Goal: Task Accomplishment & Management: Manage account settings

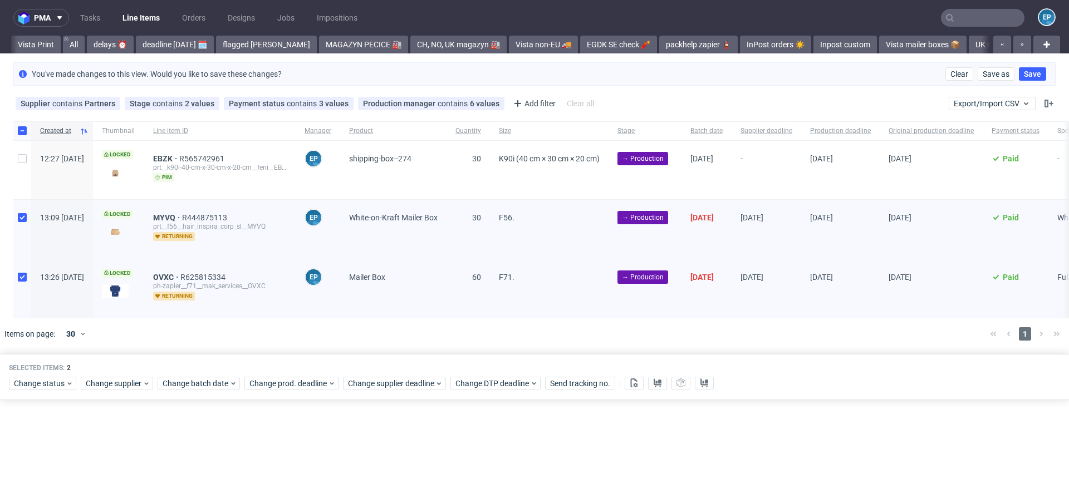
scroll to position [0, 974]
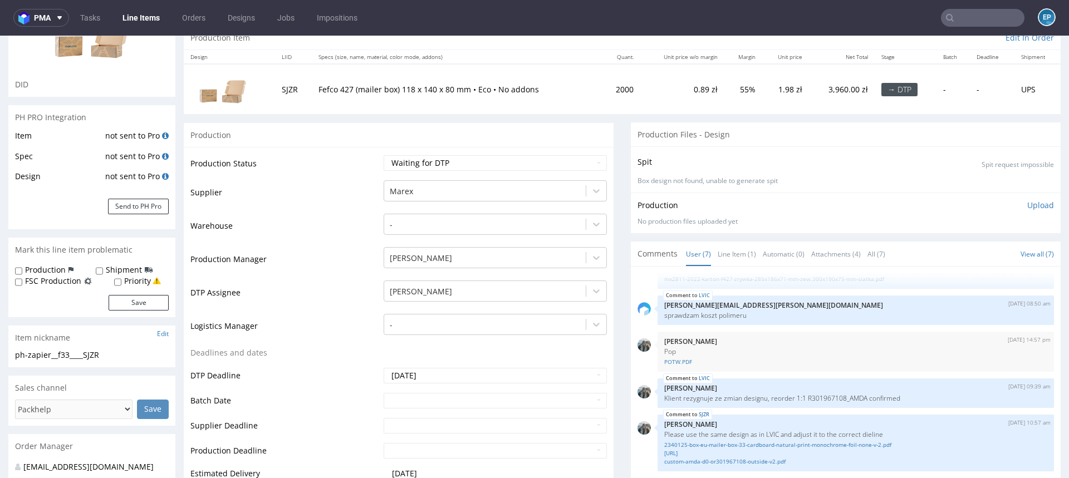
scroll to position [121, 0]
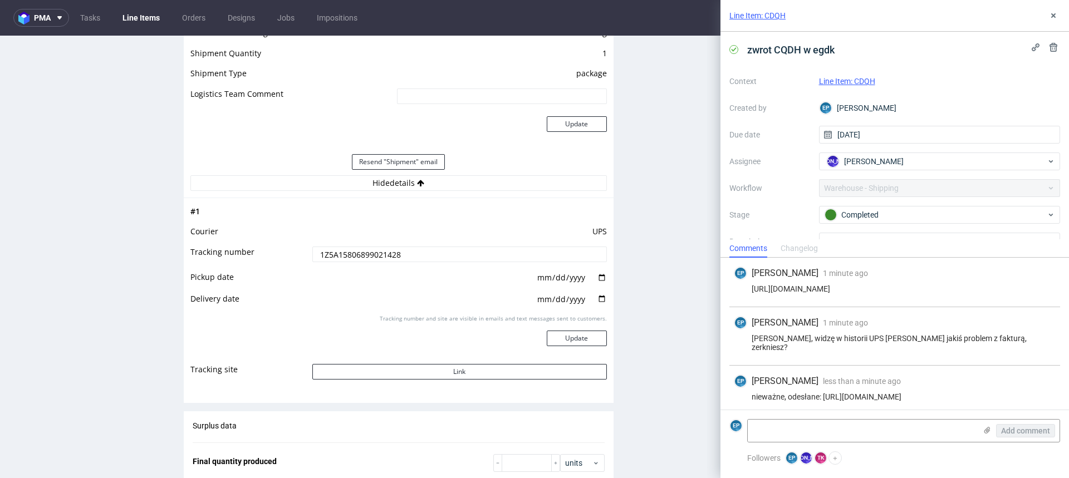
scroll to position [12, 0]
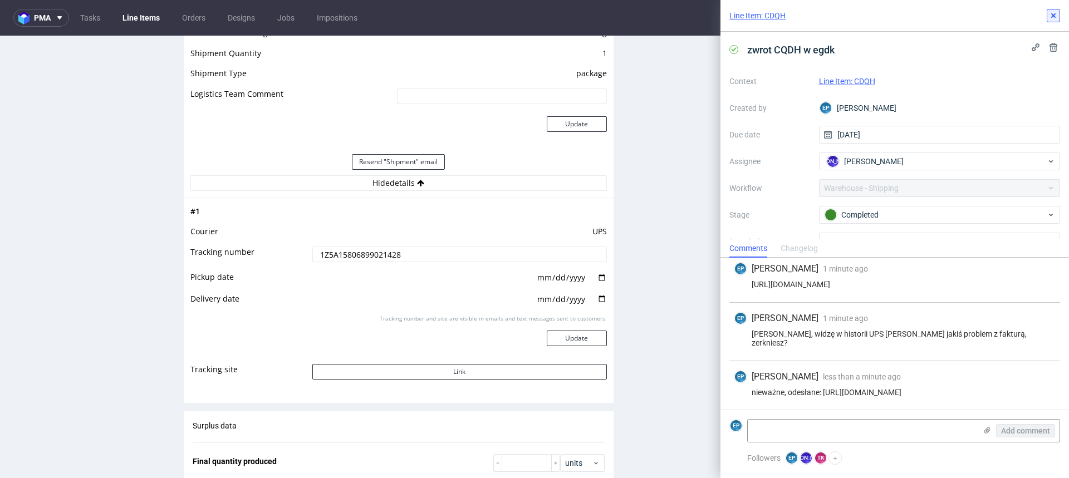
click at [1050, 16] on icon at bounding box center [1053, 15] width 9 height 9
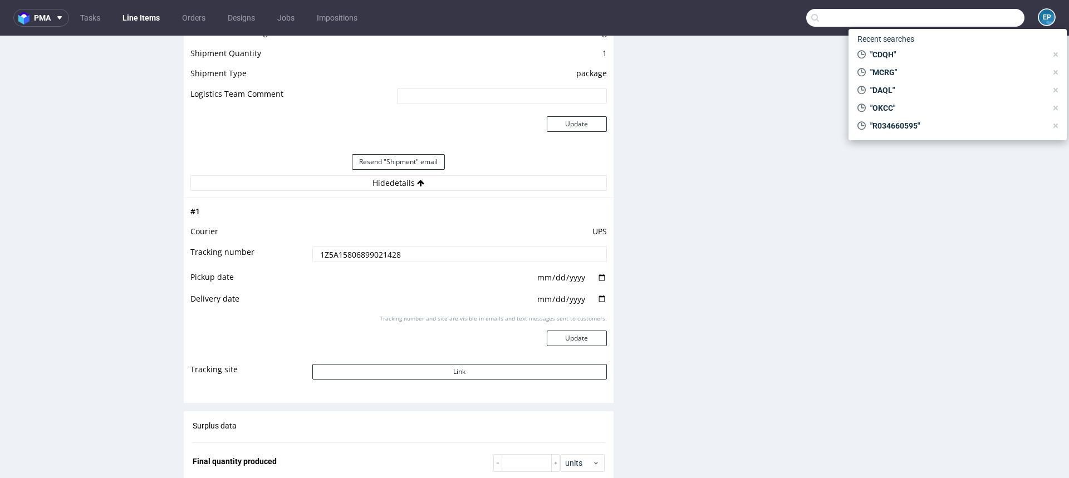
click at [966, 21] on input "text" at bounding box center [916, 18] width 218 height 18
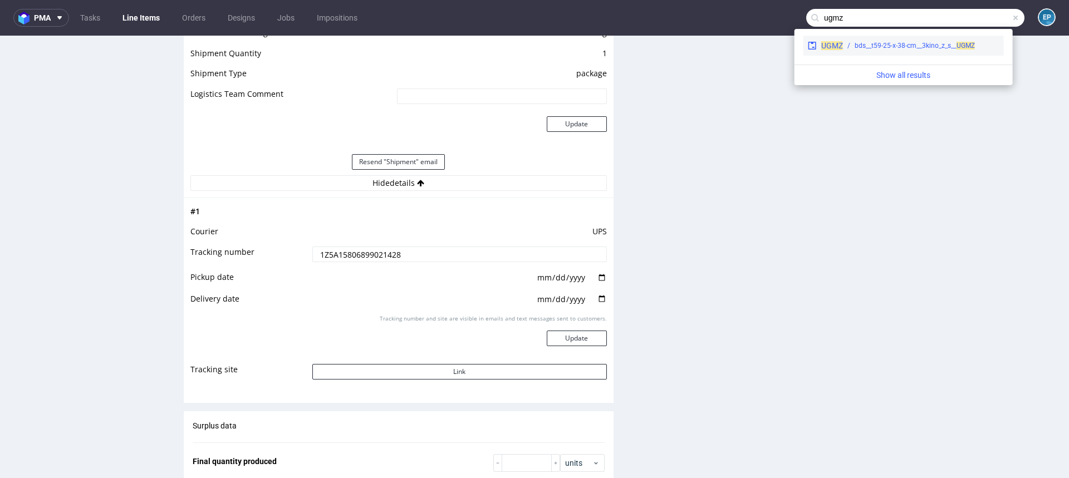
type input "ugmz"
click at [851, 55] on div "UGMZ bds__t59-25-x-38-cm__3kino_z_s__ UGMZ" at bounding box center [904, 46] width 201 height 20
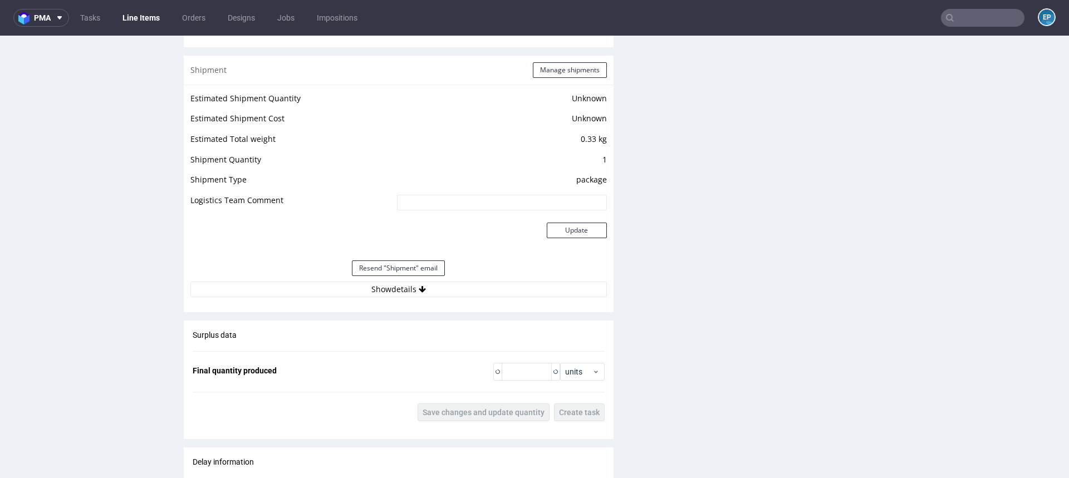
scroll to position [961, 0]
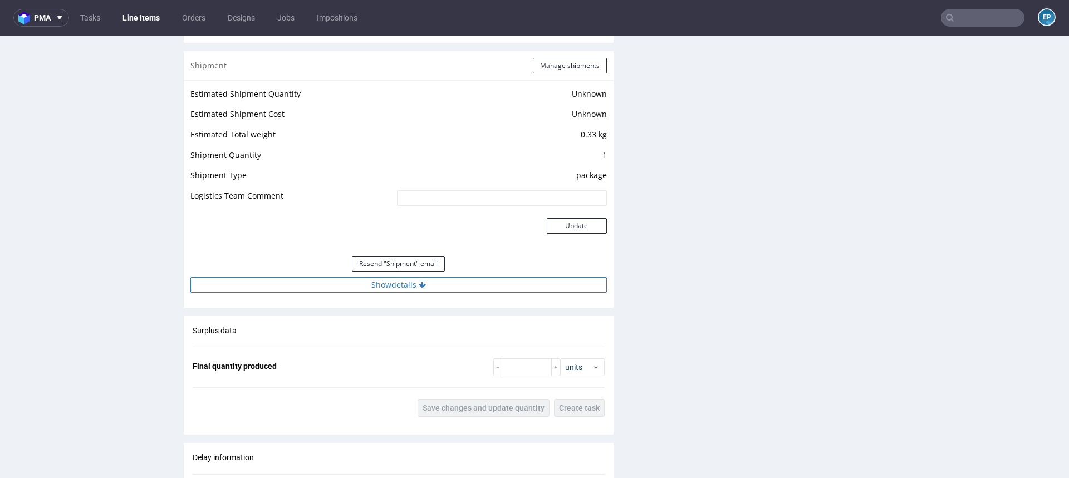
click at [481, 285] on button "Show details" at bounding box center [398, 285] width 417 height 16
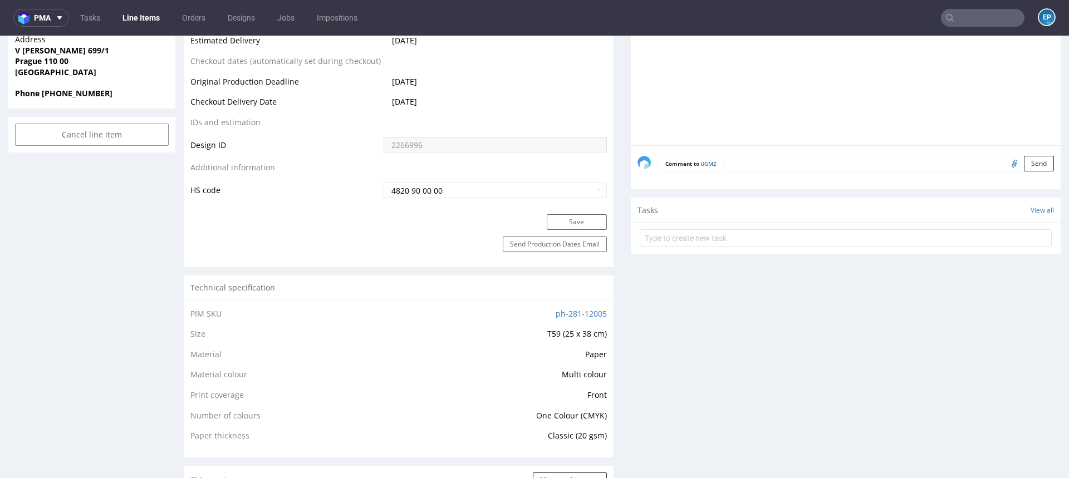
scroll to position [0, 0]
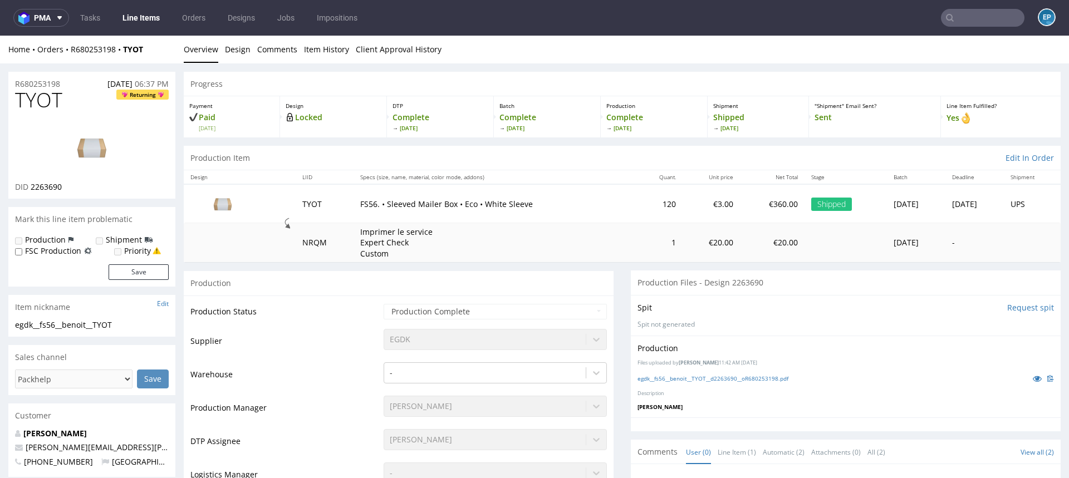
scroll to position [137, 0]
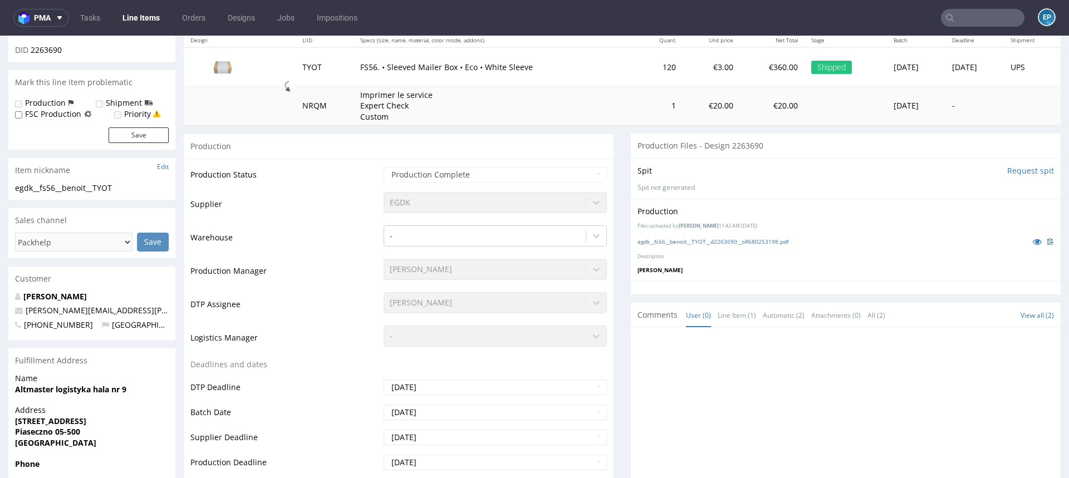
click at [961, 16] on input "text" at bounding box center [983, 18] width 84 height 18
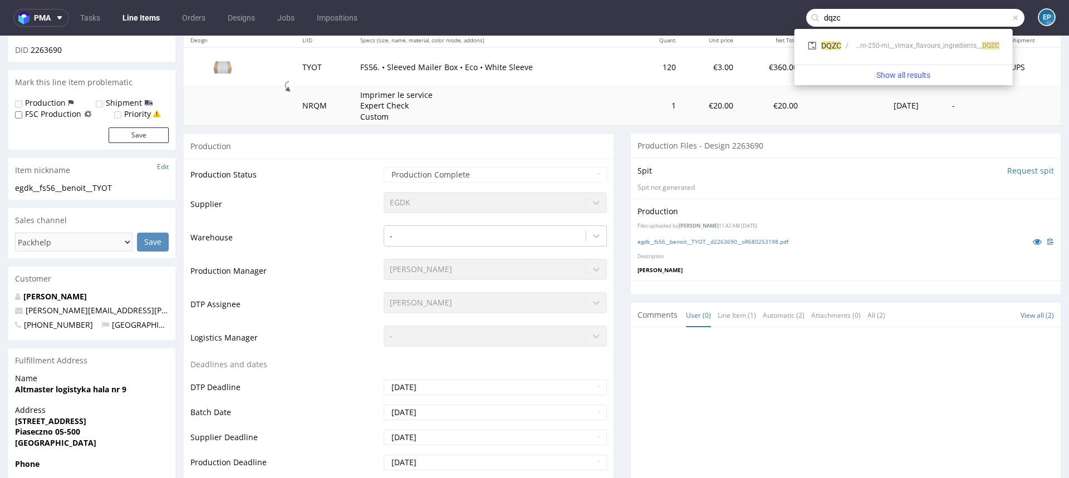
type input "dqzc"
click at [873, 46] on div "lbps__11-cm-x-17-cm-x-8-cm-250-ml__vimax_flavours_ingredients__ DQZC" at bounding box center [926, 46] width 146 height 10
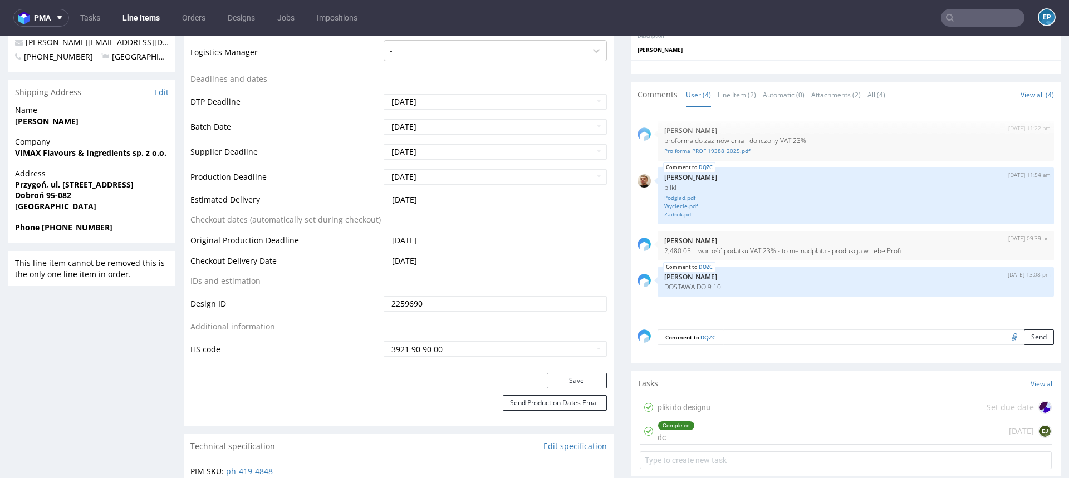
scroll to position [436, 0]
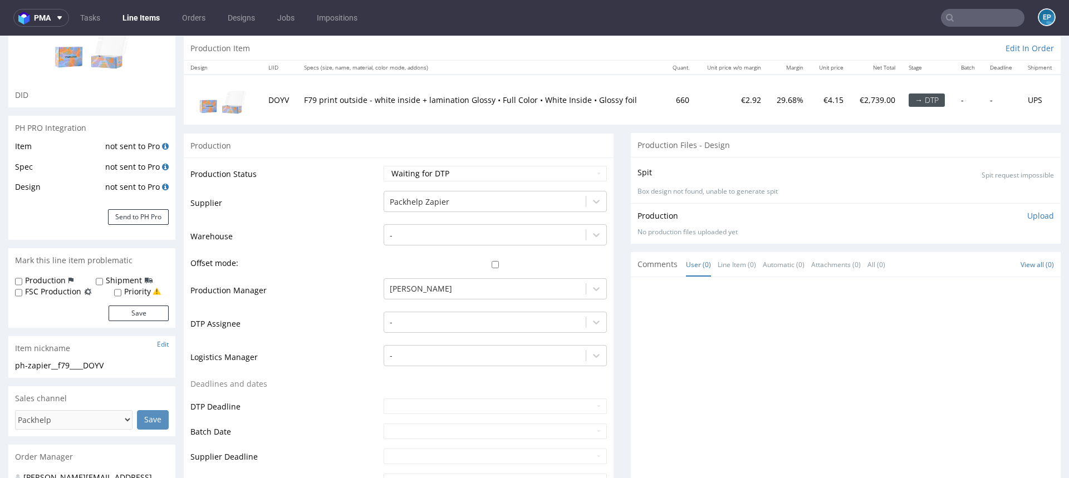
scroll to position [120, 0]
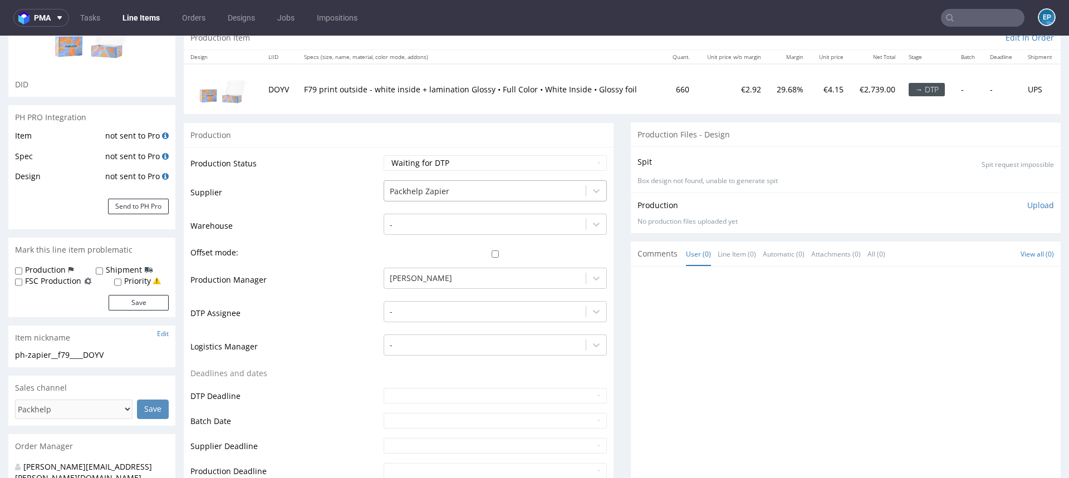
click at [482, 194] on div at bounding box center [485, 191] width 190 height 13
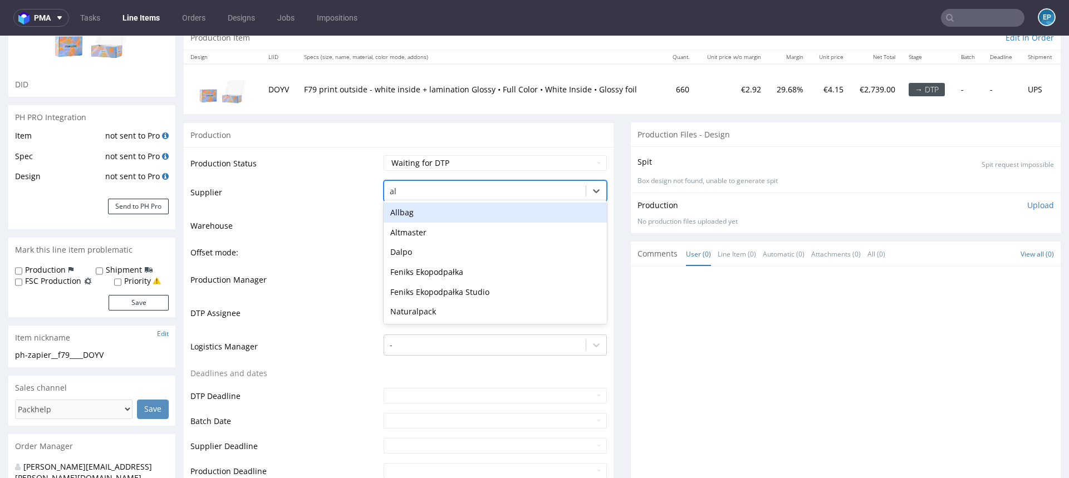
scroll to position [0, 0]
type input "alt"
click at [459, 209] on div "Altmaster" at bounding box center [495, 213] width 223 height 20
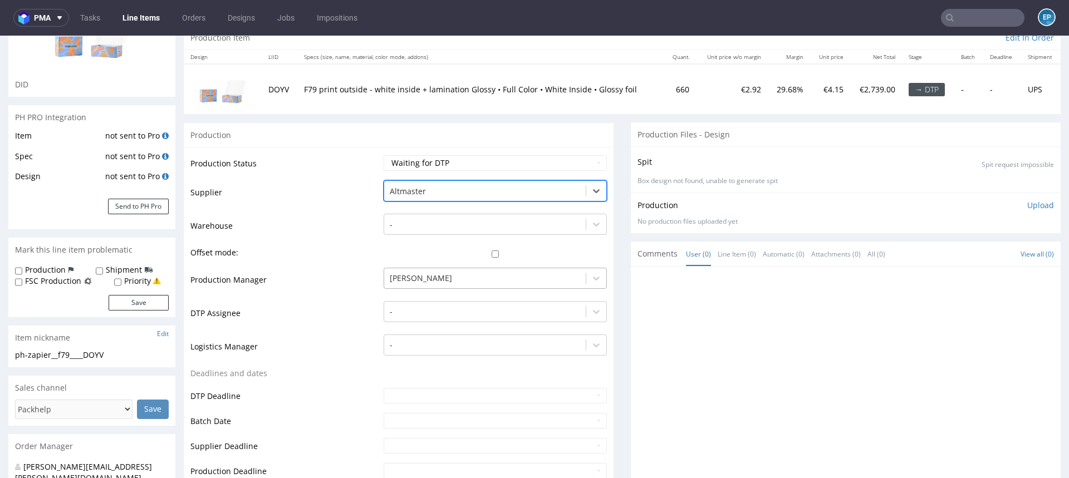
click at [451, 274] on div at bounding box center [485, 278] width 190 height 13
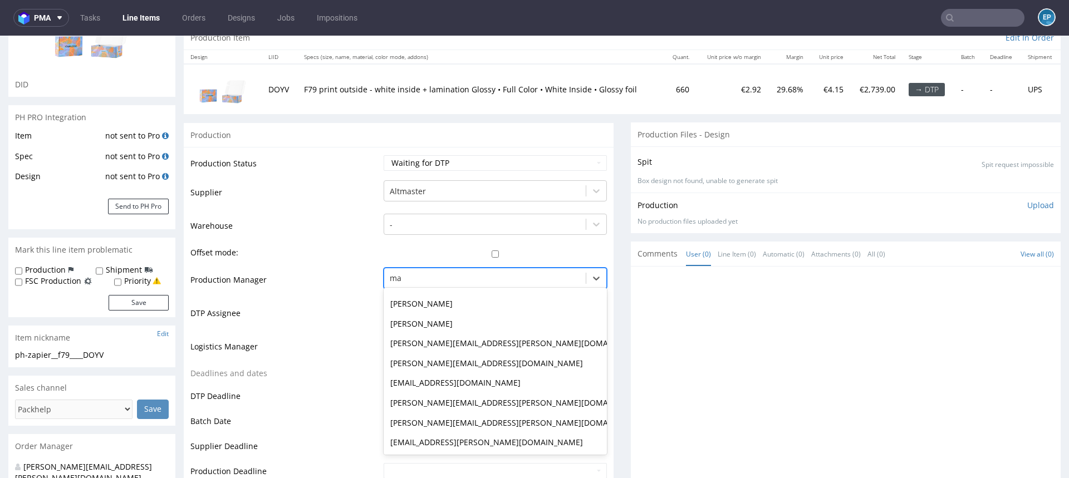
scroll to position [119, 0]
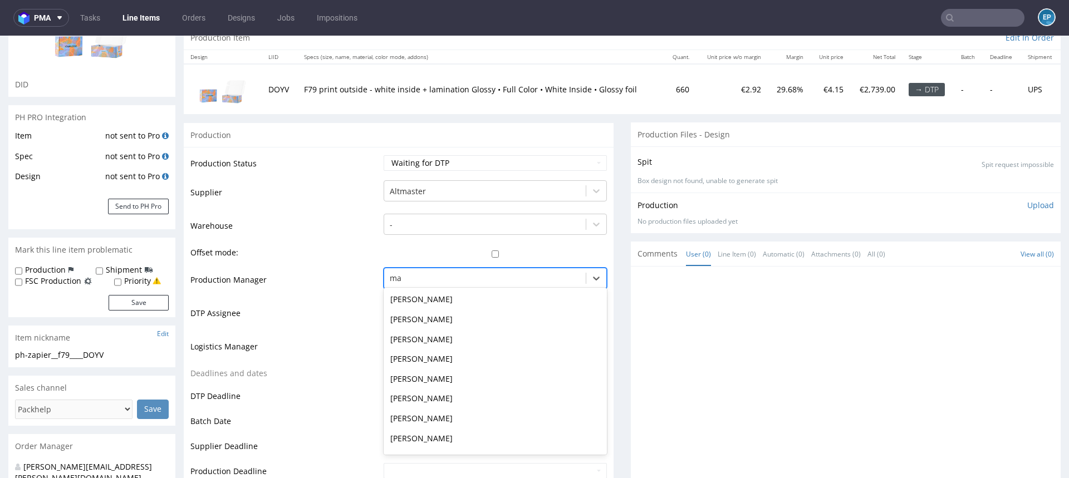
type input "mak"
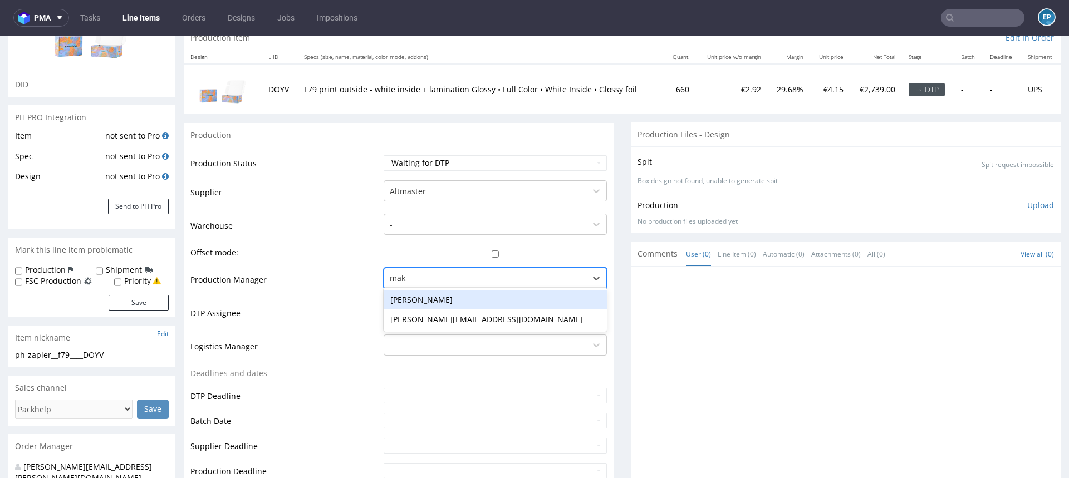
click at [446, 296] on div "Maksymilian Szyszko" at bounding box center [495, 300] width 223 height 20
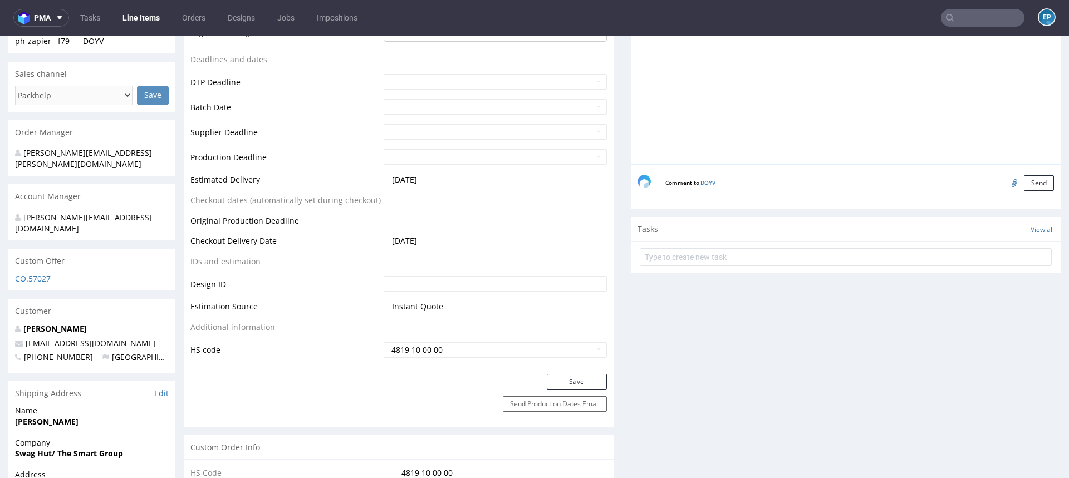
scroll to position [553, 0]
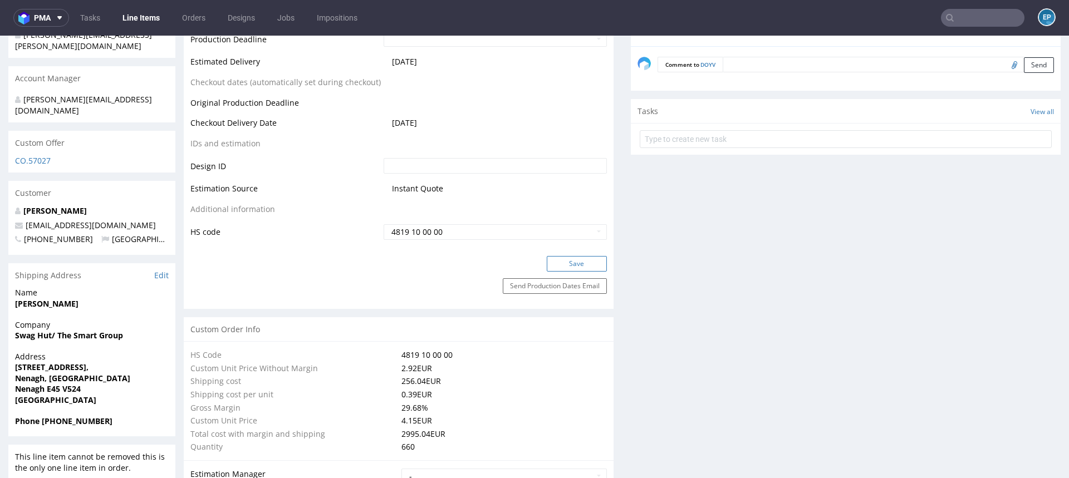
click at [561, 259] on button "Save" at bounding box center [577, 264] width 60 height 16
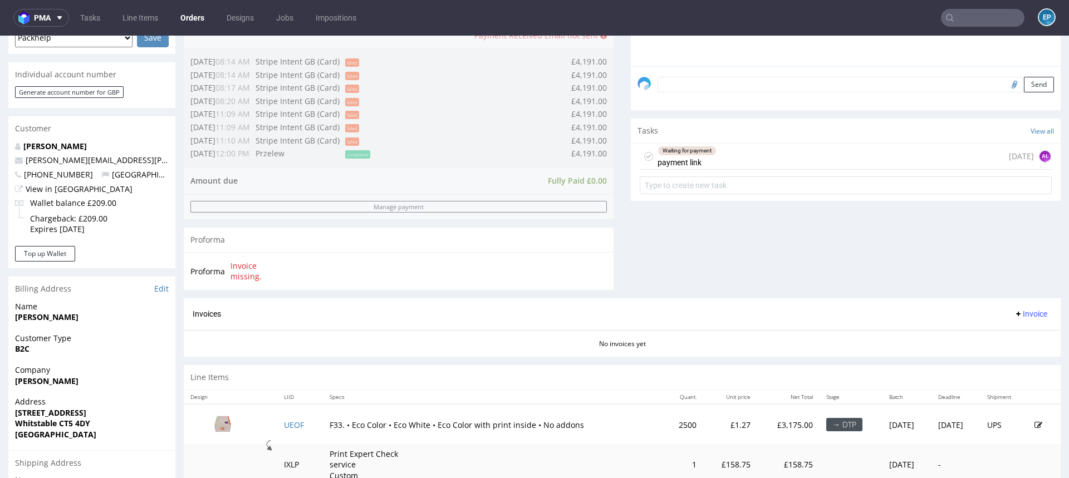
scroll to position [465, 0]
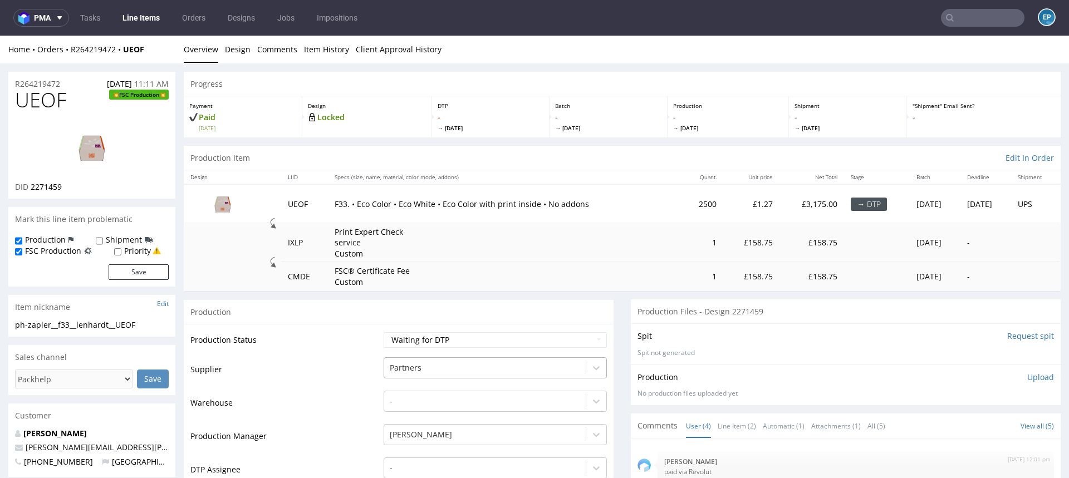
click at [404, 369] on div "Partners" at bounding box center [495, 366] width 223 height 16
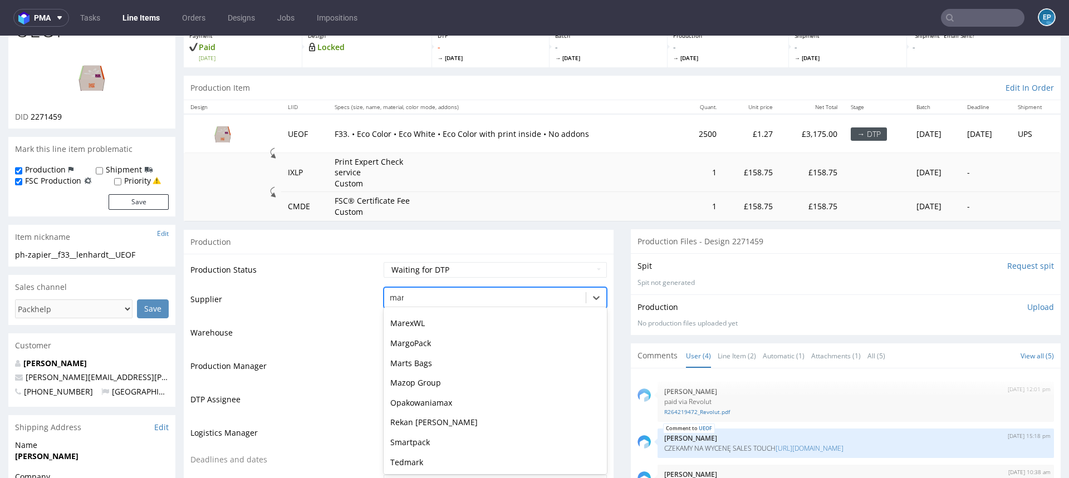
scroll to position [16, 0]
type input "mare"
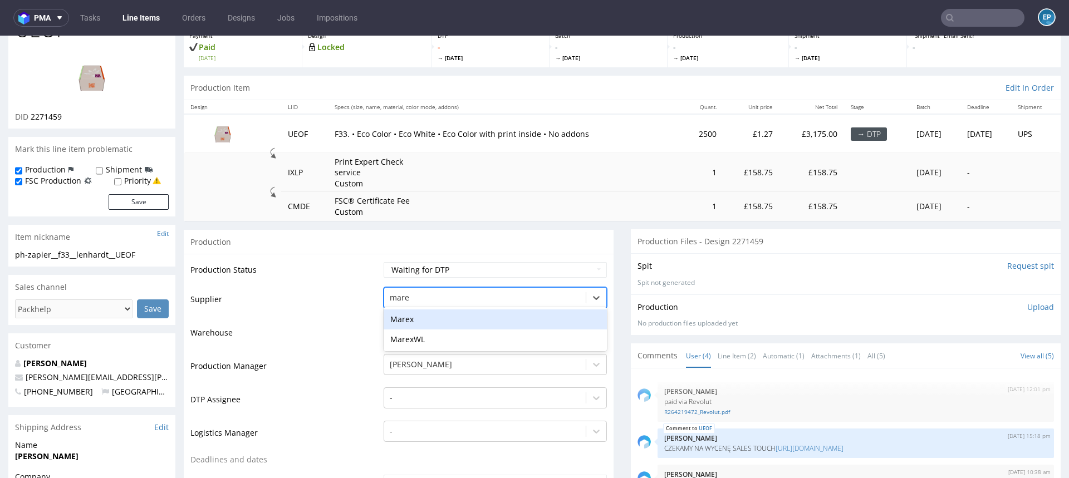
click at [388, 320] on div "Marex" at bounding box center [495, 320] width 223 height 20
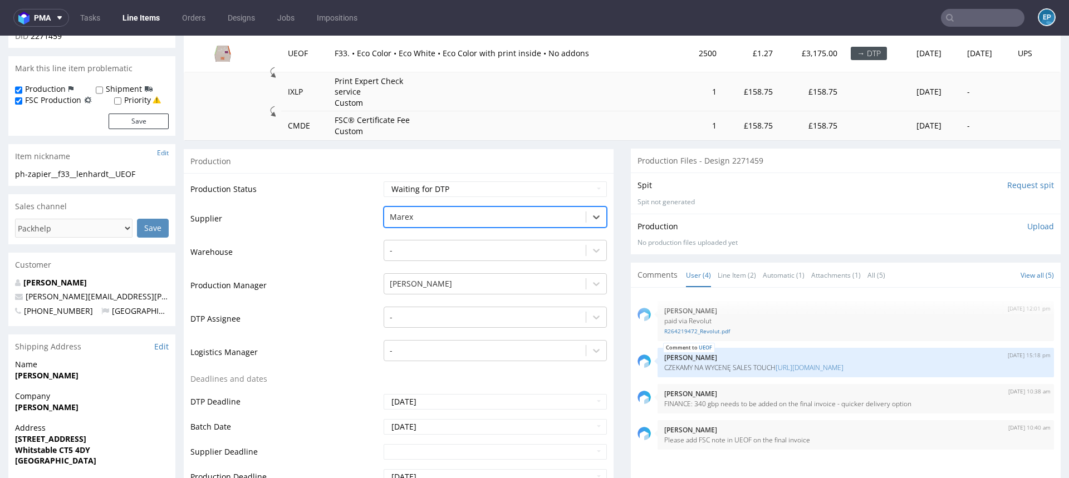
scroll to position [427, 0]
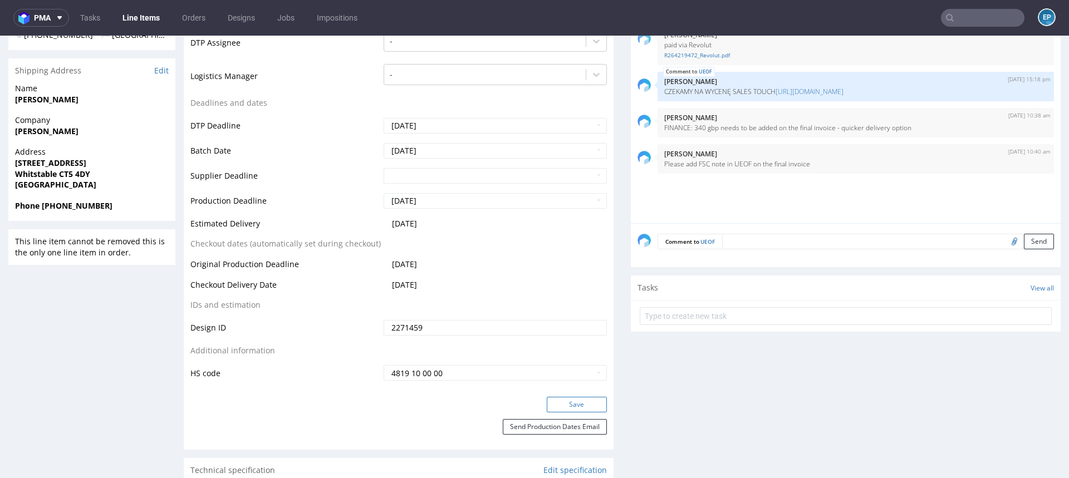
click at [561, 408] on button "Save" at bounding box center [577, 405] width 60 height 16
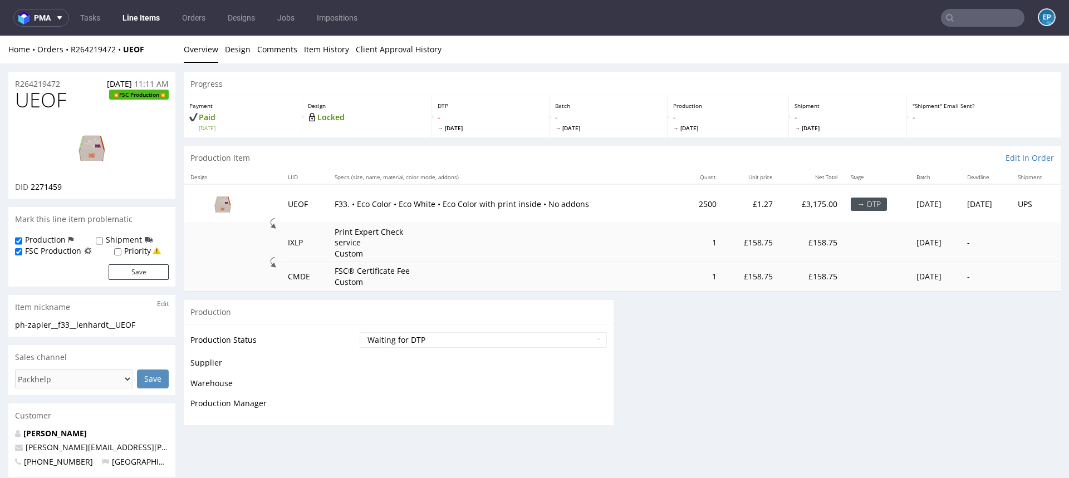
scroll to position [0, 0]
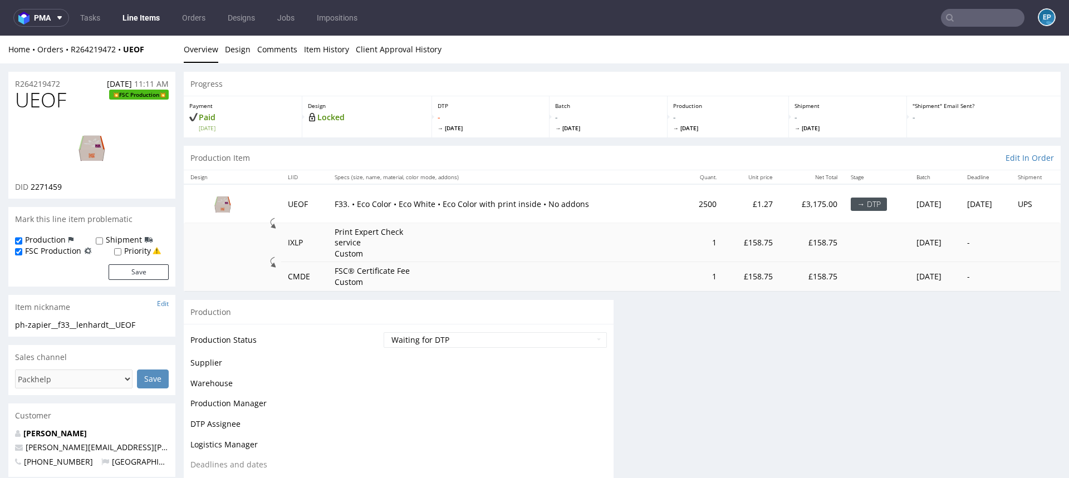
copy link "box--mailer-box--33--cardboard-white-one-side--print-eco-color-with-print-insid…"
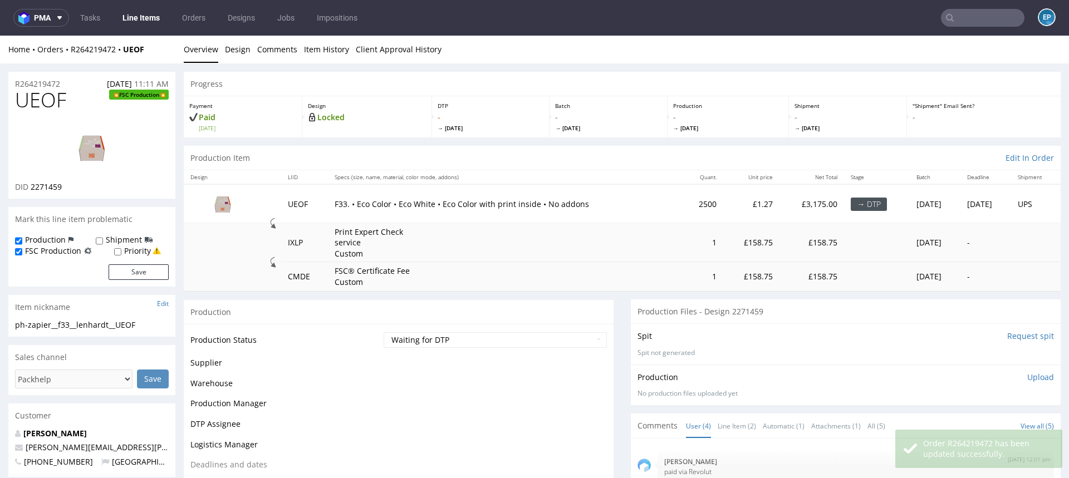
scroll to position [759, 0]
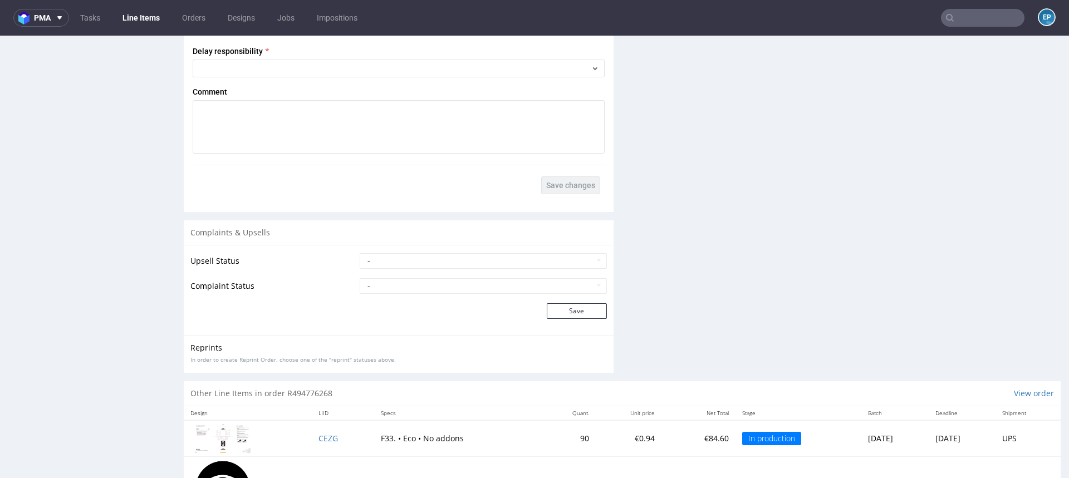
scroll to position [1472, 0]
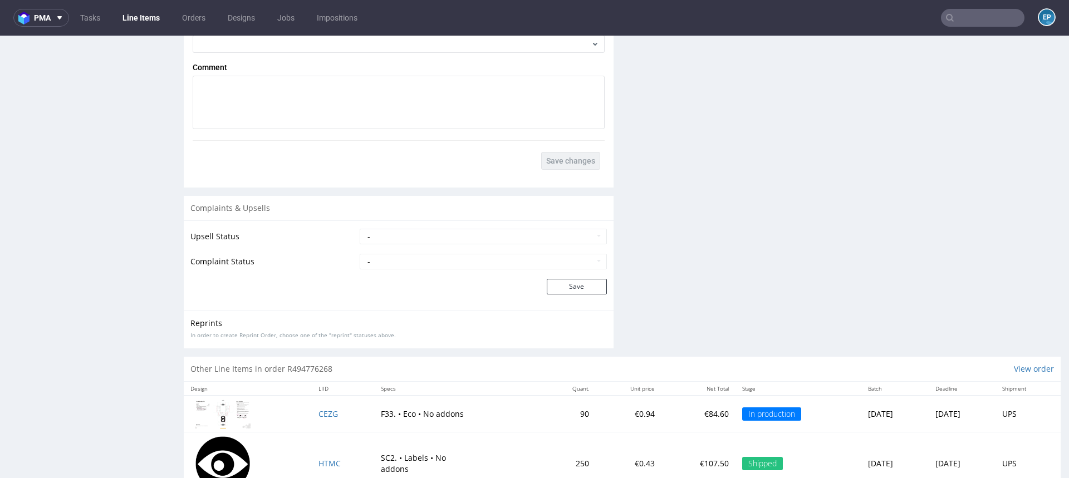
click at [461, 270] on td "- Complaint Received Complaint Rejected Complaint Accepted (DTP Issue) - Reprin…" at bounding box center [482, 265] width 250 height 25
click at [460, 262] on select "- Complaint Received Complaint Rejected Complaint Accepted (DTP Issue) - Reprin…" at bounding box center [483, 262] width 247 height 16
select select "accepted_print_issue_reprint"
click at [360, 254] on select "- Complaint Received Complaint Rejected Complaint Accepted (DTP Issue) - Reprin…" at bounding box center [483, 262] width 247 height 16
click at [559, 286] on button "Save" at bounding box center [577, 287] width 60 height 16
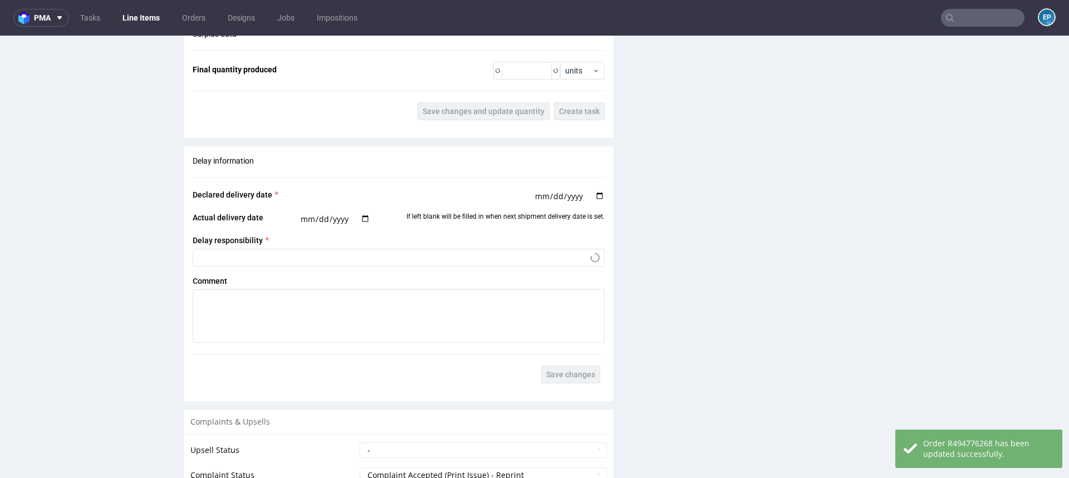
scroll to position [1553, 0]
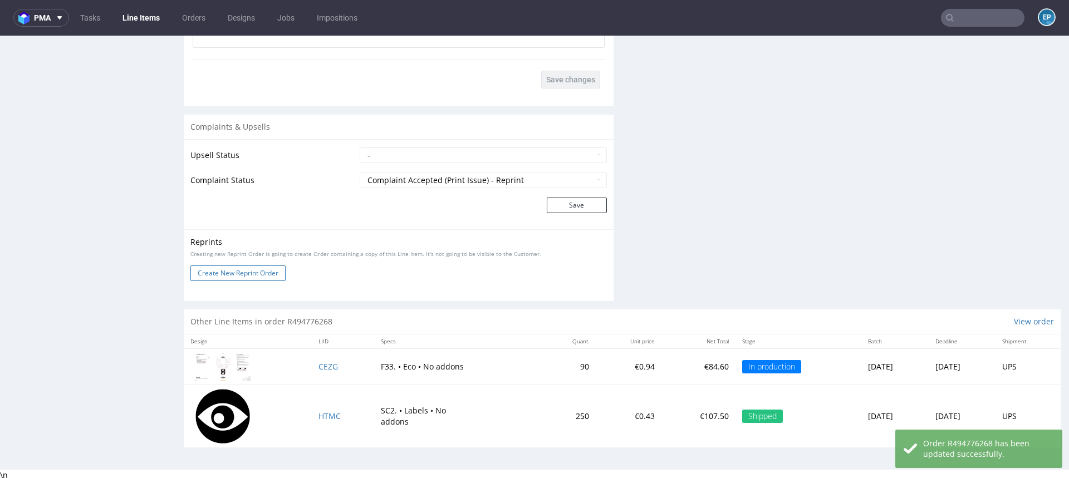
click at [244, 270] on button "Create New Reprint Order" at bounding box center [237, 274] width 95 height 16
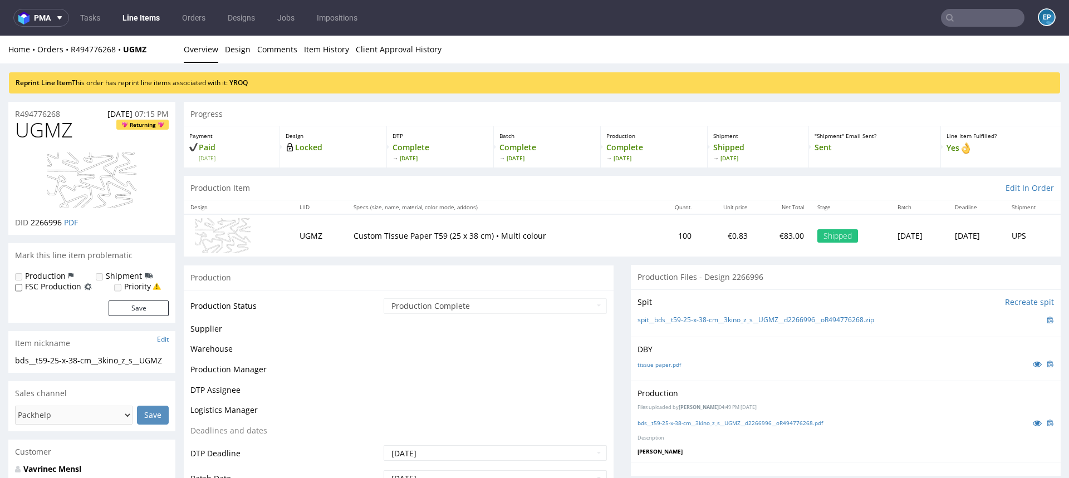
scroll to position [0, 0]
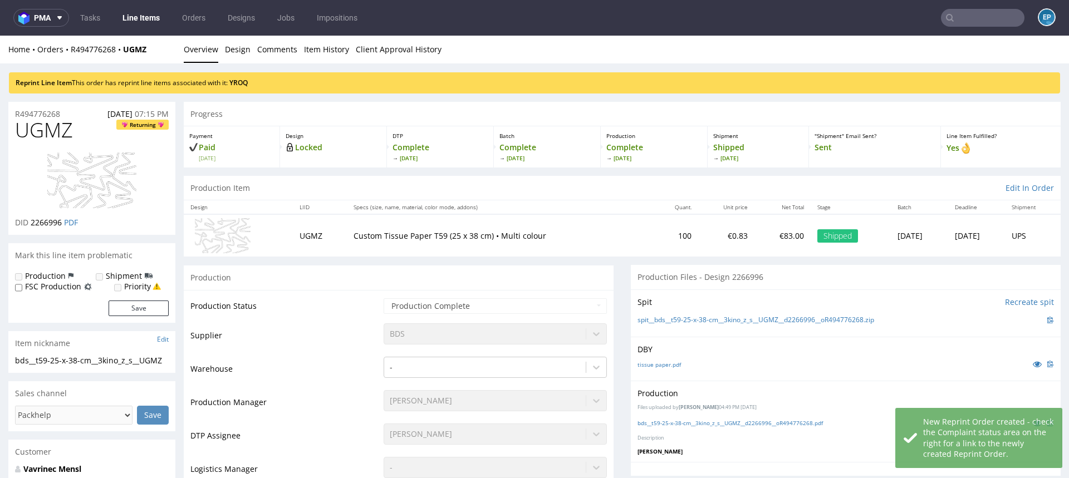
click at [55, 276] on label "Production" at bounding box center [45, 276] width 41 height 11
click at [248, 84] on link "YROQ" at bounding box center [238, 82] width 18 height 9
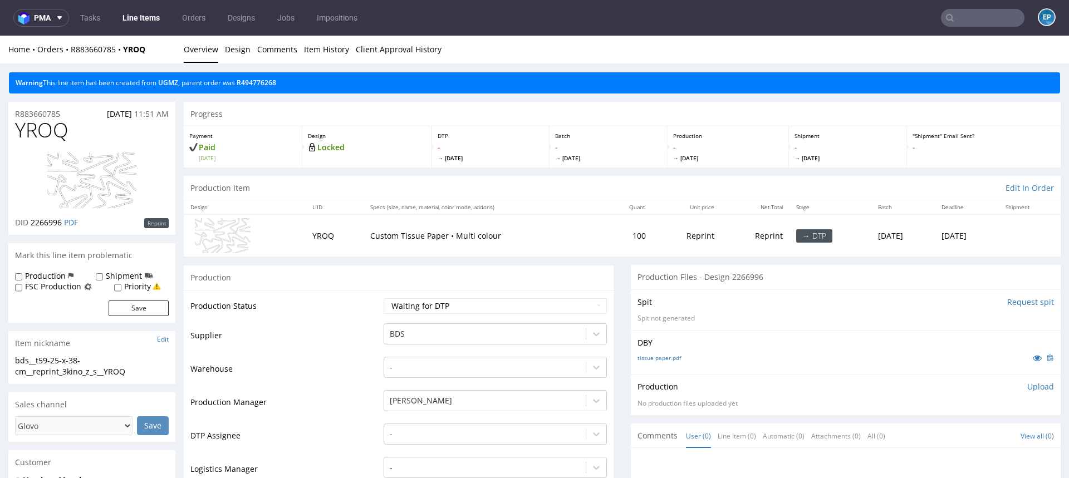
click at [31, 278] on label "Production" at bounding box center [45, 276] width 41 height 11
click at [22, 278] on input "Production" at bounding box center [18, 277] width 7 height 9
checkbox input "true"
click at [122, 275] on label "Shipment" at bounding box center [124, 276] width 36 height 11
click at [103, 275] on input "Shipment" at bounding box center [99, 277] width 7 height 9
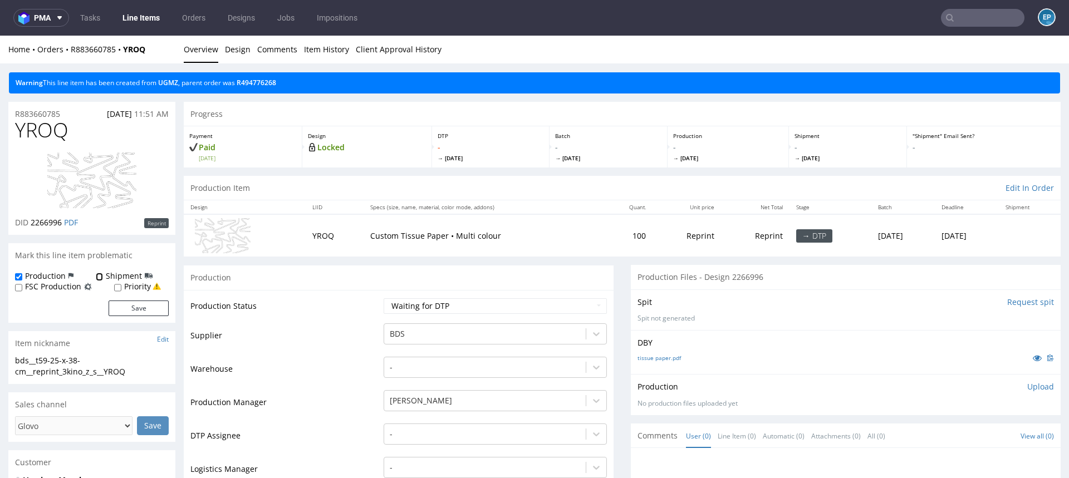
checkbox input "true"
click at [138, 309] on button "Save" at bounding box center [139, 309] width 60 height 16
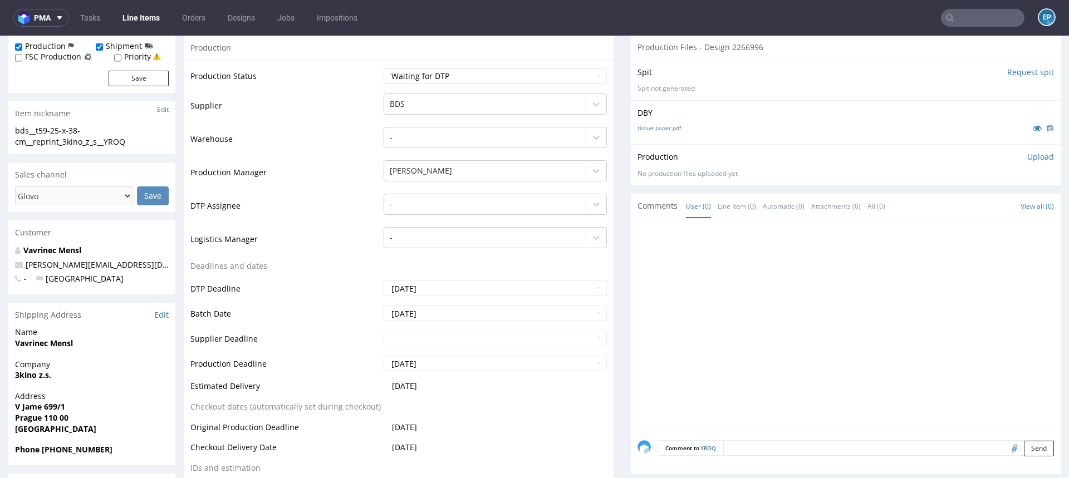
scroll to position [299, 0]
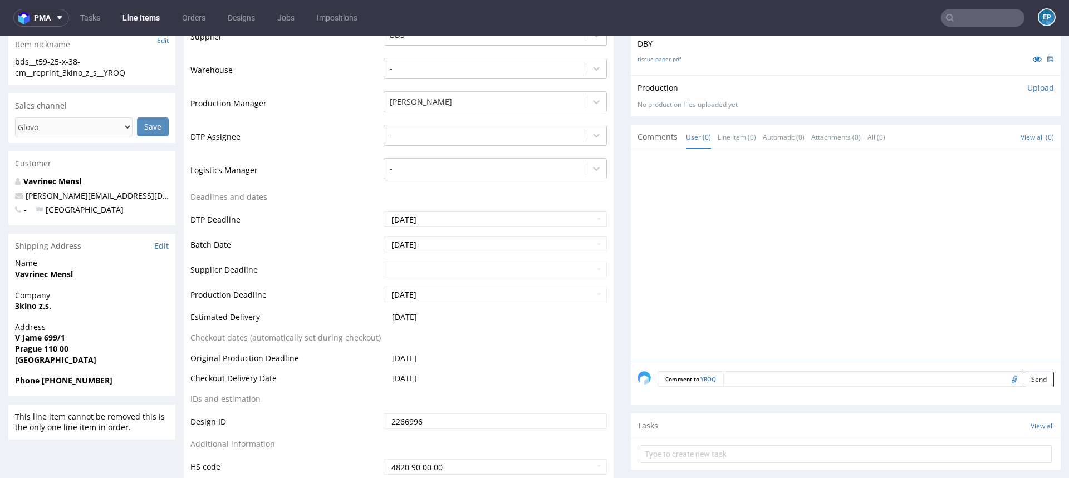
click at [744, 372] on textarea at bounding box center [889, 380] width 331 height 16
paste textarea "https://packhelp.slack.com/archives/C03DDT8J2TB/p1759933981429269"
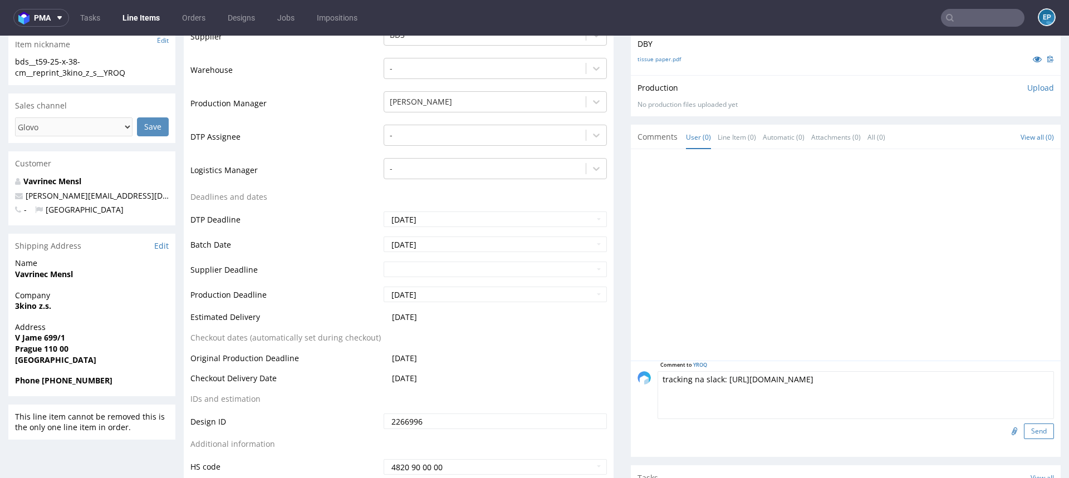
type textarea "tracking na slack: https://packhelp.slack.com/archives/C03DDT8J2TB/p17599339814…"
click at [1025, 433] on button "Send" at bounding box center [1039, 432] width 30 height 16
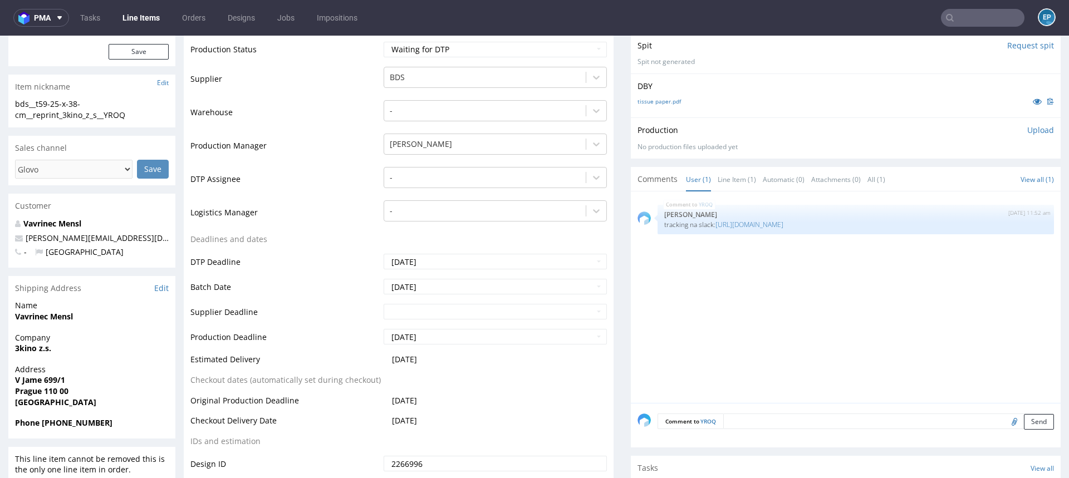
scroll to position [365, 0]
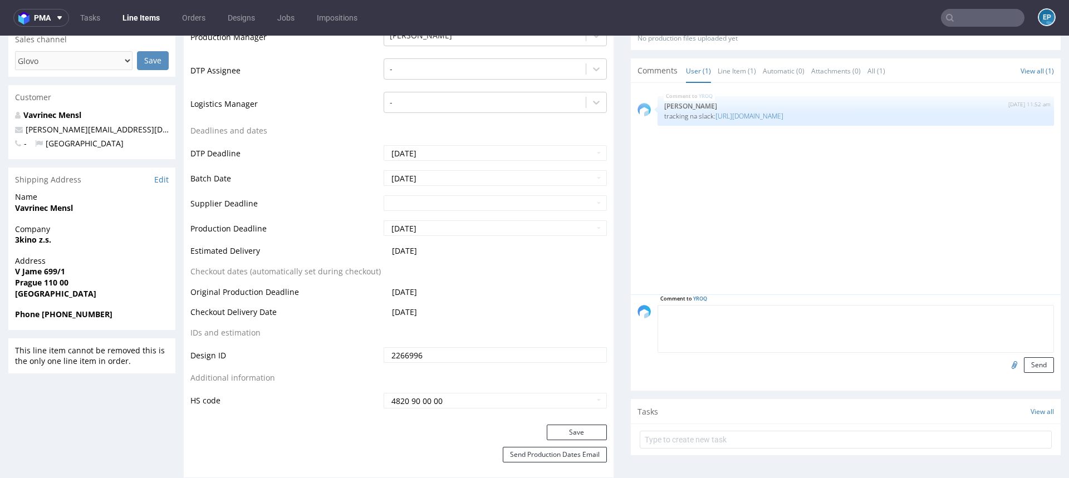
click at [768, 314] on textarea at bounding box center [856, 329] width 397 height 48
type textarea "uwaga na pakowanie, poprzednio rzekomo klient dostał pustą paczkę"
click at [1044, 365] on div "Comment to YROQ uwaga na pakowanie, poprzednio rzekomo klient dostał pustą pacz…" at bounding box center [846, 343] width 430 height 96
click at [1040, 365] on button "Send" at bounding box center [1039, 366] width 30 height 16
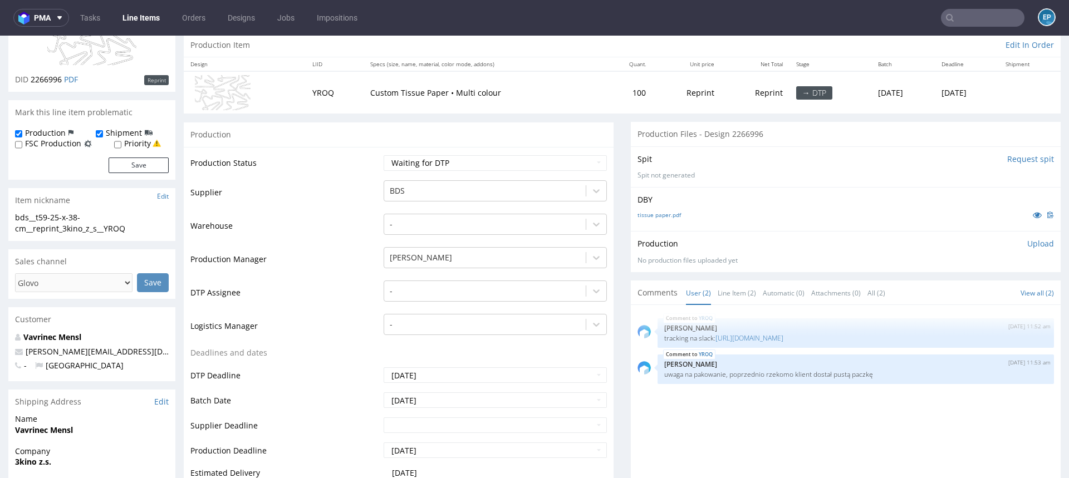
scroll to position [145, 0]
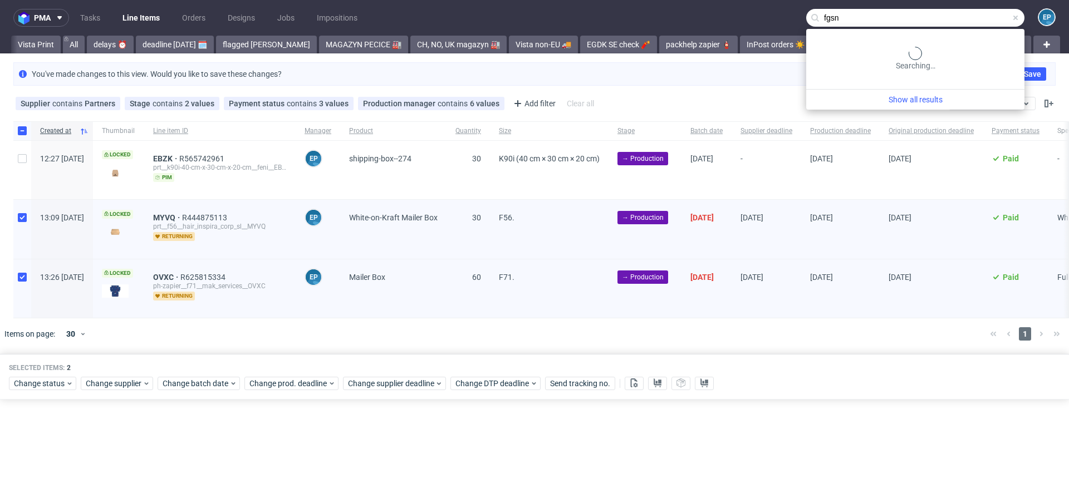
scroll to position [0, 974]
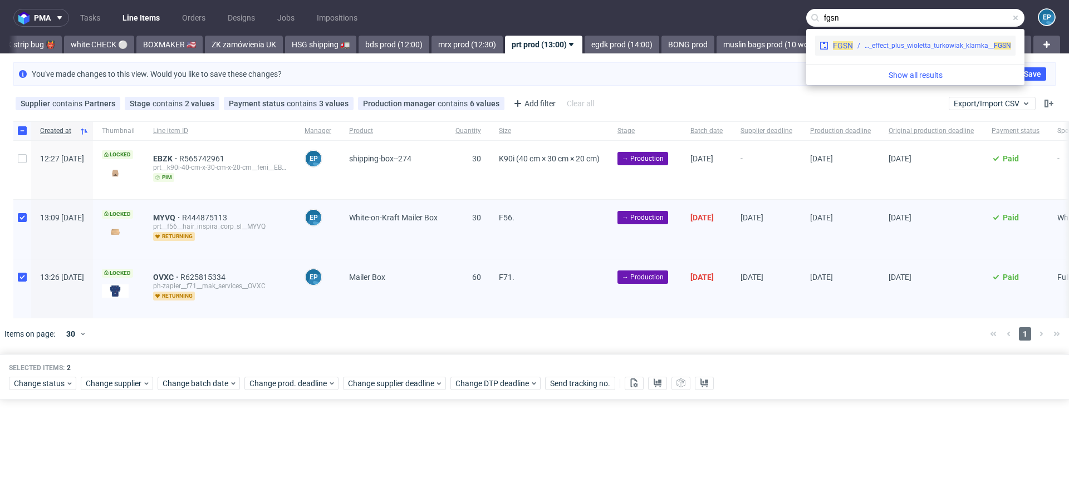
type input "fgsn"
click at [863, 48] on div "plpk__t280-9-9-x-28-cm__effect_plus_wioletta_turkowiak_klamka__ FGSN" at bounding box center [932, 46] width 158 height 10
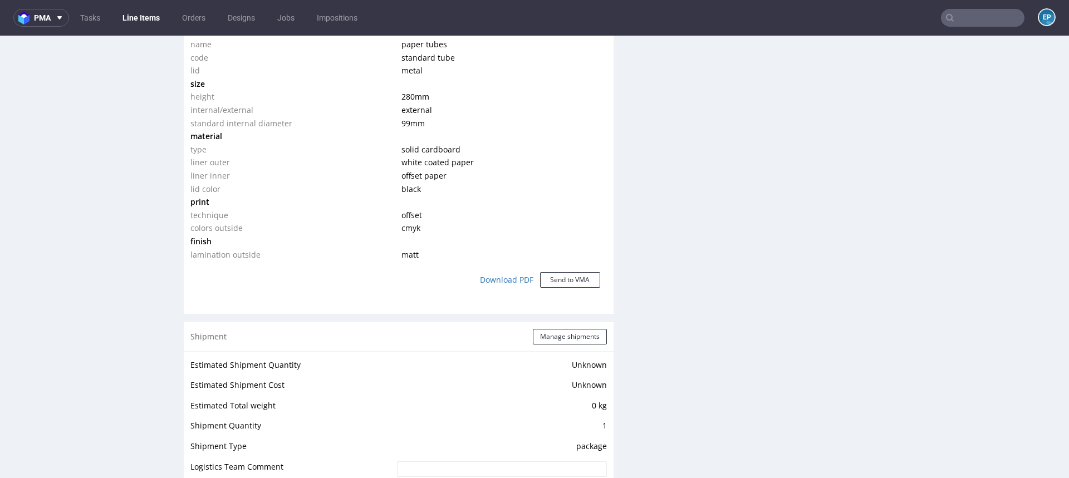
scroll to position [1085, 0]
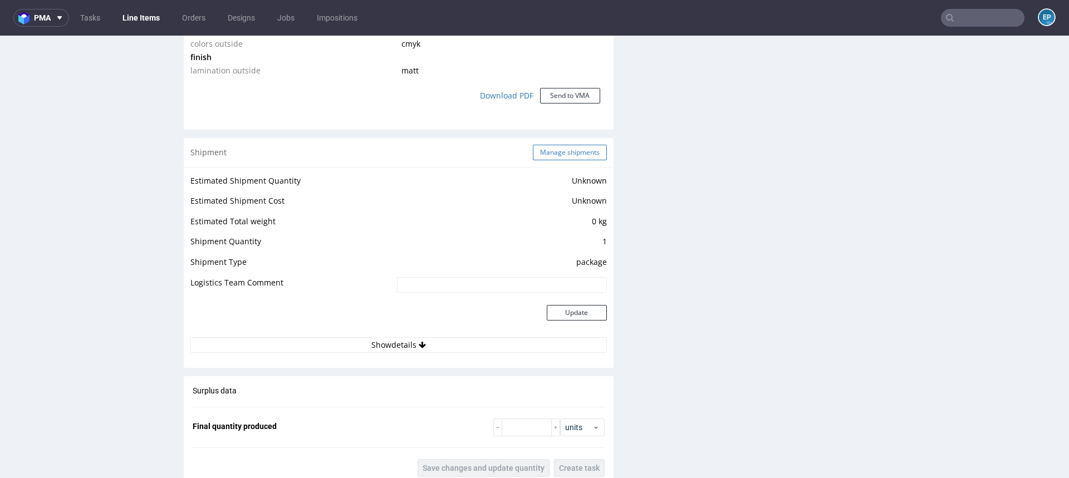
click at [552, 158] on button "Manage shipments" at bounding box center [570, 153] width 74 height 16
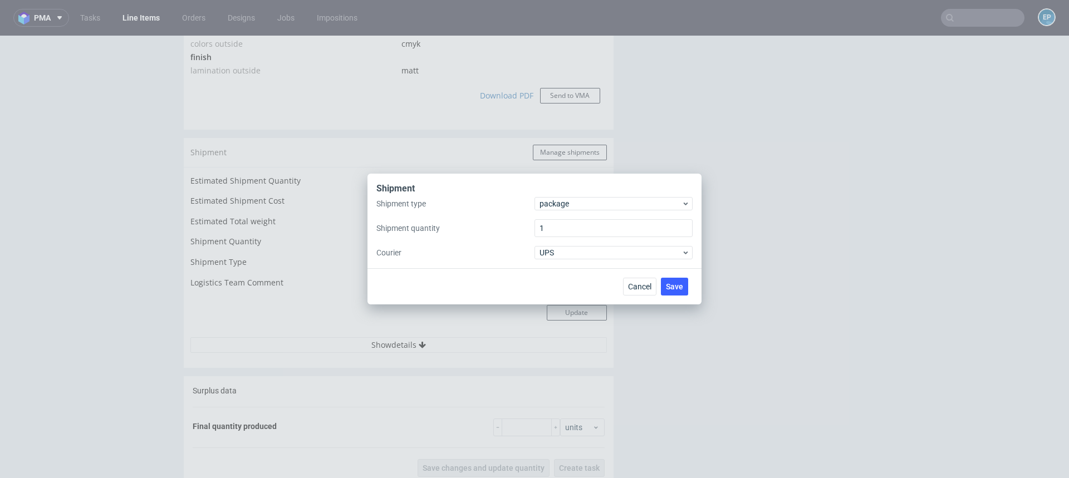
click at [558, 195] on div "Shipment" at bounding box center [535, 190] width 316 height 14
click at [560, 202] on span "package" at bounding box center [611, 203] width 142 height 11
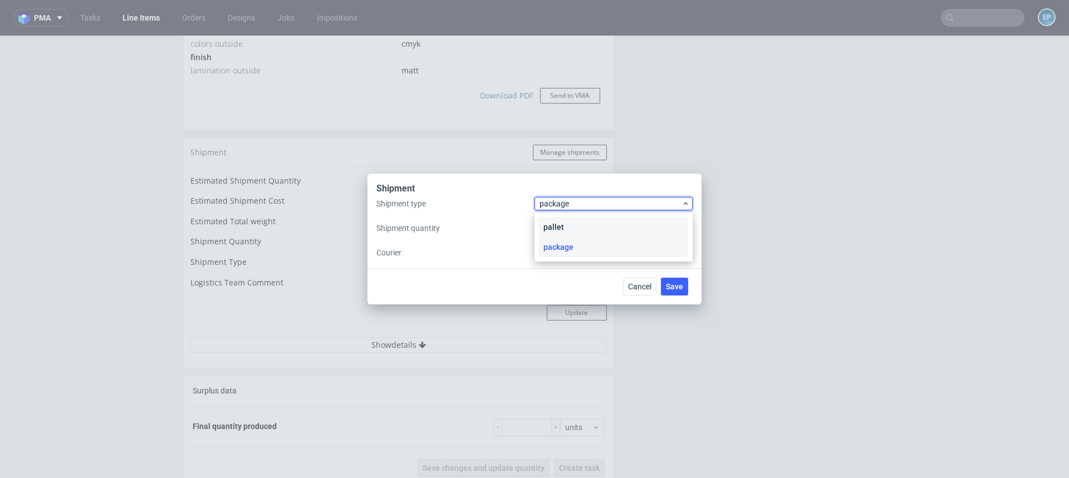
click at [561, 224] on div "pallet" at bounding box center [613, 227] width 149 height 20
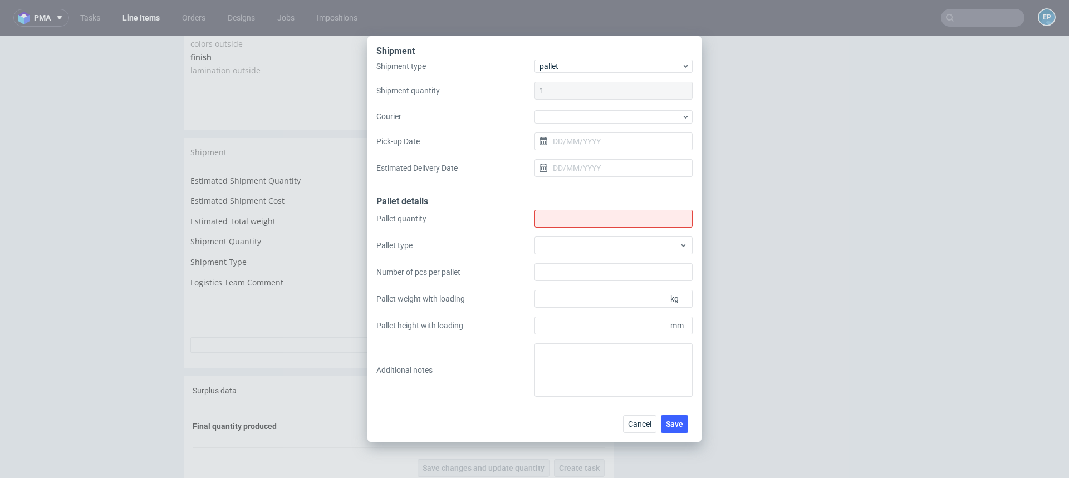
click at [561, 229] on div "Pallet quantity Pallet type Number of pcs per pallet Pallet weight with loading…" at bounding box center [535, 303] width 316 height 187
click at [556, 218] on input "Shipment type" at bounding box center [614, 219] width 158 height 18
type input "1"
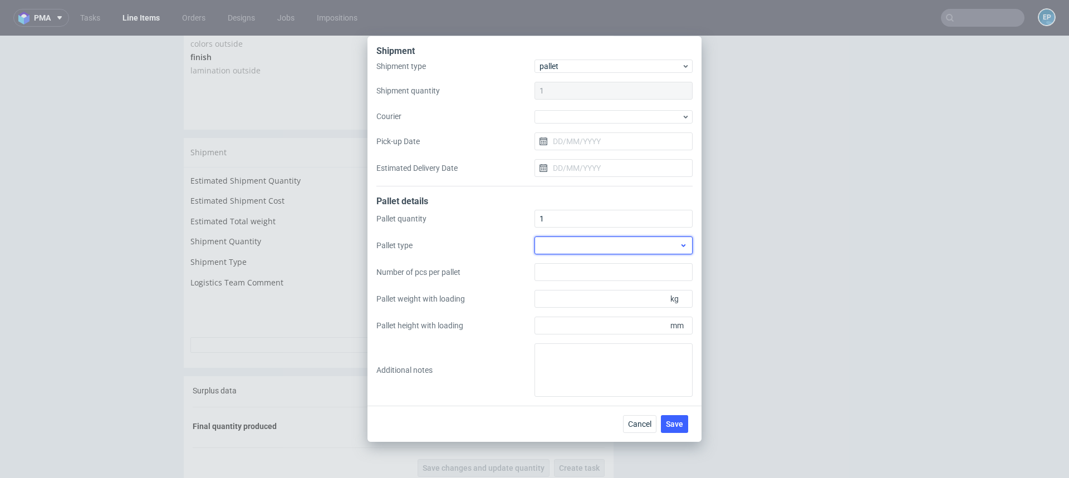
click at [557, 240] on div at bounding box center [614, 246] width 158 height 18
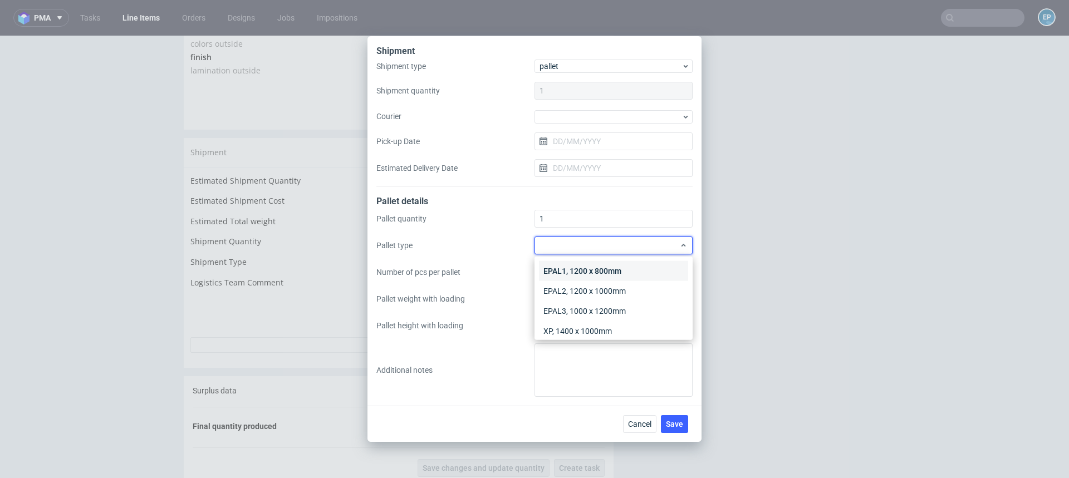
click at [561, 268] on div "EPAL1, 1200 x 800mm" at bounding box center [613, 271] width 149 height 20
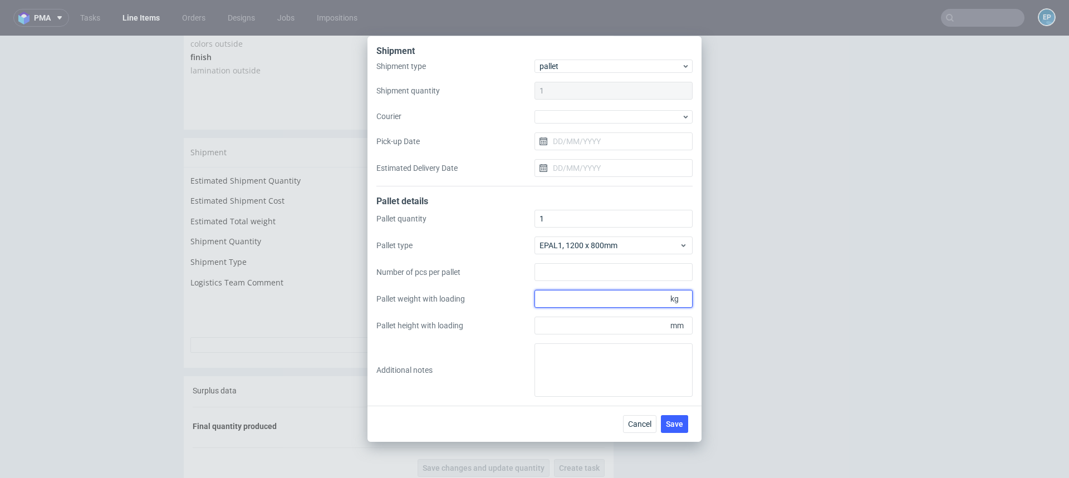
click at [603, 297] on input "Pallet weight with loading" at bounding box center [614, 299] width 158 height 18
type input "100"
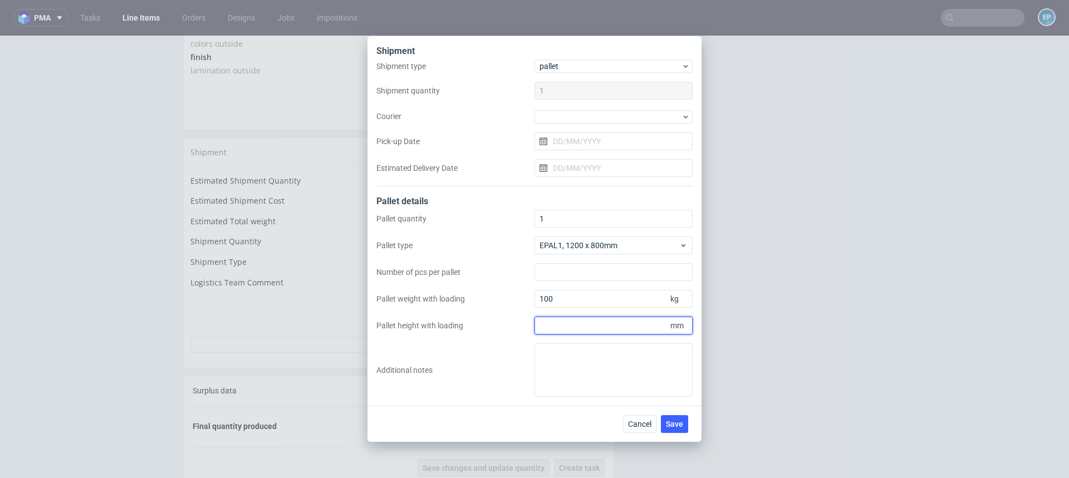
click at [605, 317] on input "Pallet height with loading" at bounding box center [614, 326] width 158 height 18
type input "1600"
click at [636, 381] on textarea at bounding box center [614, 370] width 158 height 53
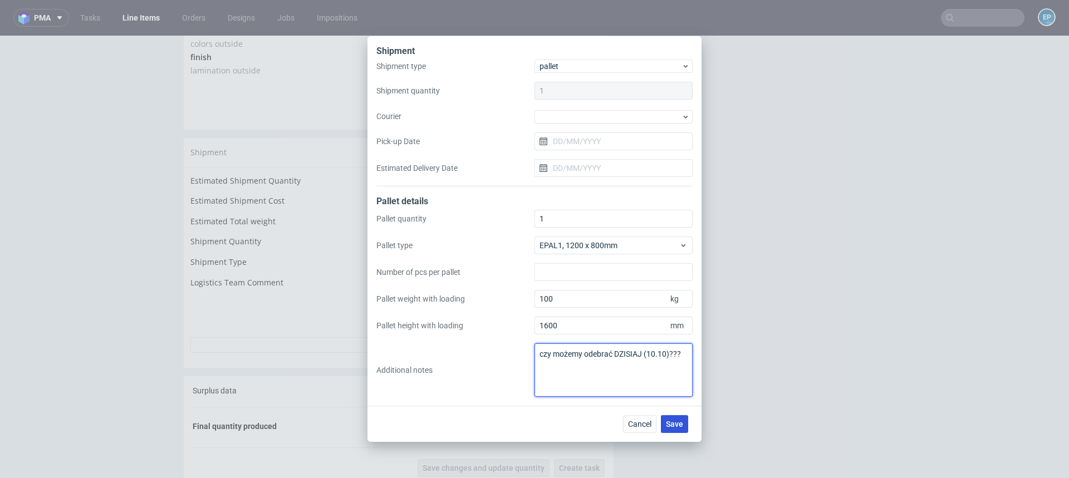
type textarea "czy możemy odebrać DZISIAJ (10.10)???"
click at [680, 417] on button "Save" at bounding box center [674, 425] width 27 height 18
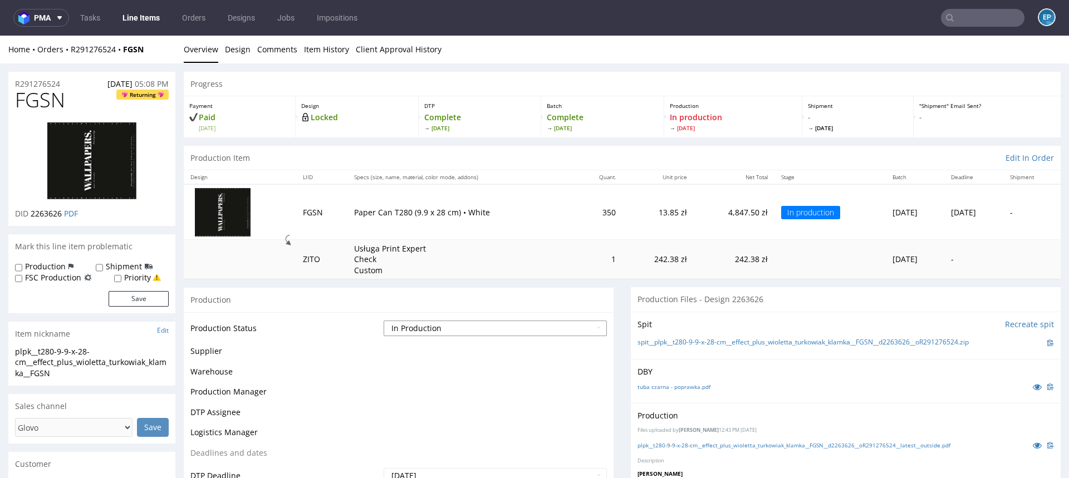
click at [444, 334] on select "Waiting for Artwork Waiting for Diecut Waiting for Mockup Waiting for DTP Waiti…" at bounding box center [495, 329] width 223 height 16
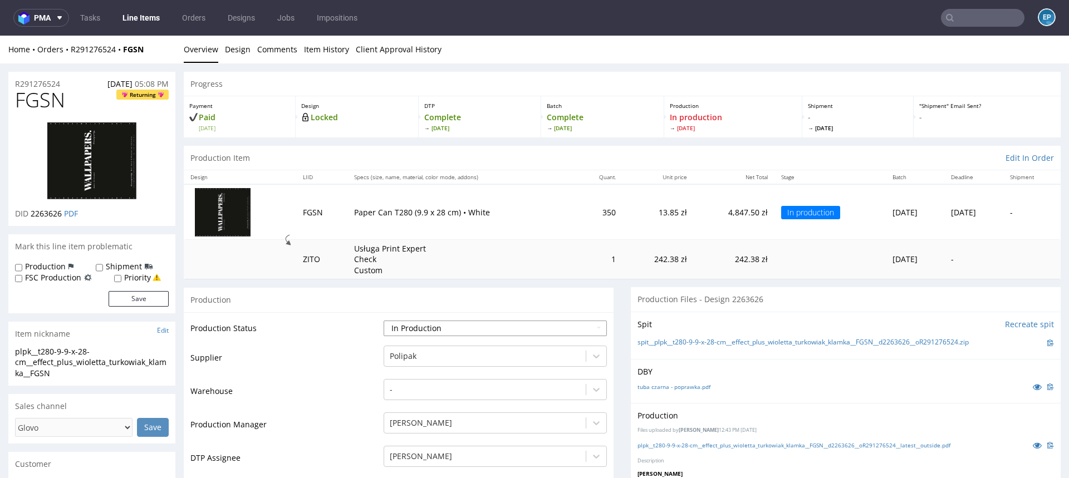
select select "production_complete"
click at [384, 321] on select "Waiting for Artwork Waiting for Diecut Waiting for Mockup Waiting for DTP Waiti…" at bounding box center [495, 329] width 223 height 16
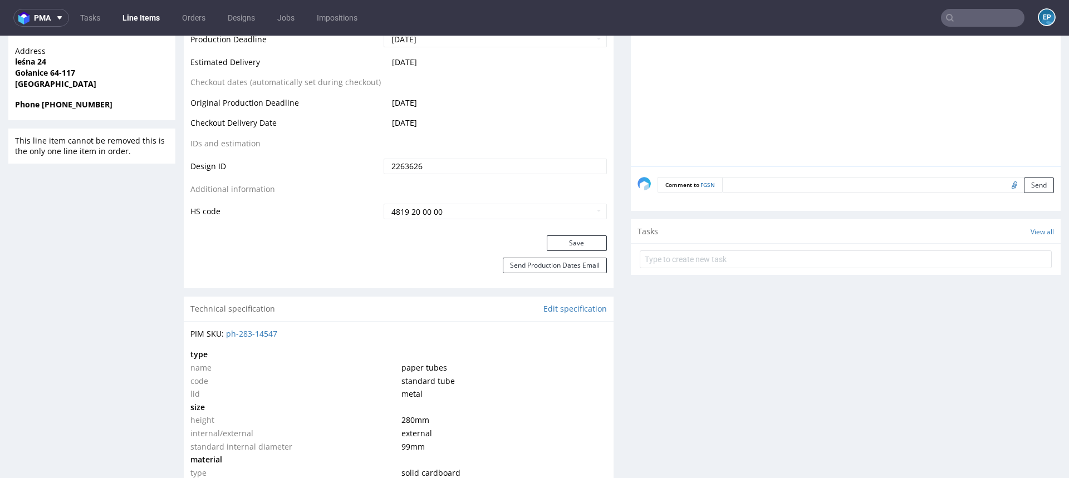
scroll to position [606, 0]
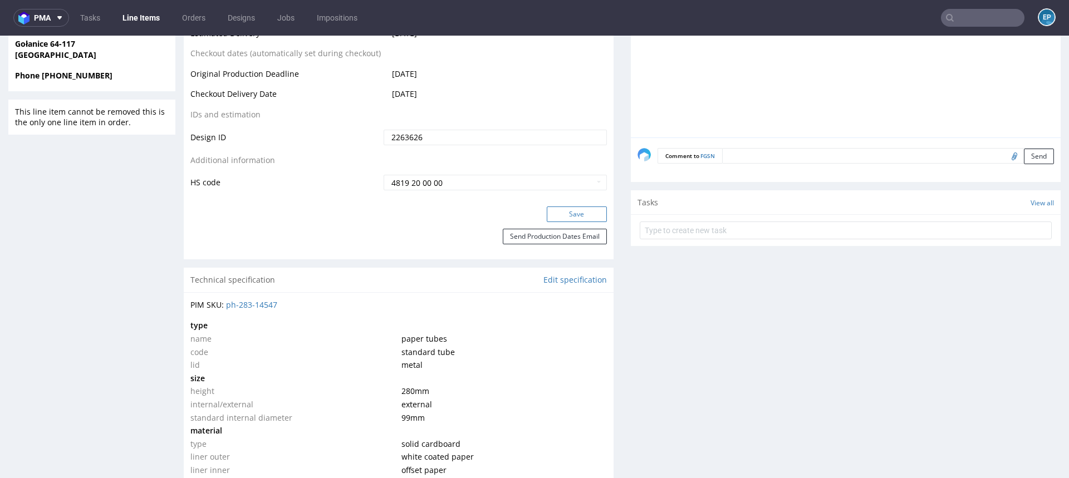
click at [571, 218] on button "Save" at bounding box center [577, 215] width 60 height 16
click at [966, 21] on input "text" at bounding box center [983, 18] width 84 height 18
paste input "OKCC"
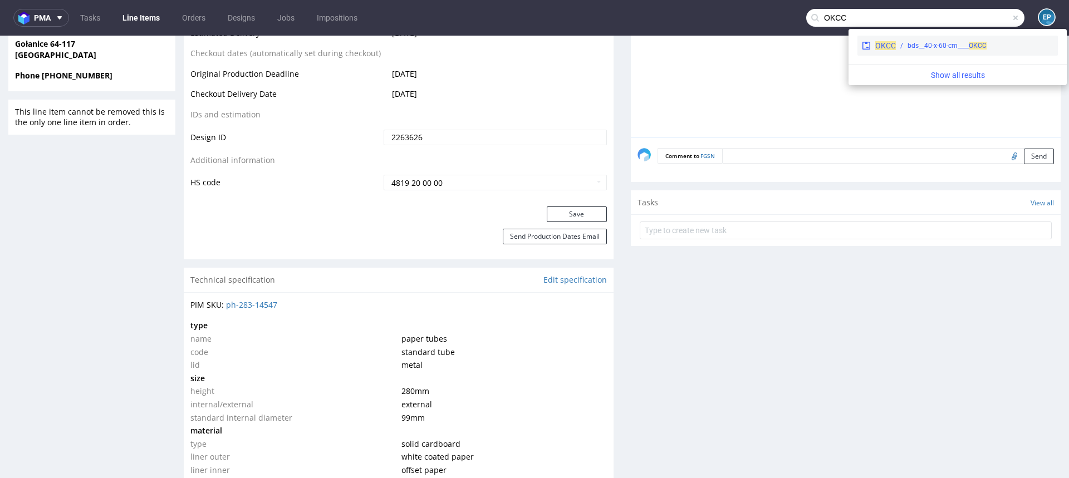
type input "OKCC"
click at [935, 50] on div "bds__40-x-60-cm____ OKCC" at bounding box center [947, 46] width 79 height 10
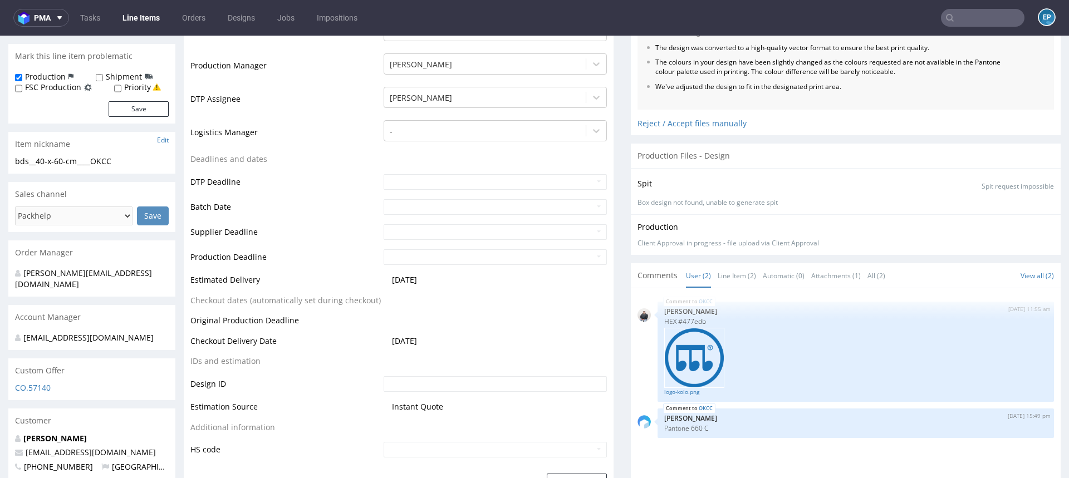
scroll to position [317, 0]
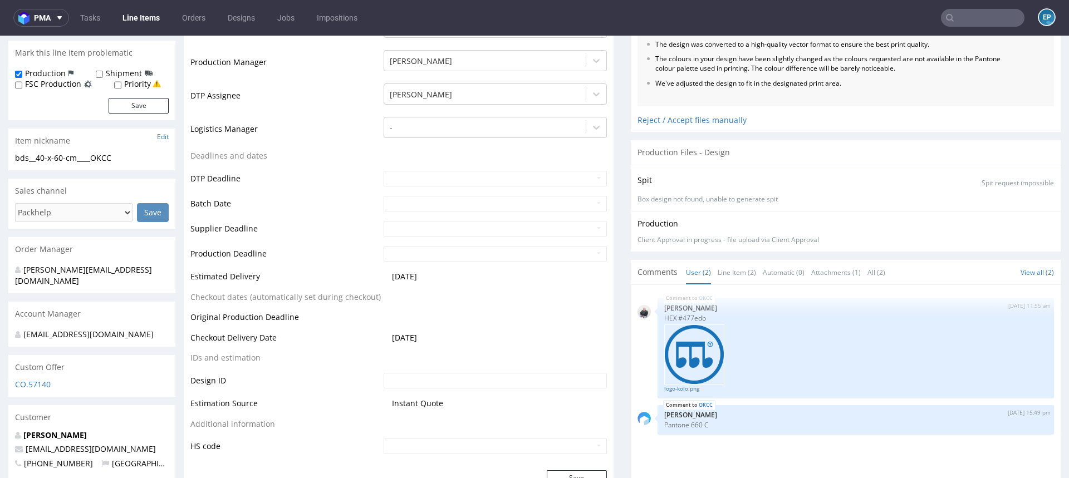
click at [151, 21] on link "Line Items" at bounding box center [141, 18] width 51 height 18
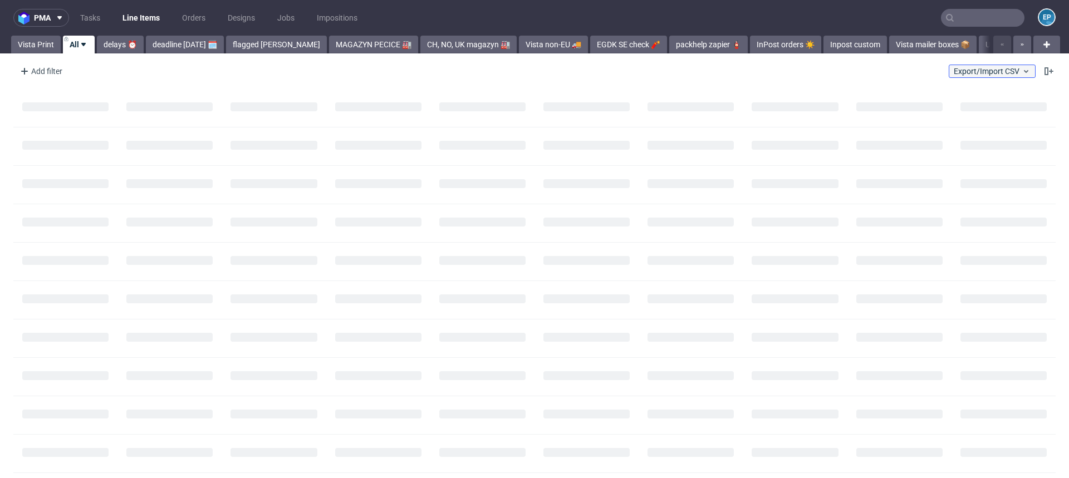
click at [985, 67] on span "Export/Import CSV" at bounding box center [992, 71] width 77 height 9
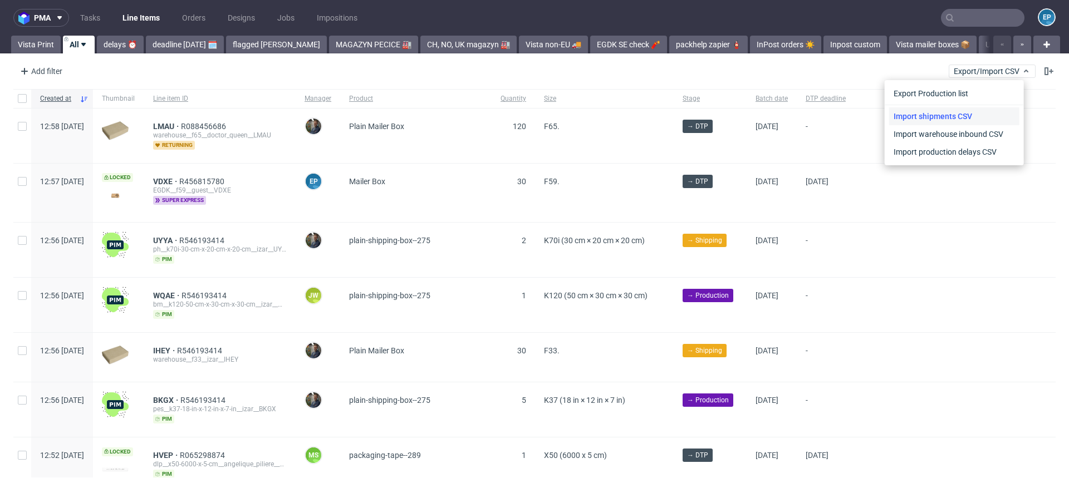
click at [970, 115] on link "Import shipments CSV" at bounding box center [954, 116] width 130 height 18
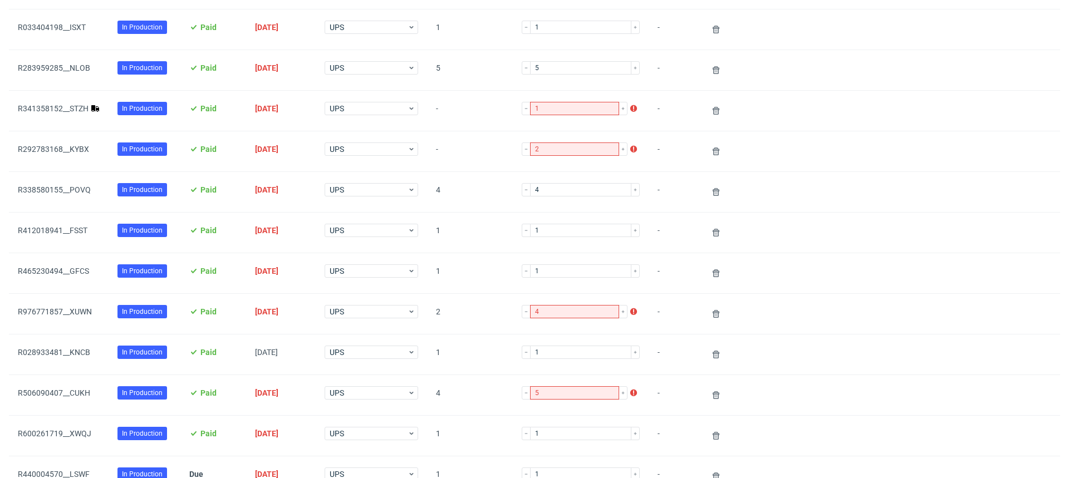
scroll to position [281, 0]
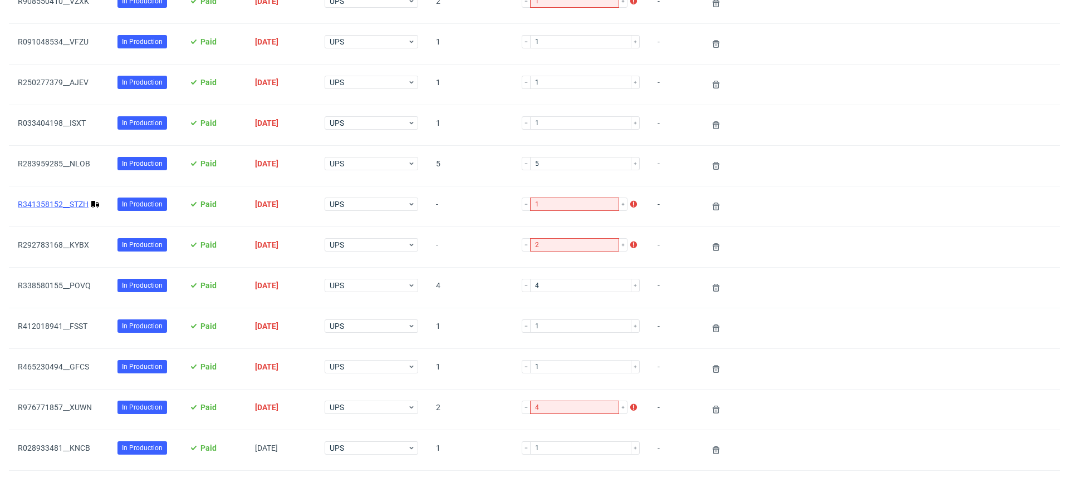
click at [70, 200] on link "R341358152__STZH" at bounding box center [53, 204] width 71 height 9
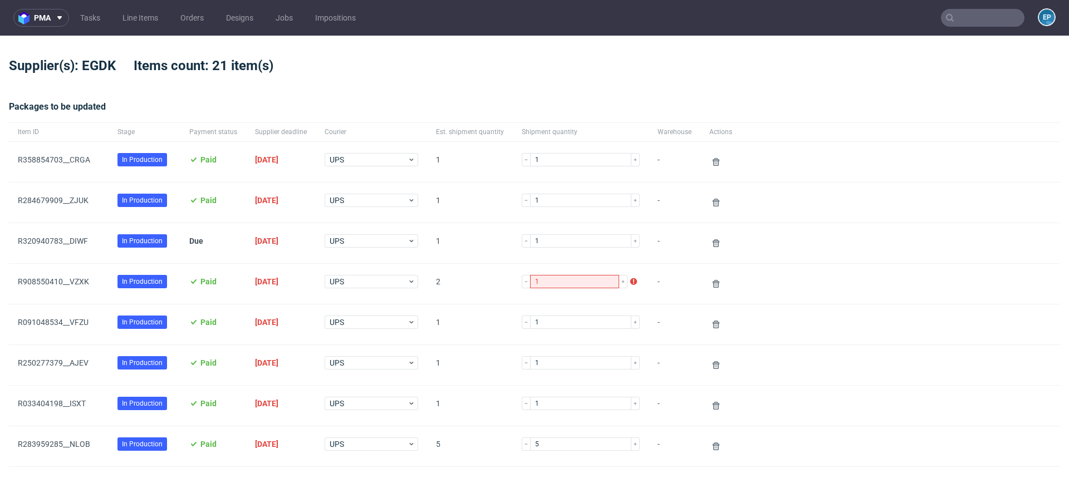
scroll to position [759, 0]
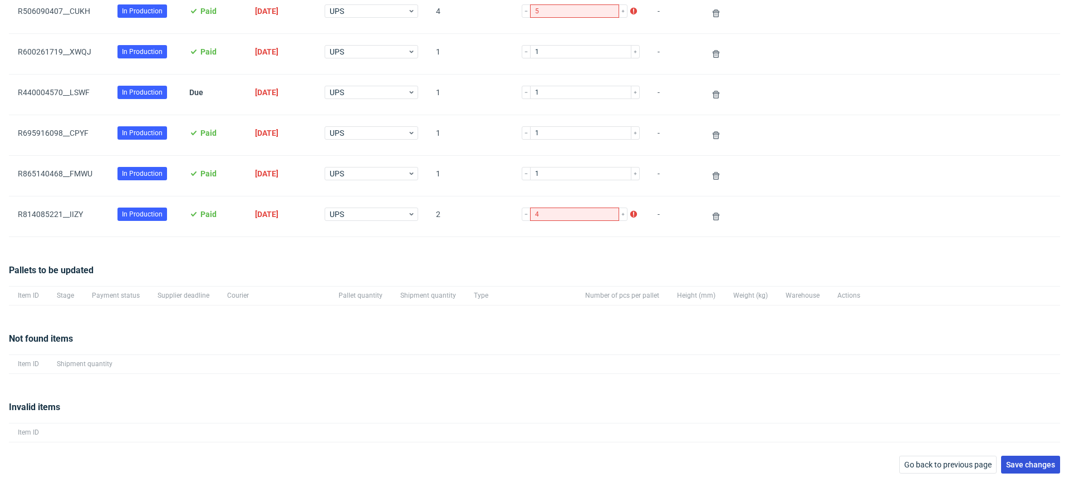
click at [1009, 469] on button "Save changes" at bounding box center [1030, 465] width 59 height 18
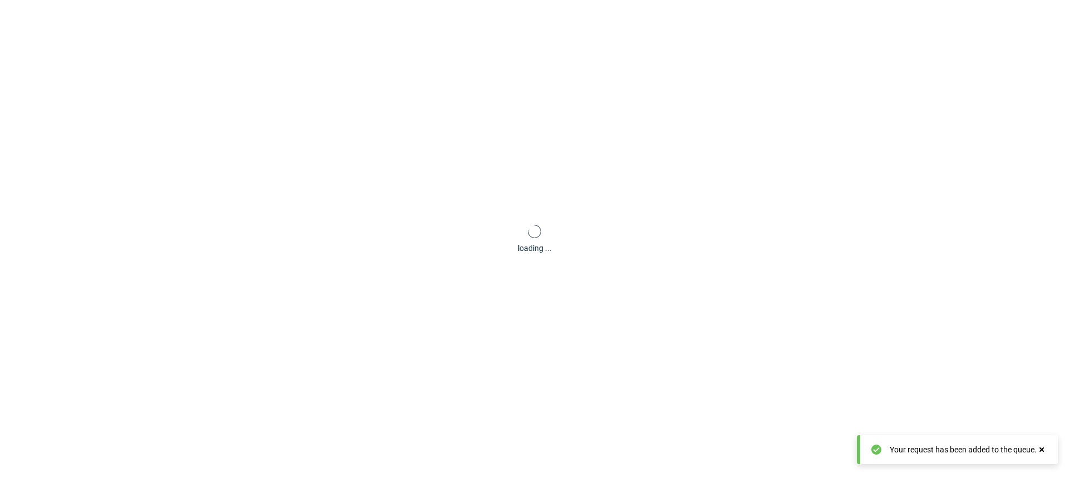
scroll to position [53, 0]
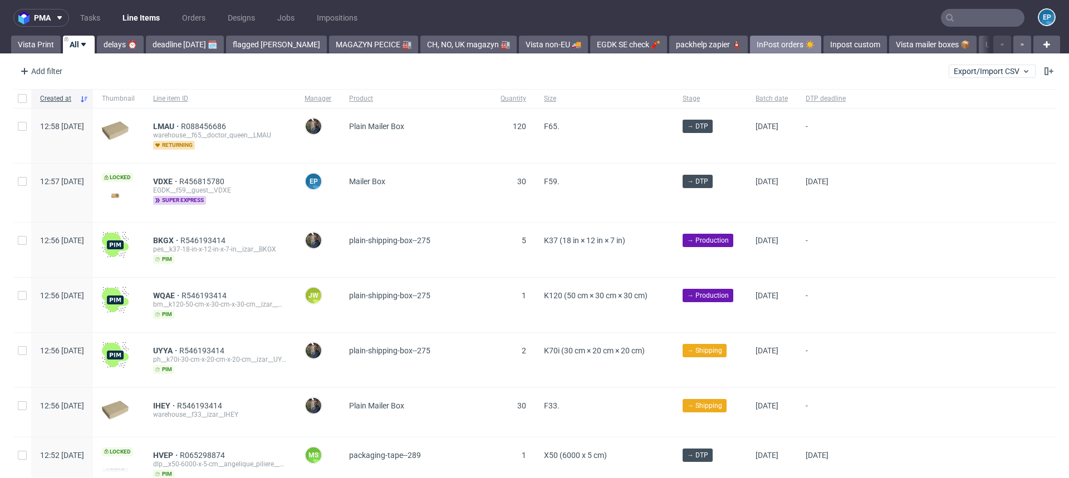
click at [761, 51] on link "InPost orders ☀️" at bounding box center [785, 45] width 71 height 18
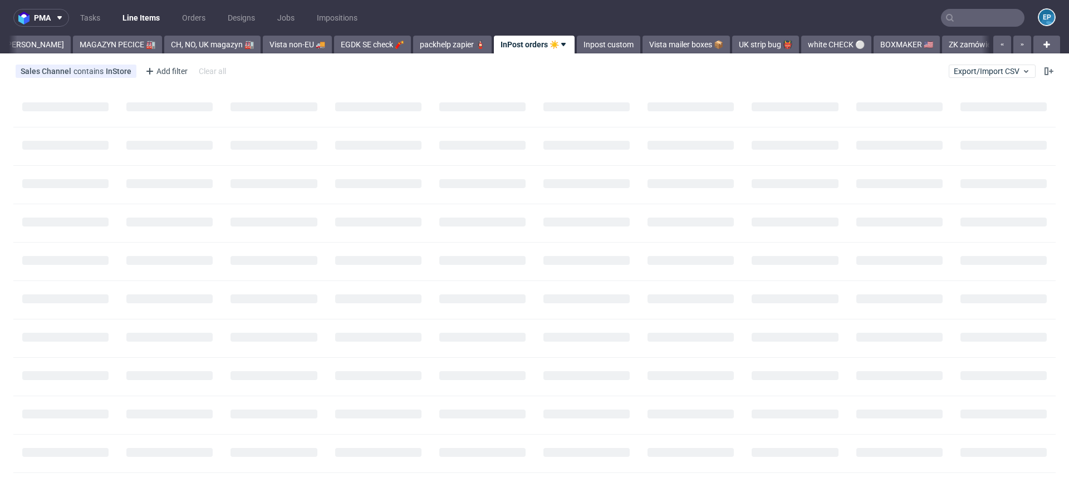
click at [801, 51] on link "white CHECK ⚪️" at bounding box center [836, 45] width 70 height 18
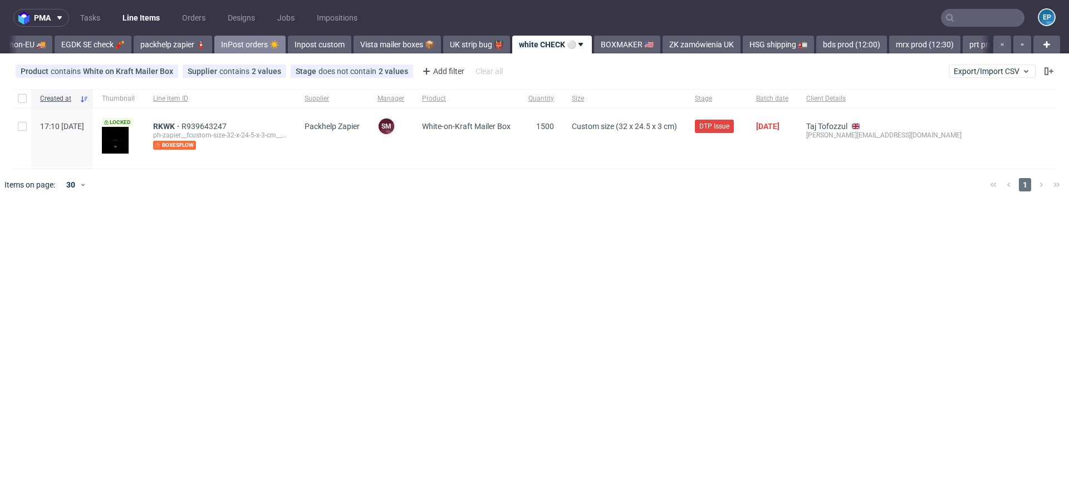
scroll to position [0, 536]
click at [804, 51] on div "bds prod (12:00)" at bounding box center [840, 45] width 73 height 18
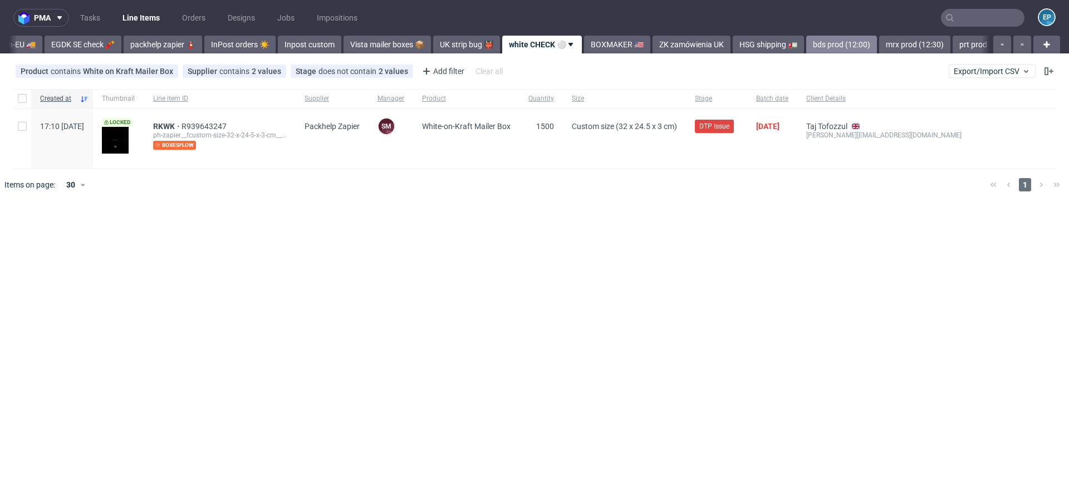
click at [807, 48] on link "bds prod (12:00)" at bounding box center [842, 45] width 71 height 18
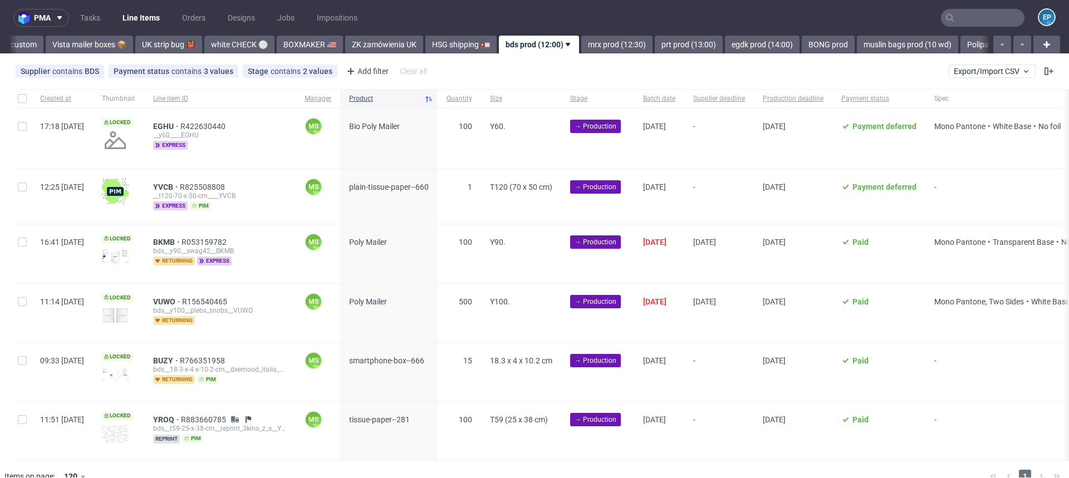
scroll to position [0, 835]
click at [653, 39] on link "prt prod (13:00)" at bounding box center [687, 45] width 68 height 18
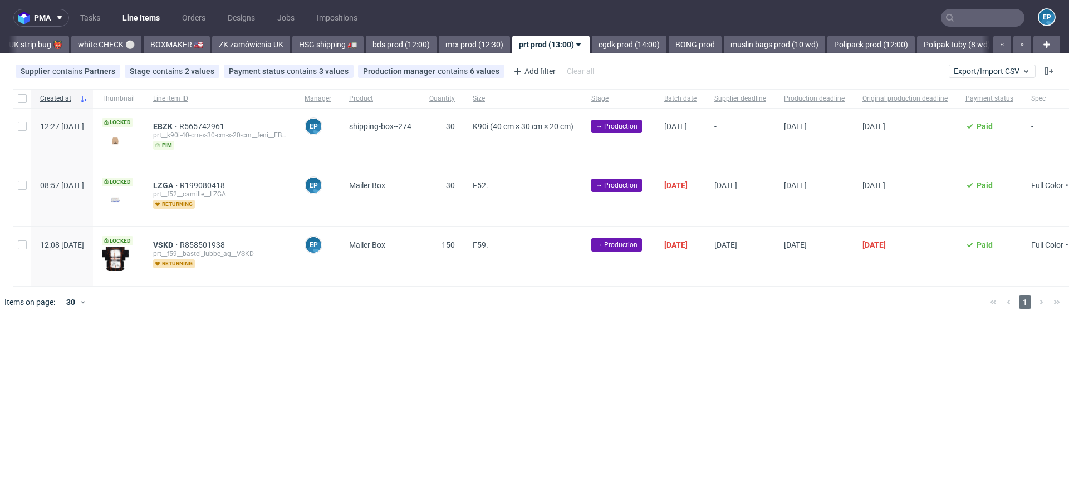
scroll to position [0, 974]
click at [208, 69] on use at bounding box center [210, 71] width 4 height 4
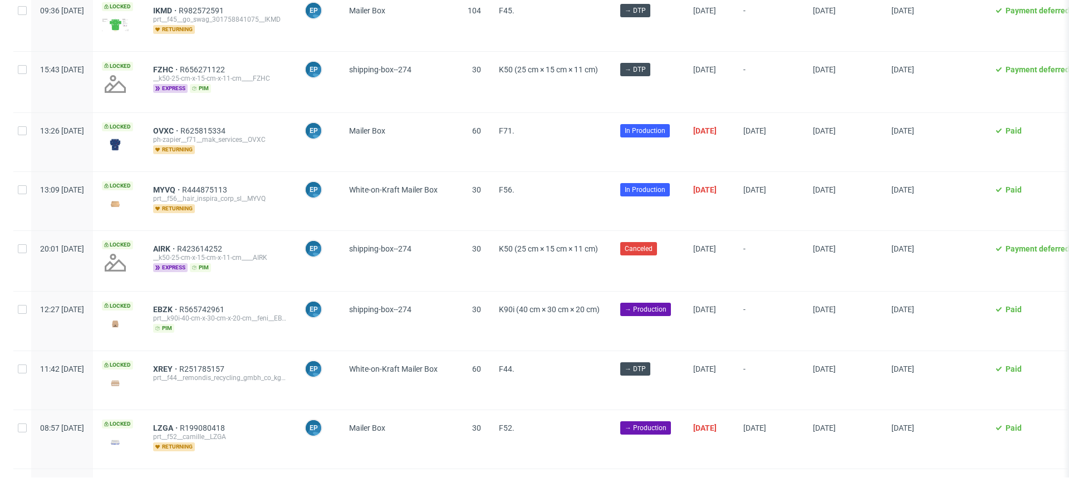
scroll to position [183, 0]
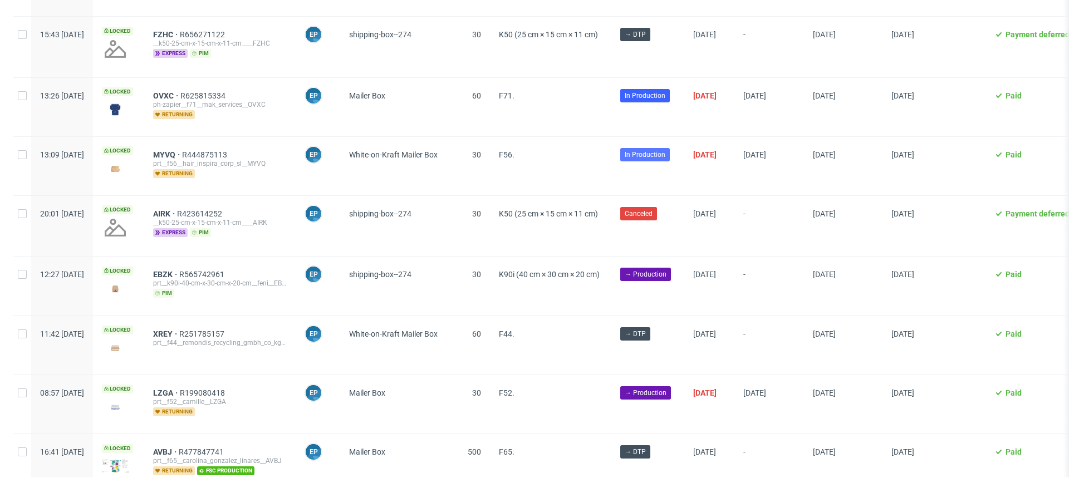
click at [666, 152] on span "In Production" at bounding box center [645, 155] width 41 height 10
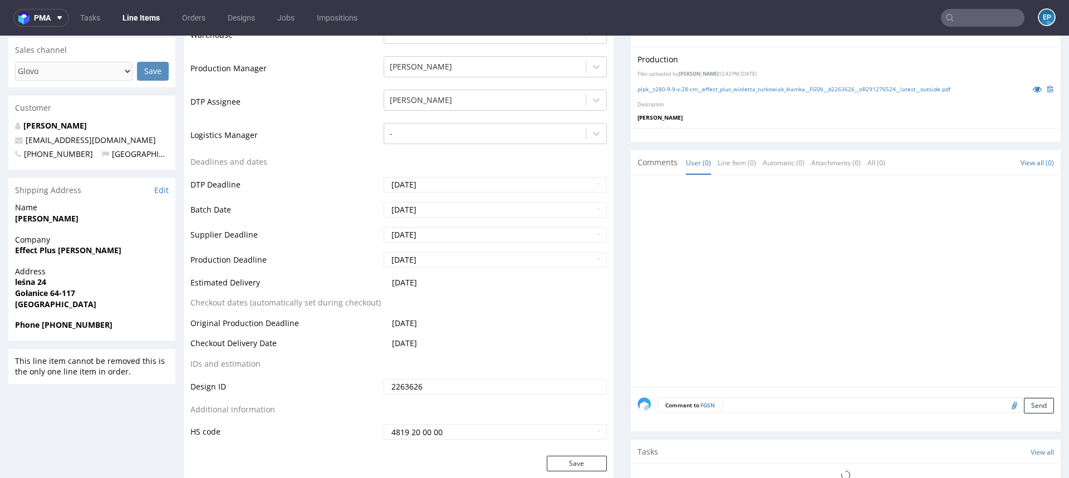
scroll to position [360, 0]
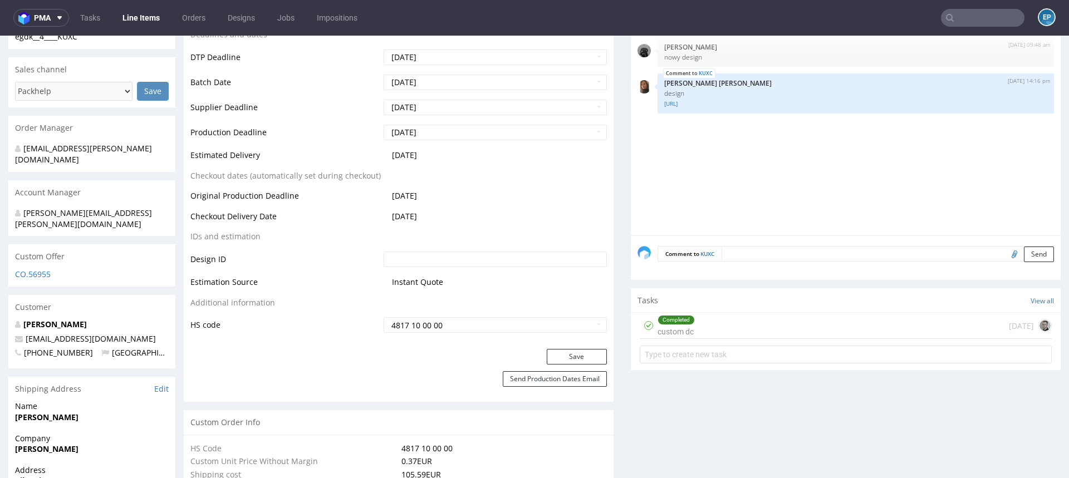
scroll to position [433, 0]
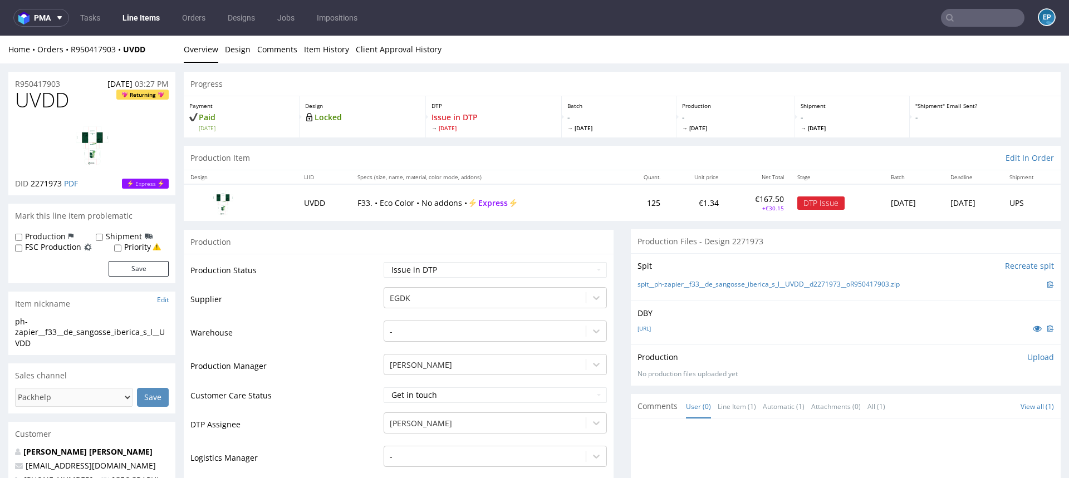
click at [141, 12] on link "Line Items" at bounding box center [141, 18] width 51 height 18
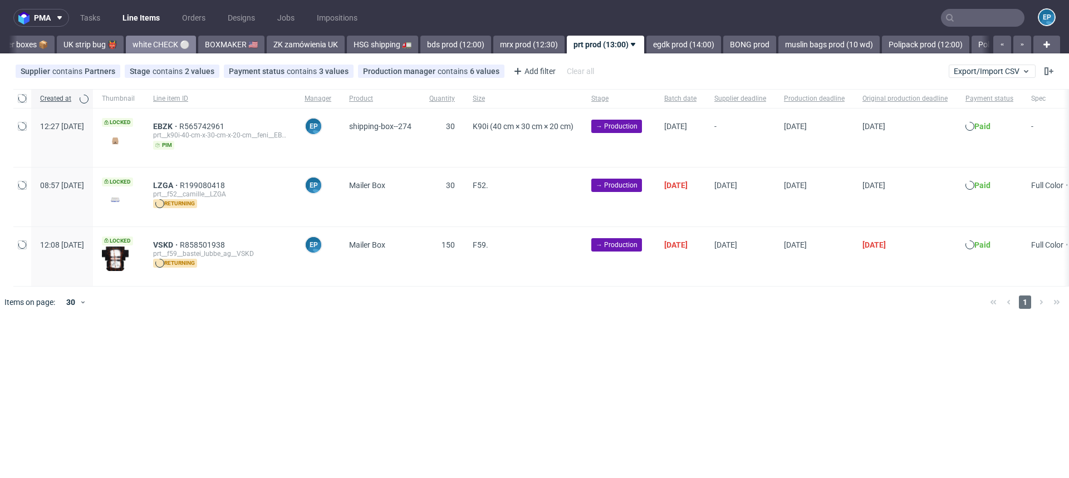
click at [97, 41] on div "Vista Print All delays ⏰ deadline today 🗓️ flagged Ewa 🚩 MAGAZYN PECICE 🏭 CH, N…" at bounding box center [499, 45] width 981 height 18
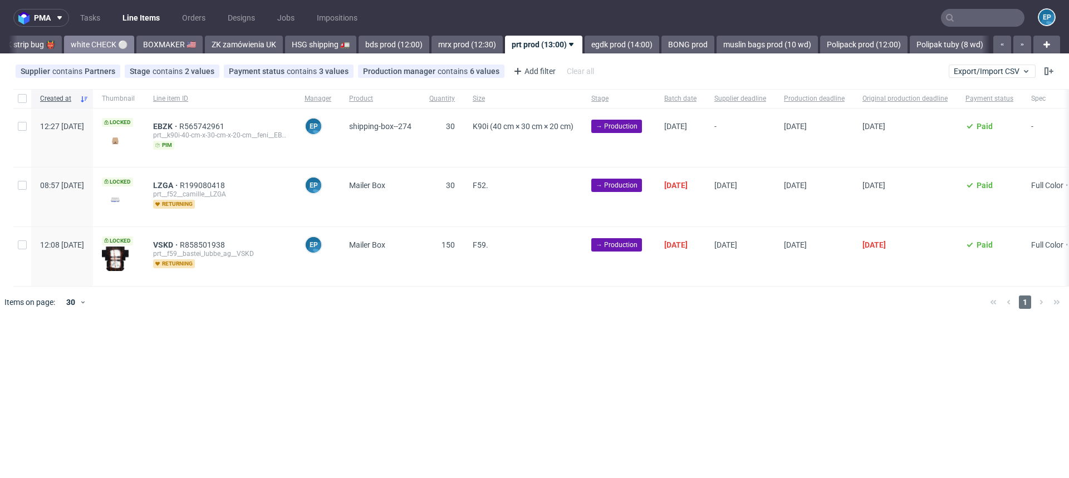
click at [64, 49] on link "white CHECK ⚪️" at bounding box center [99, 45] width 70 height 18
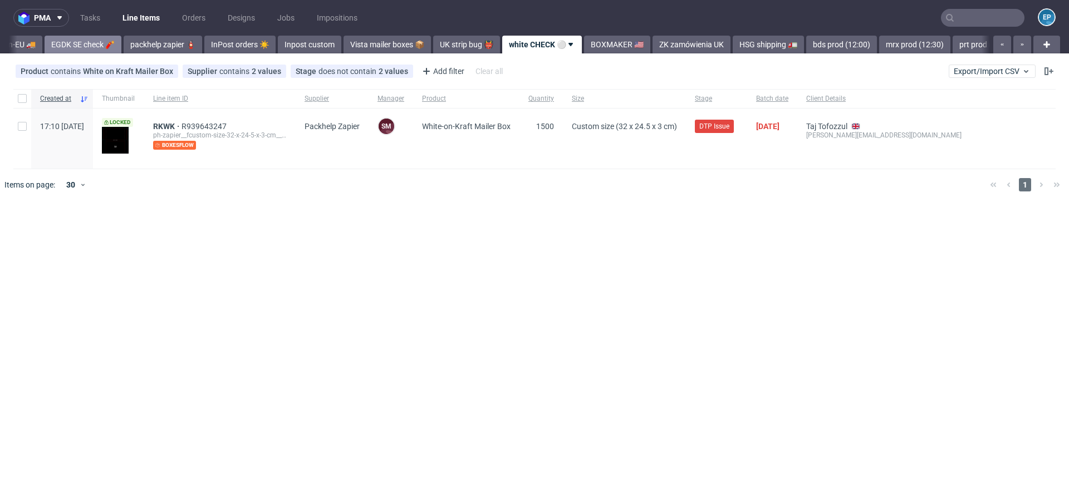
click at [56, 49] on link "EGDK SE check 🧨" at bounding box center [83, 45] width 77 height 18
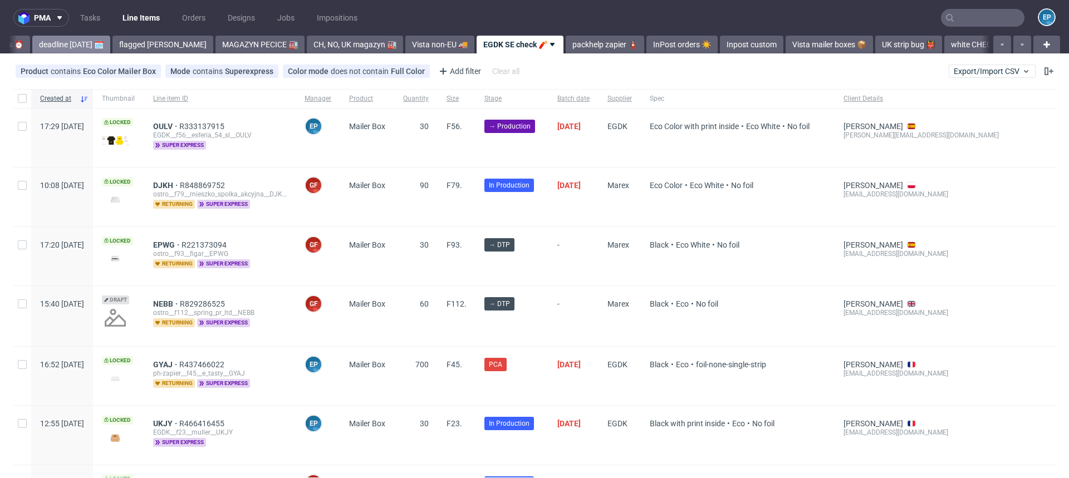
scroll to position [0, 89]
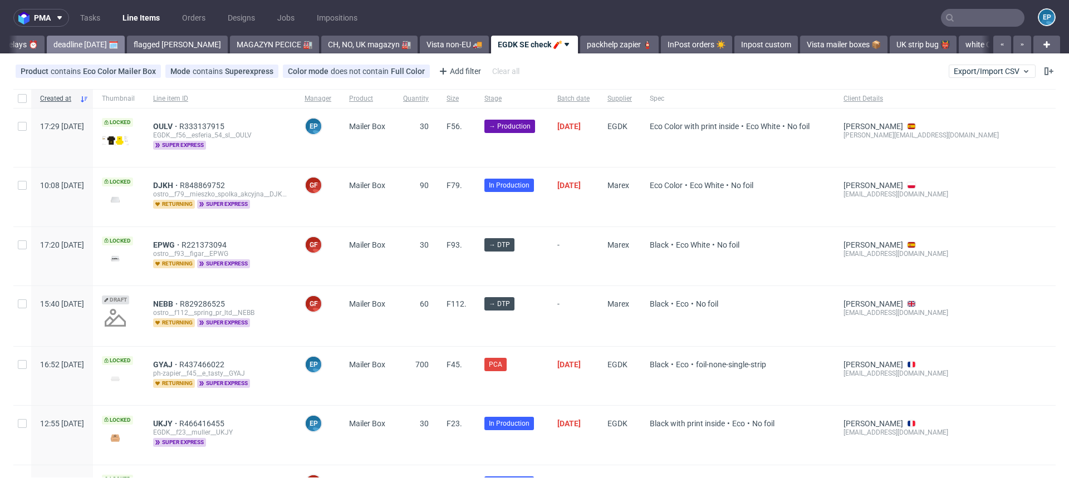
click at [61, 47] on link "deadline today 🗓️" at bounding box center [86, 45] width 78 height 18
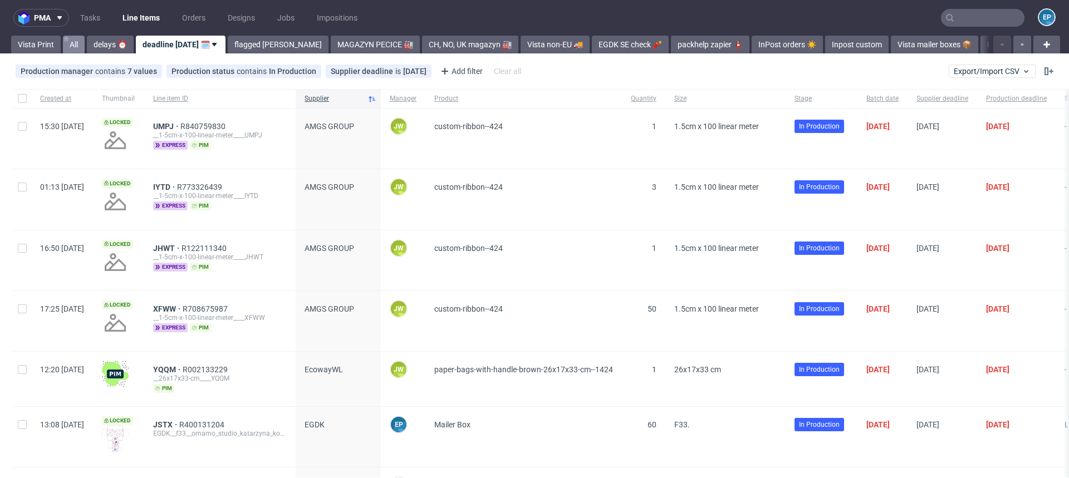
click at [74, 46] on link "All" at bounding box center [74, 45] width 22 height 18
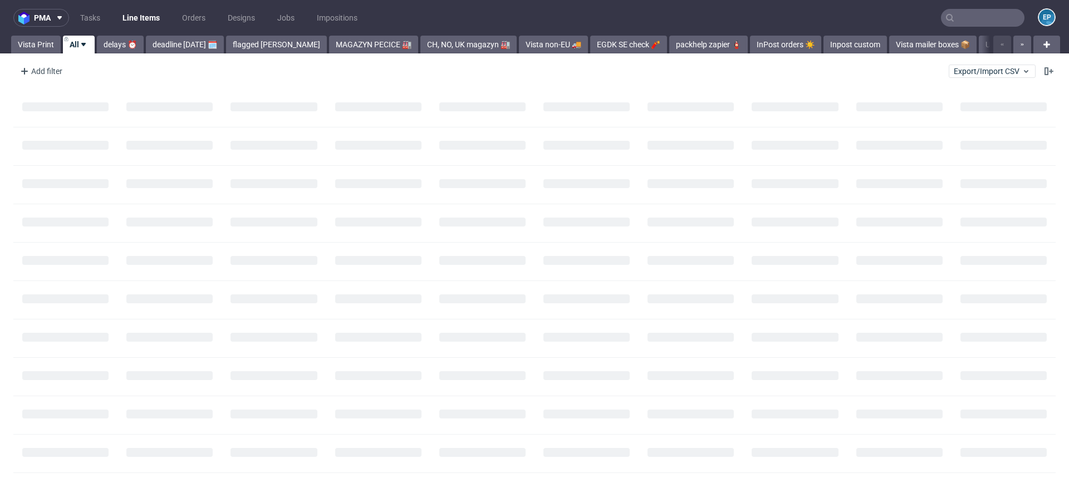
click at [73, 79] on div "Add filter Hide filters Clear all Export/Import CSV" at bounding box center [534, 71] width 1069 height 27
click at [53, 77] on div "Add filter" at bounding box center [40, 71] width 49 height 18
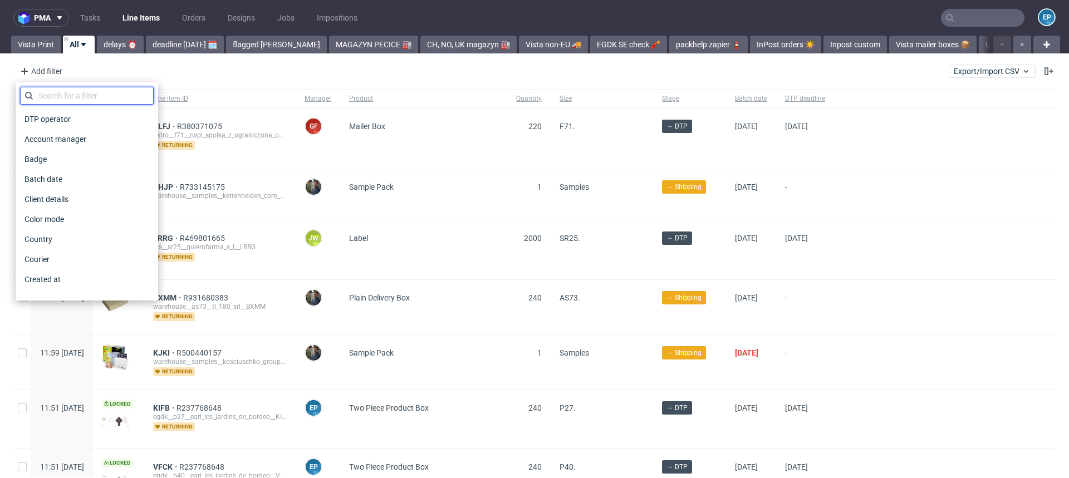
click at [70, 96] on input "text" at bounding box center [87, 96] width 134 height 18
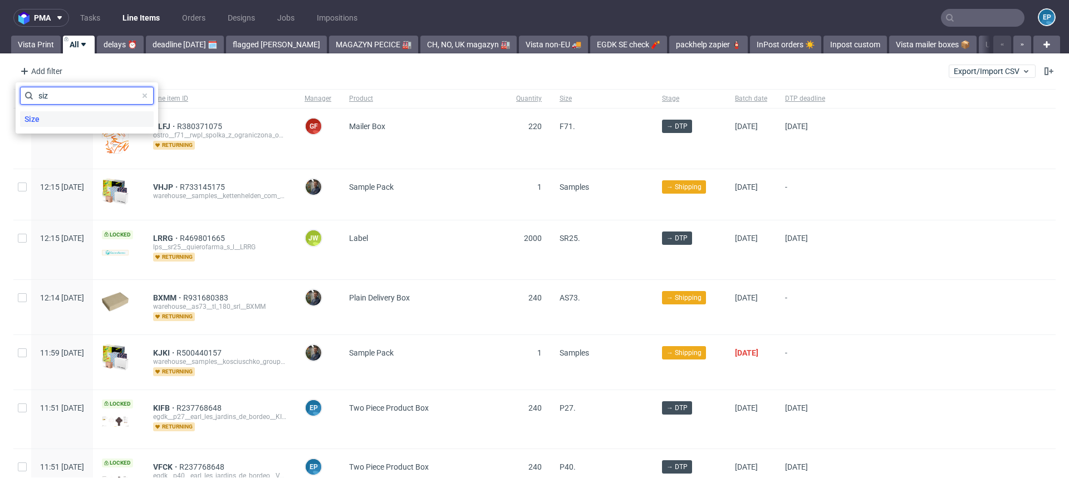
type input "siz"
click at [60, 118] on div "Size" at bounding box center [87, 119] width 134 height 16
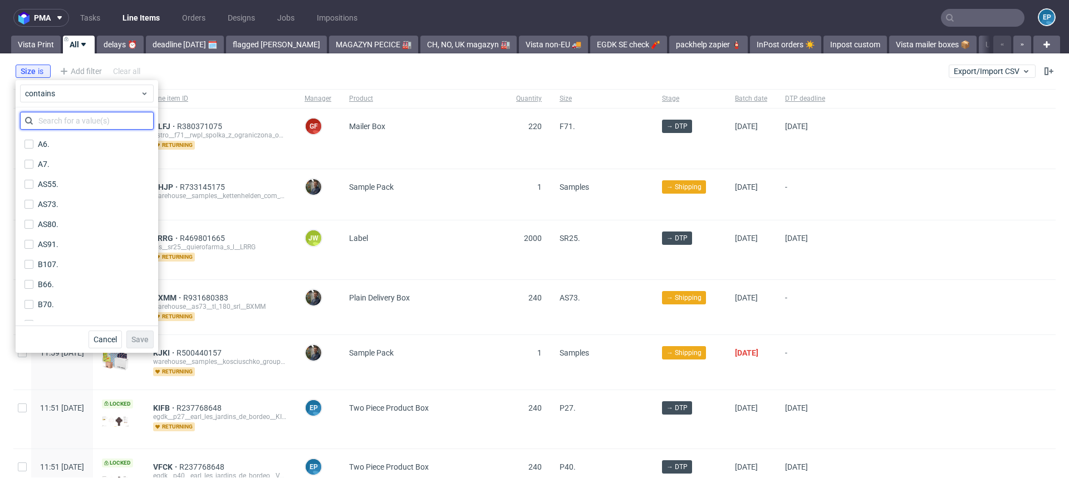
click at [69, 122] on input "text" at bounding box center [87, 121] width 134 height 18
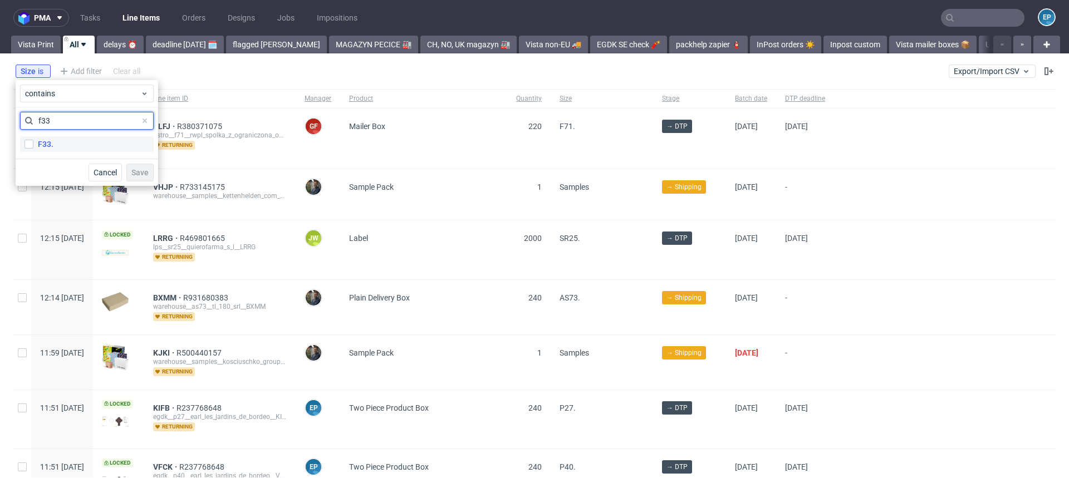
type input "f33"
click at [70, 144] on label "F33." at bounding box center [87, 144] width 134 height 16
click at [33, 144] on input "F33." at bounding box center [29, 144] width 9 height 9
checkbox input "true"
click at [134, 167] on button "Save" at bounding box center [139, 173] width 27 height 18
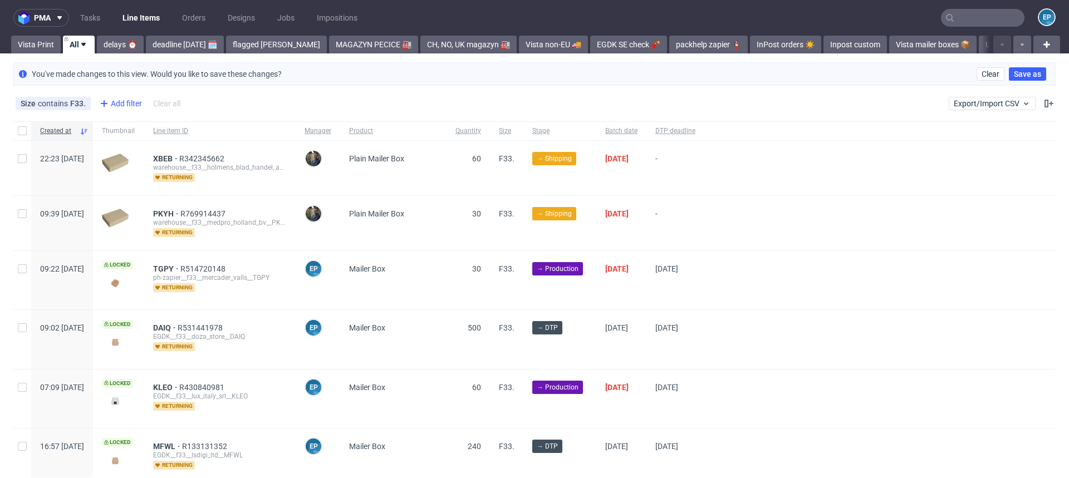
click at [116, 110] on div "Add filter" at bounding box center [119, 104] width 49 height 18
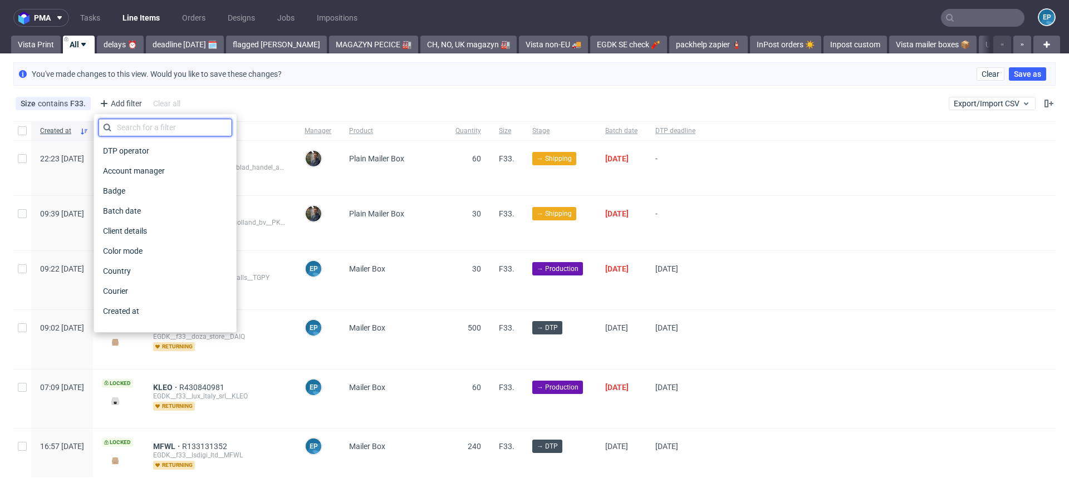
click at [125, 132] on input "text" at bounding box center [166, 128] width 134 height 18
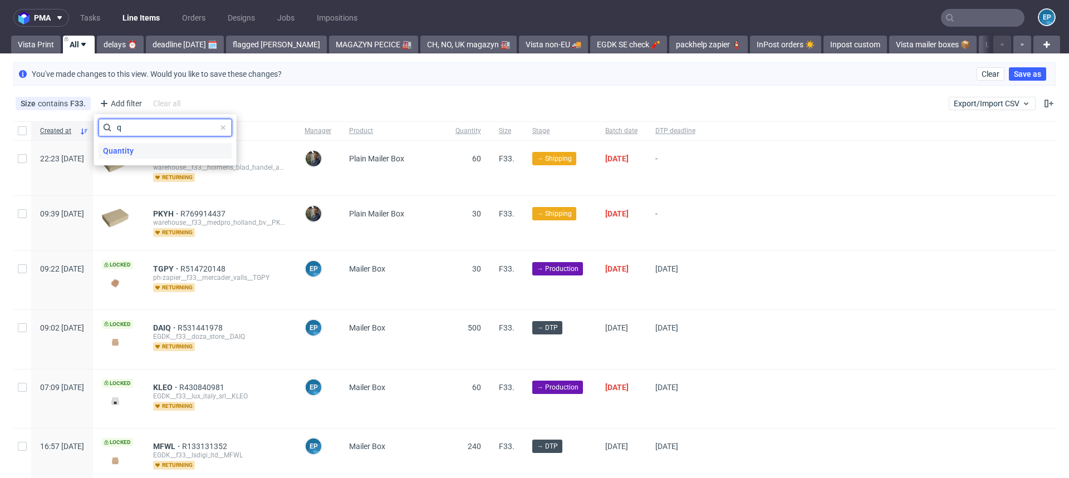
type input "q"
click at [132, 155] on span "Quantity" at bounding box center [119, 151] width 40 height 16
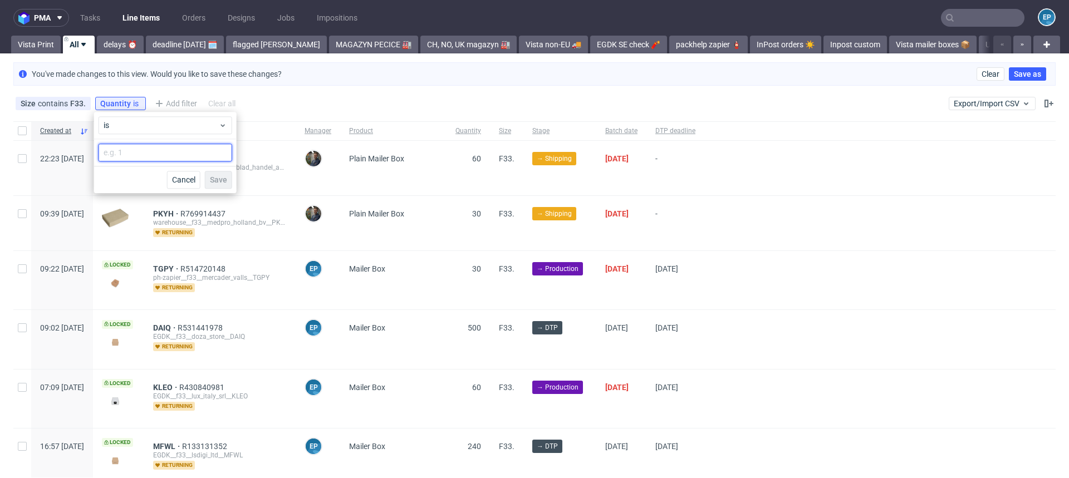
click at [130, 144] on input "number" at bounding box center [166, 153] width 134 height 18
type input "125"
click at [219, 181] on span "Save" at bounding box center [218, 180] width 17 height 8
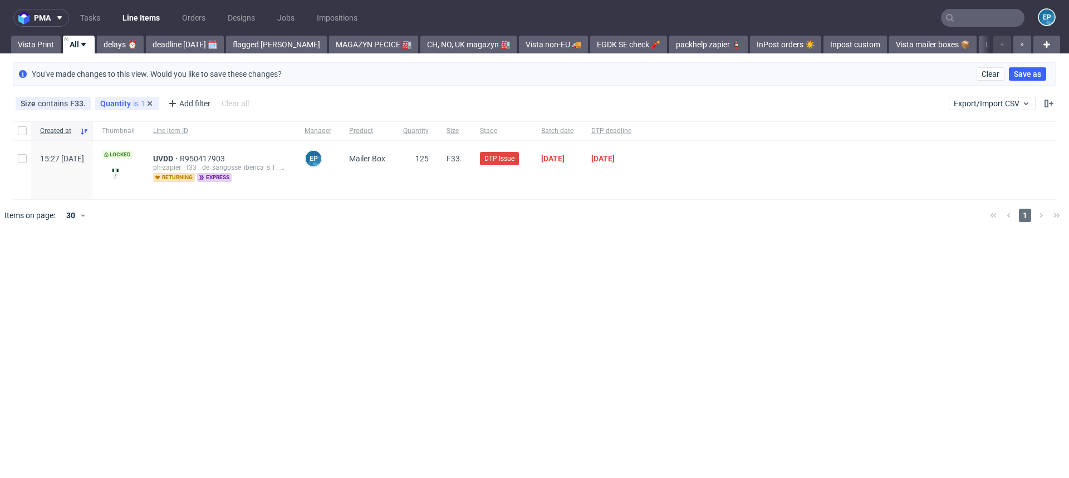
click at [140, 106] on div "Quantity is 125" at bounding box center [127, 103] width 54 height 9
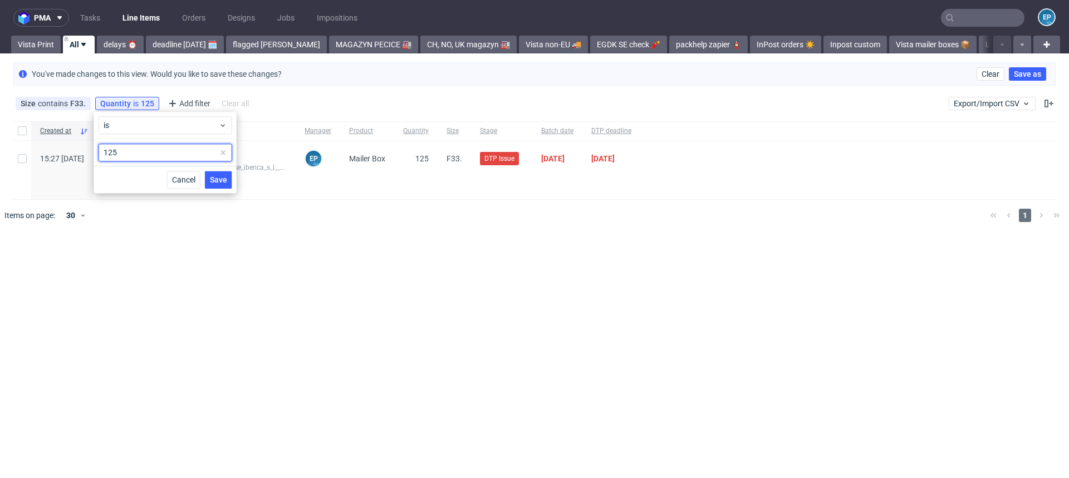
click at [126, 151] on input "125" at bounding box center [166, 153] width 134 height 18
type input "120"
click at [217, 179] on span "Save" at bounding box center [218, 180] width 17 height 8
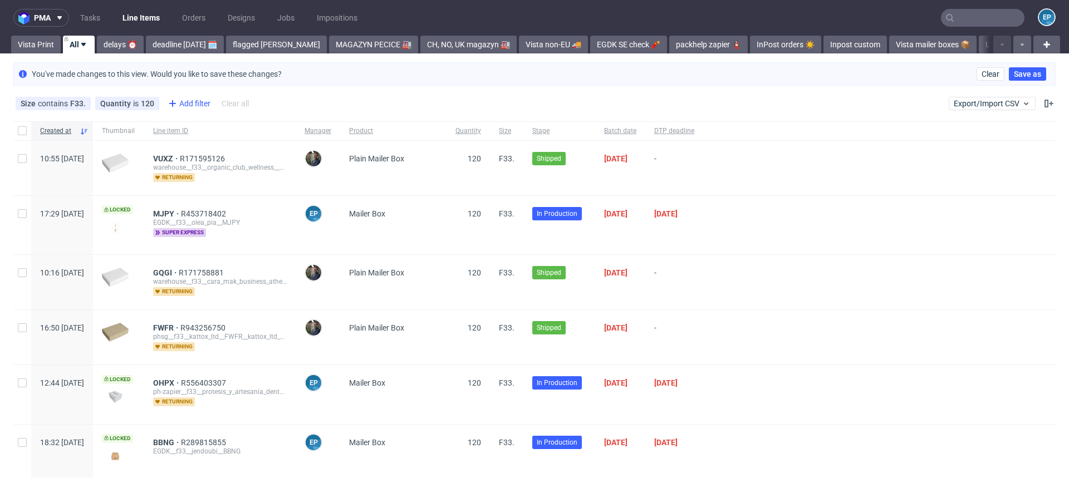
click at [185, 105] on div "Add filter" at bounding box center [188, 104] width 49 height 18
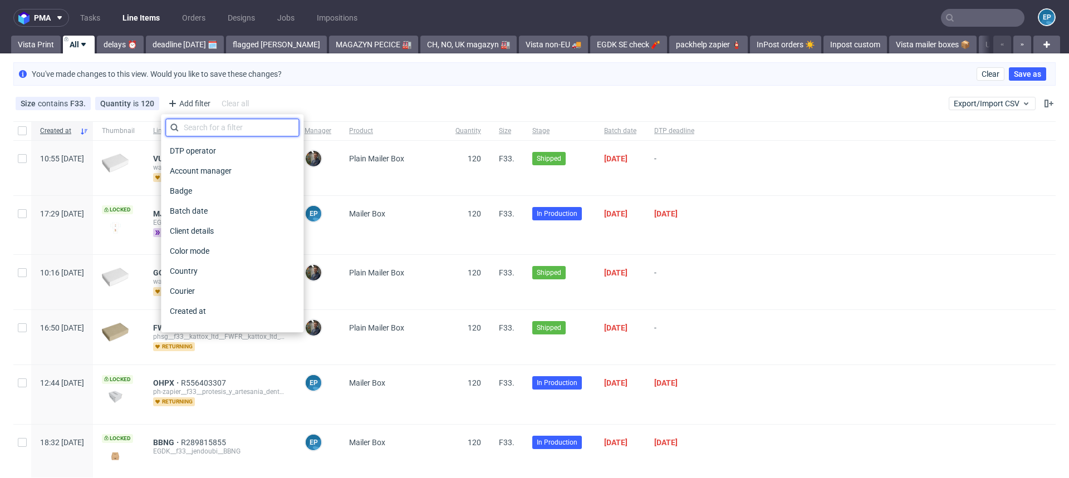
click at [206, 124] on input "text" at bounding box center [232, 128] width 134 height 18
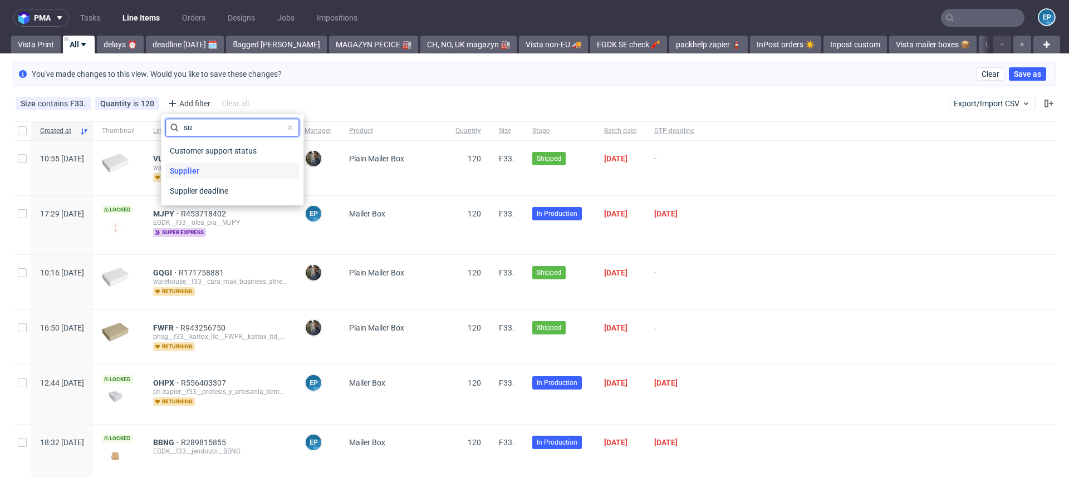
type input "su"
click at [203, 163] on div "Supplier" at bounding box center [232, 171] width 134 height 16
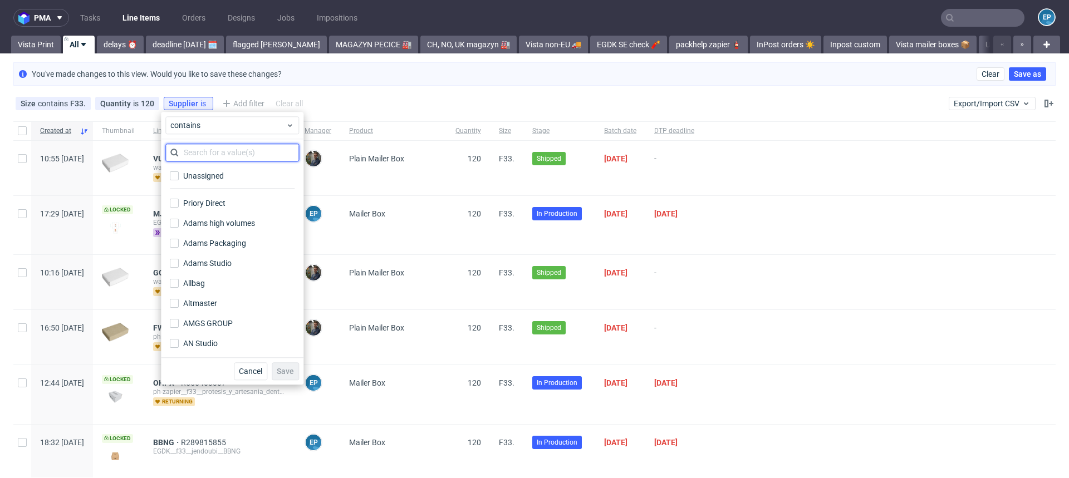
click at [202, 153] on input "text" at bounding box center [232, 153] width 134 height 18
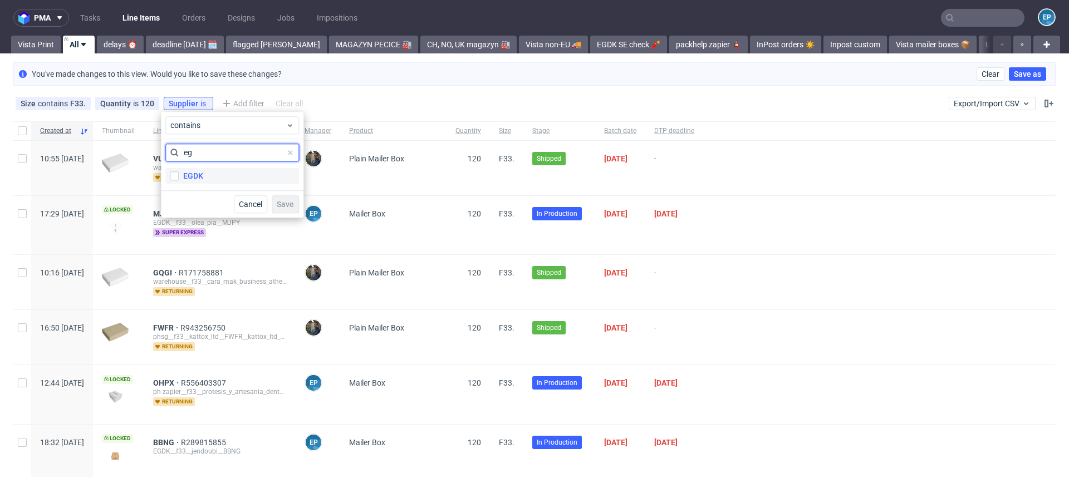
type input "eg"
click at [203, 180] on label "EGDK" at bounding box center [232, 176] width 134 height 16
click at [179, 180] on input "EGDK" at bounding box center [174, 176] width 9 height 9
checkbox input "true"
click at [292, 202] on span "Save" at bounding box center [285, 205] width 17 height 8
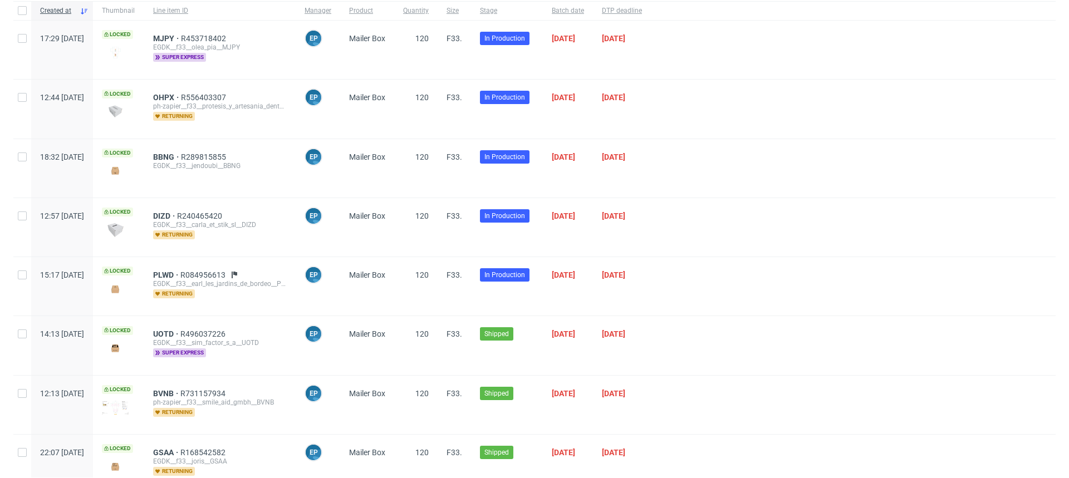
scroll to position [149, 0]
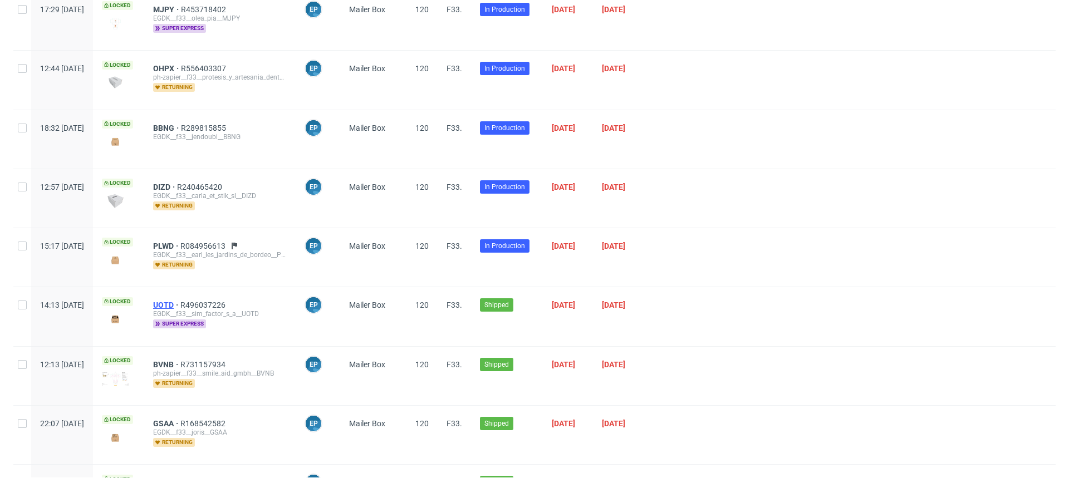
click at [180, 304] on span "UOTD" at bounding box center [166, 305] width 27 height 9
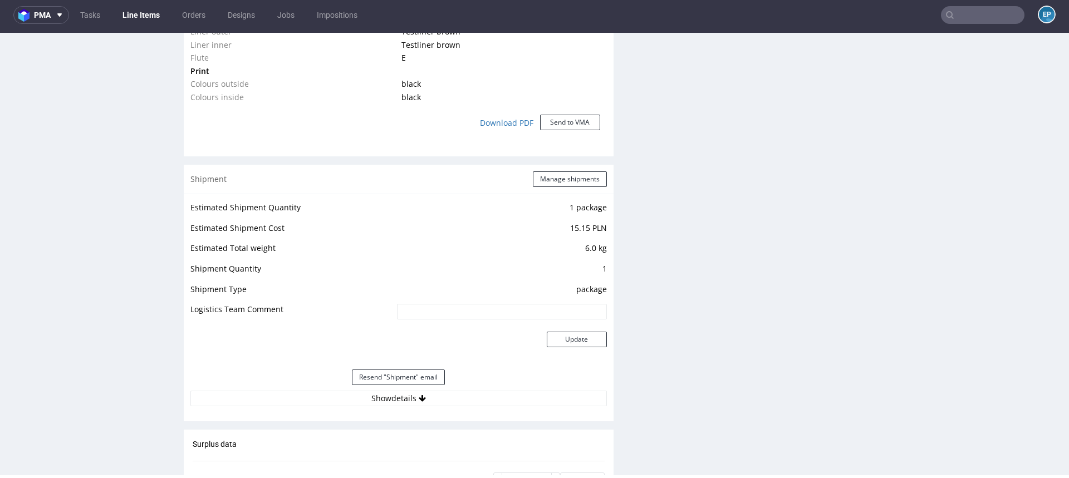
scroll to position [988, 0]
click at [444, 397] on button "Show details" at bounding box center [398, 397] width 417 height 16
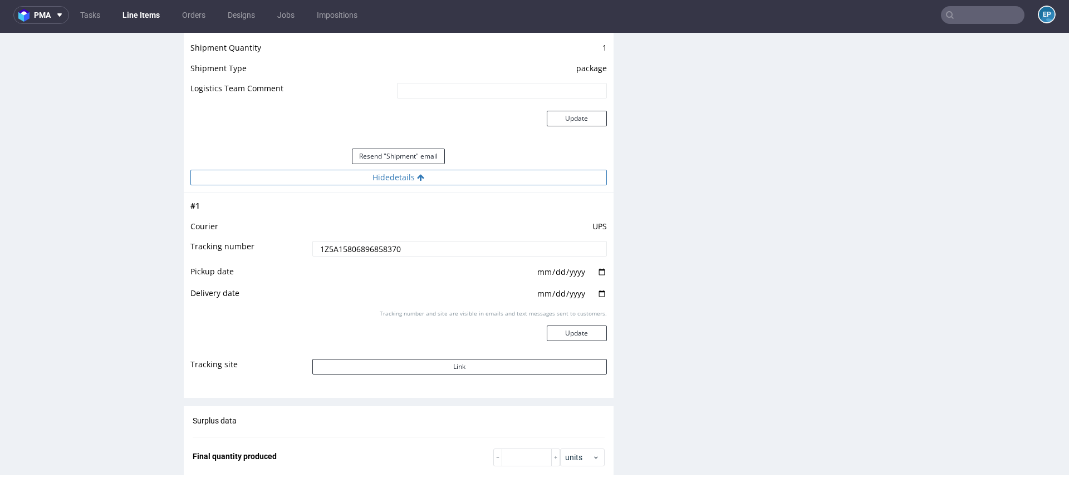
scroll to position [1214, 0]
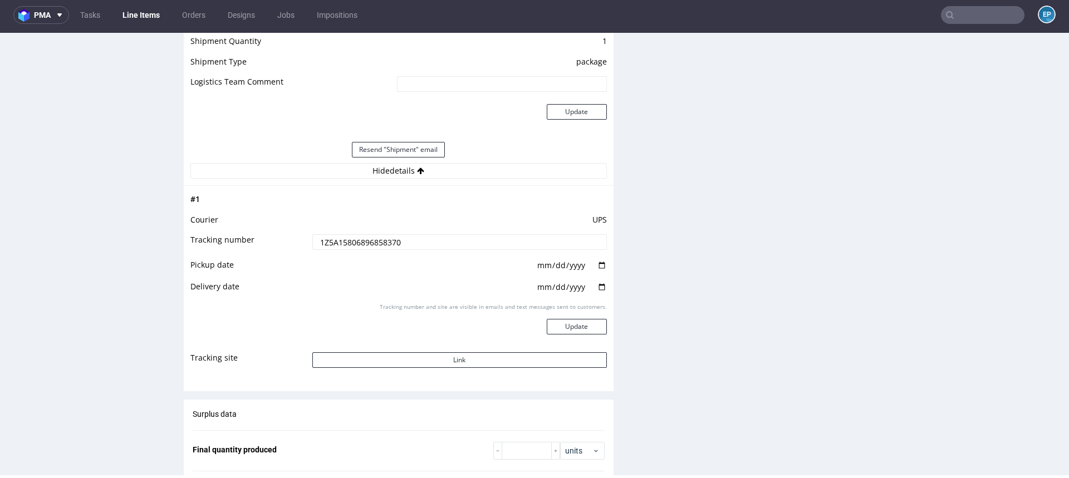
click at [971, 14] on input "text" at bounding box center [983, 15] width 84 height 18
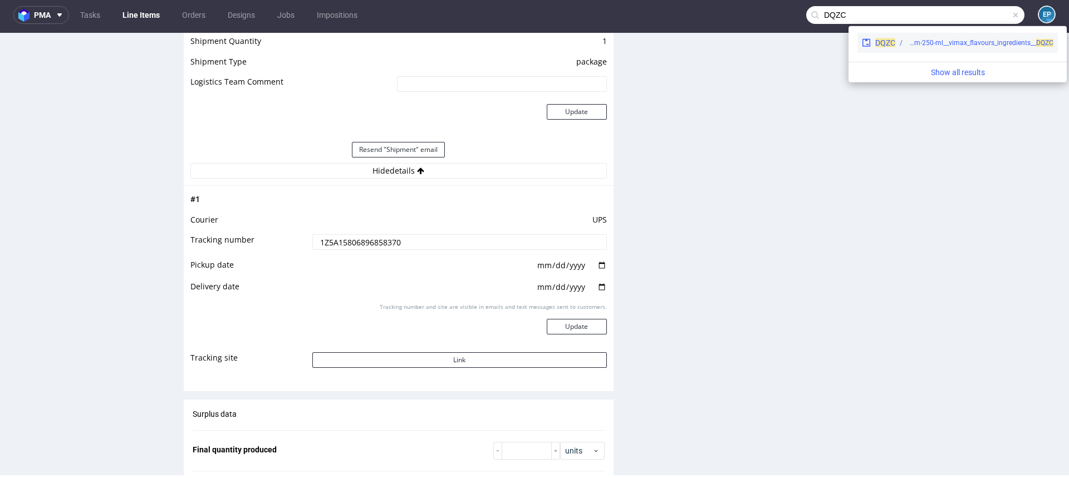
type input "DQZC"
click at [919, 42] on div "lbps__11-cm-x-17-cm-x-8-cm-250-ml__vimax_flavours_ingredients__ DQZC" at bounding box center [980, 43] width 146 height 10
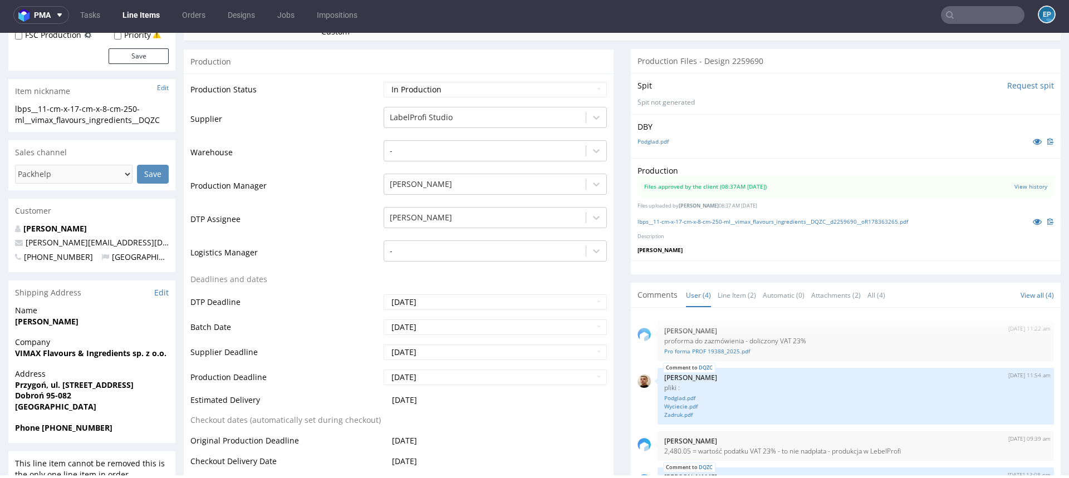
scroll to position [232, 0]
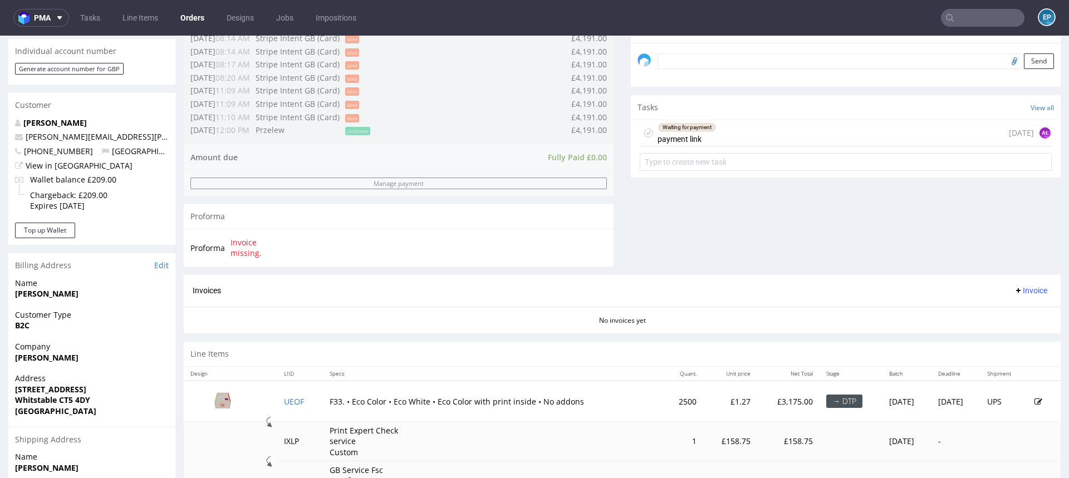
scroll to position [465, 0]
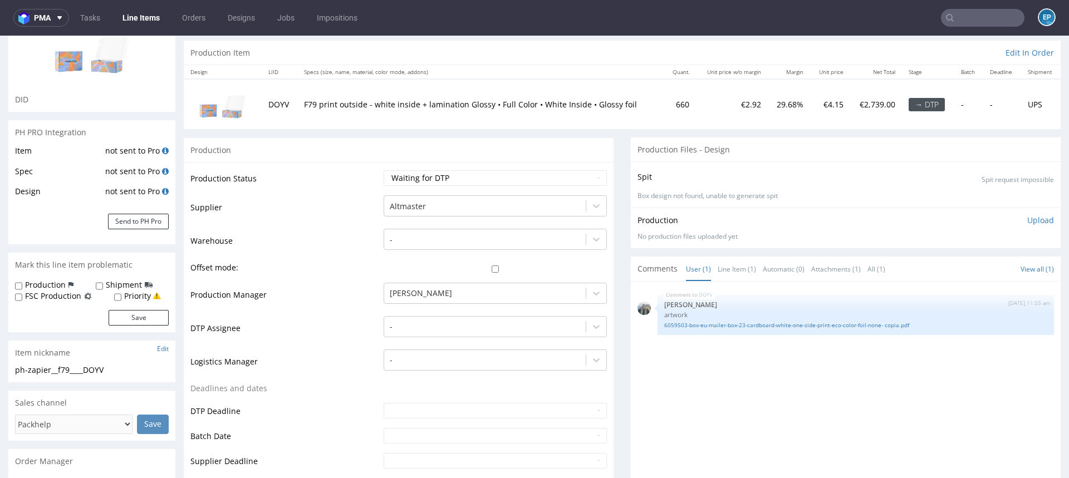
scroll to position [129, 0]
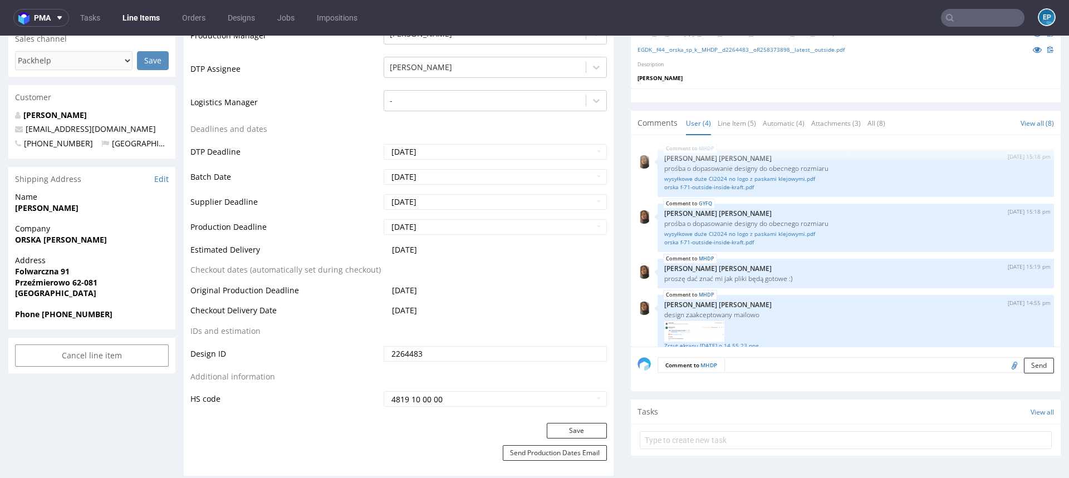
scroll to position [362, 0]
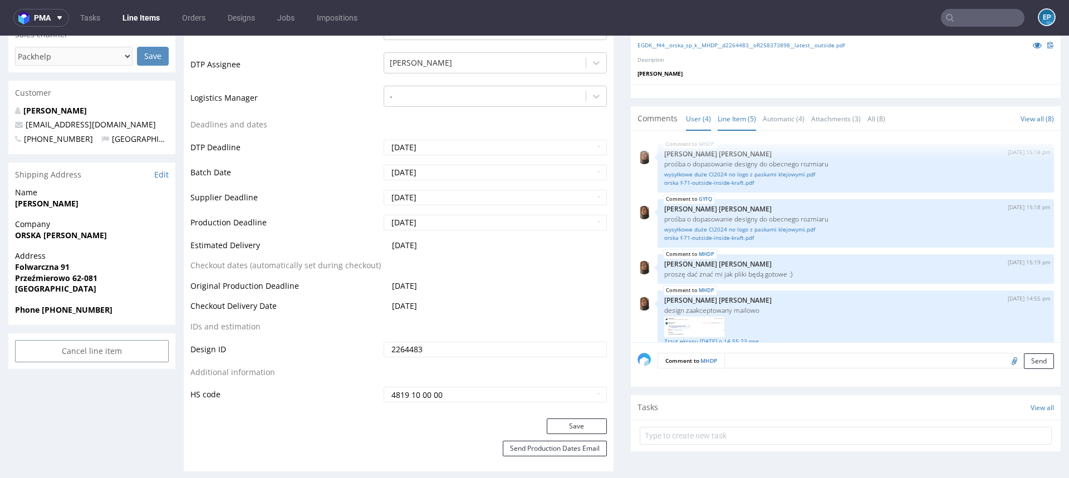
click at [745, 116] on link "Line Item (5)" at bounding box center [737, 119] width 38 height 24
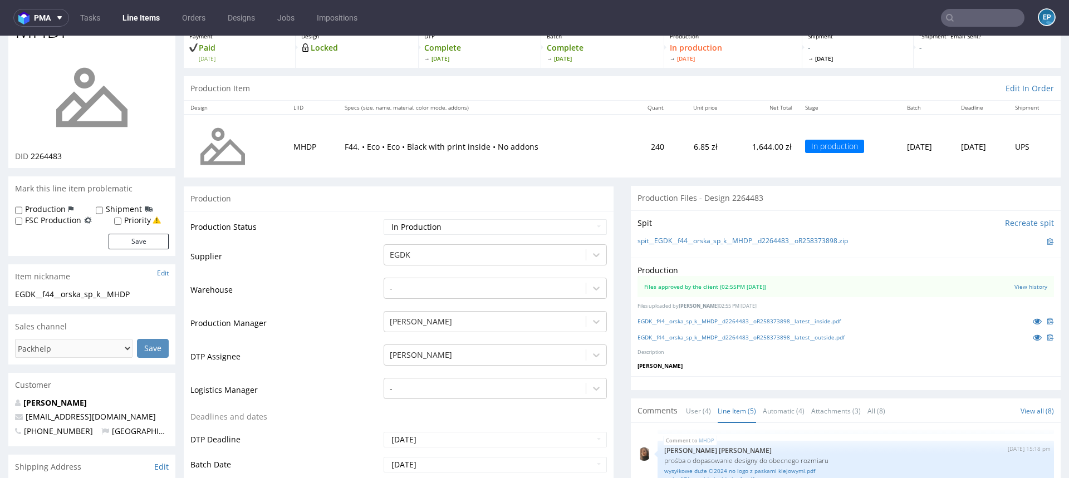
scroll to position [0, 0]
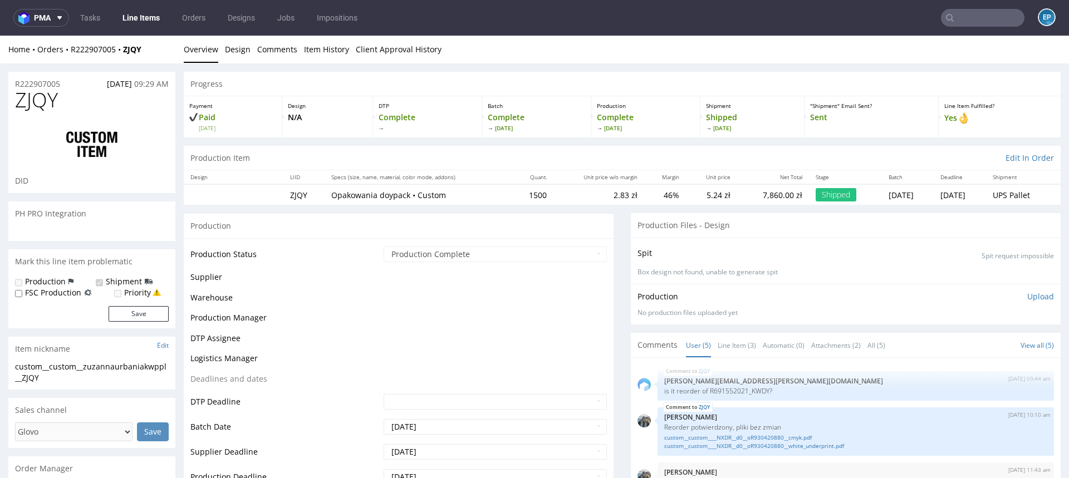
scroll to position [12, 0]
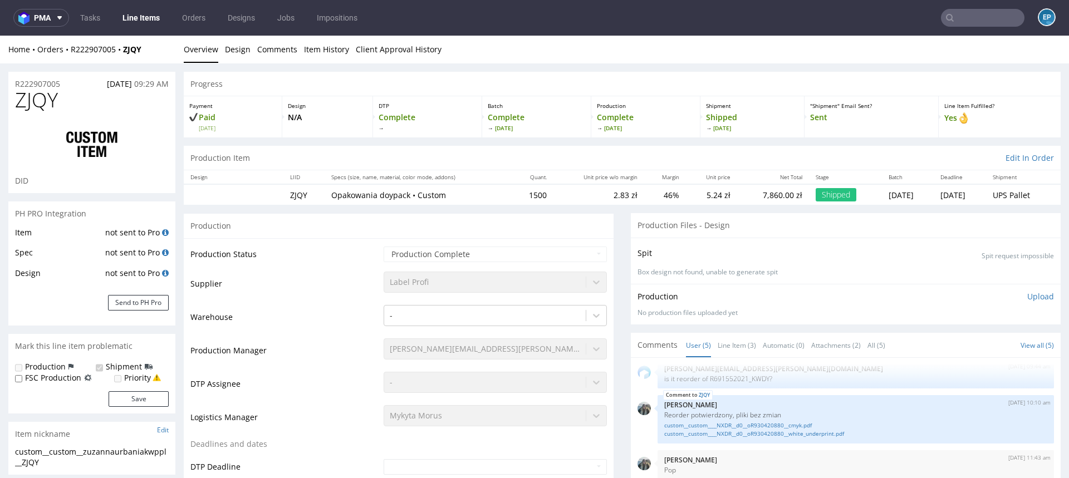
select select "in_progress"
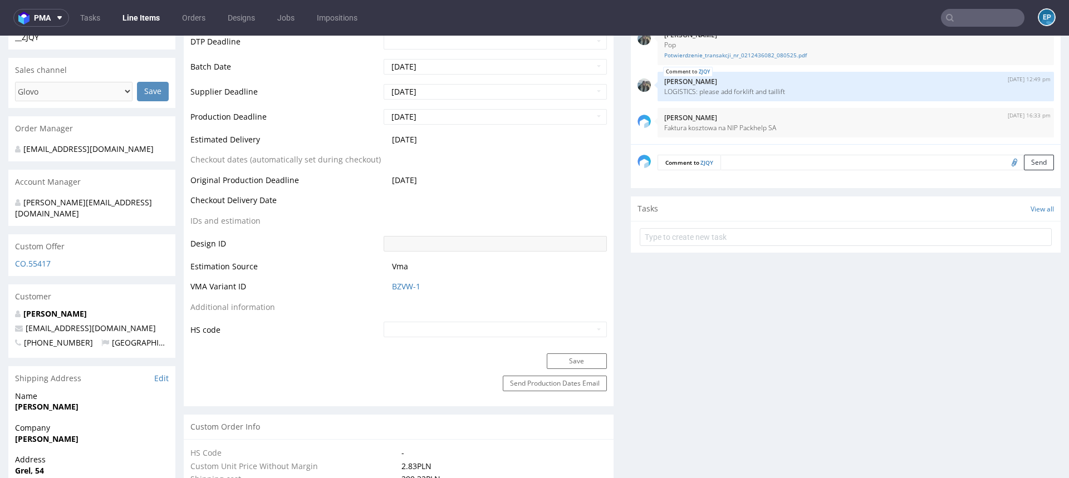
scroll to position [426, 0]
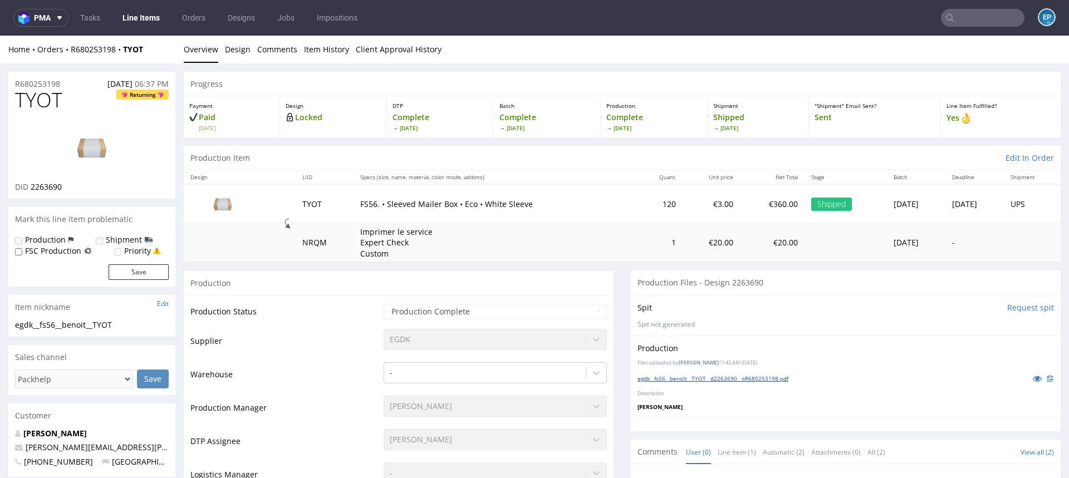
click at [740, 377] on link "egdk__fs56__benoit__TYOT__d2263690__oR680253198.pdf" at bounding box center [713, 379] width 151 height 8
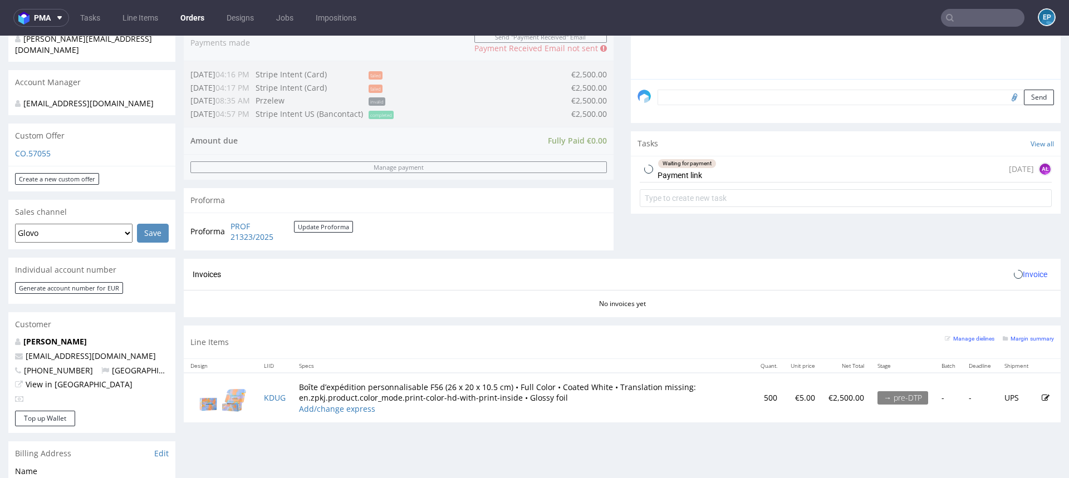
scroll to position [322, 0]
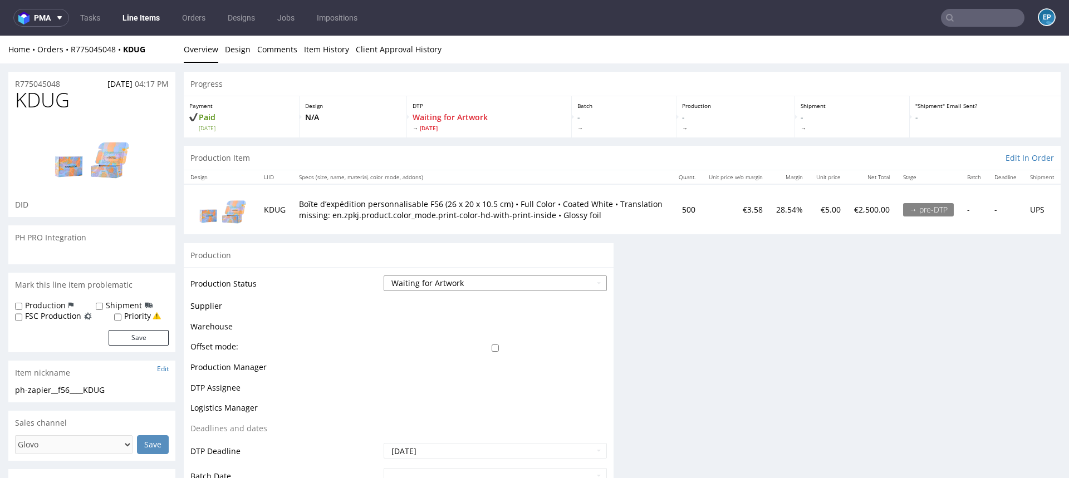
click at [493, 276] on select "Waiting for Artwork Waiting for Diecut Waiting for Mockup Waiting for DTP Waiti…" at bounding box center [495, 284] width 223 height 16
select select "dtp_waiting_for_check"
click at [384, 276] on select "Waiting for Artwork Waiting for Diecut Waiting for Mockup Waiting for DTP Waiti…" at bounding box center [495, 284] width 223 height 16
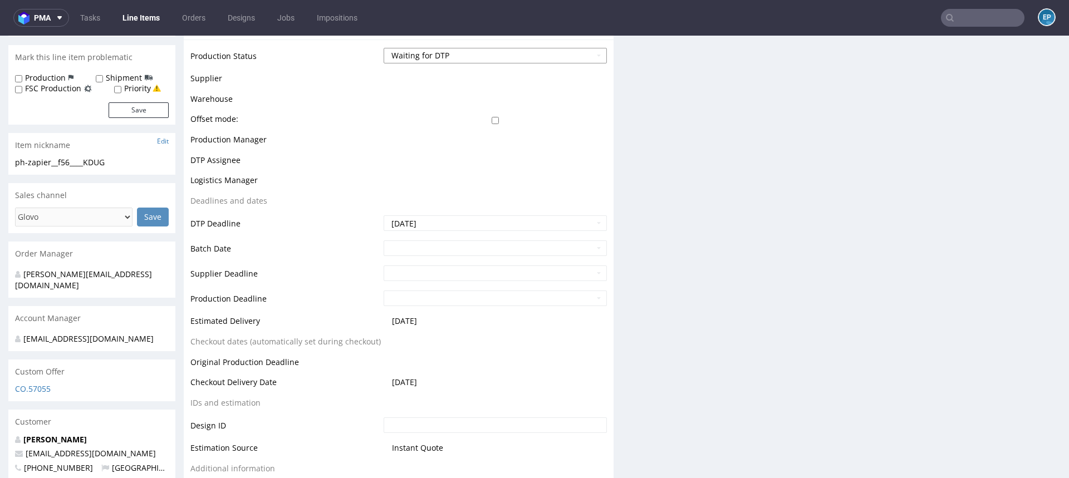
scroll to position [319, 0]
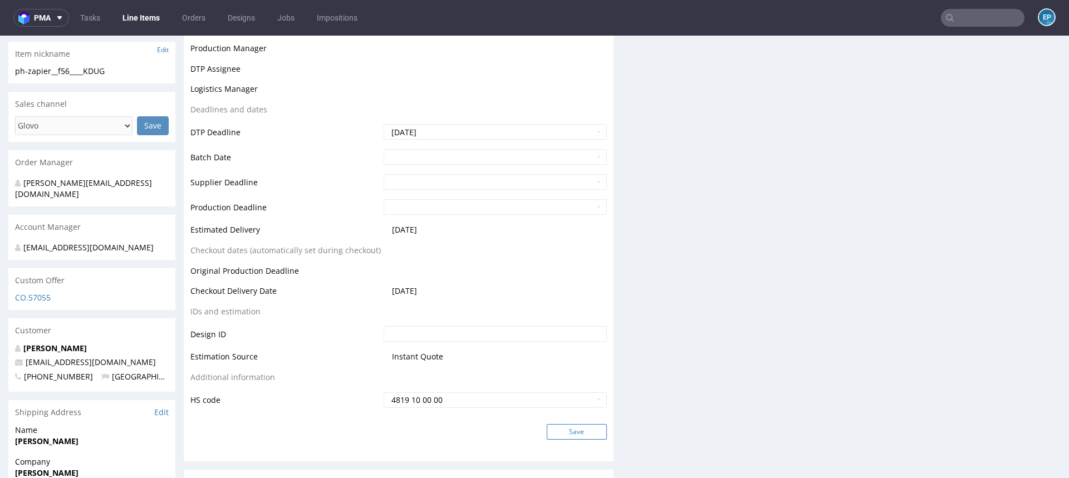
click at [552, 427] on button "Save" at bounding box center [577, 432] width 60 height 16
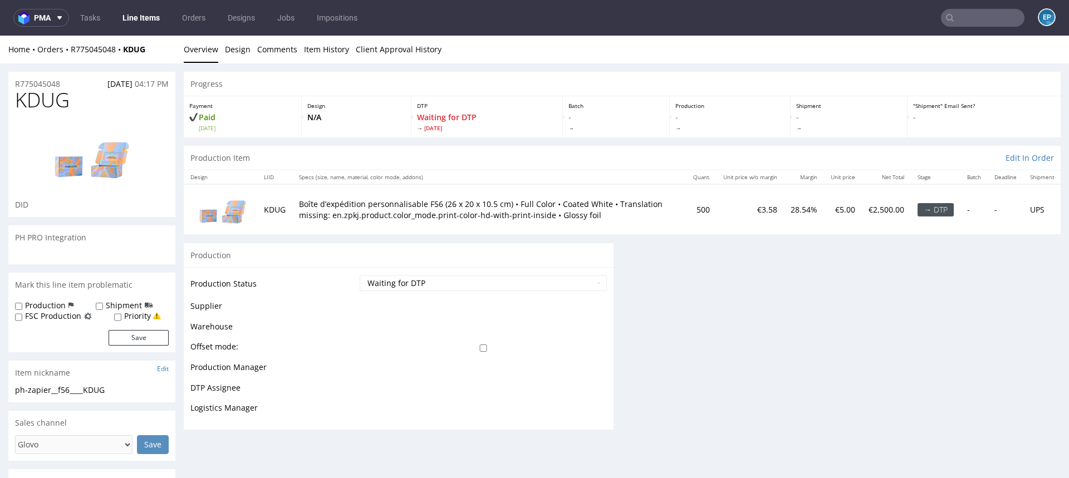
scroll to position [0, 0]
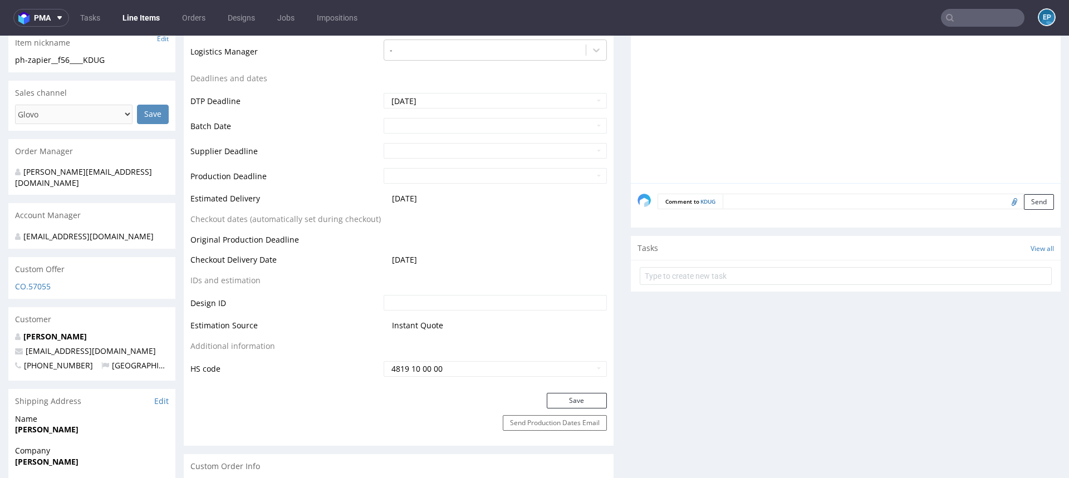
scroll to position [411, 0]
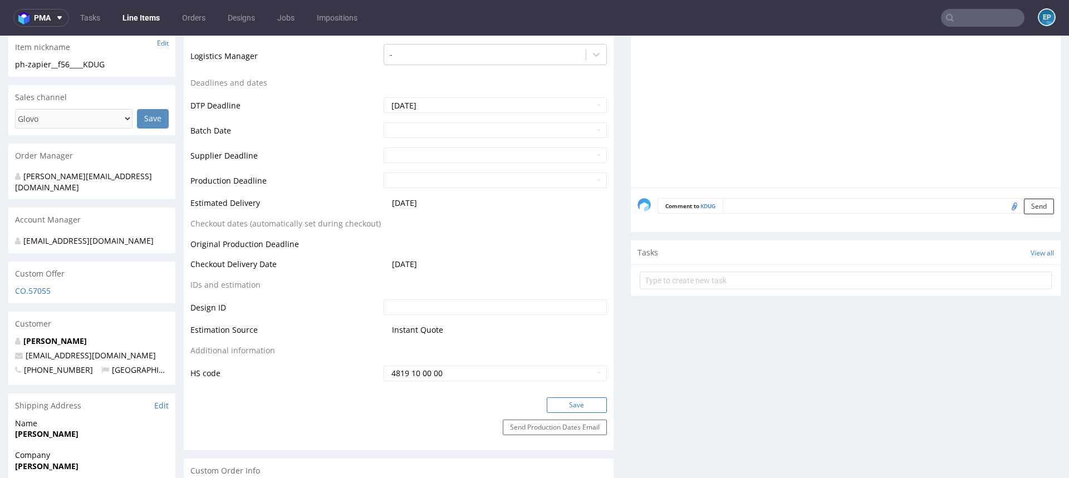
click at [561, 401] on button "Save" at bounding box center [577, 406] width 60 height 16
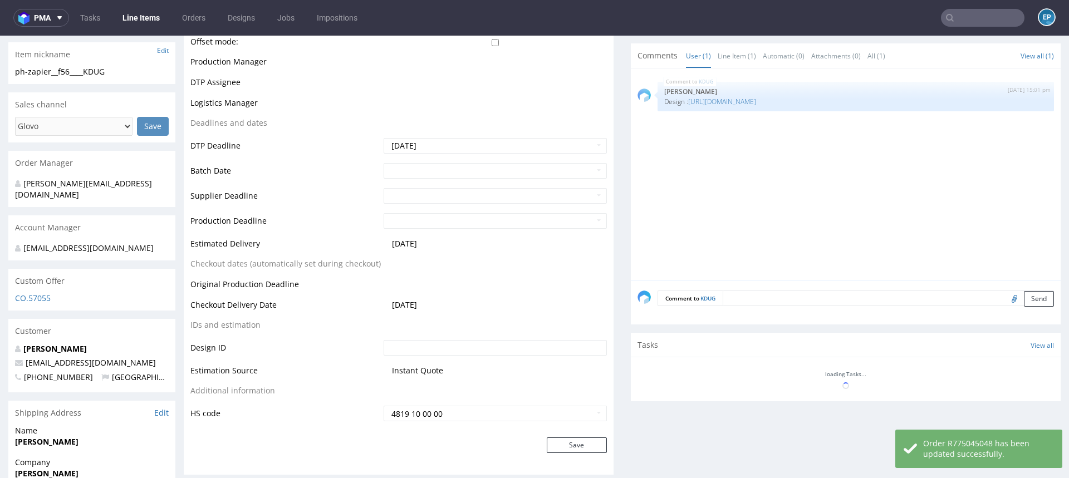
scroll to position [404, 0]
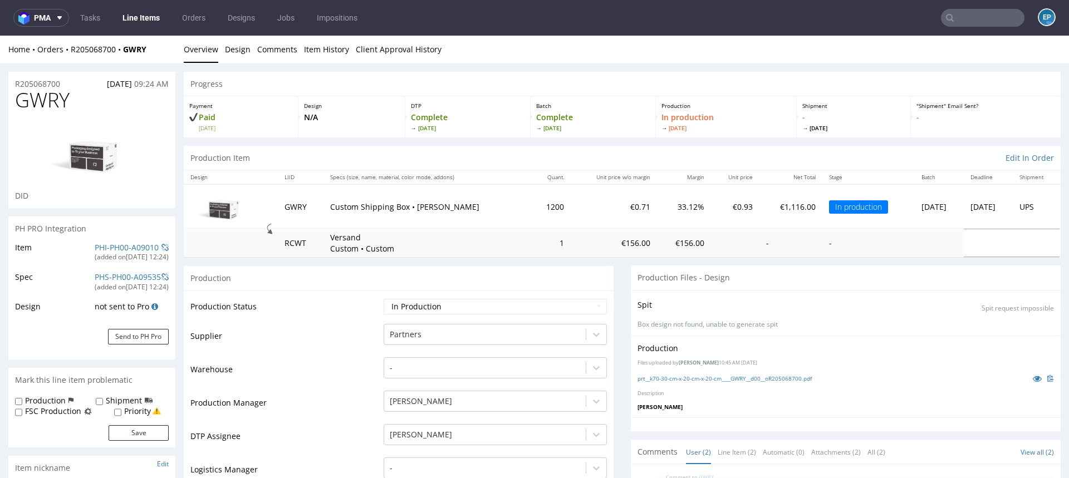
click at [980, 25] on input "text" at bounding box center [983, 18] width 84 height 18
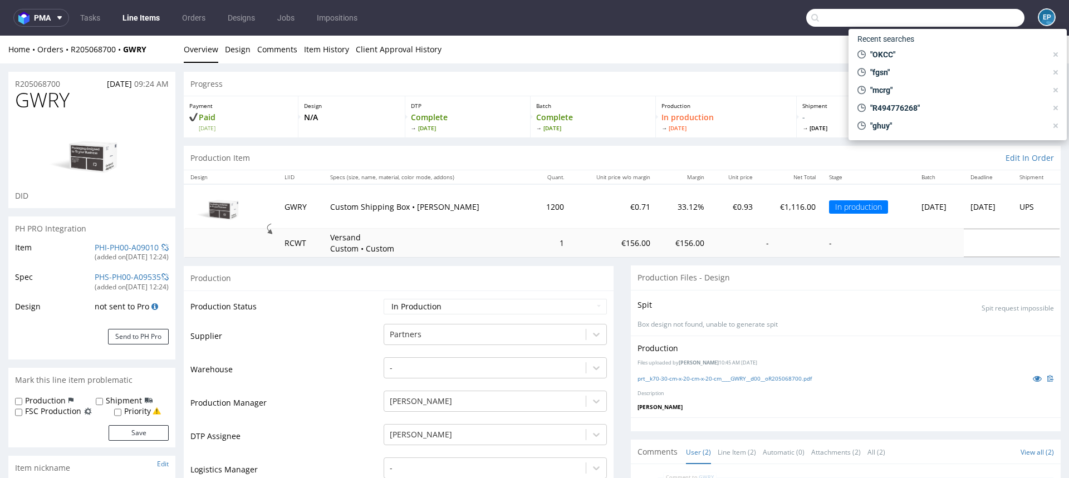
paste input "FCDM"
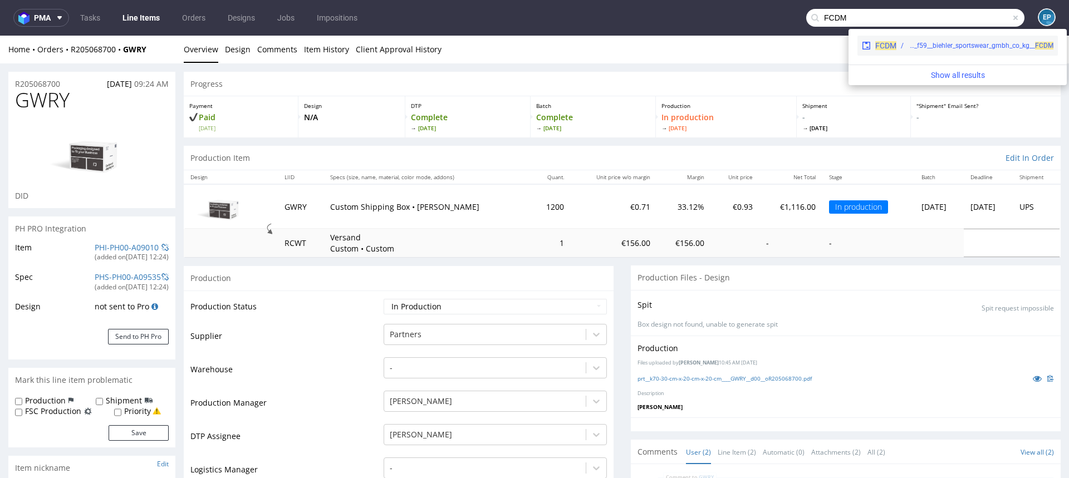
type input "FCDM"
click at [913, 49] on div "EGDK__f59__biehler_sportswear_gmbh_co_kg__ FCDM" at bounding box center [980, 46] width 145 height 10
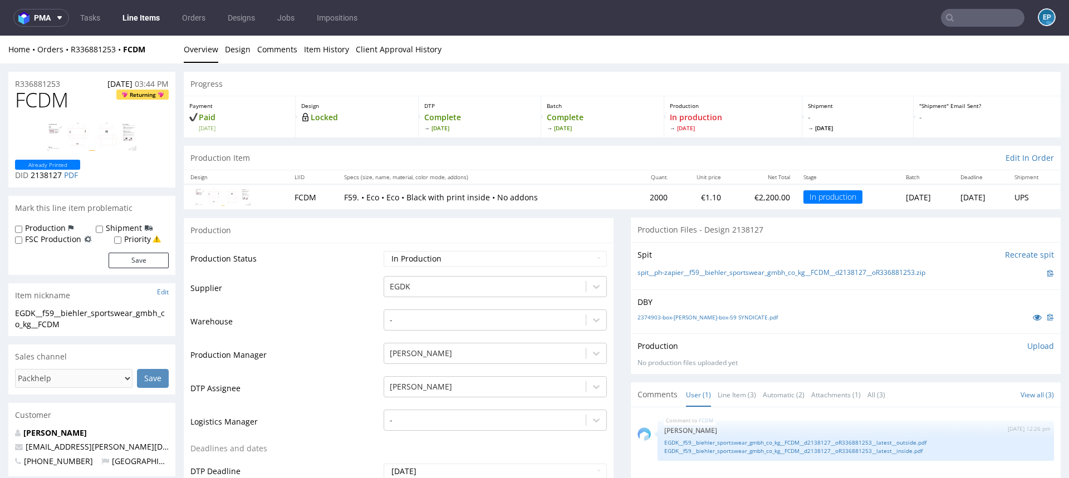
click at [954, 20] on input "text" at bounding box center [983, 18] width 84 height 18
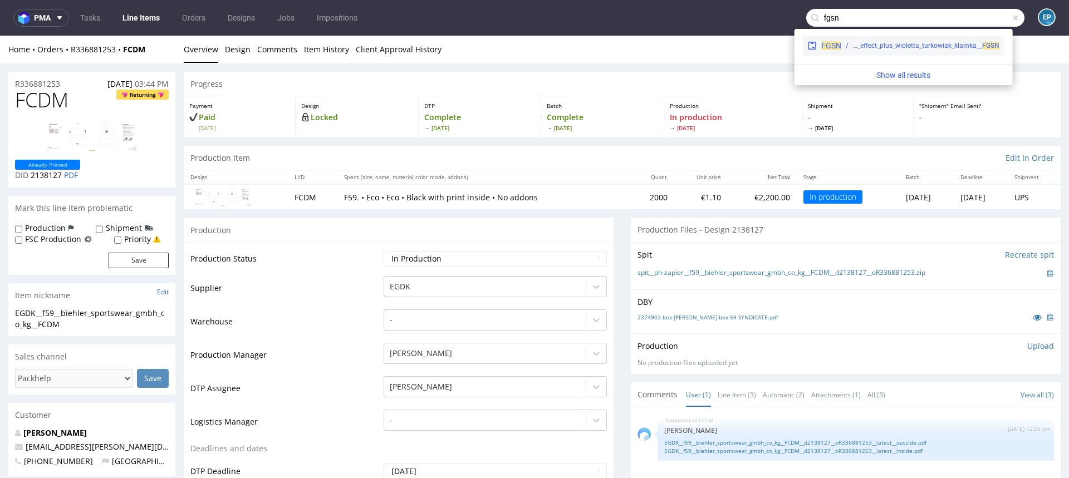
type input "fgsn"
click at [831, 50] on span "FGSN" at bounding box center [832, 45] width 20 height 9
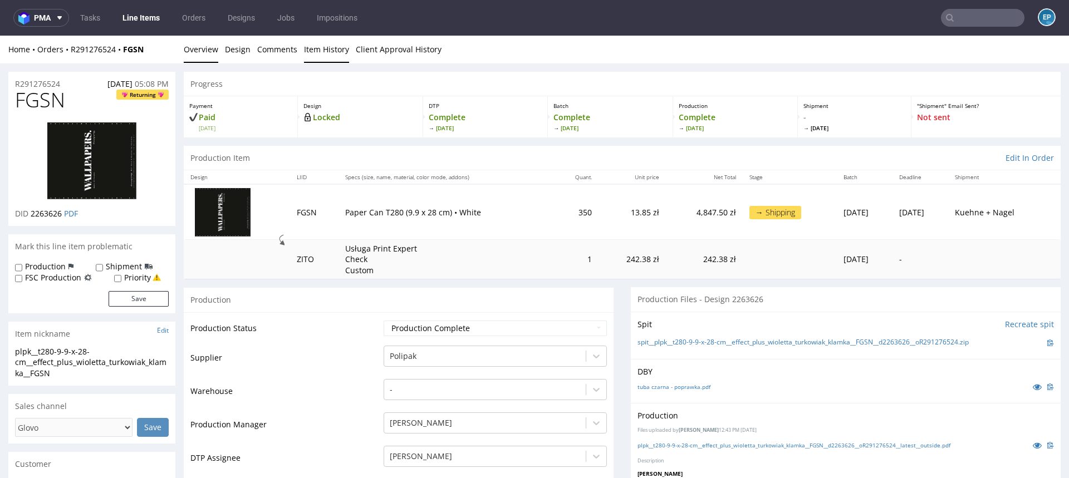
click at [338, 56] on link "Item History" at bounding box center [326, 49] width 45 height 27
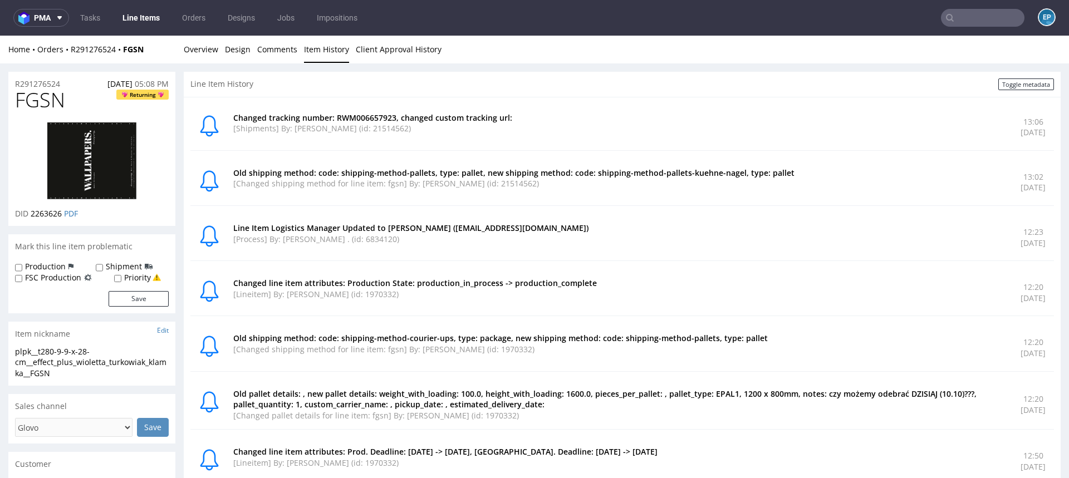
click at [369, 115] on p "Changed tracking number: RWM006657923, changed custom tracking url:" at bounding box center [620, 118] width 774 height 11
copy p "RWM006657923"
click at [960, 28] on nav "pma Tasks Line Items Orders Designs Jobs Impositions EP" at bounding box center [534, 18] width 1069 height 36
click at [958, 17] on input "text" at bounding box center [983, 18] width 84 height 18
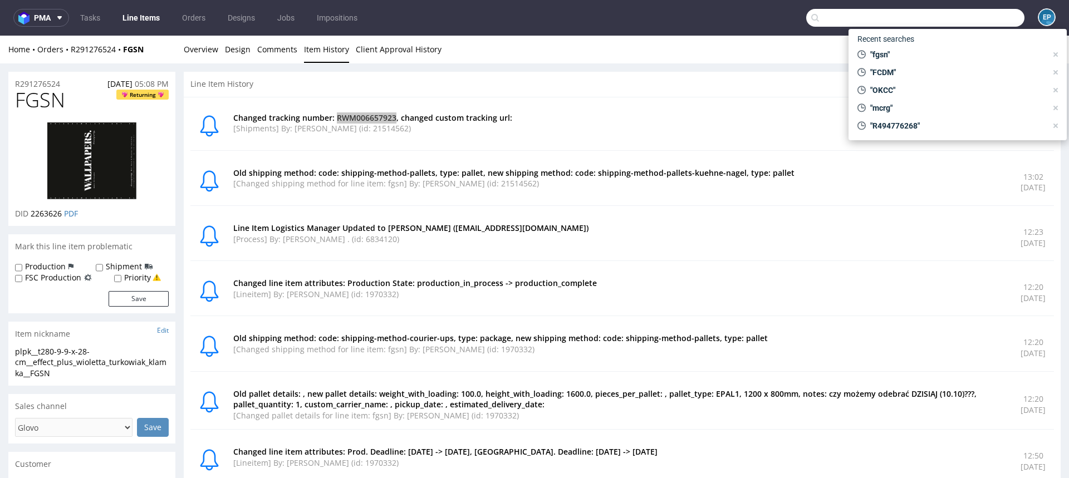
paste input "MHDP"
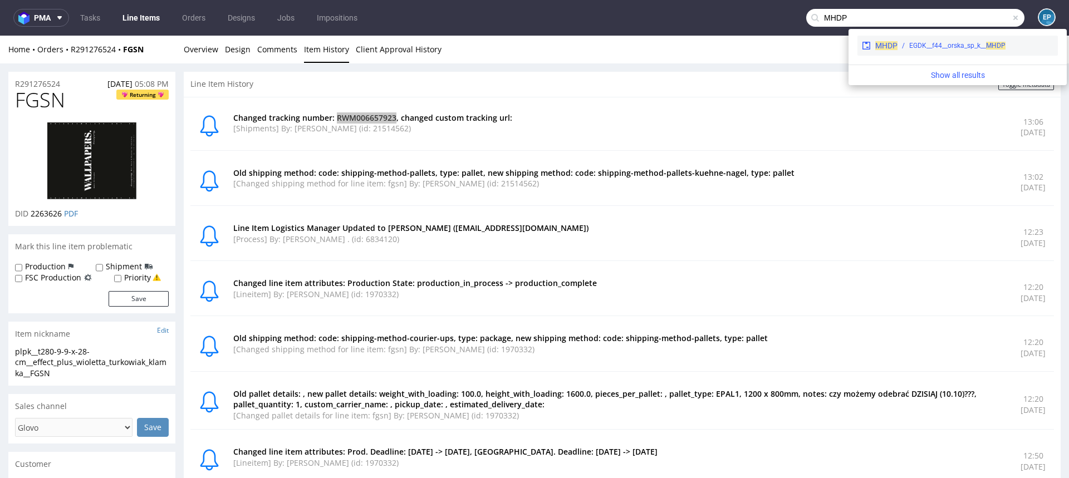
type input "MHDP"
click at [938, 50] on div "EGDK__f44__orska_sp_k__ MHDP" at bounding box center [958, 46] width 96 height 10
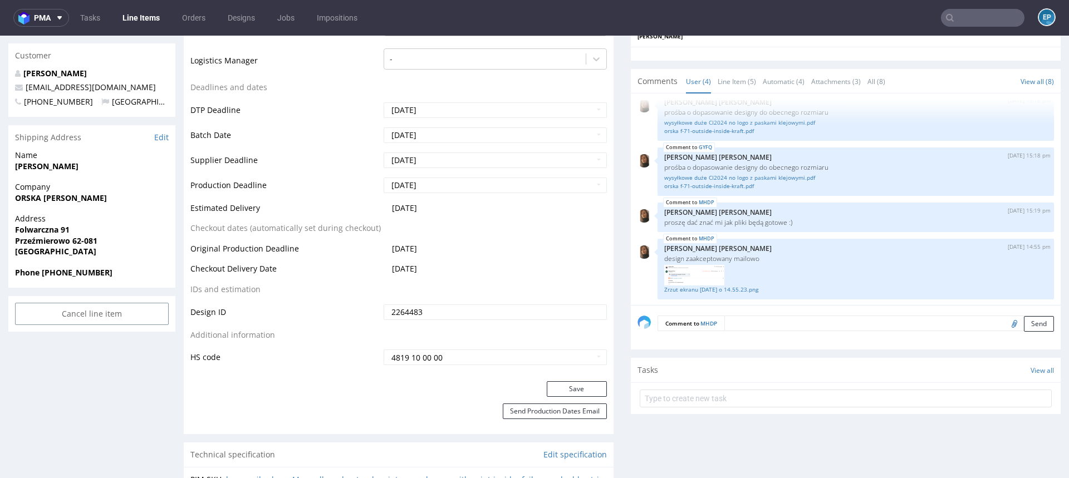
scroll to position [400, 0]
click at [481, 181] on input "2025-10-10" at bounding box center [495, 185] width 223 height 16
click at [439, 116] on td "15" at bounding box center [441, 117] width 17 height 17
type input "2025-10-15"
click at [574, 387] on button "Save" at bounding box center [577, 389] width 60 height 16
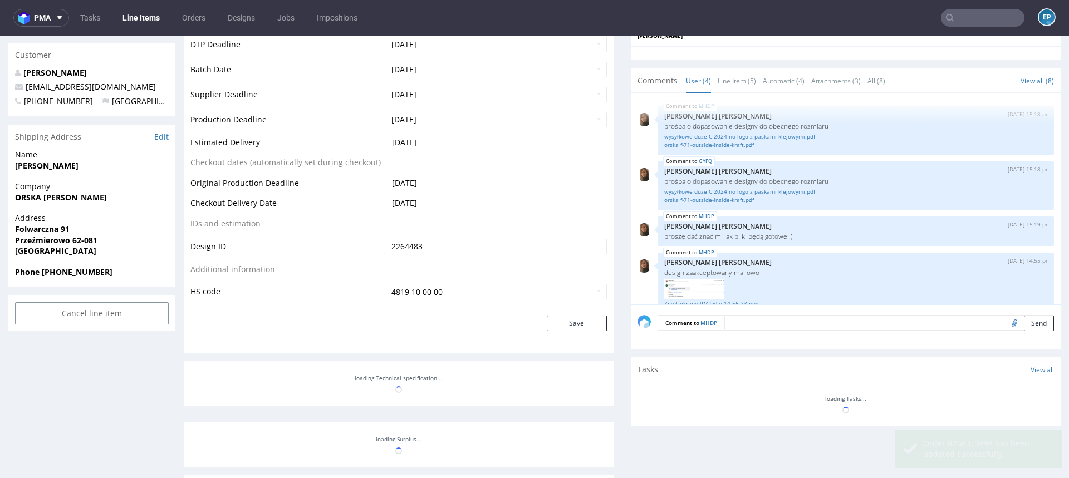
scroll to position [14, 0]
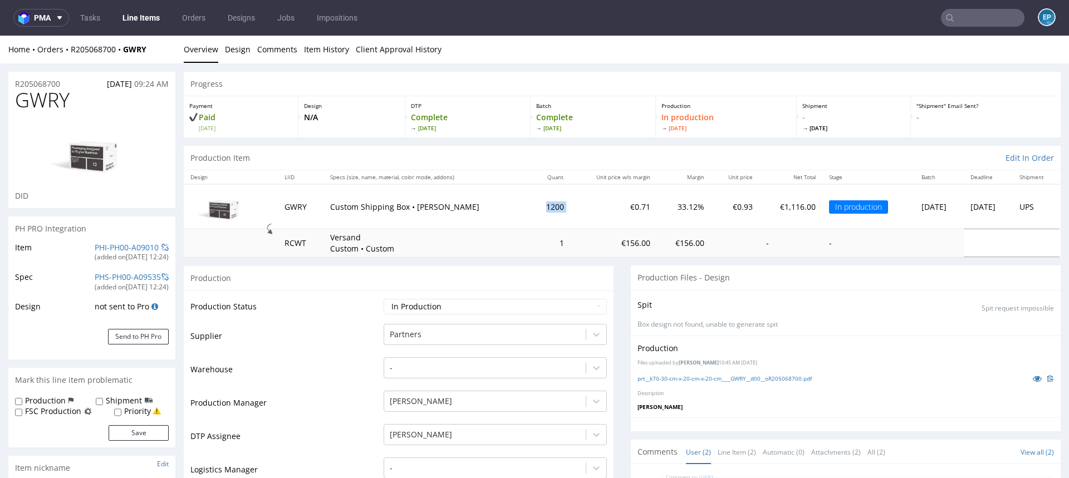
drag, startPoint x: 511, startPoint y: 205, endPoint x: 552, endPoint y: 205, distance: 41.2
click at [553, 205] on tr "GWRY Custom Shipping Box • White - Brown 1200 €0.71 33.12% €0.93 €1,116.00 In p…" at bounding box center [622, 206] width 877 height 45
click at [571, 205] on td "€0.71" at bounding box center [614, 206] width 86 height 45
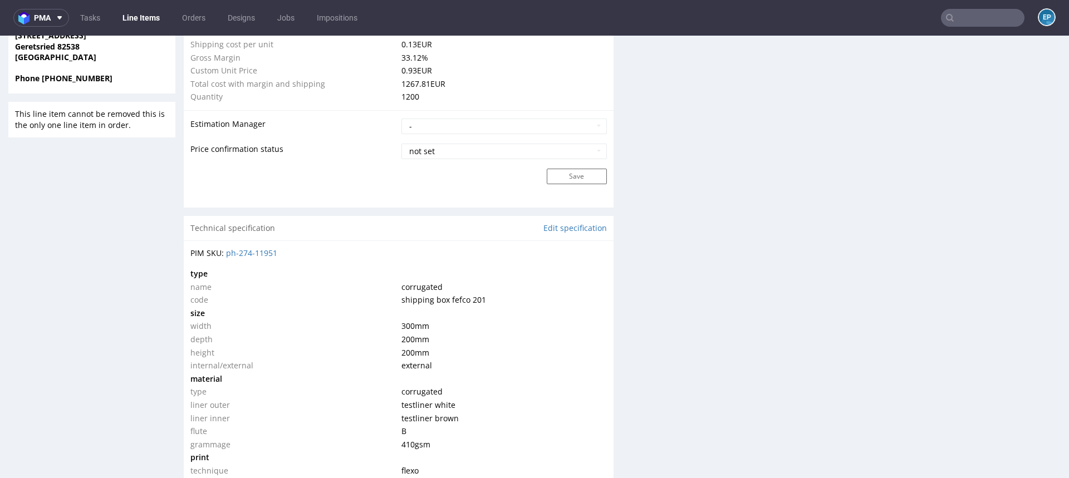
scroll to position [1077, 0]
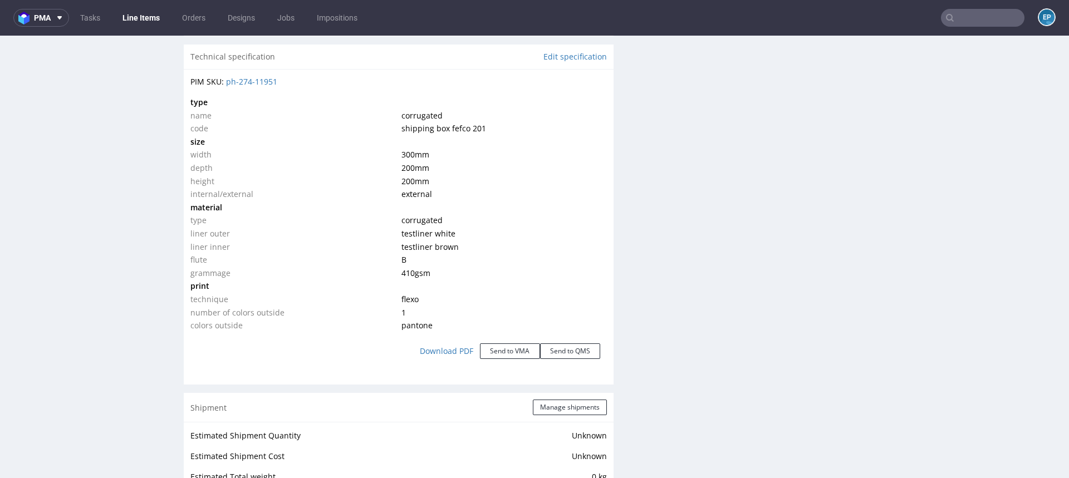
drag, startPoint x: 400, startPoint y: 155, endPoint x: 431, endPoint y: 154, distance: 30.1
click at [431, 154] on td "300 mm" at bounding box center [503, 154] width 208 height 13
click at [403, 166] on span "200 mm" at bounding box center [416, 168] width 28 height 11
click at [405, 180] on span "200 mm" at bounding box center [416, 181] width 28 height 11
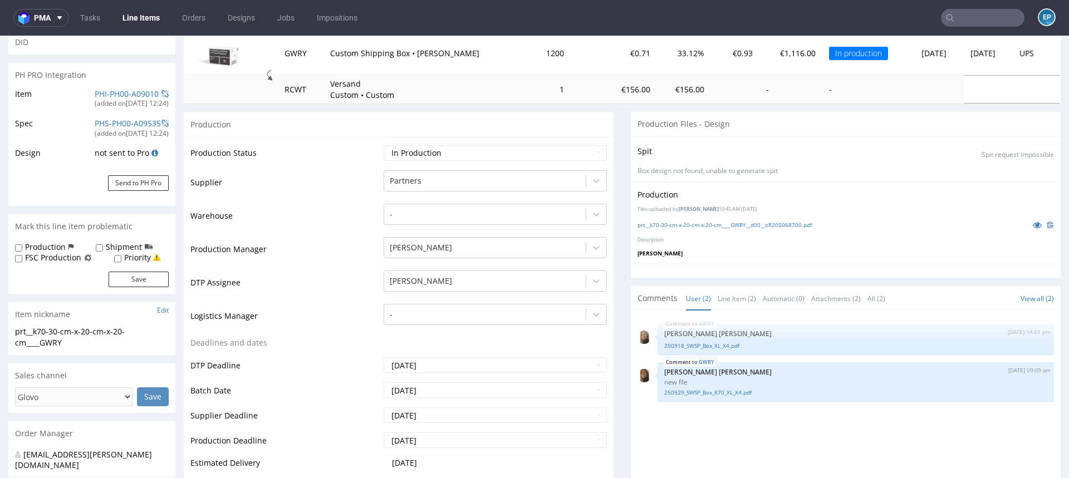
scroll to position [0, 0]
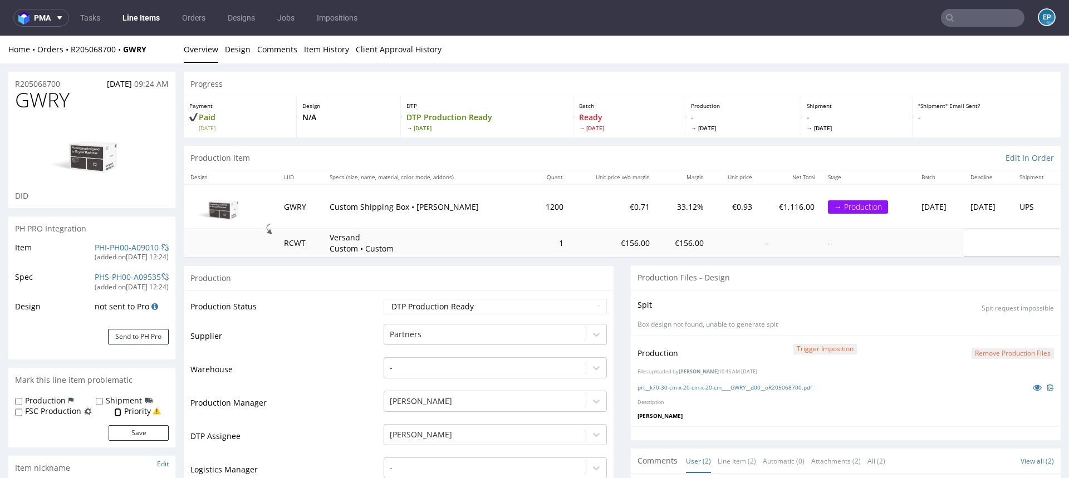
click at [119, 416] on input "Priority" at bounding box center [117, 412] width 7 height 9
checkbox input "true"
click at [128, 441] on div "Production Shipment FSC Production Priority Save" at bounding box center [91, 421] width 167 height 52
click at [128, 437] on button "Save" at bounding box center [139, 434] width 60 height 16
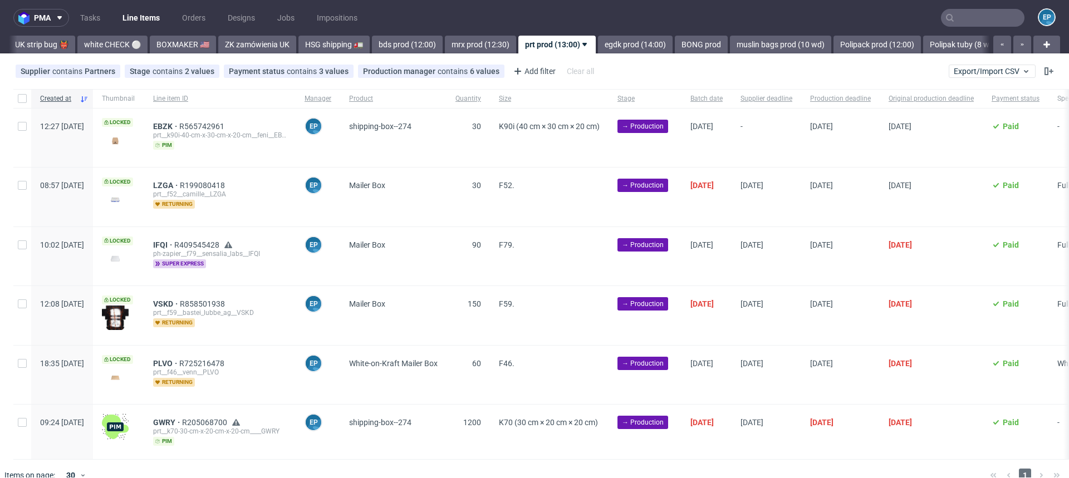
scroll to position [0, 980]
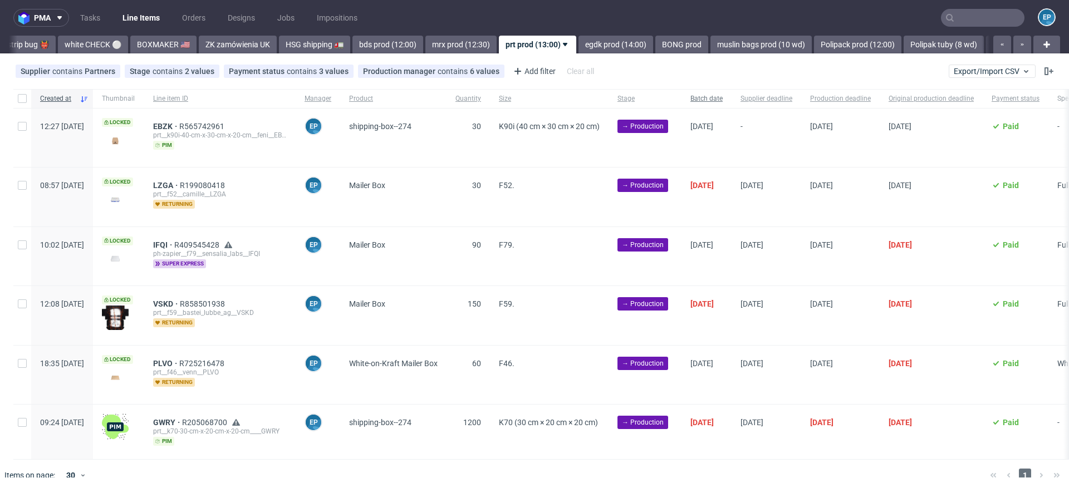
click at [723, 97] on span "Batch date" at bounding box center [707, 98] width 32 height 9
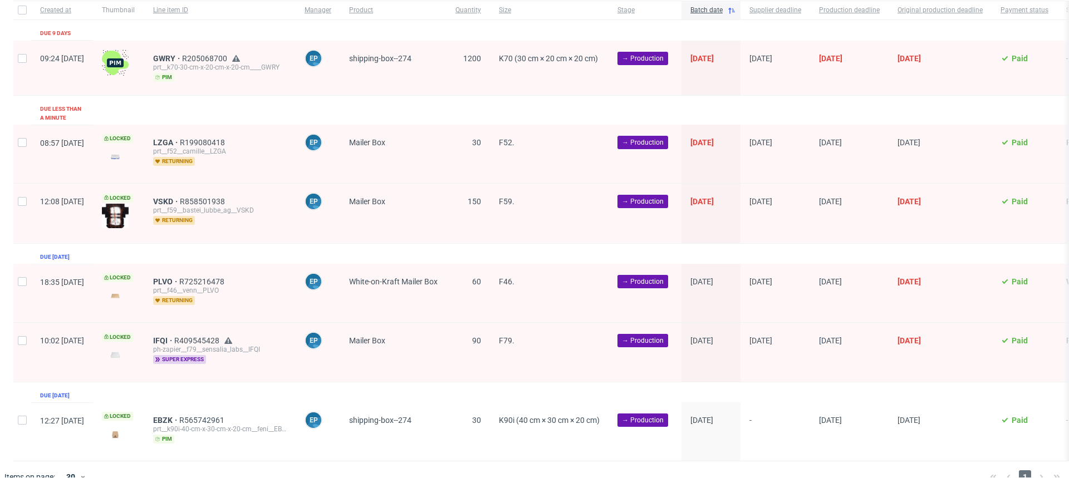
scroll to position [129, 0]
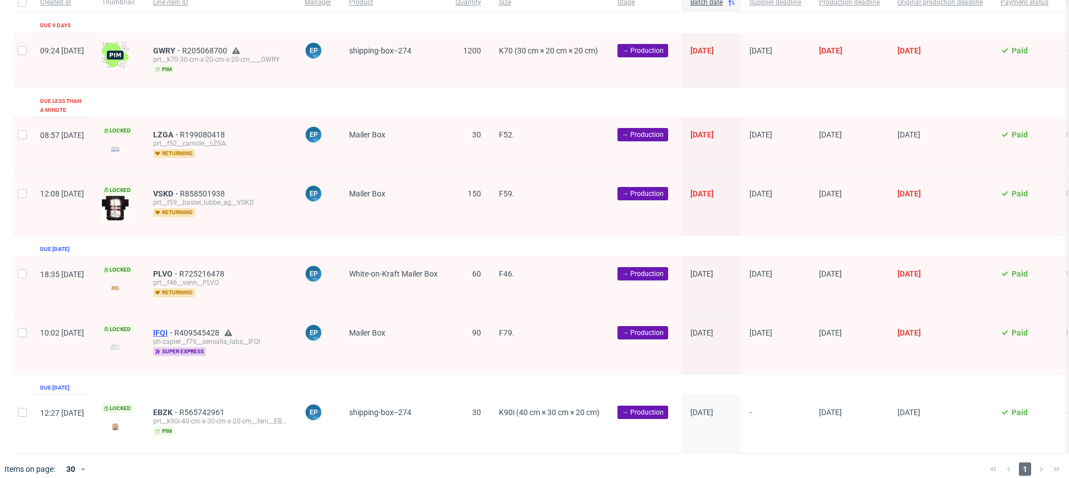
click at [174, 329] on span "IFQI" at bounding box center [163, 333] width 21 height 9
click at [20, 270] on input "checkbox" at bounding box center [22, 274] width 9 height 9
checkbox input "true"
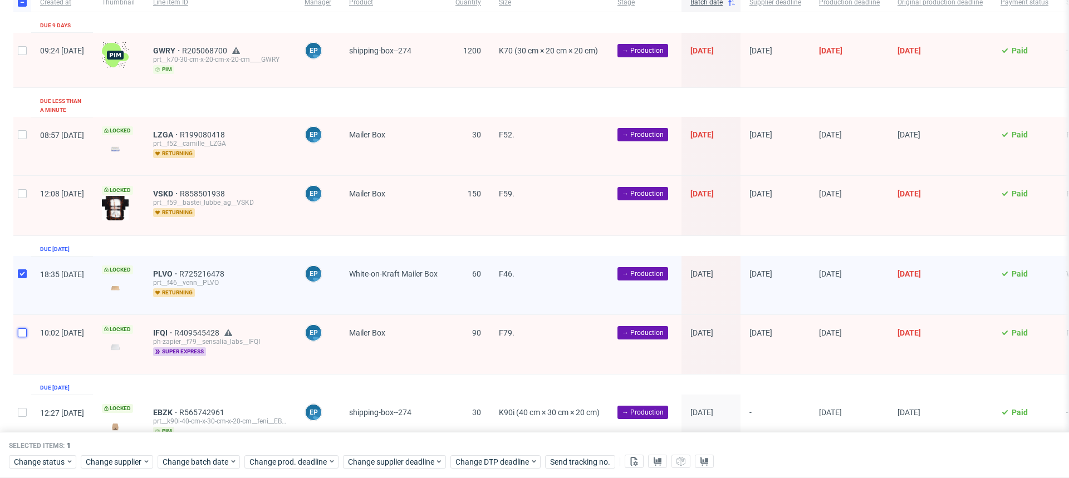
click at [21, 329] on input "checkbox" at bounding box center [22, 333] width 9 height 9
checkbox input "true"
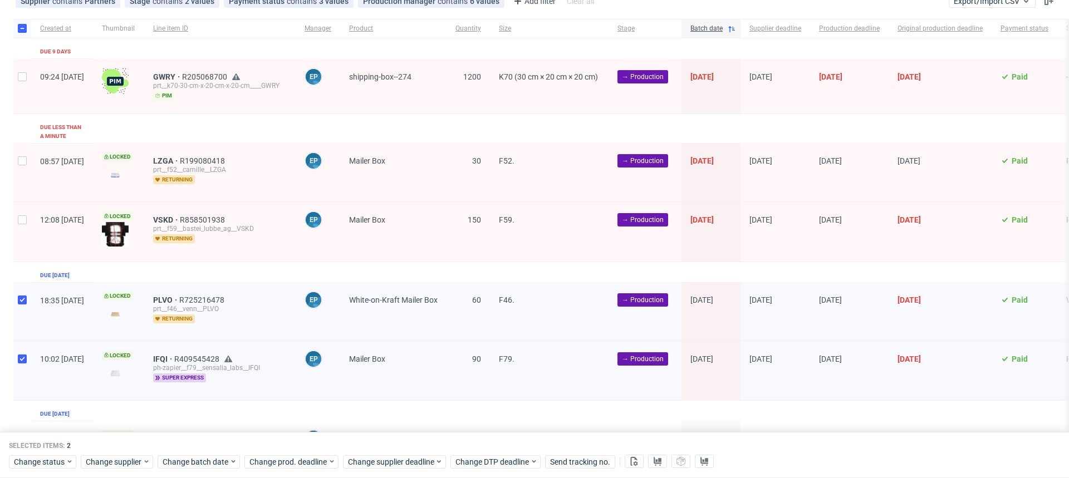
click at [18, 82] on div at bounding box center [22, 86] width 18 height 55
checkbox input "true"
click at [187, 457] on span "Change batch date" at bounding box center [196, 462] width 67 height 11
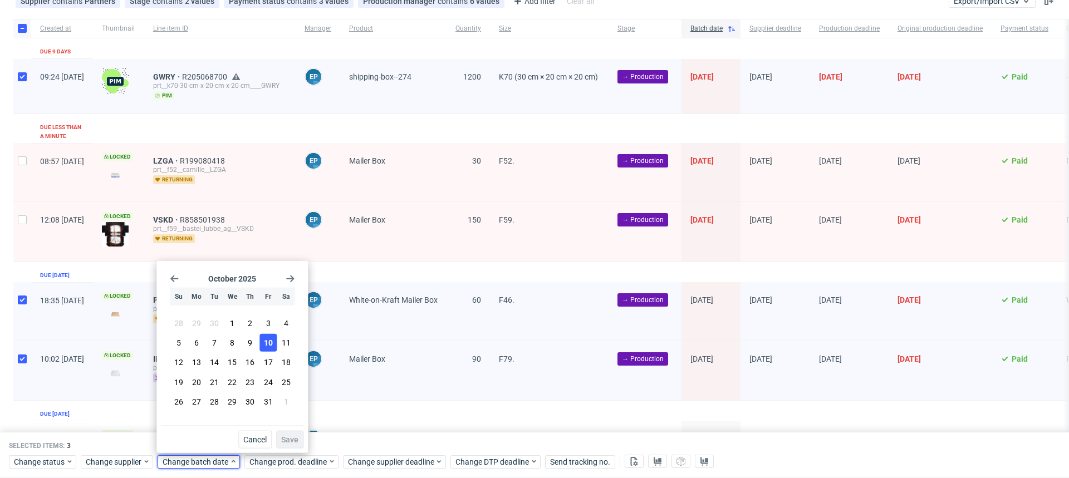
click at [274, 337] on button "10" at bounding box center [268, 343] width 17 height 18
click at [298, 436] on span "Save" at bounding box center [289, 440] width 17 height 8
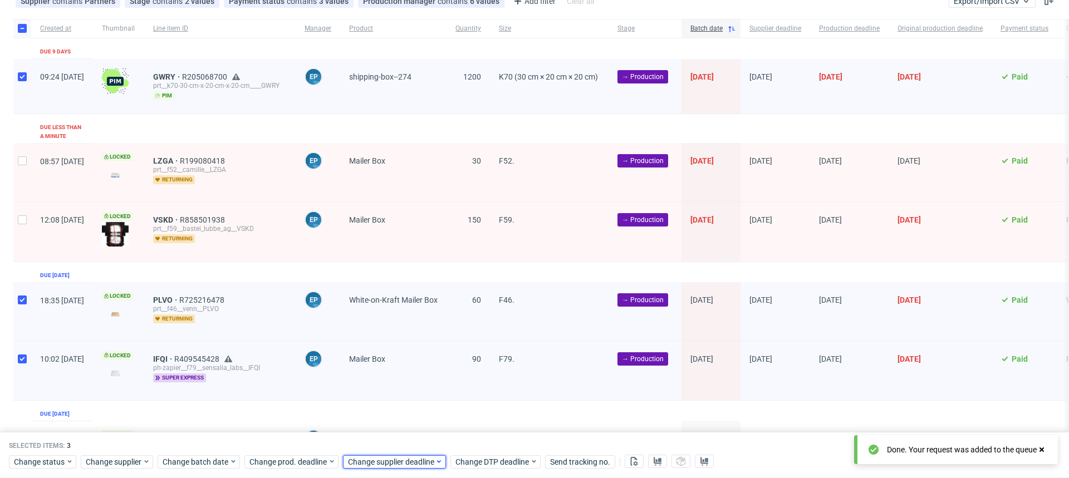
click at [378, 465] on span "Change supplier deadline" at bounding box center [391, 462] width 87 height 11
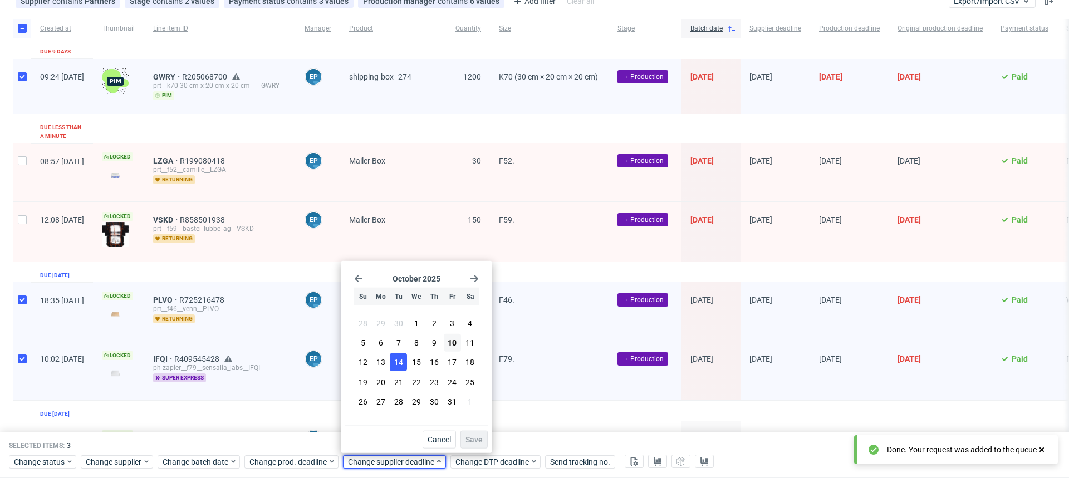
click at [403, 364] on button "14" at bounding box center [398, 363] width 17 height 18
click at [485, 447] on button "Save" at bounding box center [474, 440] width 27 height 18
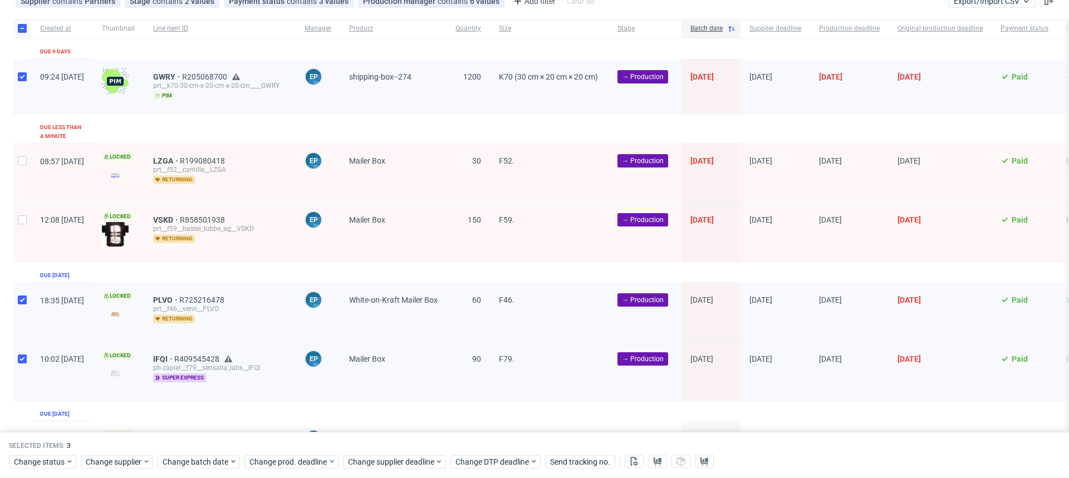
scroll to position [0, 0]
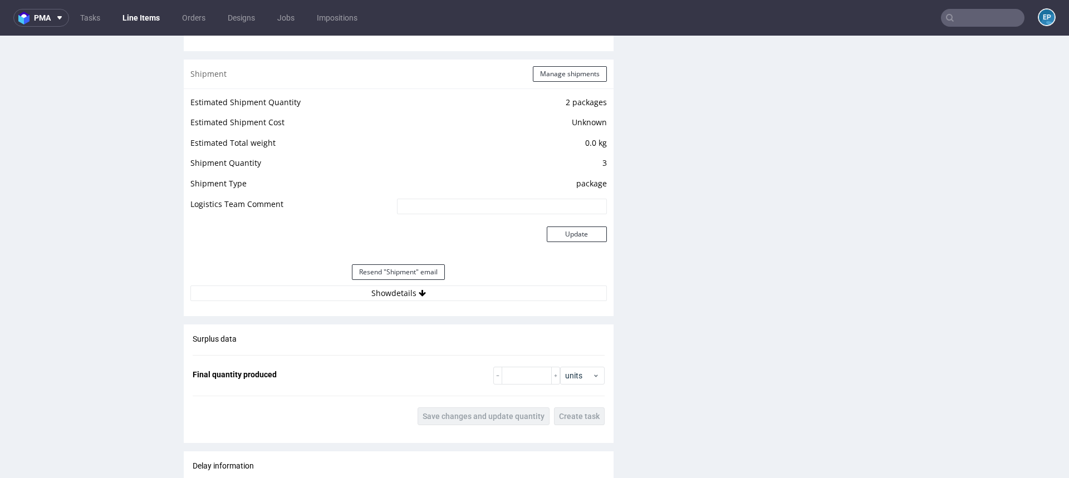
scroll to position [1092, 0]
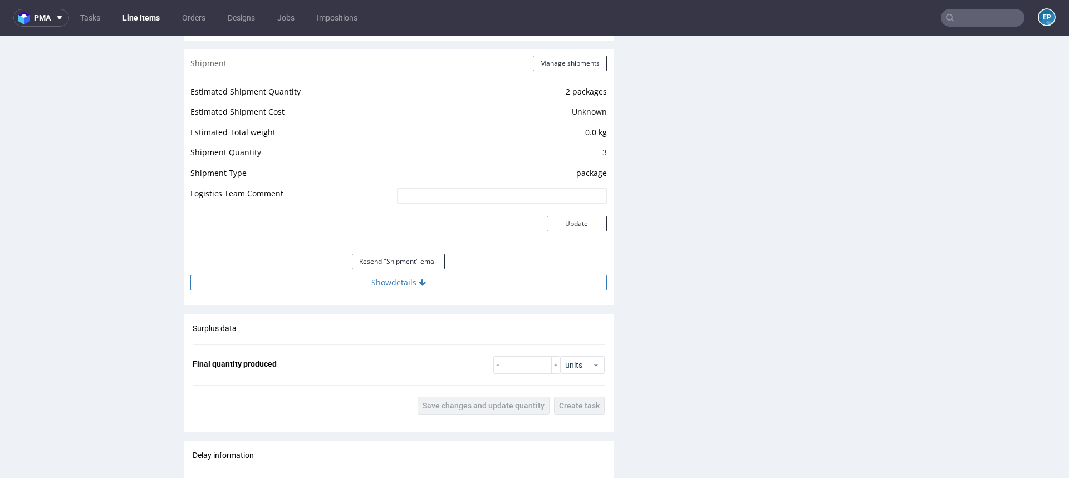
click at [509, 282] on button "Show details" at bounding box center [398, 283] width 417 height 16
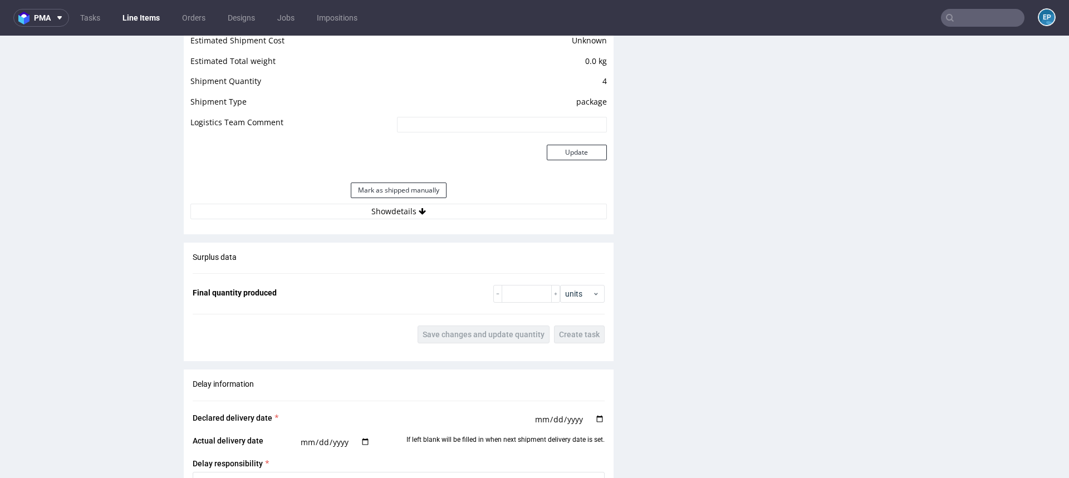
scroll to position [1170, 0]
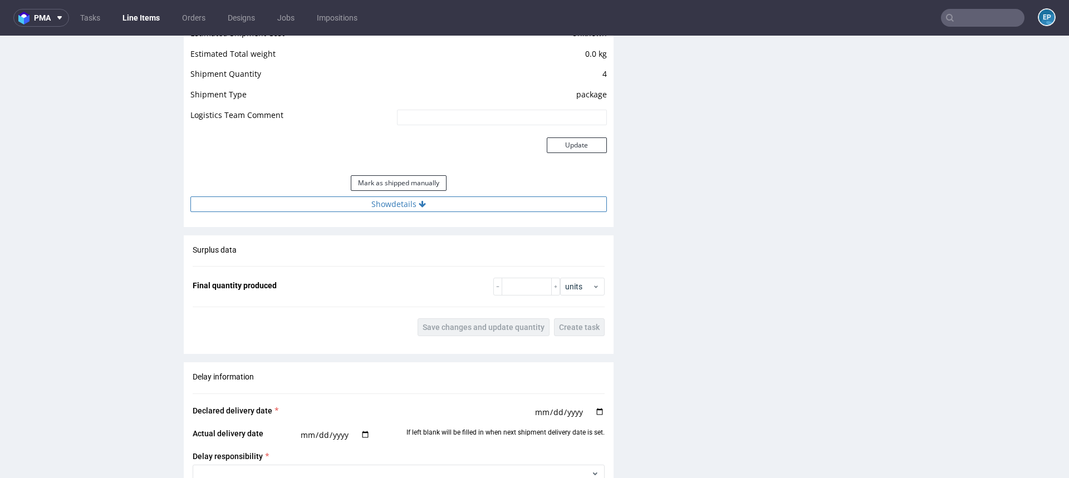
click at [534, 200] on button "Show details" at bounding box center [398, 205] width 417 height 16
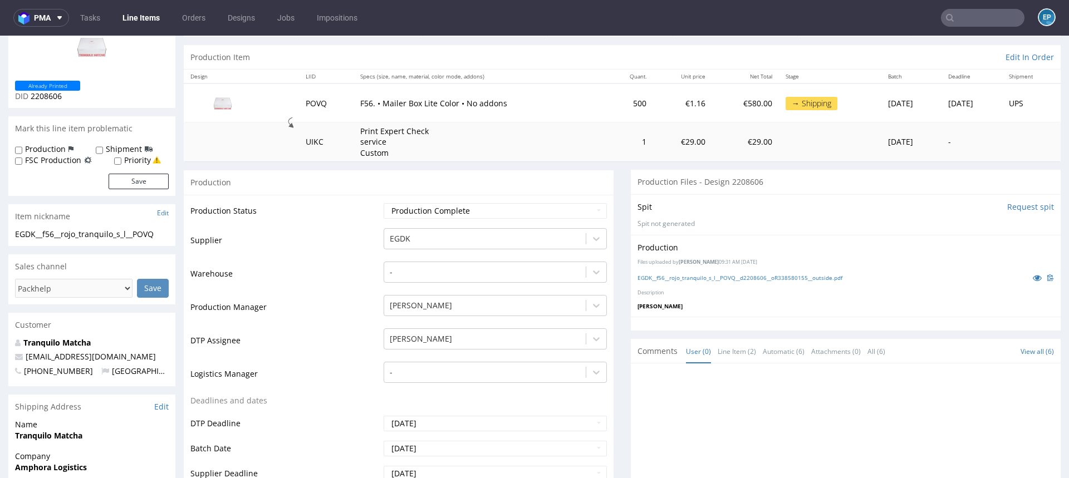
scroll to position [0, 0]
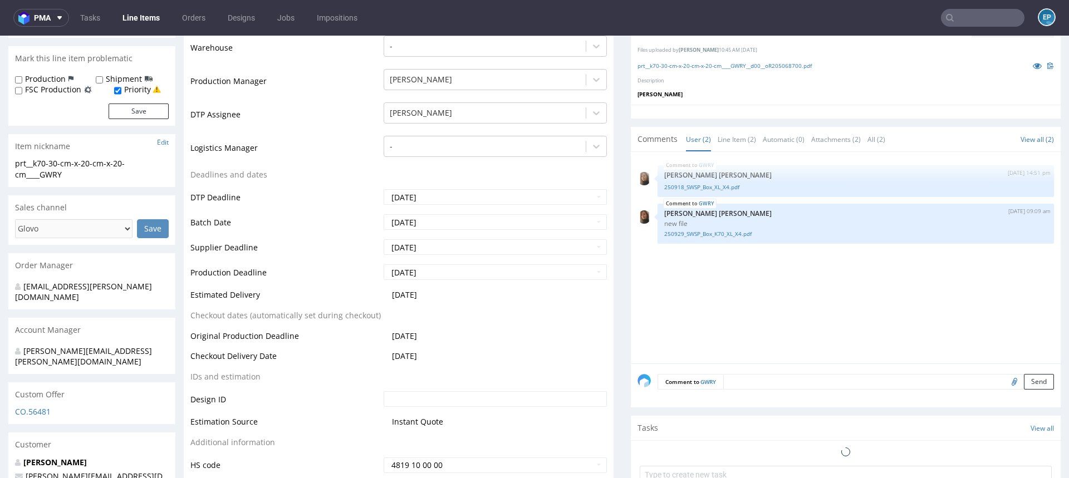
scroll to position [426, 0]
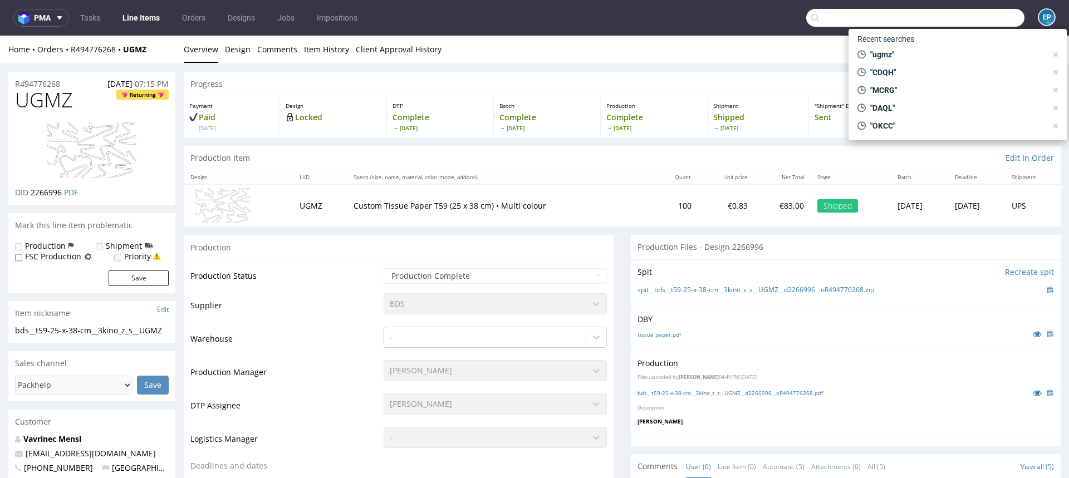
scroll to position [12, 0]
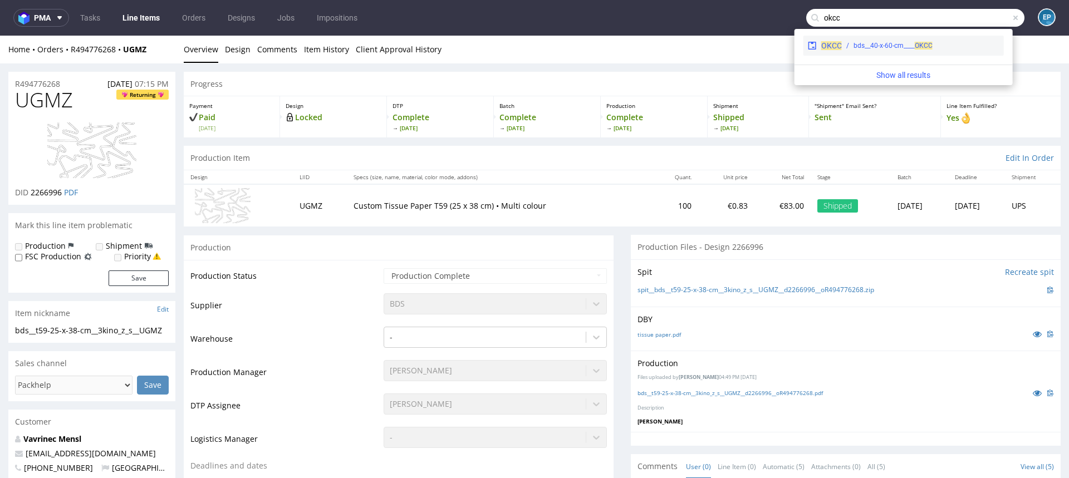
type input "okcc"
click at [829, 43] on span "OKCC" at bounding box center [832, 45] width 21 height 9
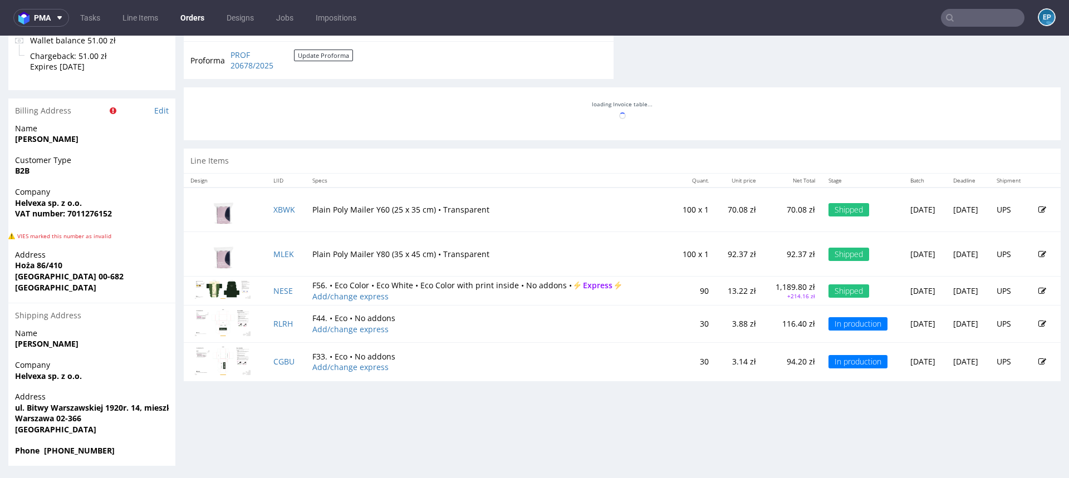
scroll to position [511, 0]
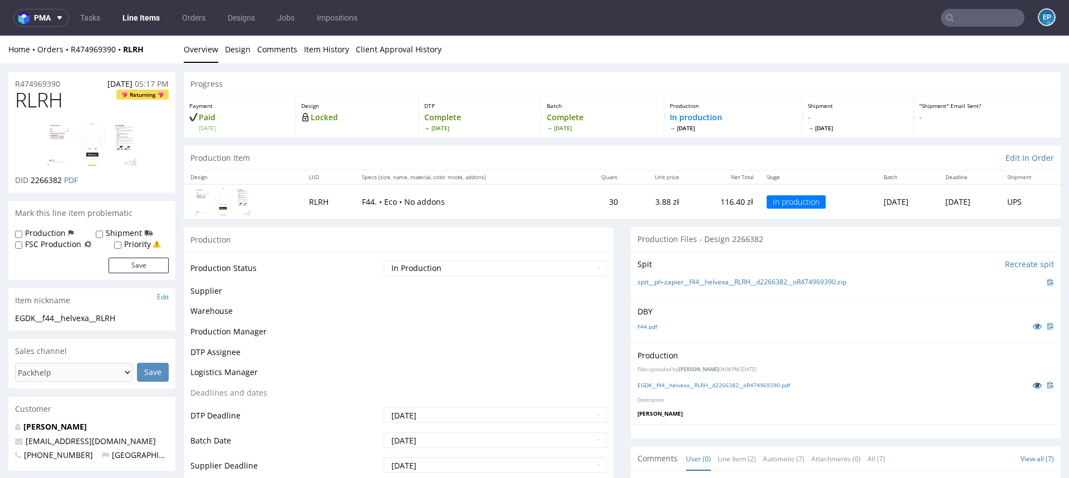
click at [1033, 386] on icon at bounding box center [1037, 386] width 9 height 8
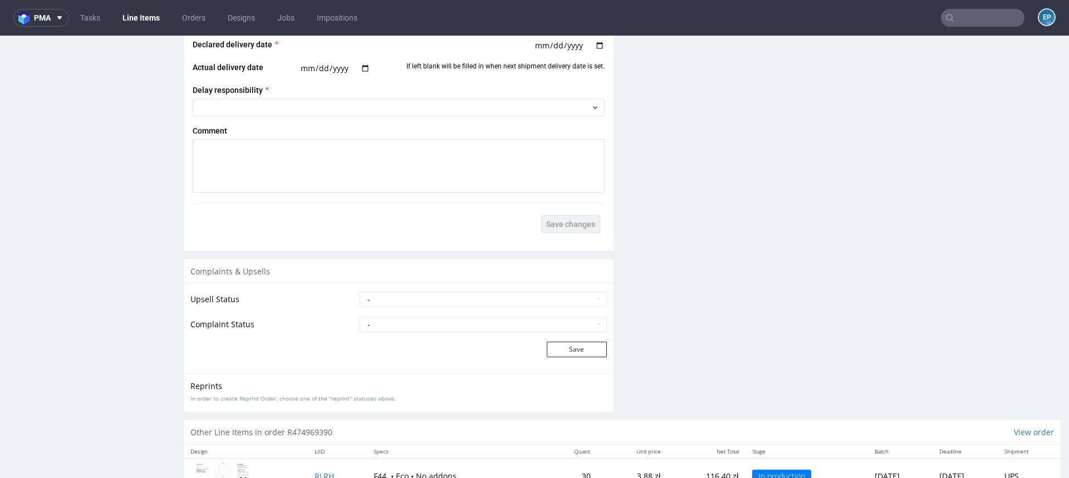
scroll to position [1658, 0]
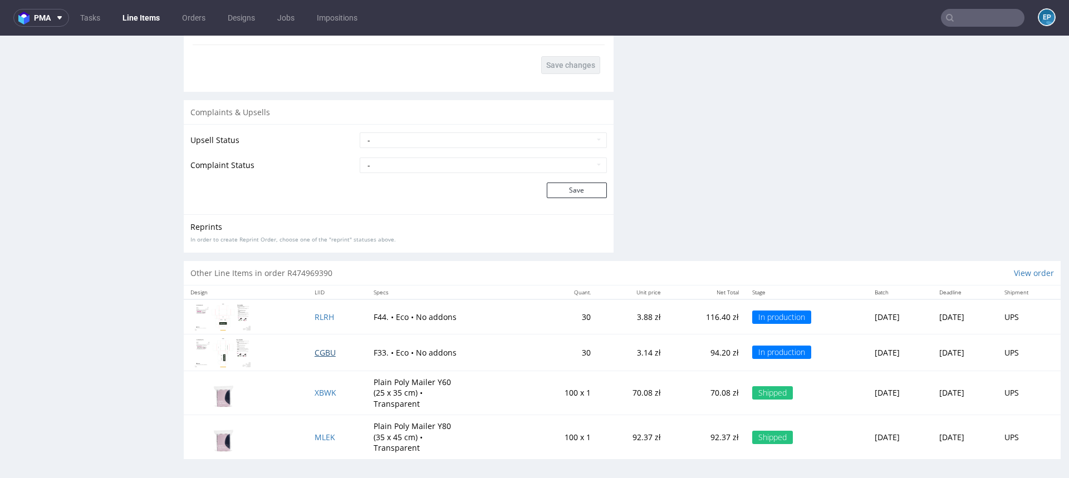
click at [318, 350] on span "CGBU" at bounding box center [325, 353] width 21 height 11
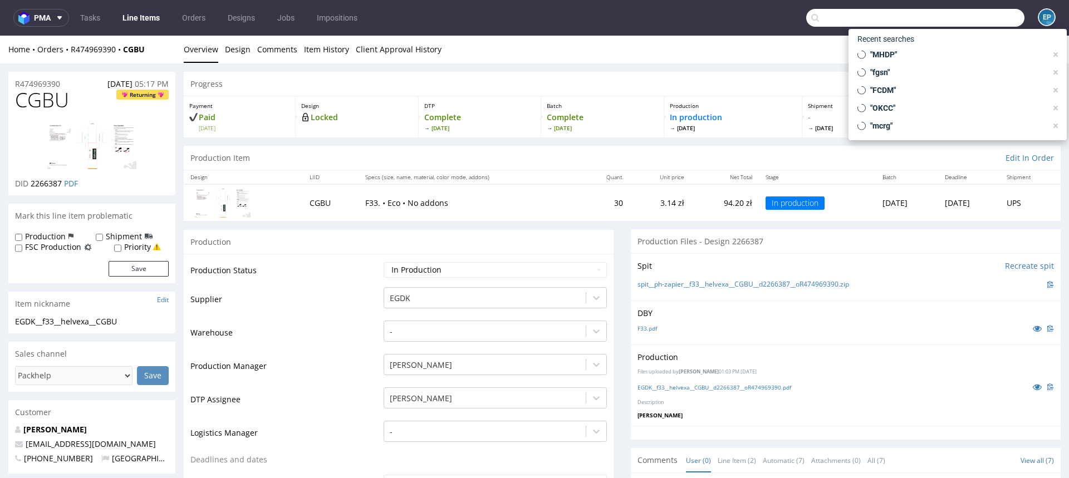
click at [990, 12] on input "text" at bounding box center [916, 18] width 218 height 18
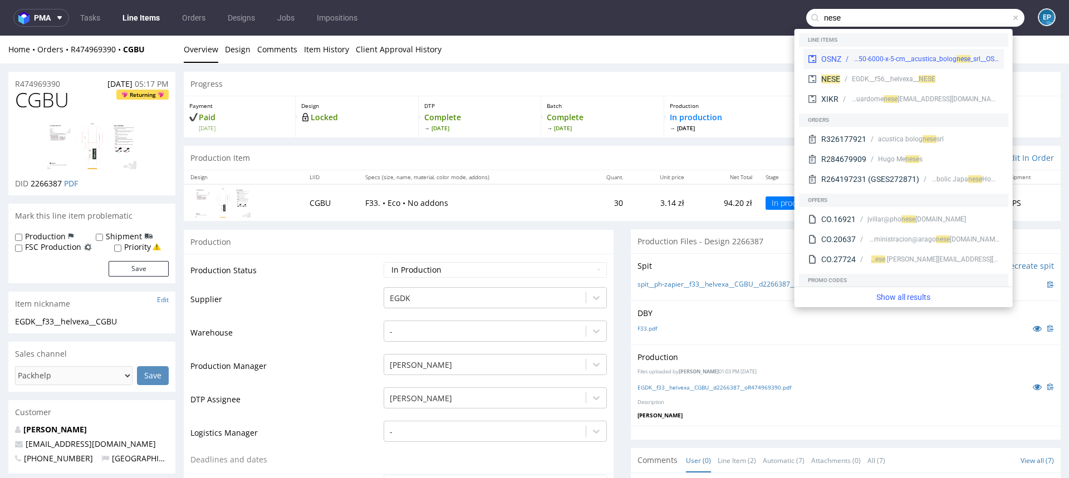
type input "nese"
click at [861, 53] on div "OSNZ dlp__x50-6000-x-5-cm__acustica_bolog ne se _srl__OSNZ" at bounding box center [904, 59] width 201 height 20
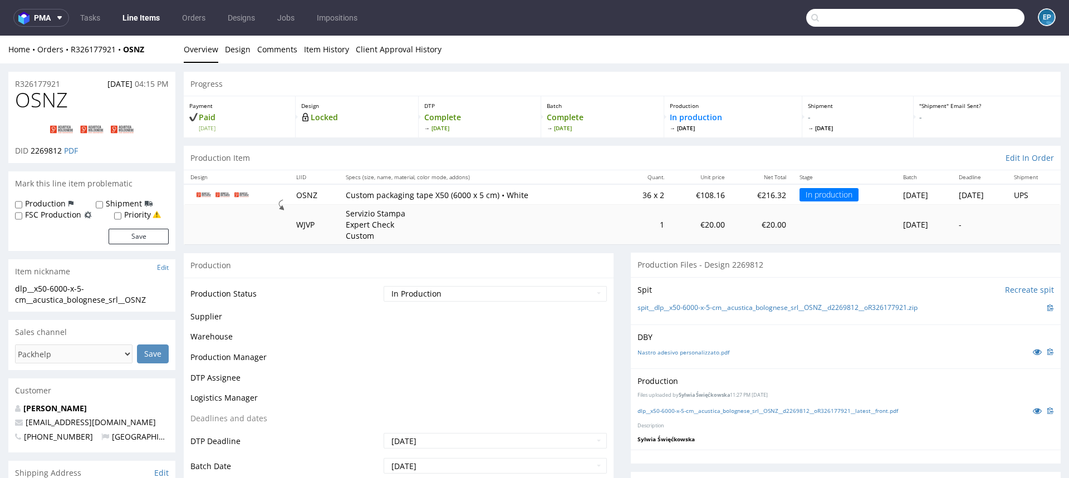
click at [953, 18] on input "text" at bounding box center [916, 18] width 218 height 18
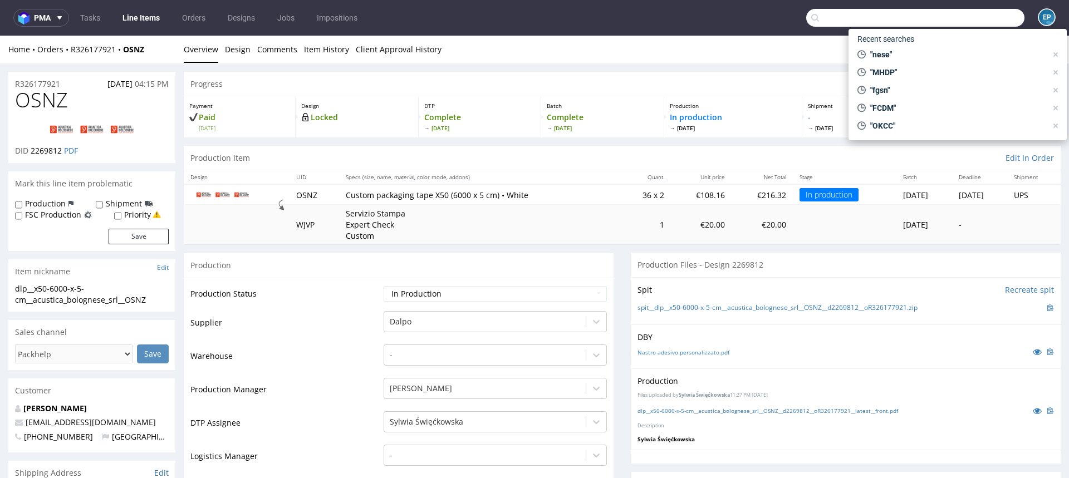
type input "e"
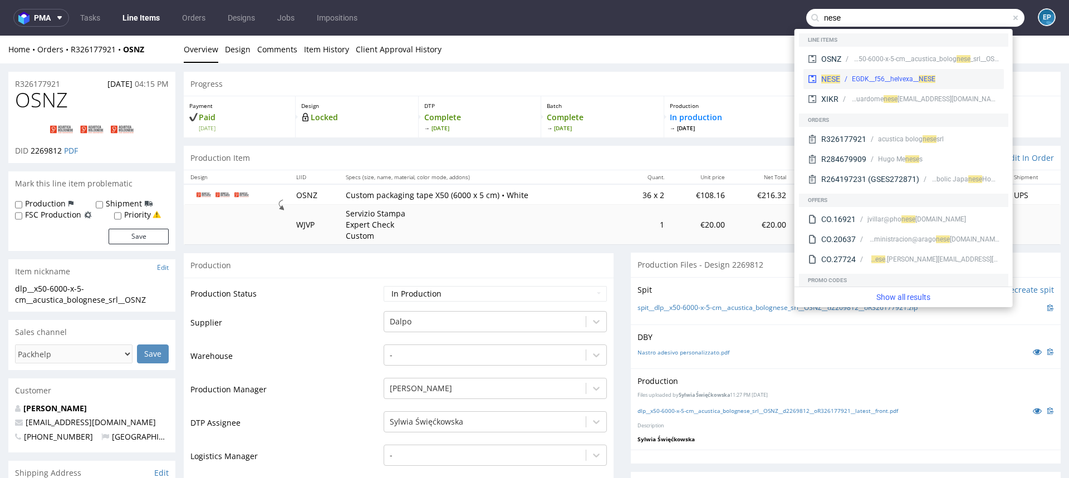
type input "nese"
click at [888, 77] on div "EGDK__f56__helvexa__ NESE" at bounding box center [894, 79] width 84 height 10
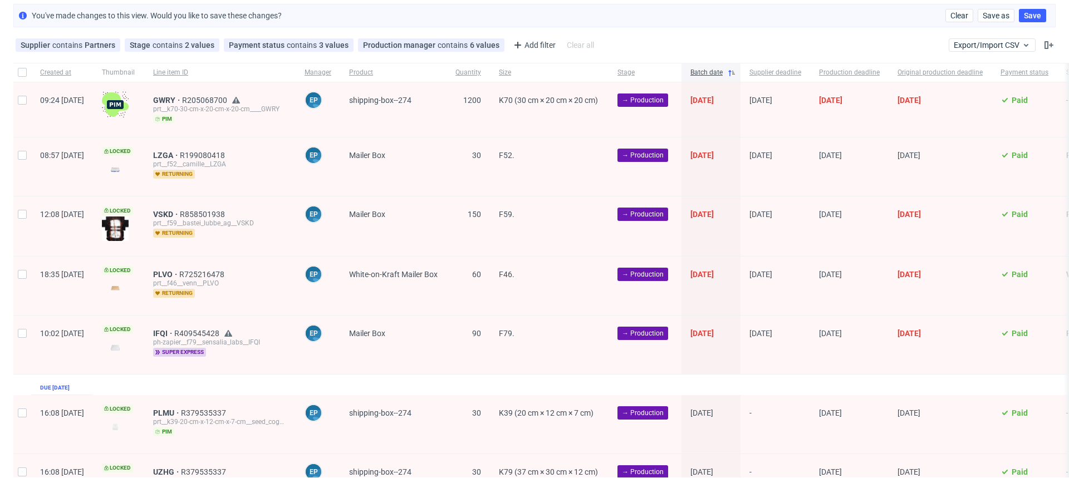
scroll to position [53, 0]
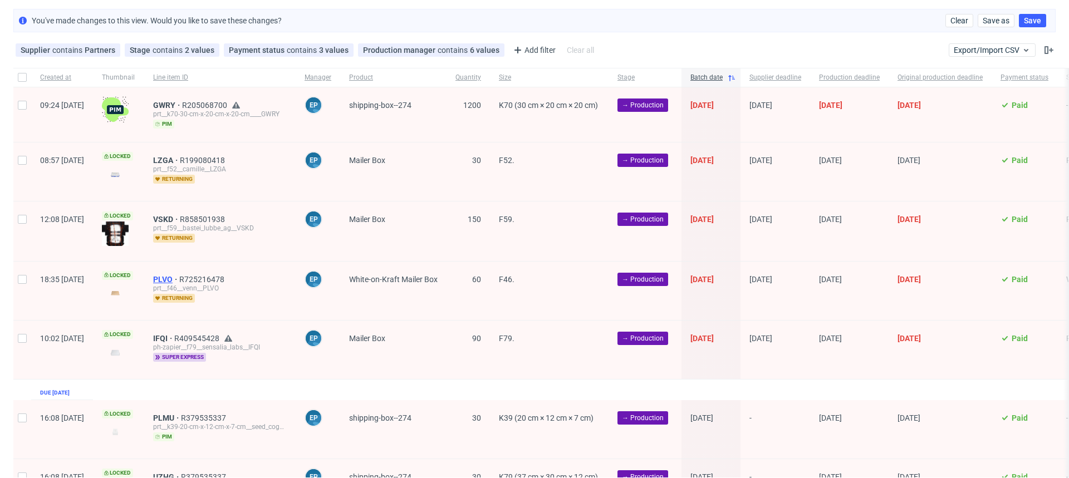
click at [179, 276] on span "PLVO" at bounding box center [166, 279] width 26 height 9
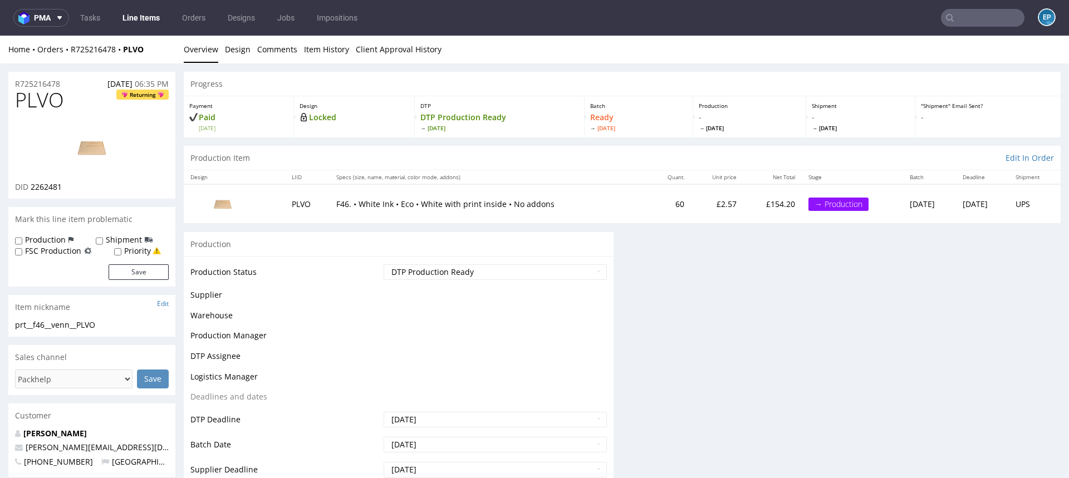
click at [107, 248] on div "Production Shipment FSC Production Priority" at bounding box center [92, 245] width 154 height 22
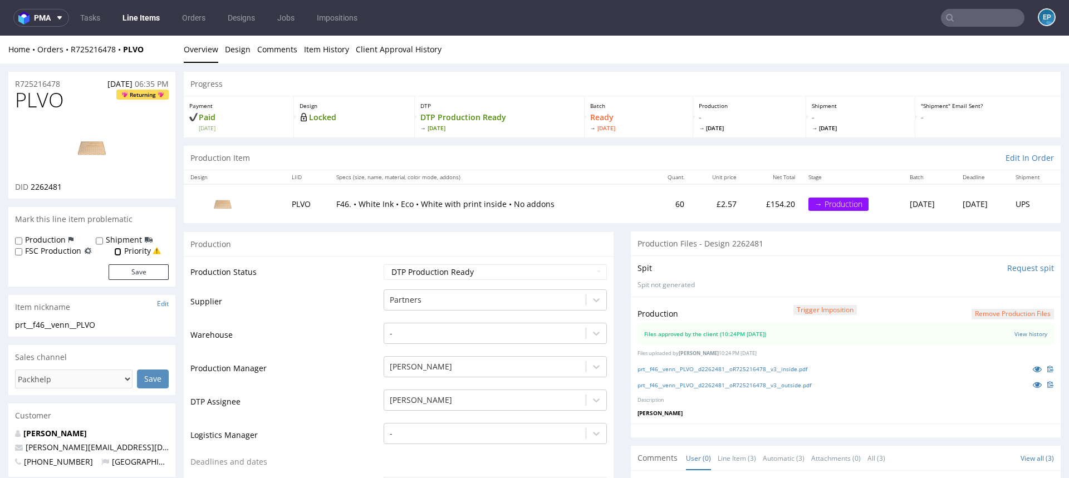
click at [118, 252] on input "Priority" at bounding box center [117, 252] width 7 height 9
checkbox input "true"
click at [125, 267] on button "Save" at bounding box center [139, 273] width 60 height 16
click at [140, 23] on link "Line Items" at bounding box center [141, 18] width 51 height 18
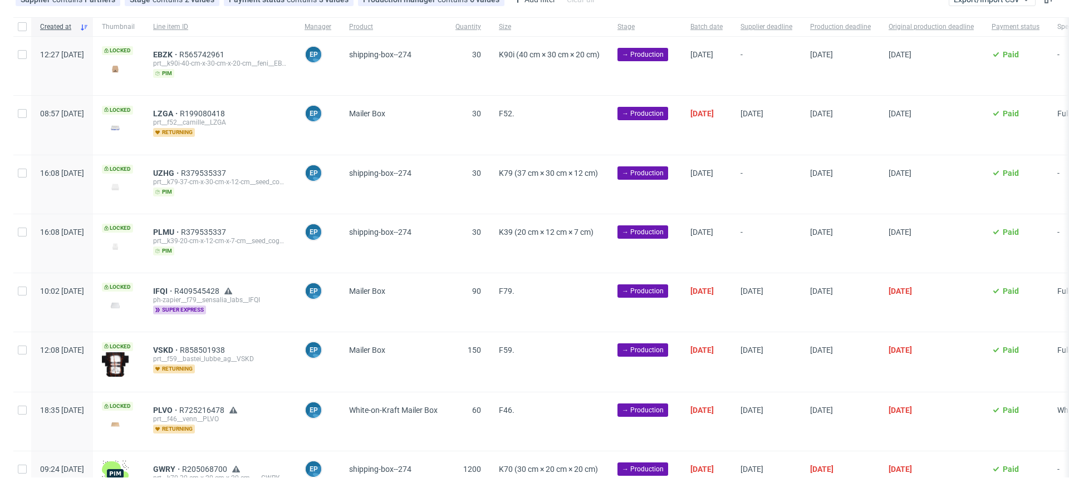
scroll to position [38, 0]
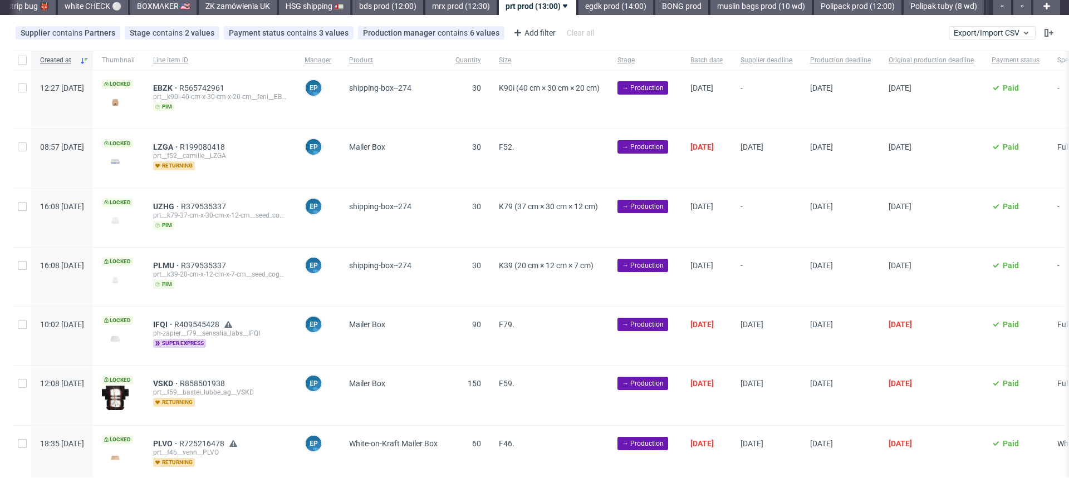
click at [11, 211] on div "Created at Thumbnail Line item ID Manager Product Quantity Size Stage Batch dat…" at bounding box center [534, 296] width 1069 height 490
click at [21, 211] on div at bounding box center [22, 218] width 18 height 58
checkbox input "true"
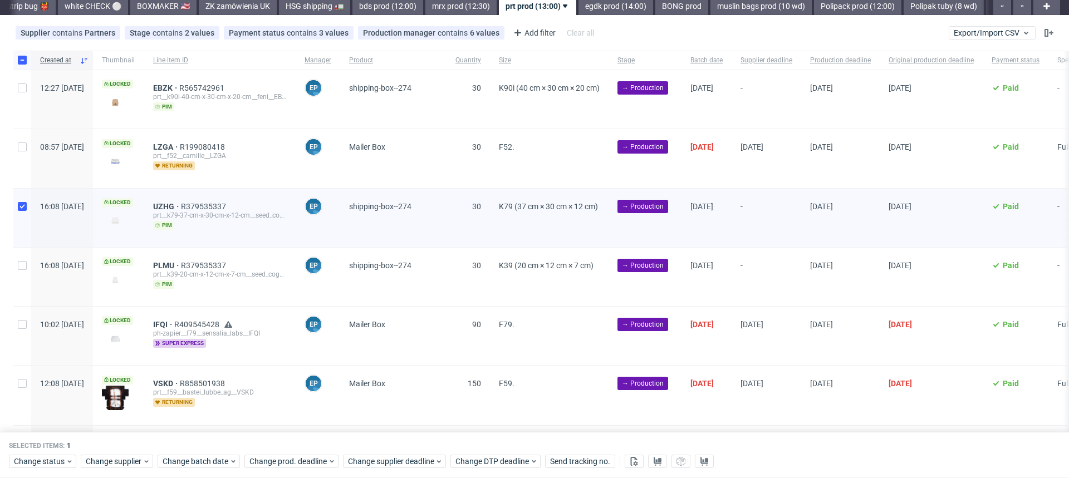
click at [16, 91] on div at bounding box center [22, 99] width 18 height 58
checkbox input "true"
click at [26, 267] on input "checkbox" at bounding box center [22, 265] width 9 height 9
checkbox input "true"
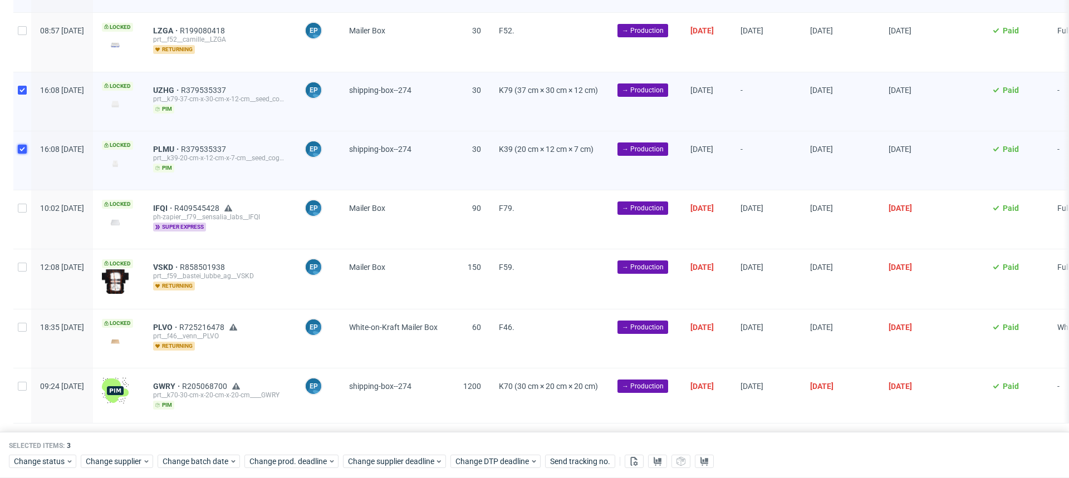
scroll to position [179, 0]
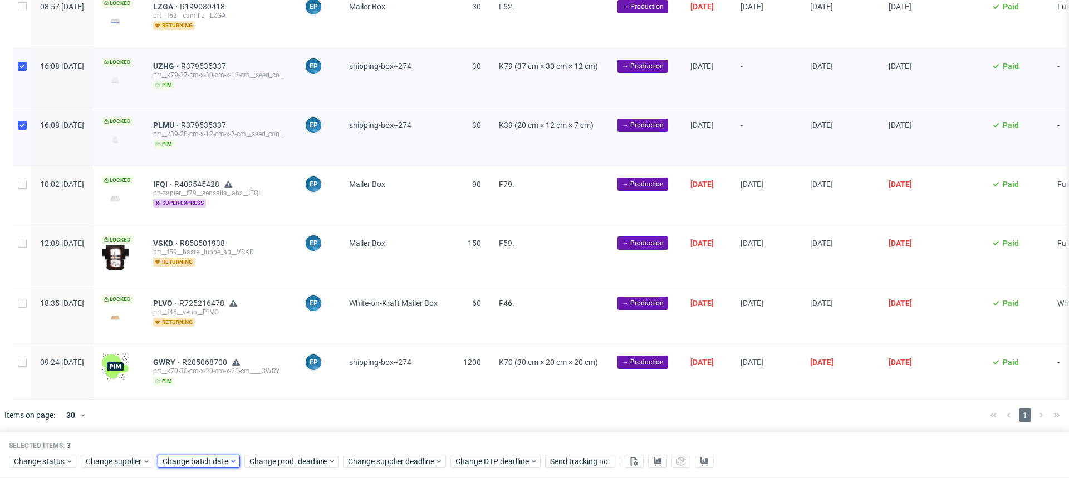
click at [201, 463] on span "Change batch date" at bounding box center [196, 462] width 67 height 11
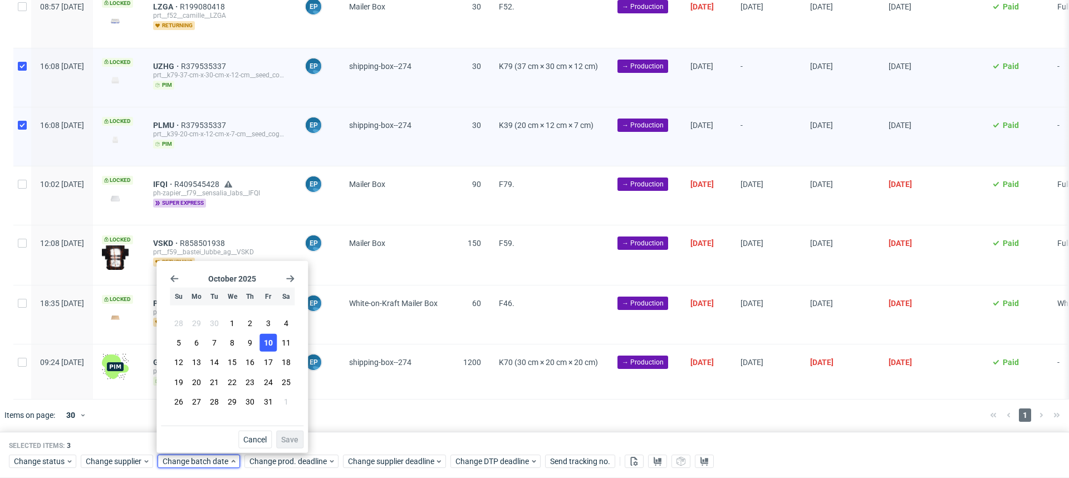
click at [269, 336] on button "10" at bounding box center [268, 343] width 17 height 18
click at [295, 436] on span "Save" at bounding box center [289, 440] width 17 height 8
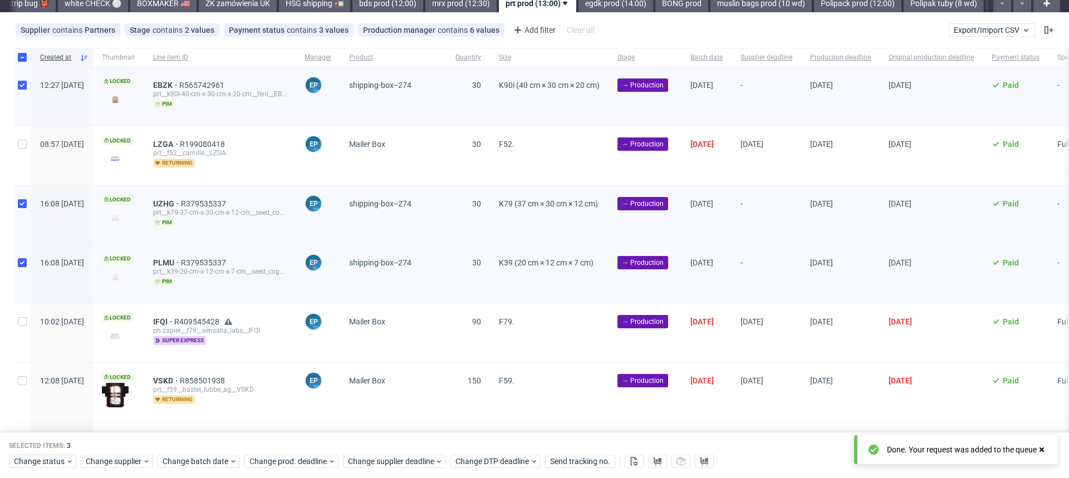
scroll to position [37, 0]
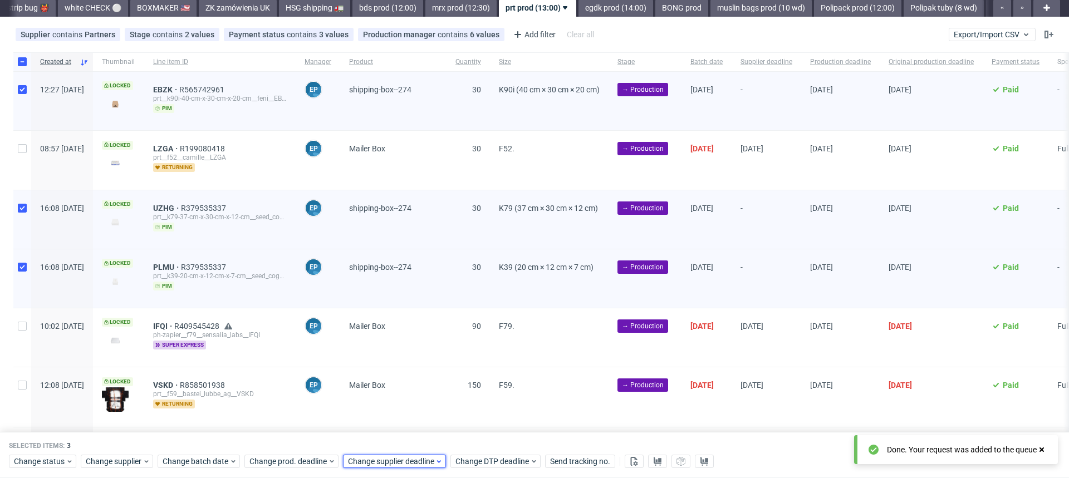
click at [418, 461] on span "Change supplier deadline" at bounding box center [391, 462] width 87 height 11
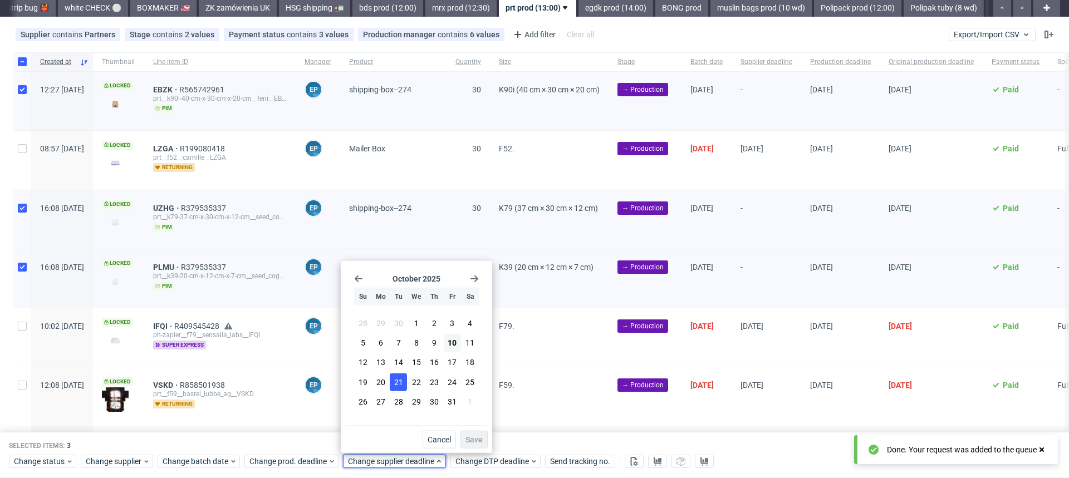
click at [401, 381] on span "21" at bounding box center [398, 382] width 9 height 11
click at [475, 436] on span "Save" at bounding box center [474, 440] width 17 height 8
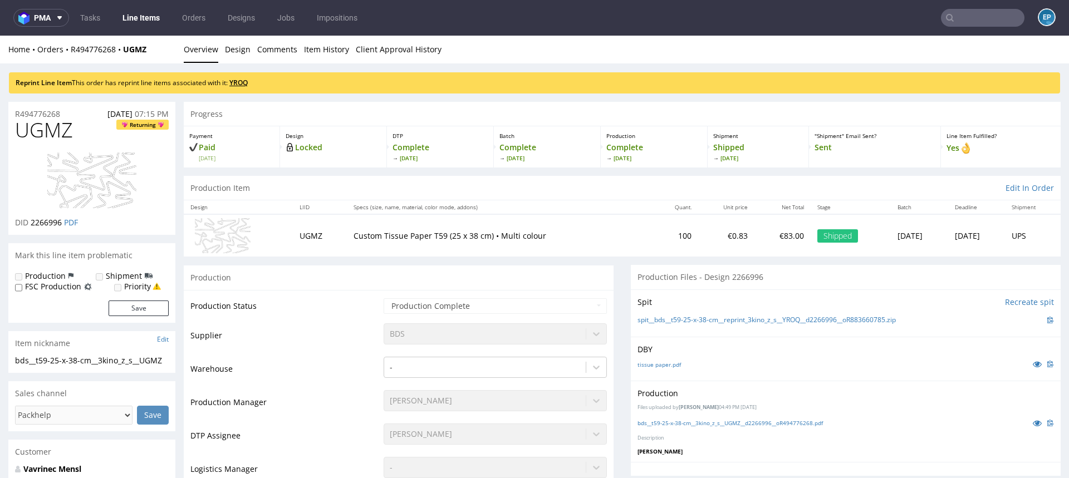
click at [246, 81] on link "YROQ" at bounding box center [238, 82] width 18 height 9
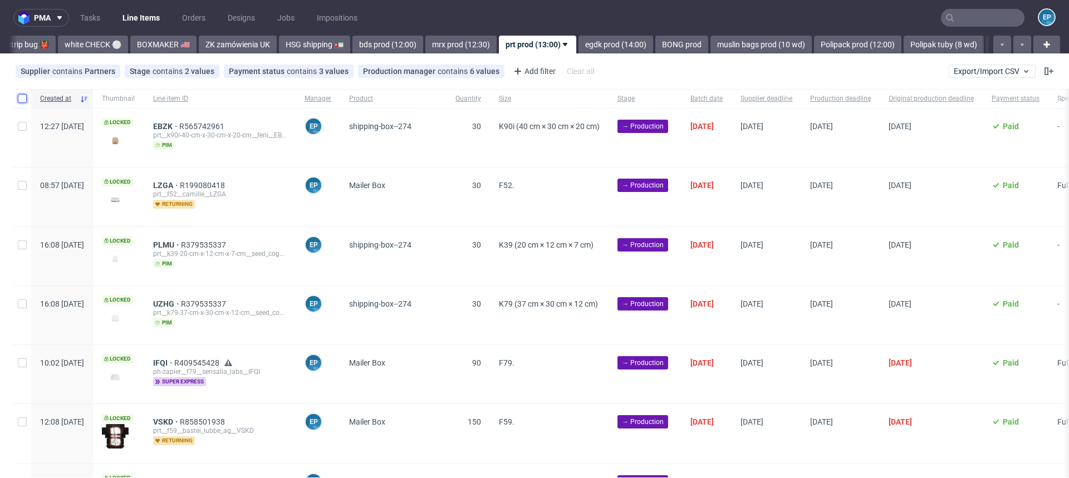
click at [18, 94] on input "checkbox" at bounding box center [22, 98] width 9 height 9
checkbox input "true"
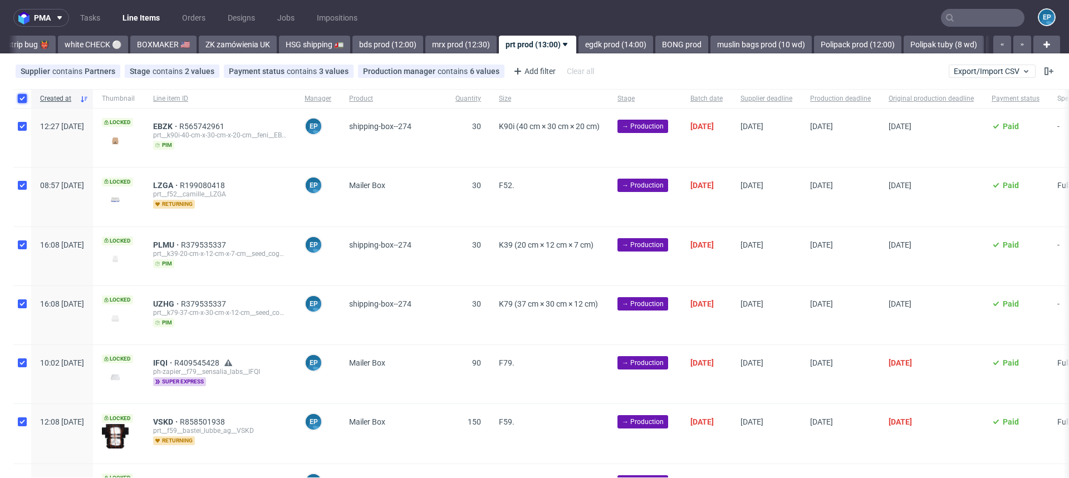
checkbox input "true"
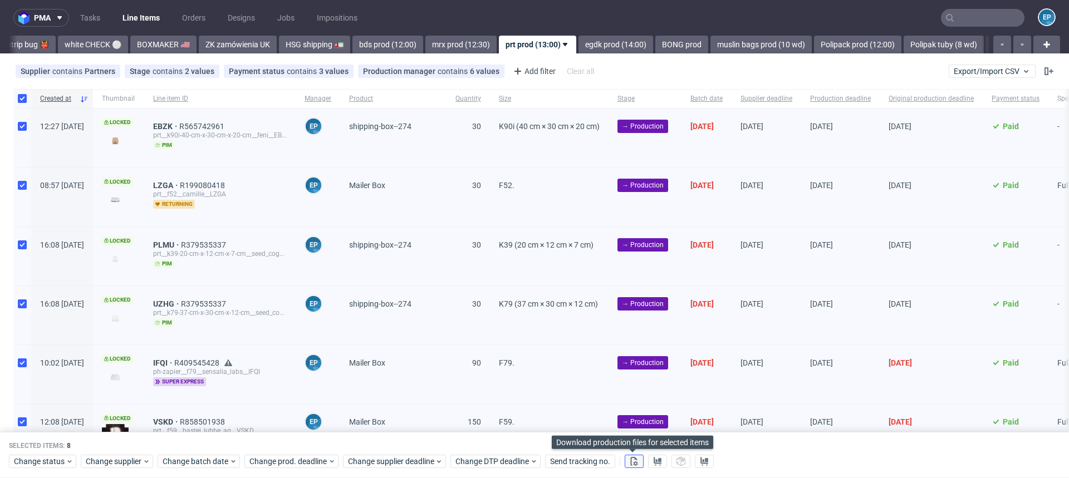
click at [639, 461] on button at bounding box center [634, 462] width 19 height 13
click at [659, 463] on use at bounding box center [658, 461] width 8 height 9
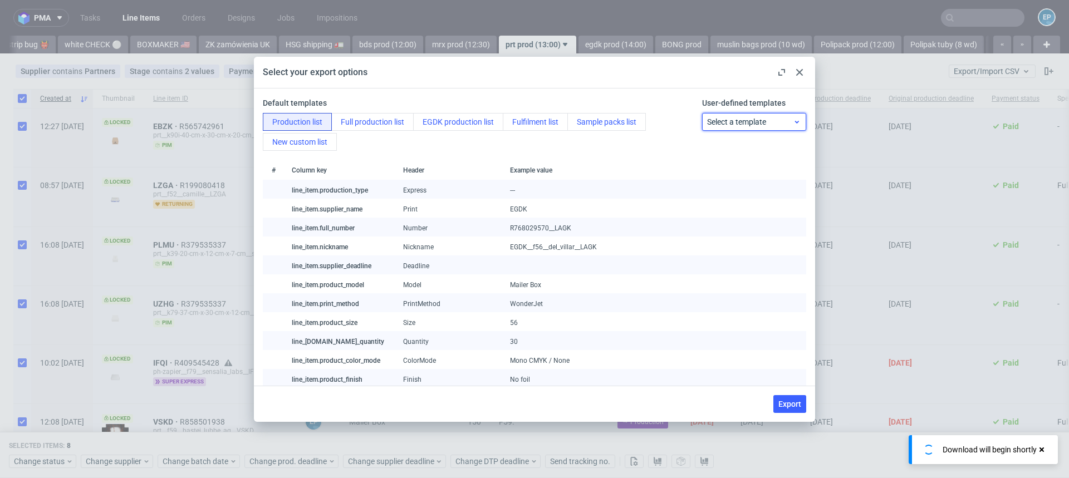
click at [717, 126] on span "Select a template" at bounding box center [750, 121] width 86 height 11
click at [725, 162] on div "prt production list" at bounding box center [754, 167] width 95 height 20
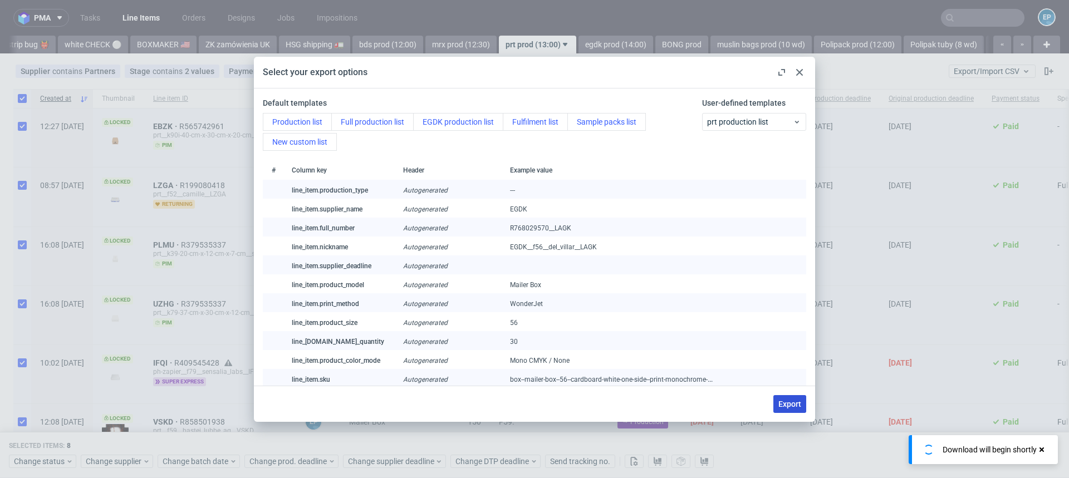
click at [798, 409] on button "Export" at bounding box center [790, 404] width 33 height 18
checkbox input "false"
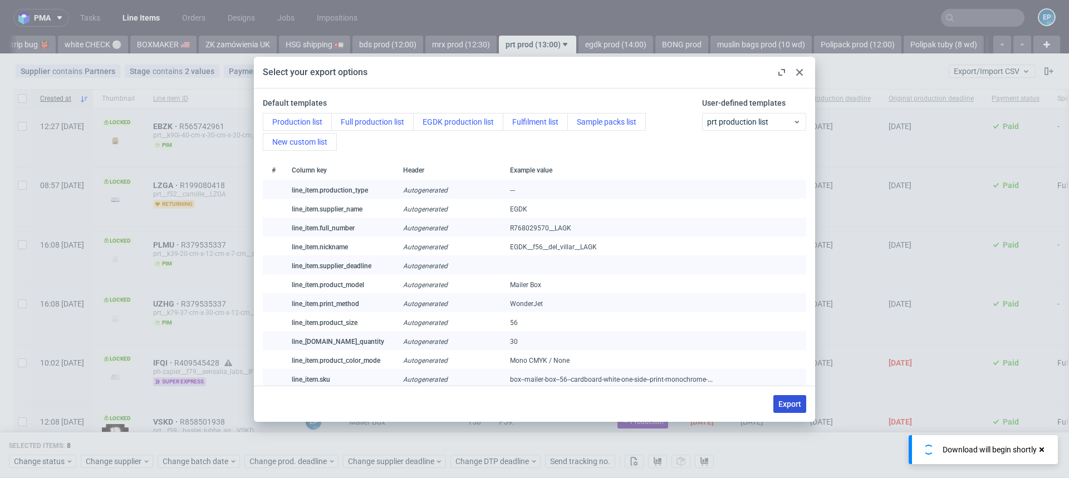
checkbox input "false"
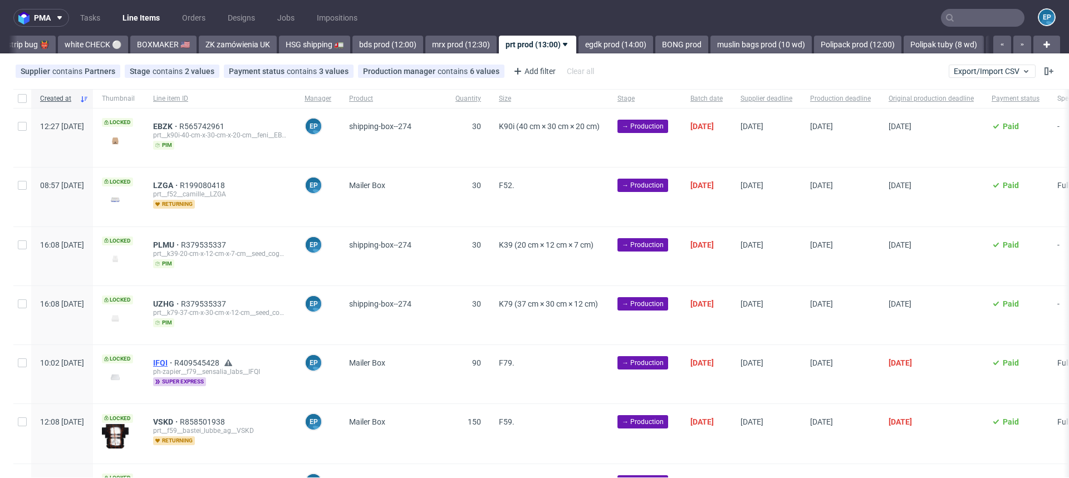
click at [174, 360] on span "IFQI" at bounding box center [163, 363] width 21 height 9
click at [181, 242] on span "PLMU" at bounding box center [167, 245] width 28 height 9
click at [23, 97] on input "checkbox" at bounding box center [22, 98] width 9 height 9
checkbox input "true"
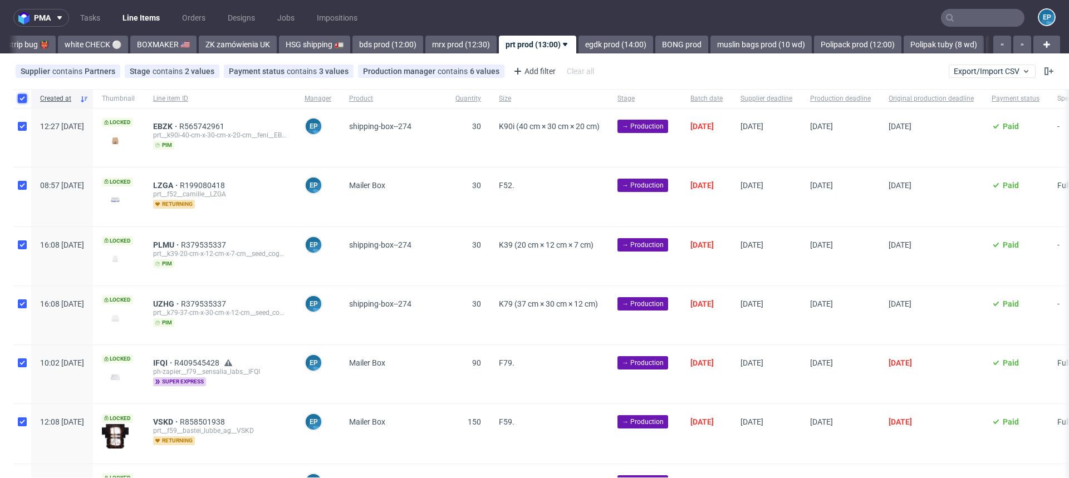
checkbox input "true"
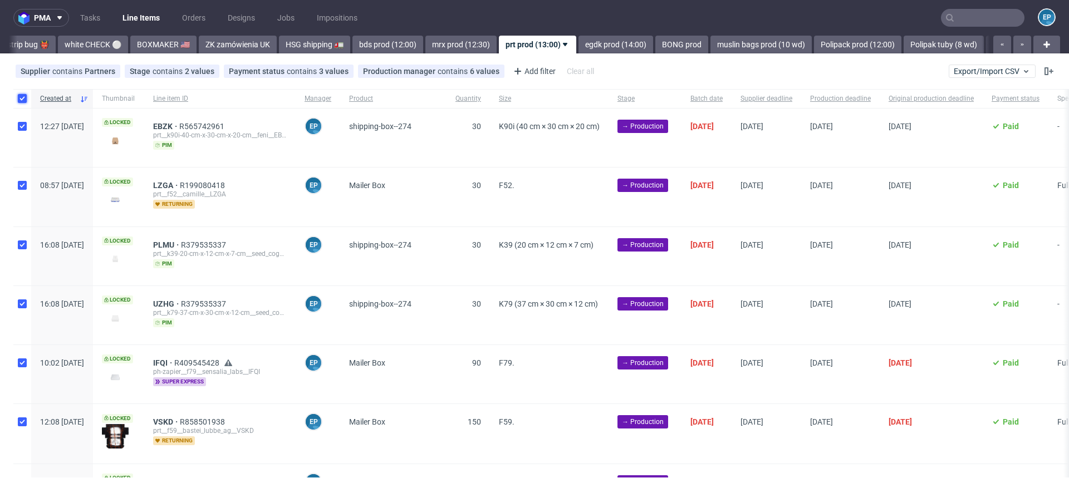
checkbox input "true"
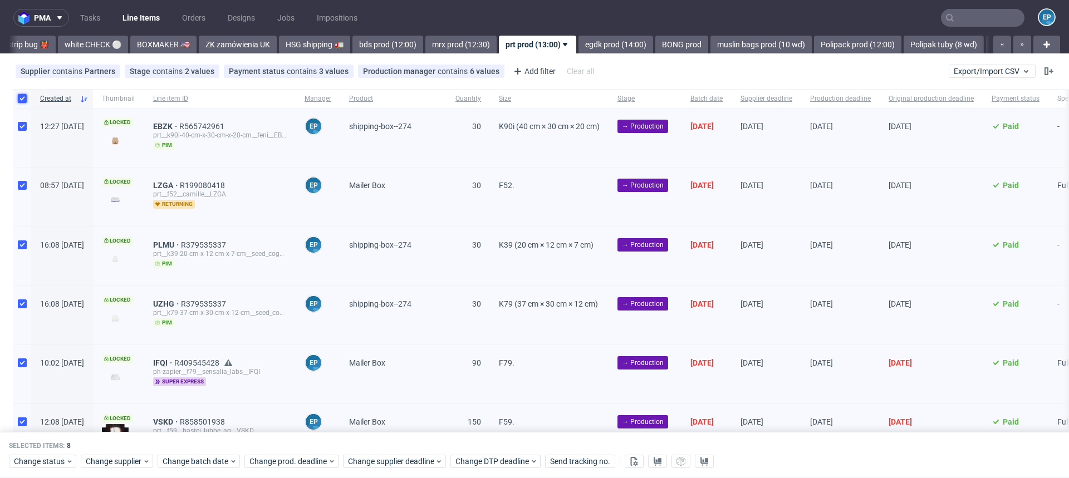
scroll to position [179, 0]
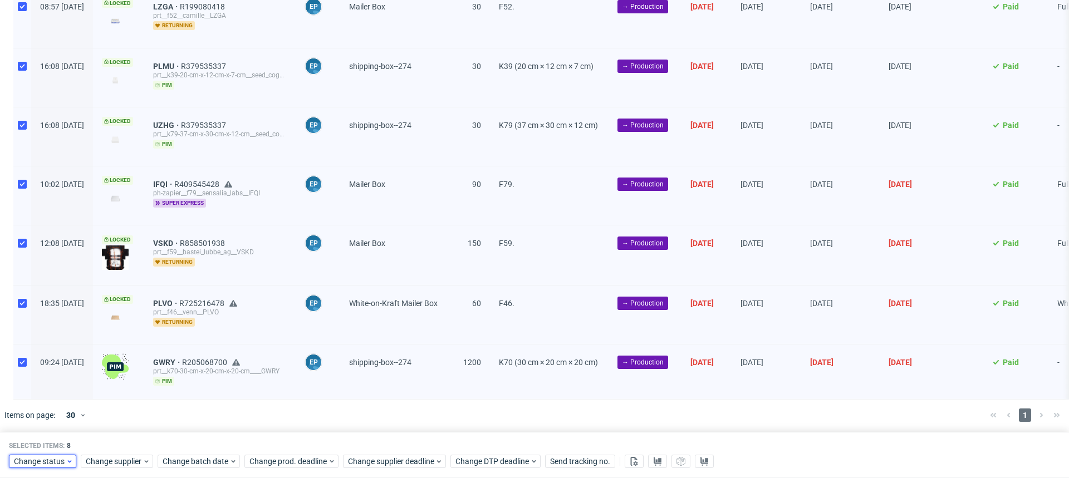
click at [33, 462] on span "Change status" at bounding box center [40, 462] width 52 height 11
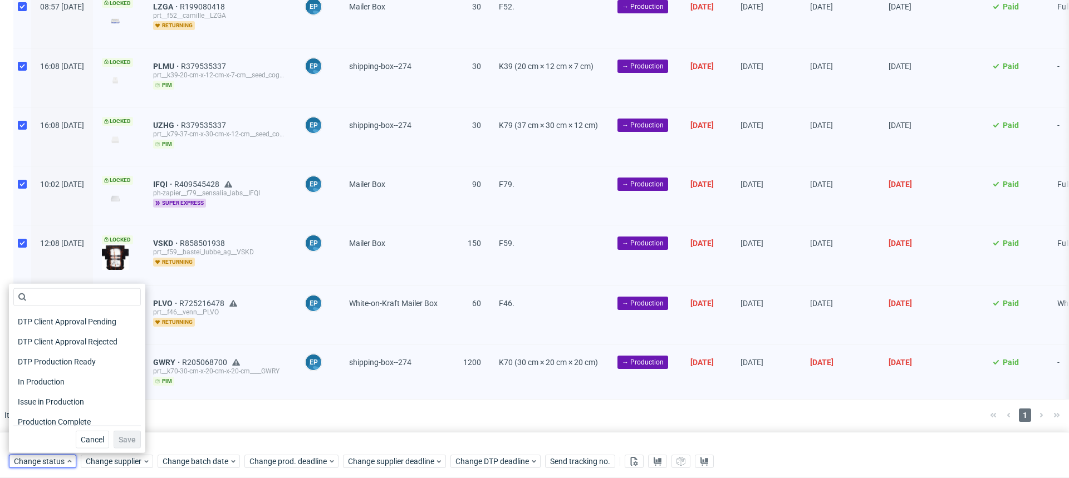
scroll to position [101, 0]
click at [67, 383] on span "In Production" at bounding box center [41, 381] width 56 height 16
click at [119, 443] on span "Save" at bounding box center [127, 440] width 17 height 8
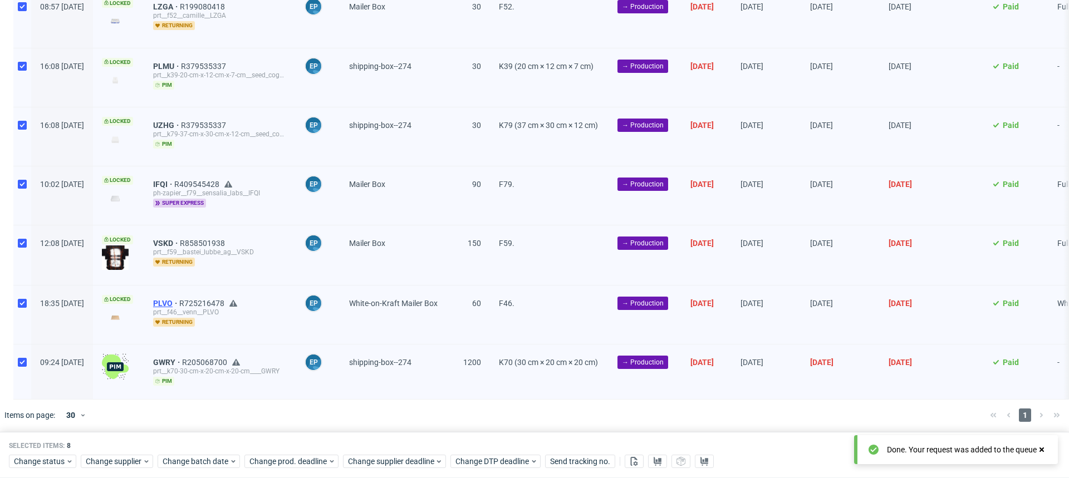
click at [179, 302] on span "PLVO" at bounding box center [166, 303] width 26 height 9
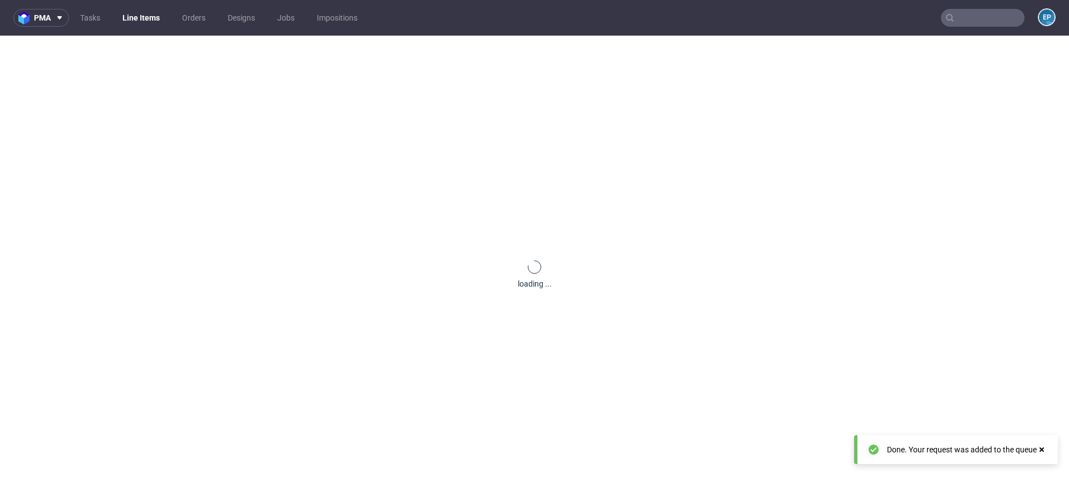
click at [193, 302] on div "loading ..." at bounding box center [534, 275] width 1069 height 478
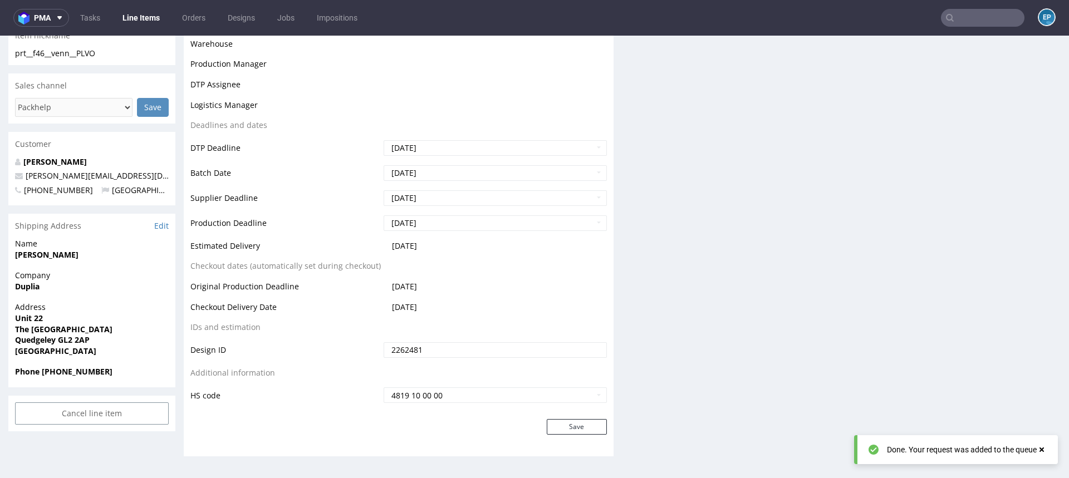
scroll to position [3, 0]
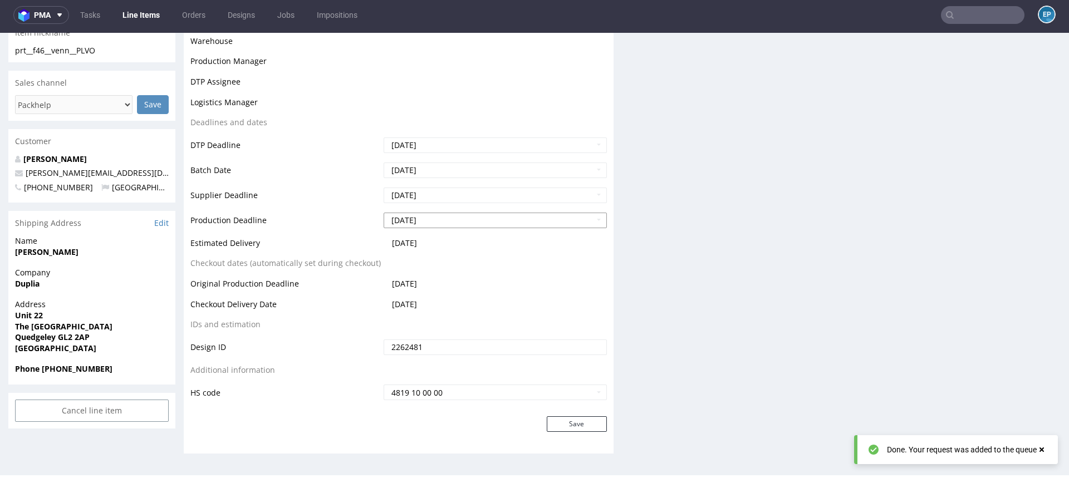
click at [423, 217] on input "[DATE]" at bounding box center [495, 221] width 223 height 16
click at [426, 223] on input "[DATE]" at bounding box center [495, 221] width 223 height 16
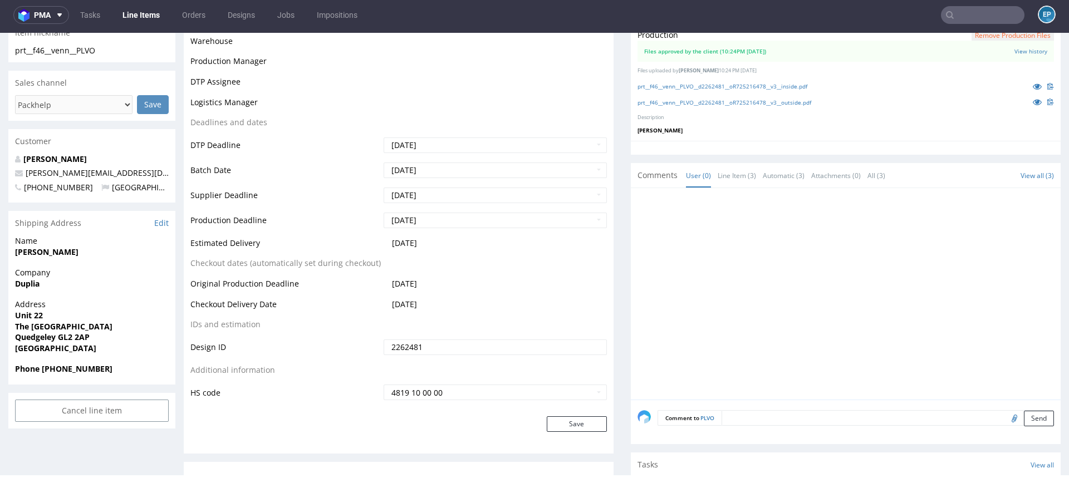
click at [305, 217] on td "Production Deadline" at bounding box center [285, 224] width 190 height 25
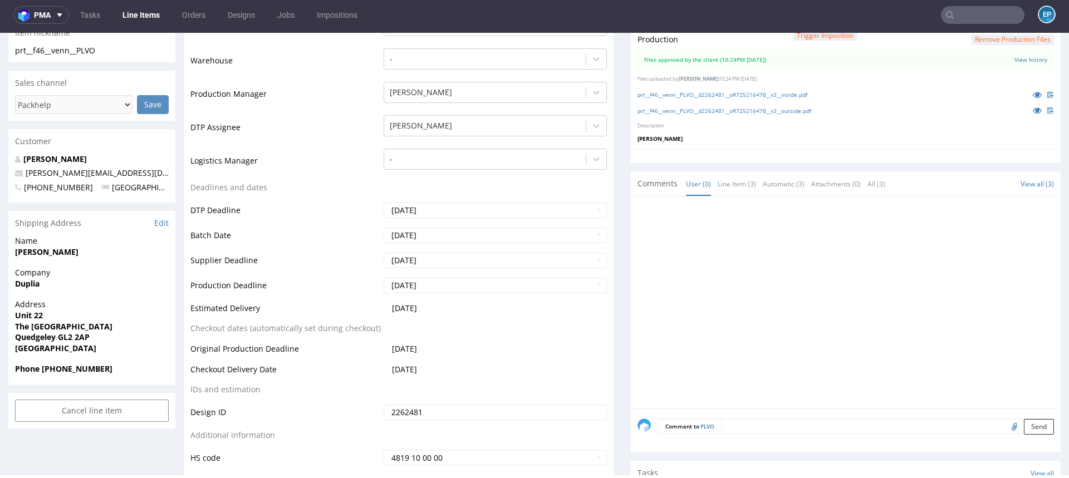
click at [395, 219] on td "[DATE]" at bounding box center [494, 214] width 226 height 25
click at [409, 286] on input "[DATE]" at bounding box center [495, 286] width 223 height 16
click at [423, 221] on td "14" at bounding box center [425, 218] width 17 height 17
type input "[DATE]"
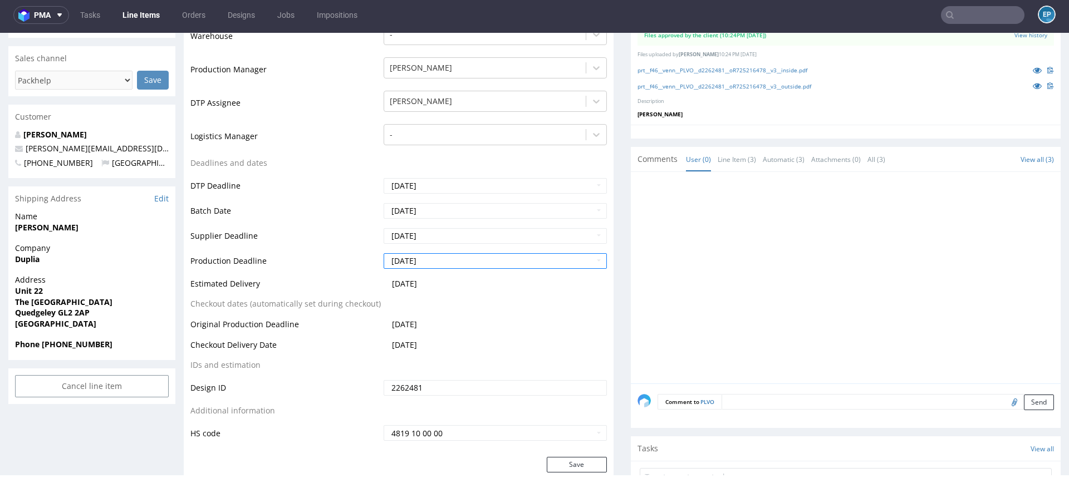
scroll to position [387, 0]
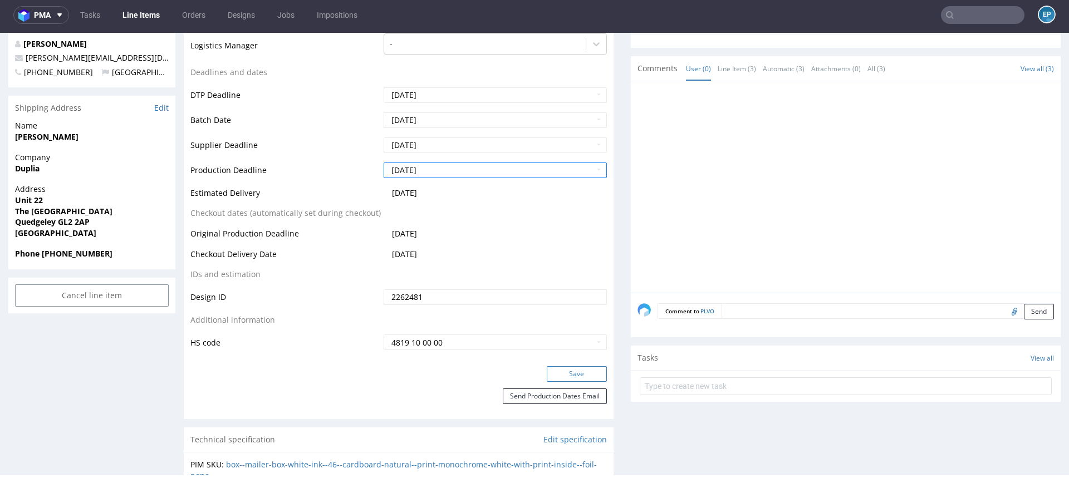
click at [557, 374] on button "Save" at bounding box center [577, 374] width 60 height 16
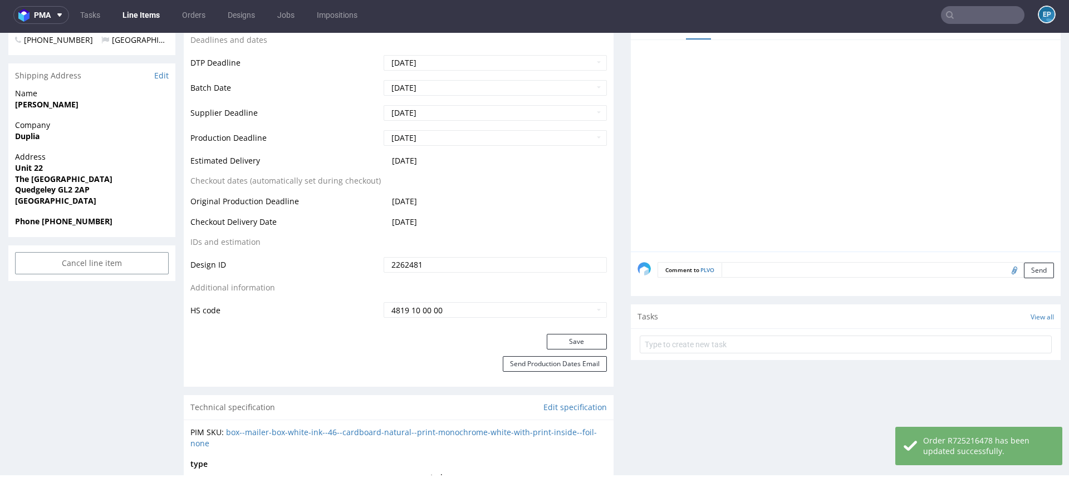
scroll to position [420, 0]
click at [553, 369] on button "Send Production Dates Email" at bounding box center [555, 364] width 104 height 16
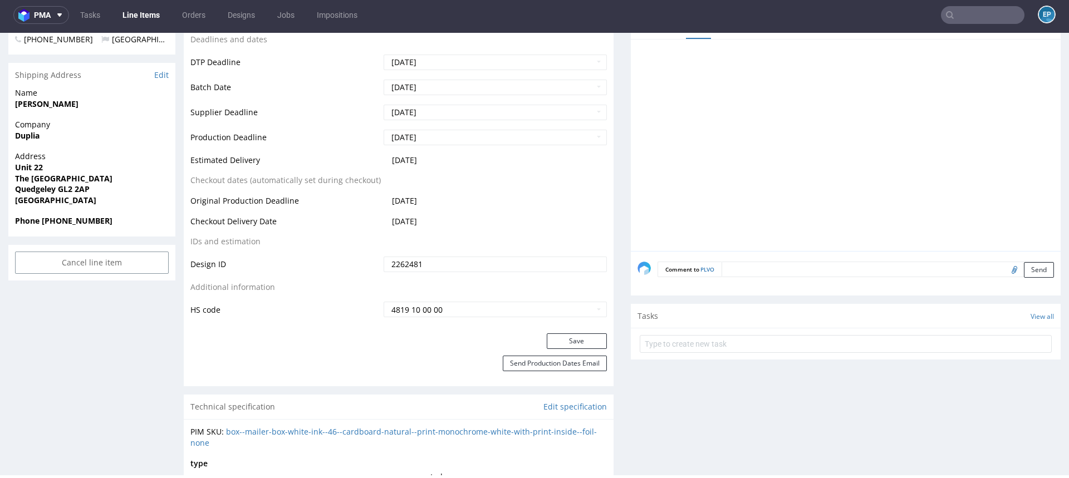
click at [987, 11] on input "text" at bounding box center [983, 15] width 84 height 18
paste input "FCDM"
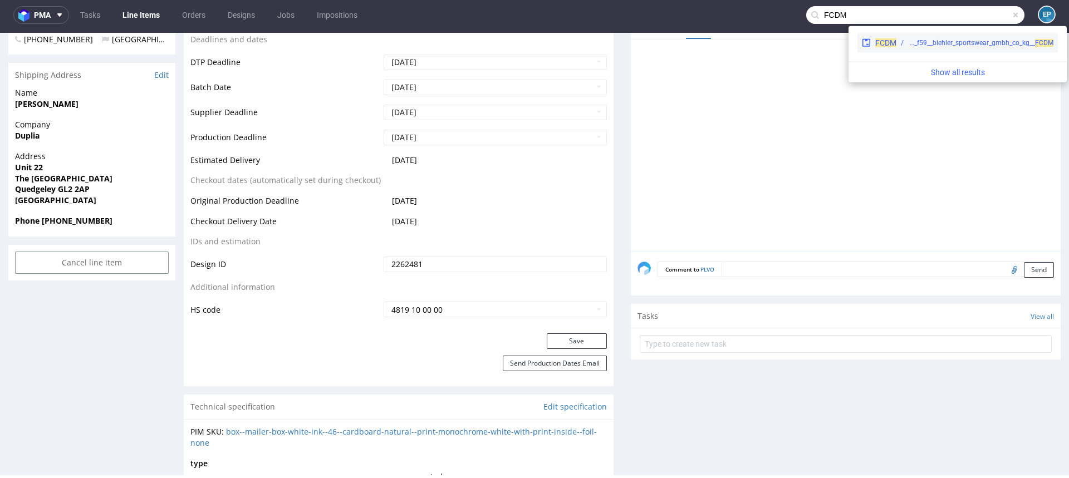
type input "FCDM"
click at [905, 46] on div "EGDK__f59__biehler_sportswear_gmbh_co_kg__ FCDM" at bounding box center [975, 43] width 157 height 10
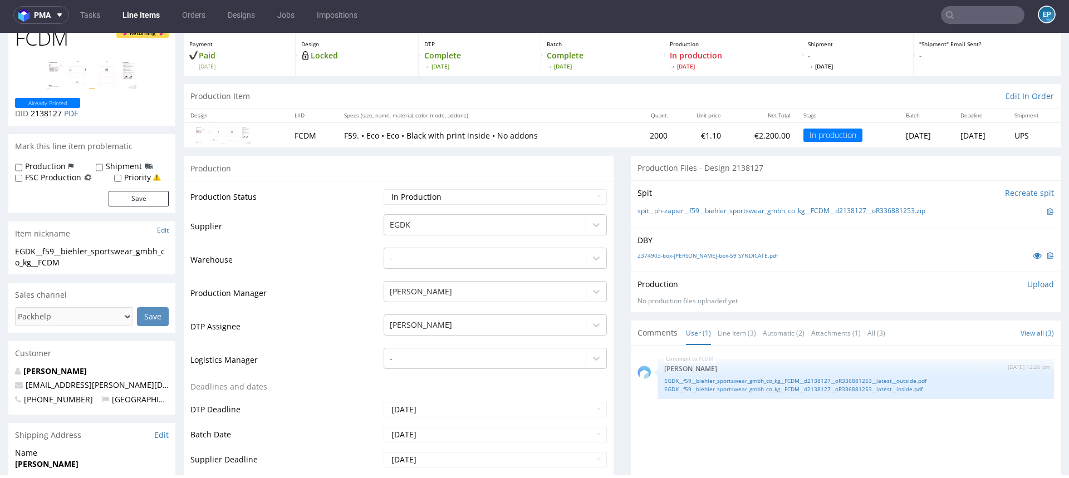
scroll to position [69, 0]
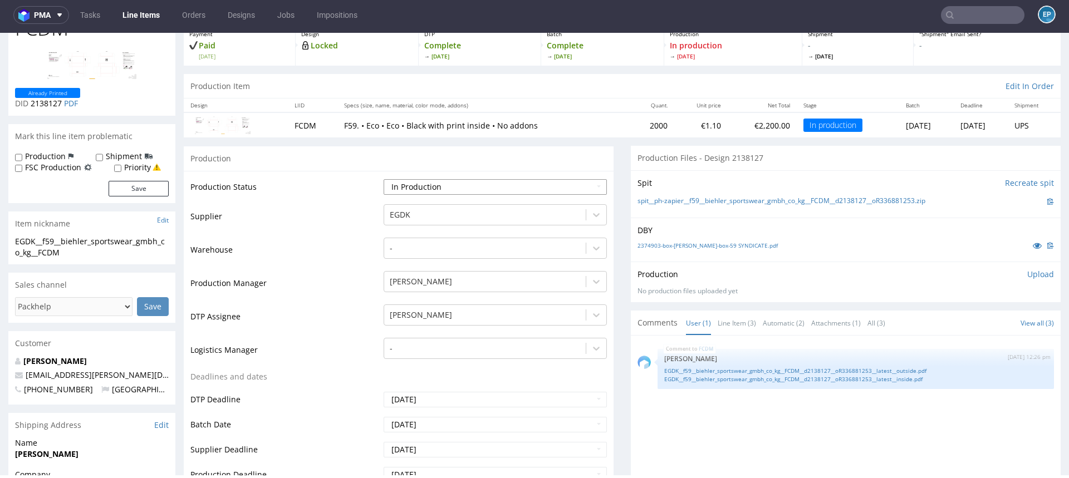
click at [553, 186] on select "Waiting for Artwork Waiting for Diecut Waiting for Mockup Waiting for DTP Waiti…" at bounding box center [495, 187] width 223 height 16
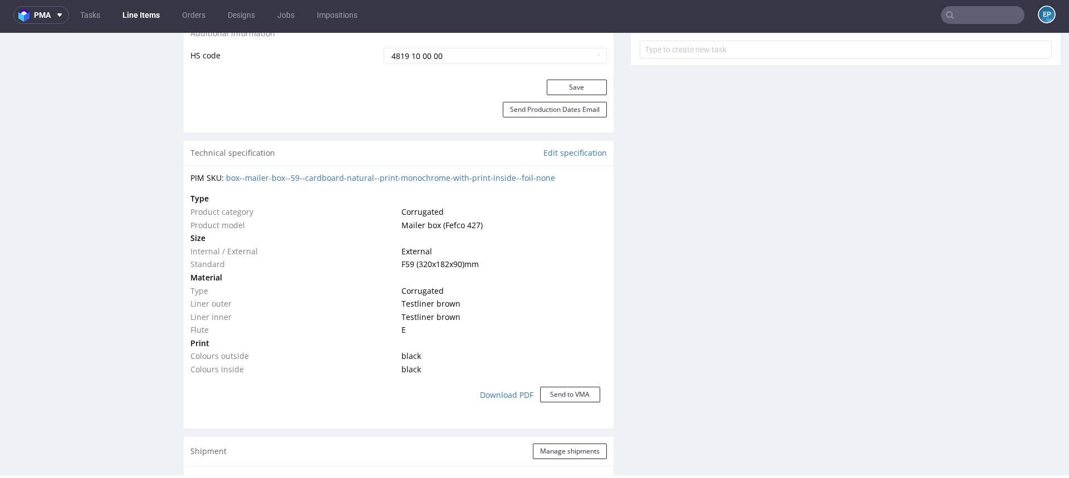
scroll to position [965, 0]
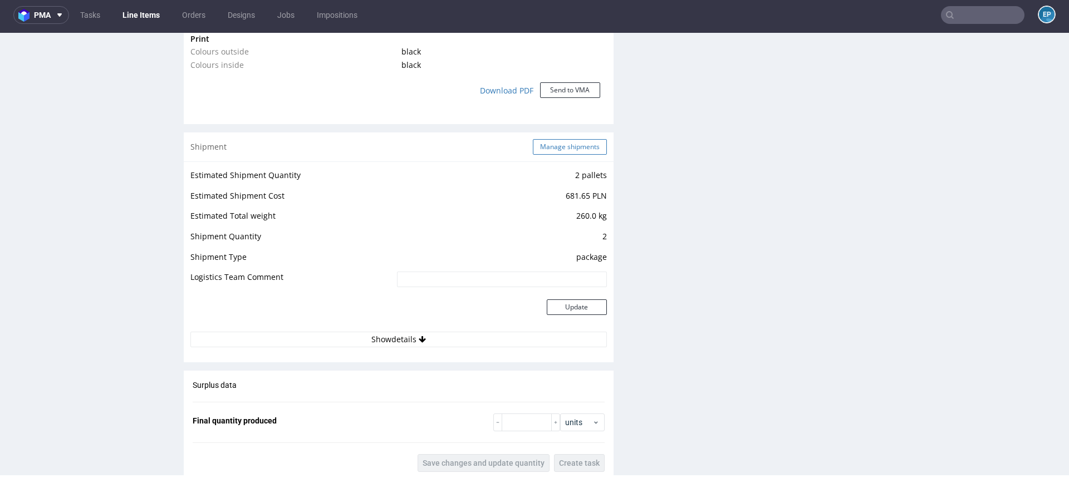
click at [549, 149] on button "Manage shipments" at bounding box center [570, 147] width 74 height 16
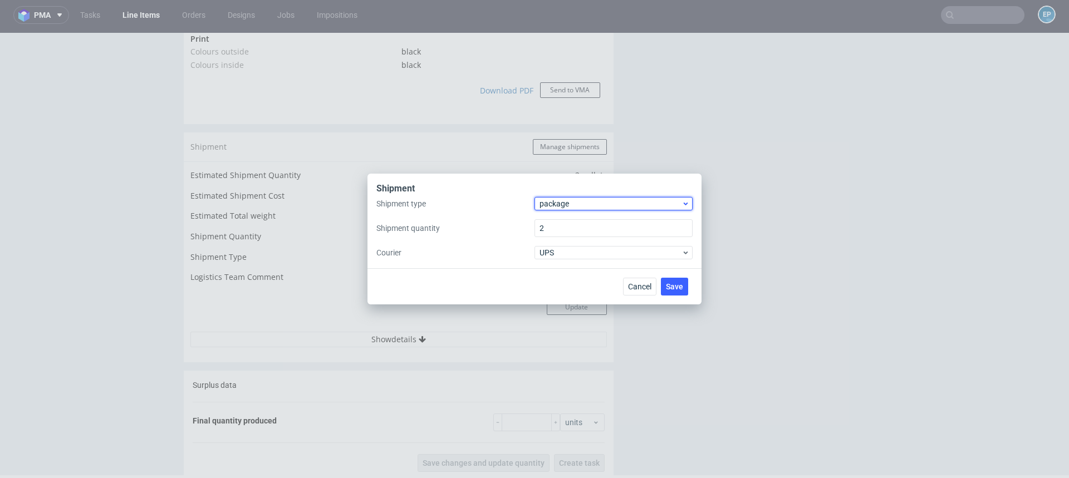
click at [555, 203] on span "package" at bounding box center [611, 203] width 142 height 11
click at [556, 222] on div "pallet" at bounding box center [613, 227] width 149 height 20
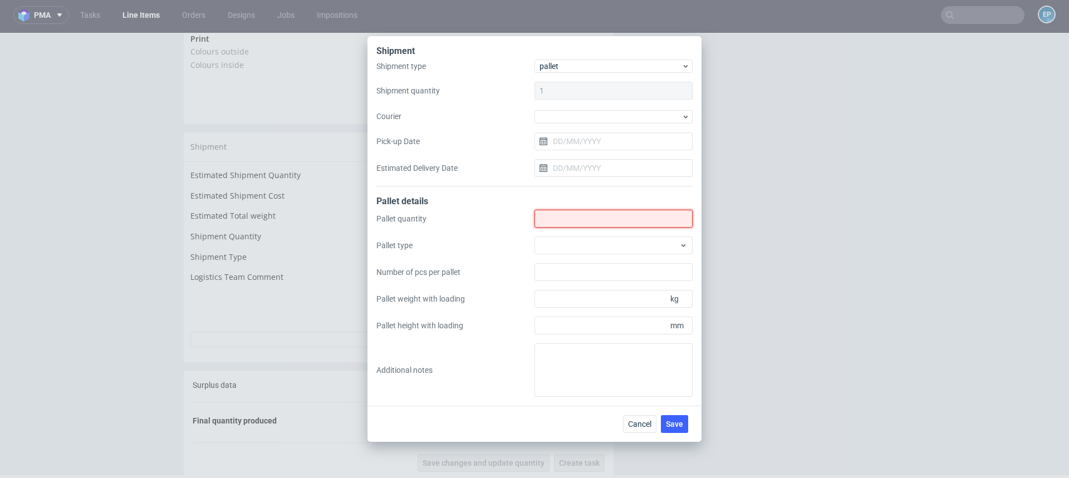
click at [556, 223] on input "Shipment type" at bounding box center [614, 219] width 158 height 18
type input "2"
type input "3"
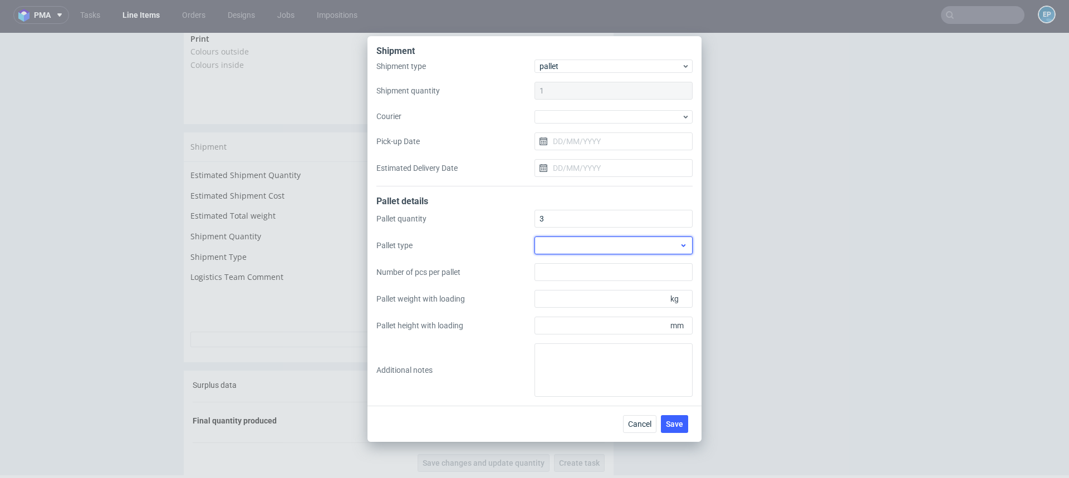
click at [559, 245] on div at bounding box center [614, 246] width 158 height 18
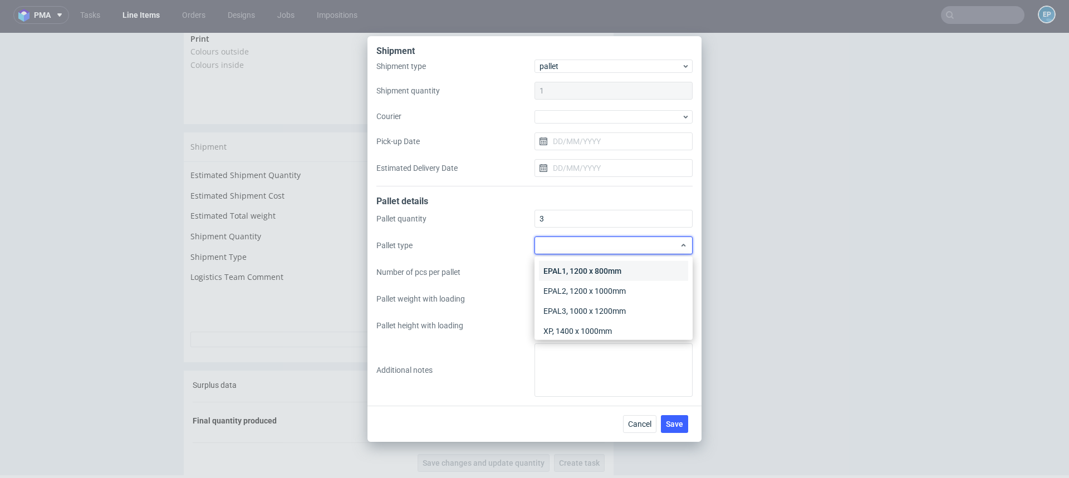
click at [562, 268] on div "EPAL1, 1200 x 800mm" at bounding box center [613, 271] width 149 height 20
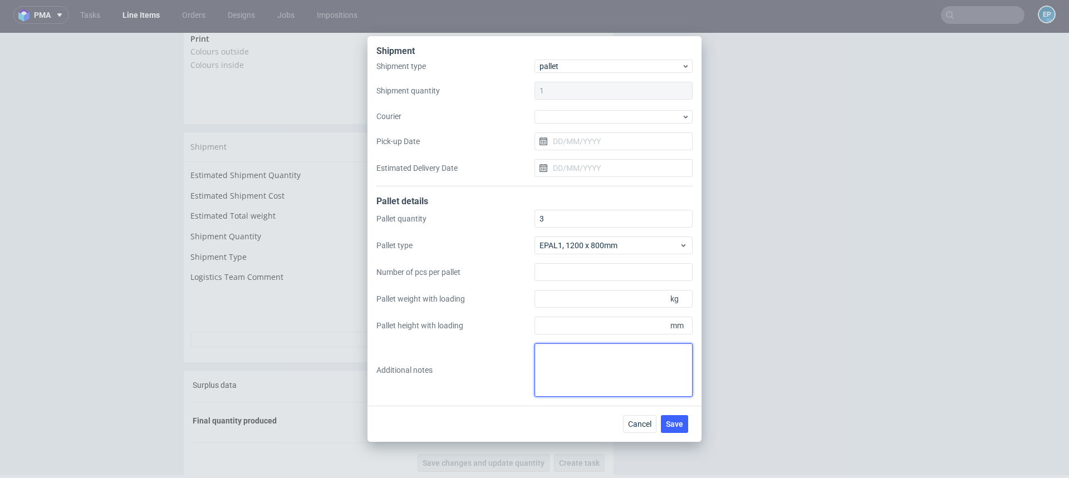
click at [613, 368] on textarea at bounding box center [614, 370] width 158 height 53
paste textarea "2 Palety (120x80x125) - 108kg , 1 Paleta (120x80x162) - 141kg"
type textarea "2 Palety (120x80x125) - 108kg , 1 Paleta (120x80x162) - 141kg"
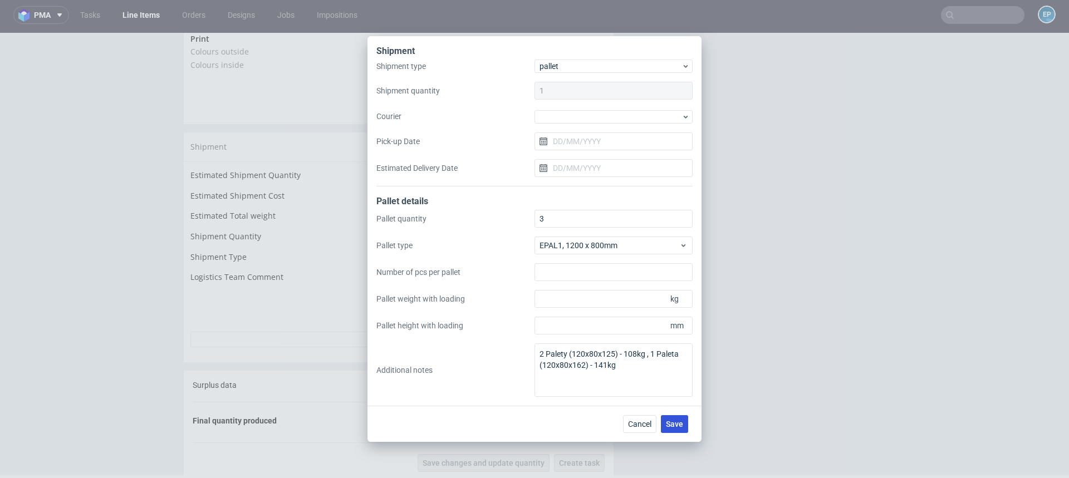
click at [677, 421] on span "Save" at bounding box center [674, 425] width 17 height 8
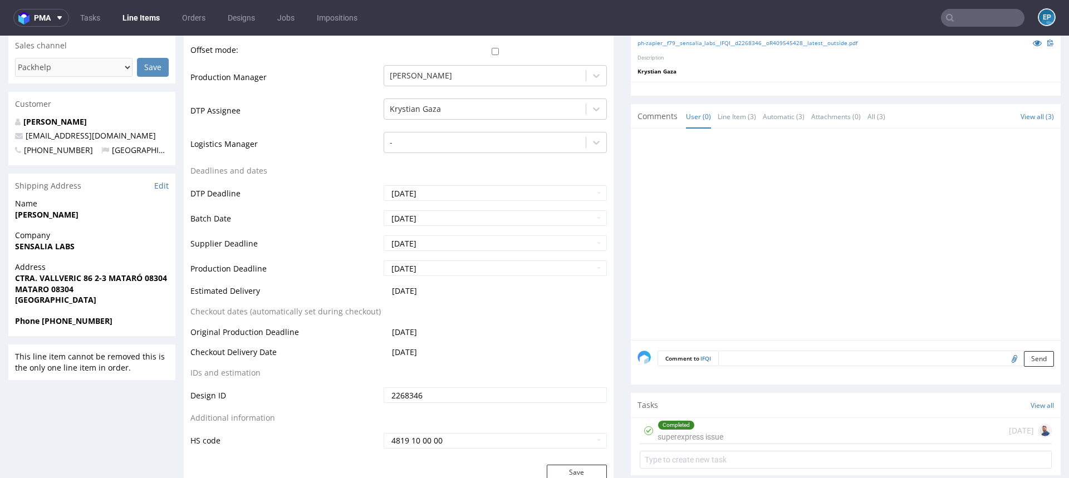
scroll to position [397, 0]
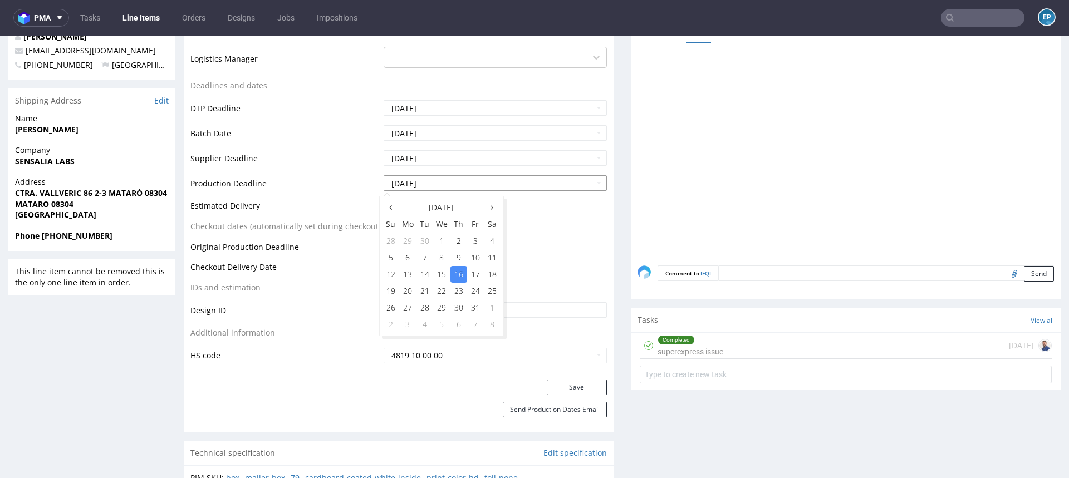
click at [434, 185] on input "2025-10-16" at bounding box center [495, 183] width 223 height 16
click at [423, 275] on td "14" at bounding box center [425, 274] width 17 height 17
type input "2025-10-14"
click at [547, 392] on button "Save" at bounding box center [577, 388] width 60 height 16
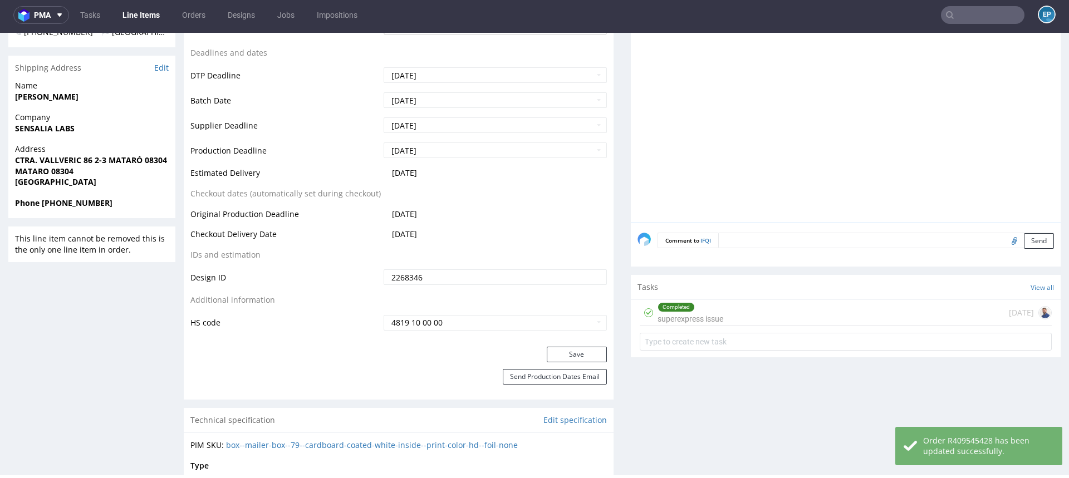
scroll to position [514, 0]
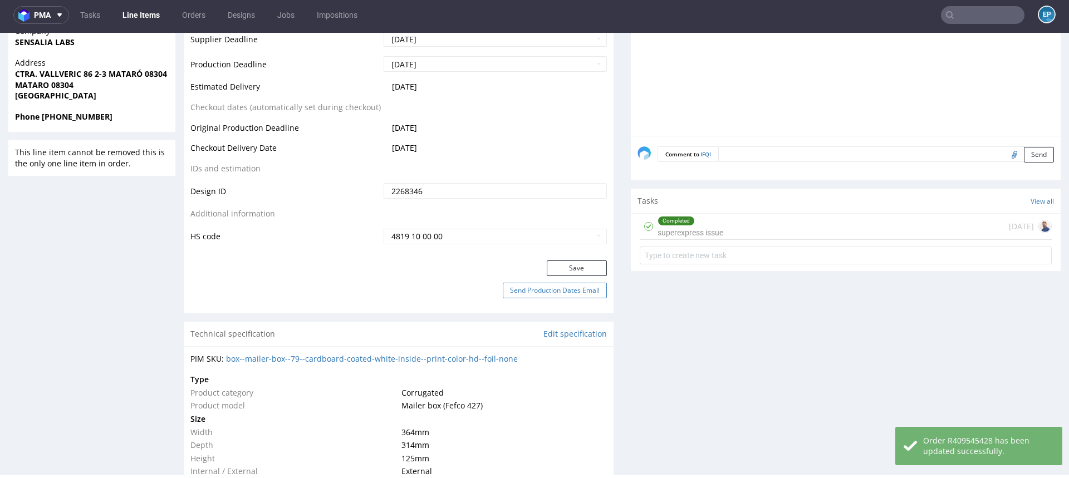
click at [540, 295] on button "Send Production Dates Email" at bounding box center [555, 291] width 104 height 16
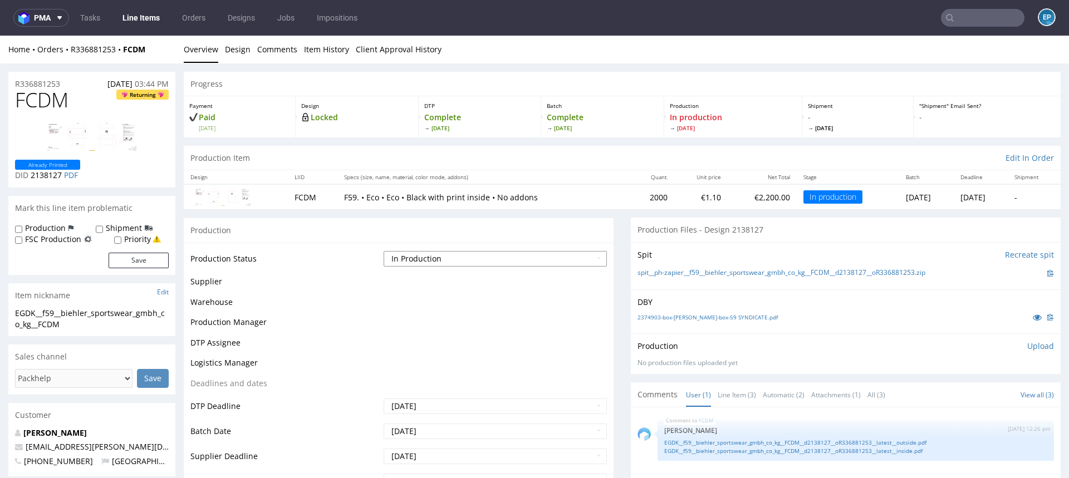
click at [434, 255] on select "Waiting for Artwork Waiting for Diecut Waiting for Mockup Waiting for DTP Waiti…" at bounding box center [495, 259] width 223 height 16
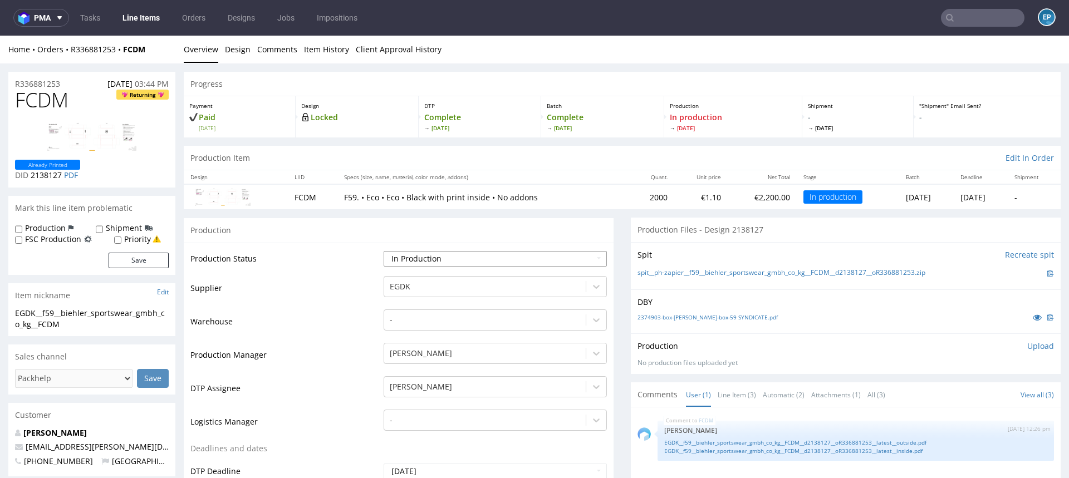
select select "production_complete"
click at [384, 251] on select "Waiting for Artwork Waiting for Diecut Waiting for Mockup Waiting for DTP Waiti…" at bounding box center [495, 259] width 223 height 16
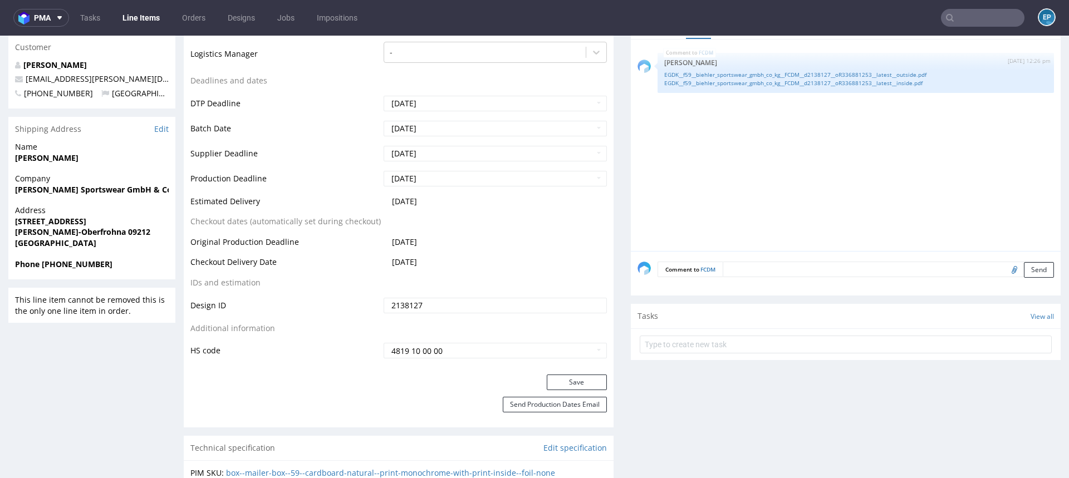
scroll to position [435, 0]
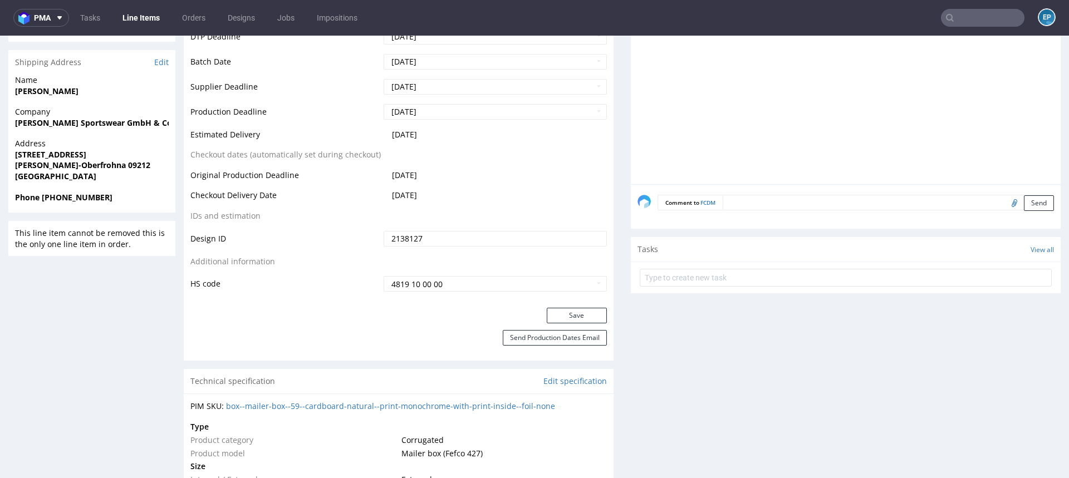
click at [578, 323] on div "Save" at bounding box center [399, 319] width 430 height 22
click at [573, 308] on button "Save" at bounding box center [577, 316] width 60 height 16
click at [148, 18] on link "Line Items" at bounding box center [141, 18] width 51 height 18
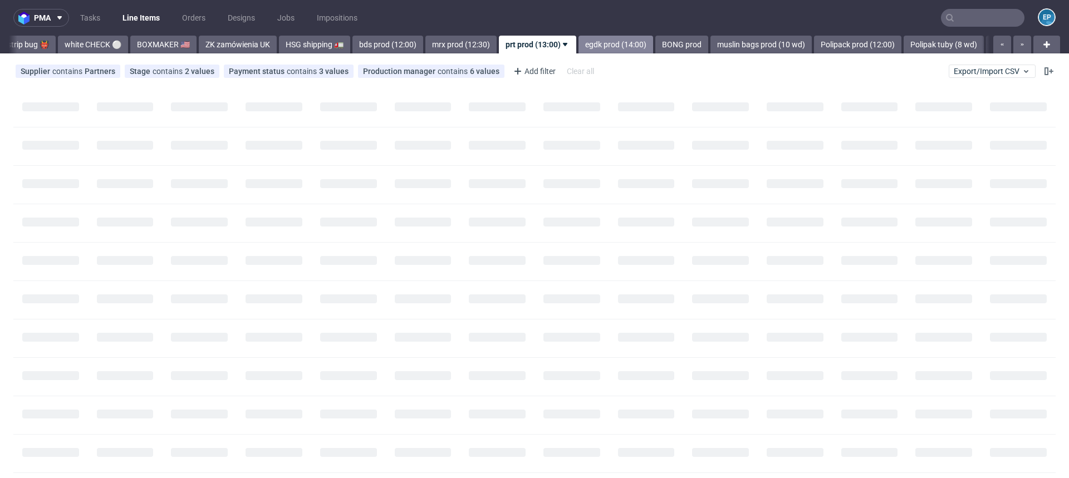
click at [579, 47] on link "egdk prod (14:00)" at bounding box center [616, 45] width 75 height 18
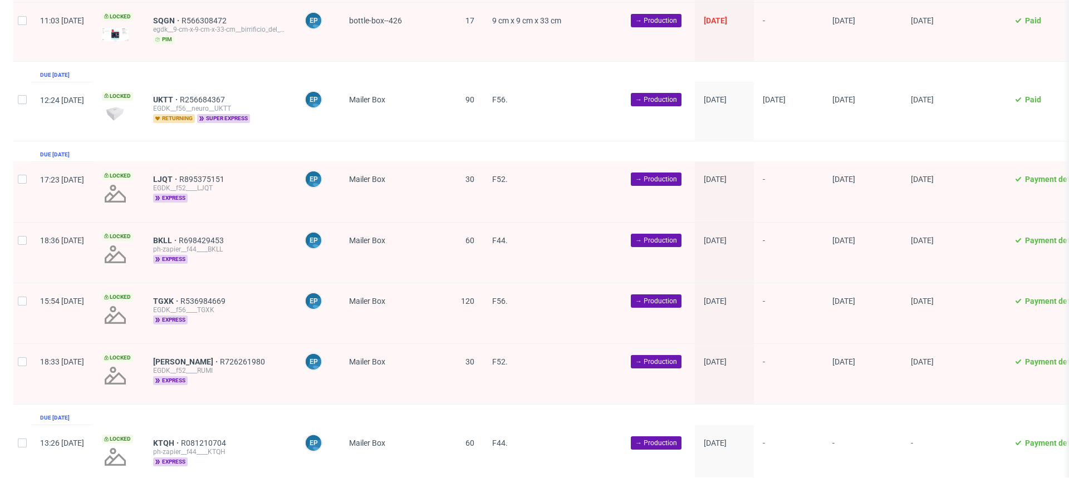
scroll to position [2112, 0]
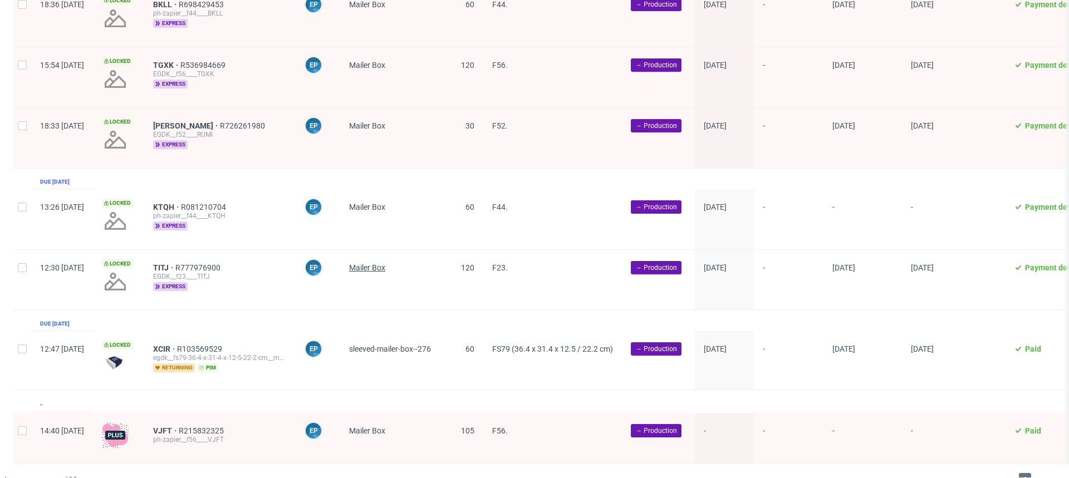
click at [385, 263] on span "Mailer Box" at bounding box center [367, 267] width 36 height 9
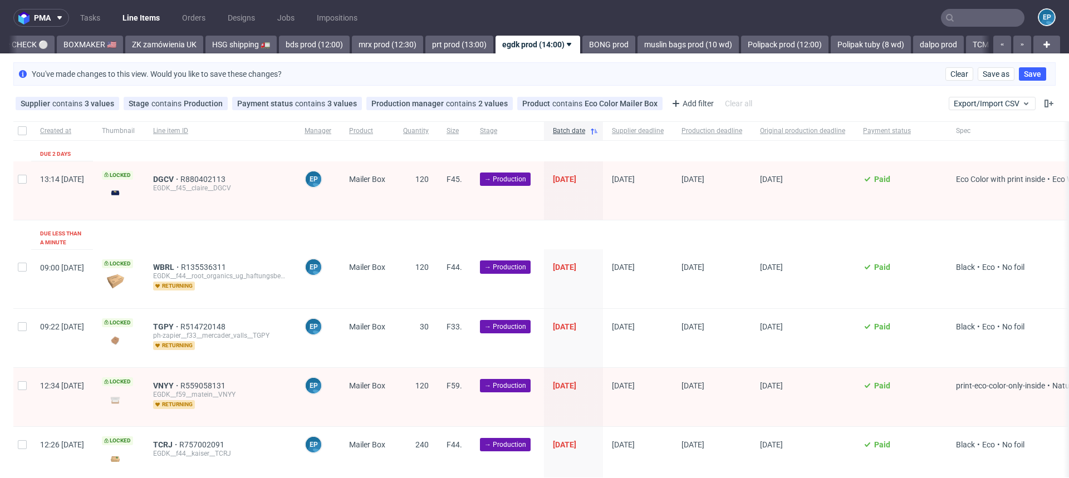
scroll to position [101, 0]
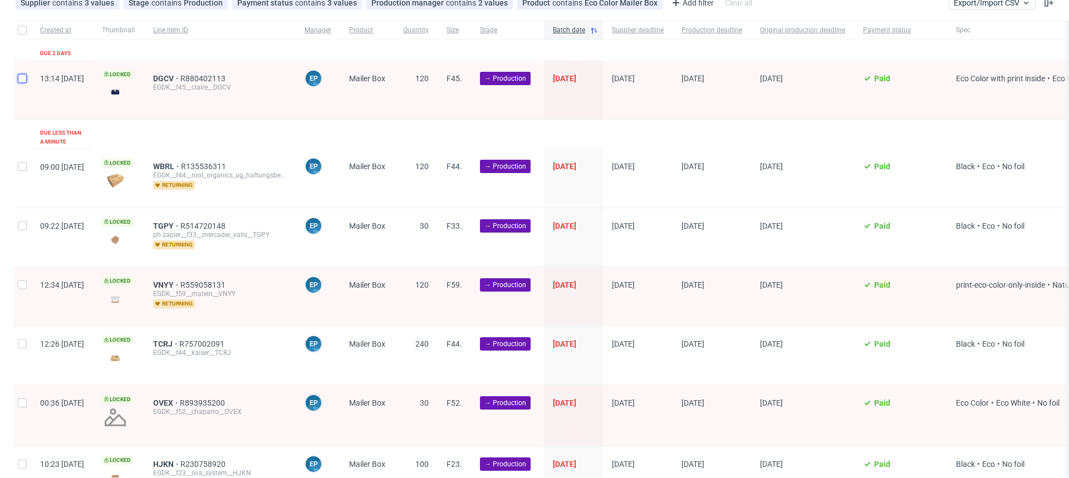
click at [26, 79] on input "checkbox" at bounding box center [22, 78] width 9 height 9
checkbox input "true"
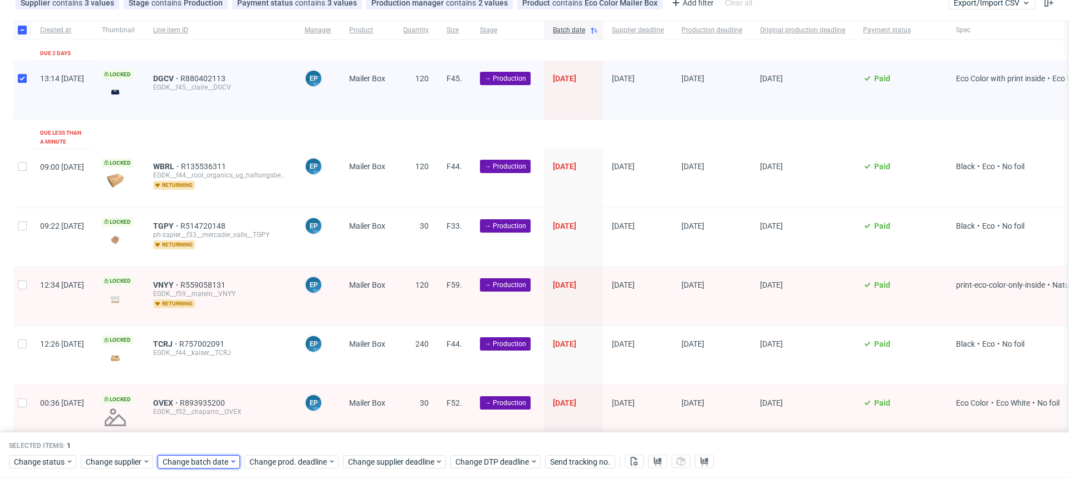
click at [221, 463] on span "Change batch date" at bounding box center [196, 462] width 67 height 11
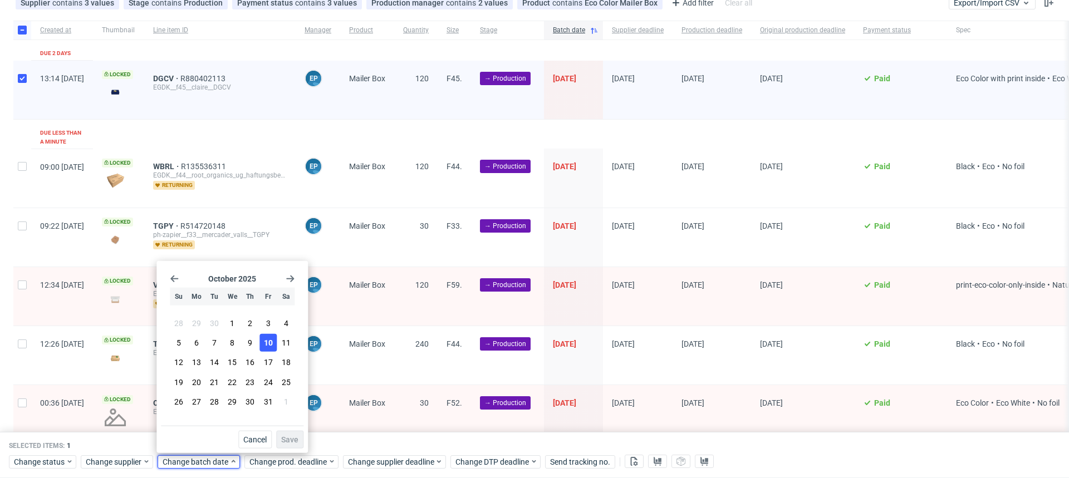
click at [274, 348] on button "10" at bounding box center [268, 343] width 17 height 18
click at [300, 443] on button "Save" at bounding box center [289, 440] width 27 height 18
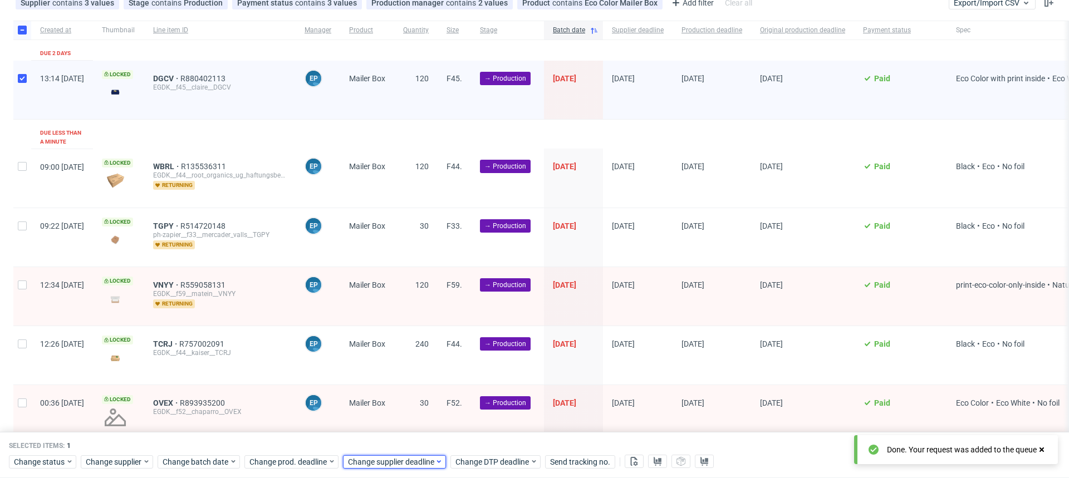
click at [370, 466] on span "Change supplier deadline" at bounding box center [391, 462] width 87 height 11
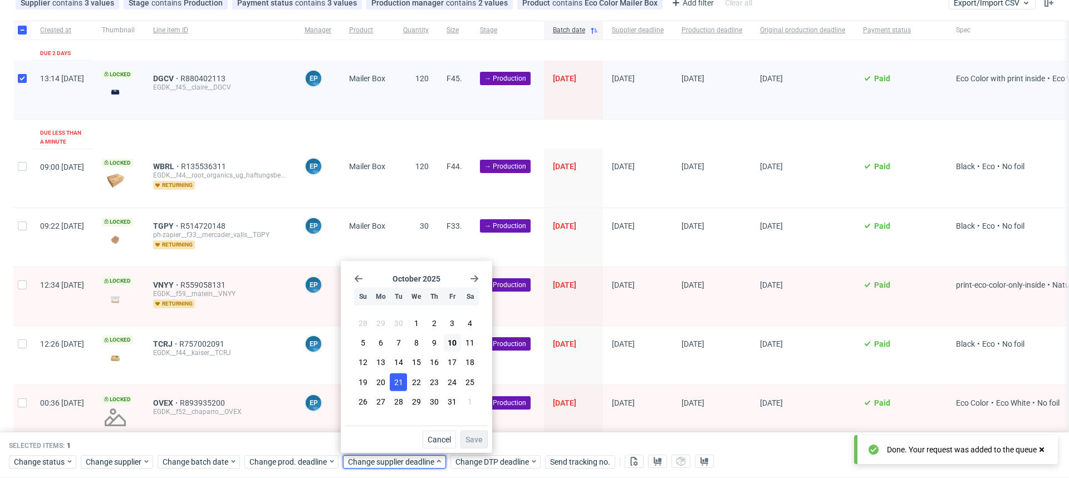
click at [401, 384] on span "21" at bounding box center [398, 382] width 9 height 11
click at [470, 439] on span "Save" at bounding box center [474, 440] width 17 height 8
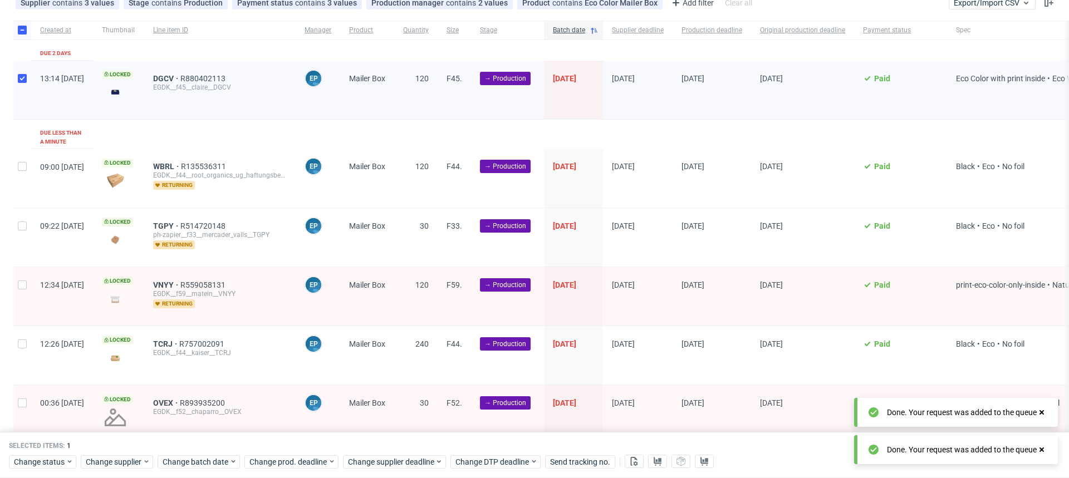
click at [18, 89] on div at bounding box center [22, 90] width 18 height 58
checkbox input "false"
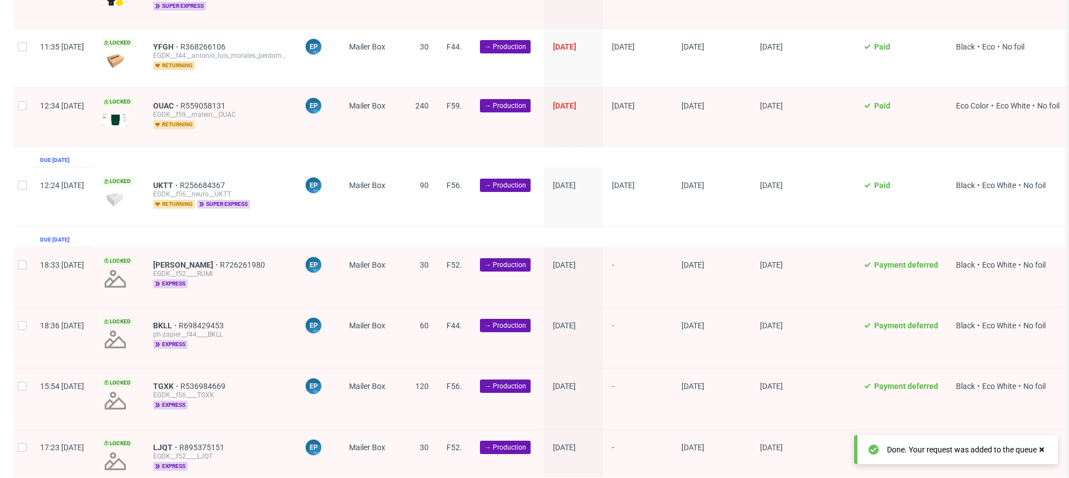
scroll to position [1720, 0]
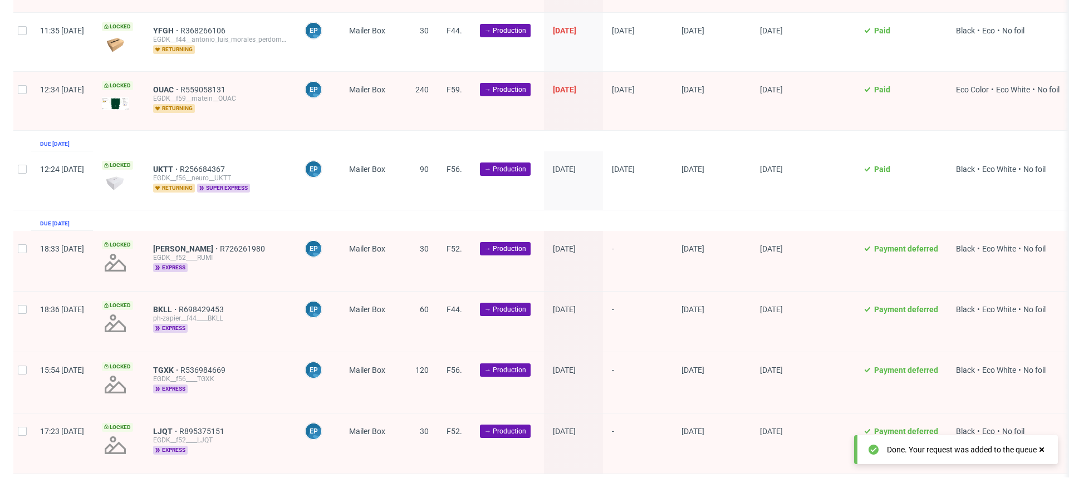
click at [22, 237] on div at bounding box center [22, 261] width 18 height 60
checkbox input "true"
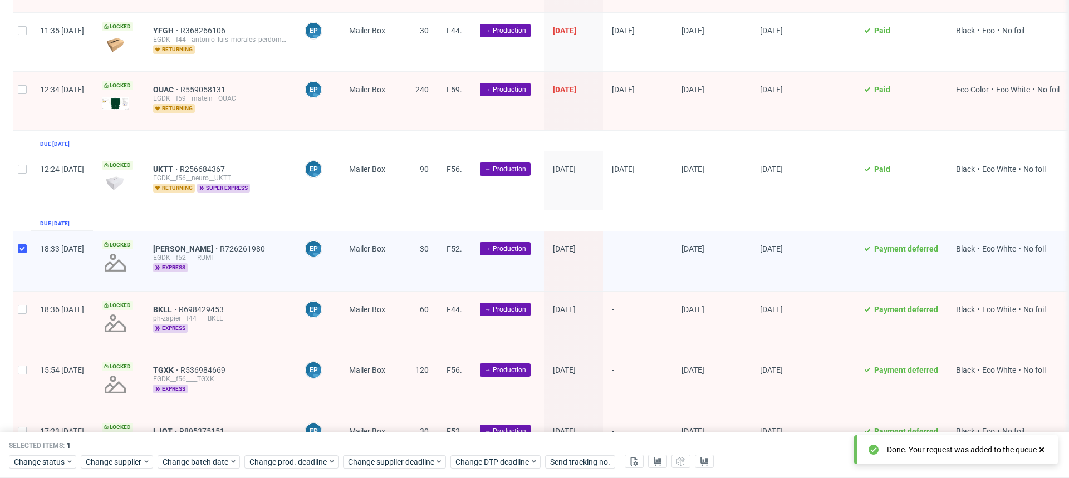
click at [22, 297] on div at bounding box center [22, 322] width 18 height 60
checkbox input "true"
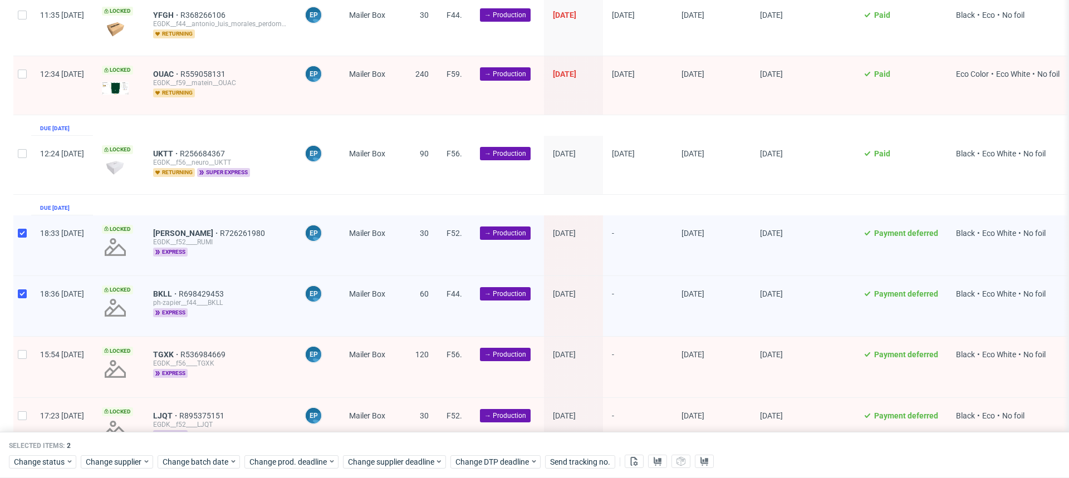
scroll to position [1754, 0]
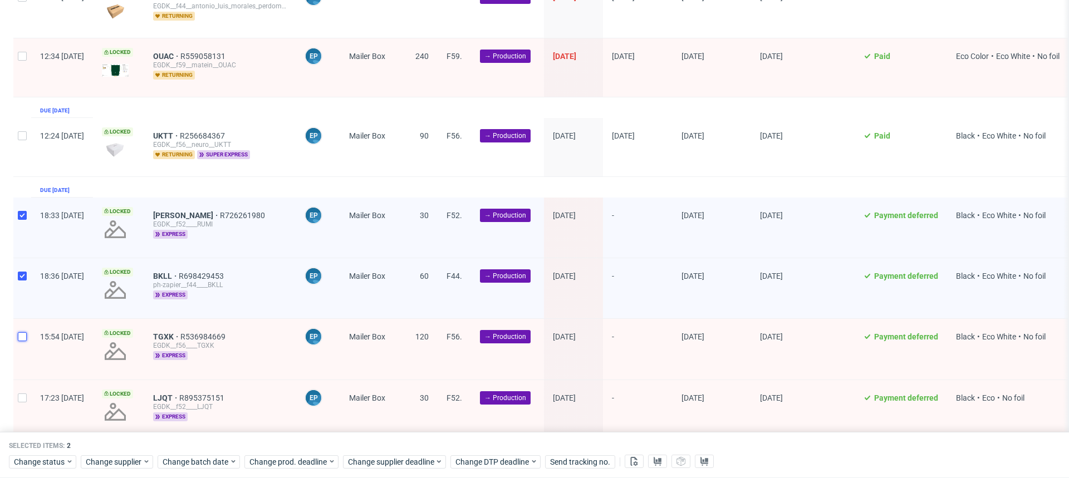
click at [21, 333] on input "checkbox" at bounding box center [22, 337] width 9 height 9
checkbox input "true"
click at [25, 388] on div at bounding box center [22, 410] width 18 height 60
checkbox input "true"
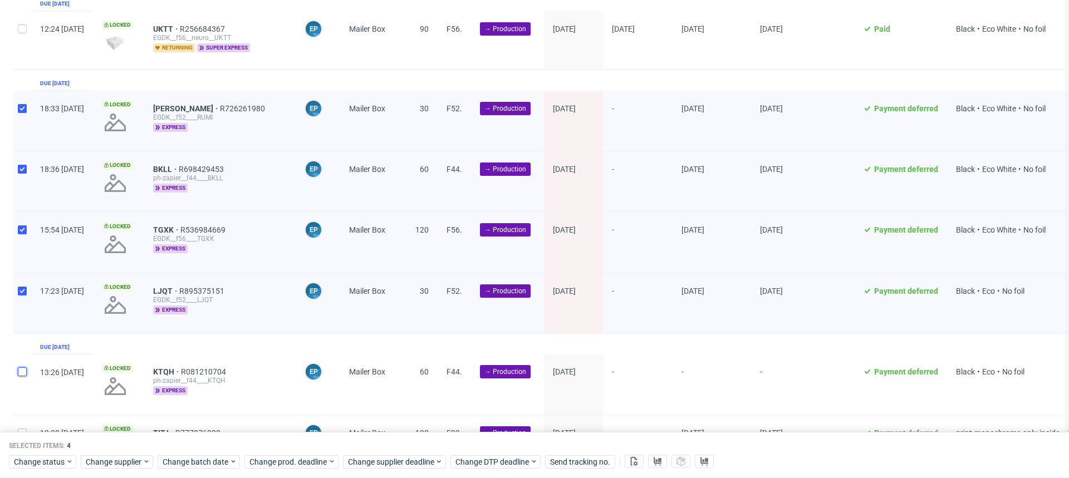
click at [20, 368] on input "checkbox" at bounding box center [22, 372] width 9 height 9
checkbox input "true"
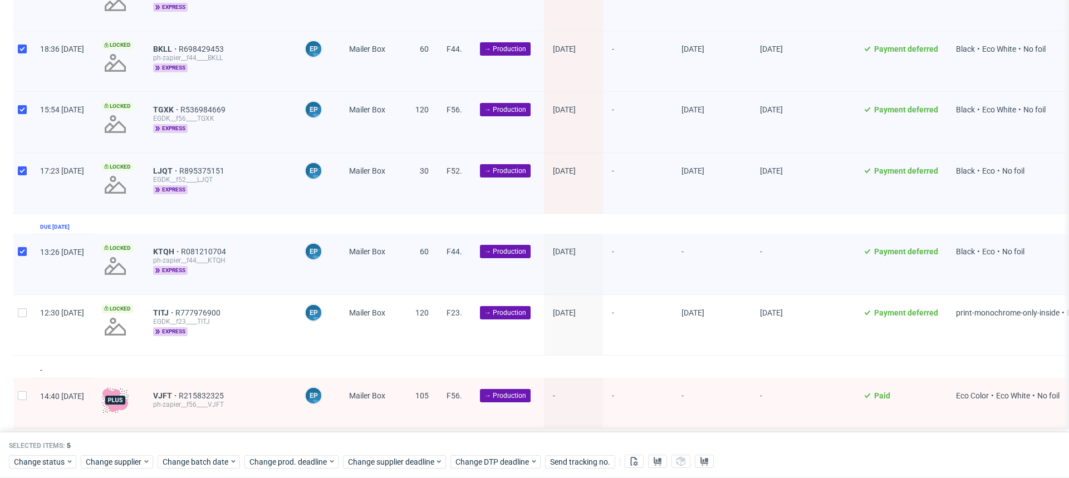
click at [19, 314] on div at bounding box center [22, 325] width 18 height 60
checkbox input "true"
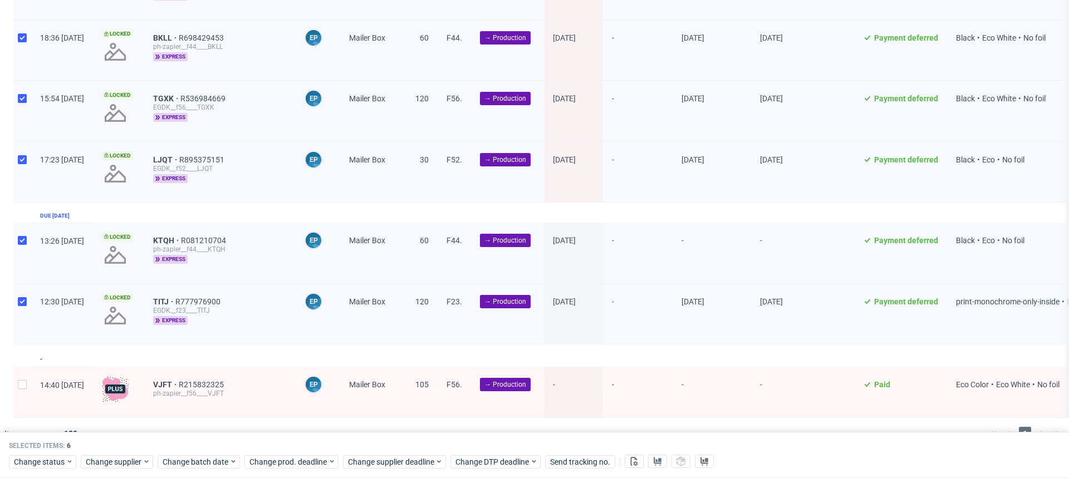
click at [21, 369] on div at bounding box center [22, 392] width 18 height 51
checkbox input "true"
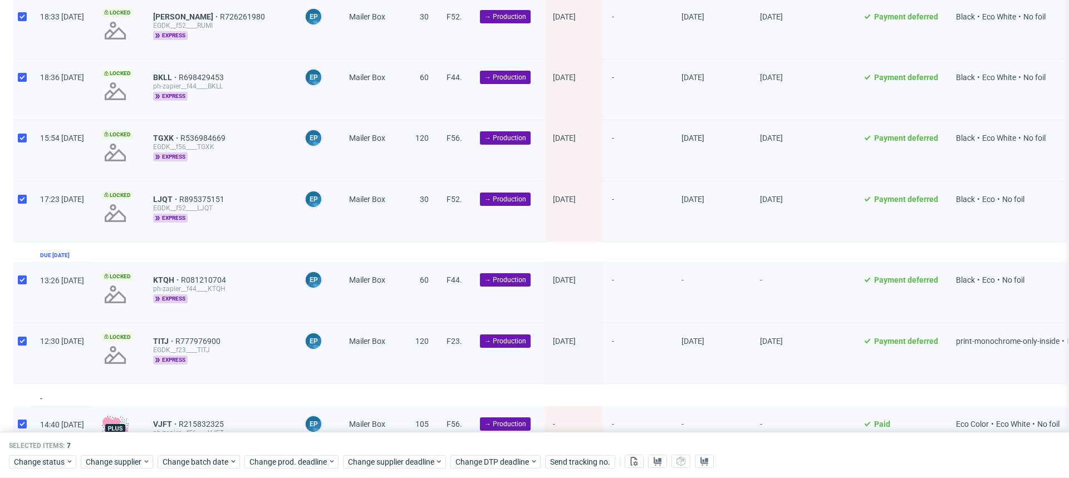
scroll to position [1952, 0]
click at [198, 465] on span "Change batch date" at bounding box center [196, 462] width 67 height 11
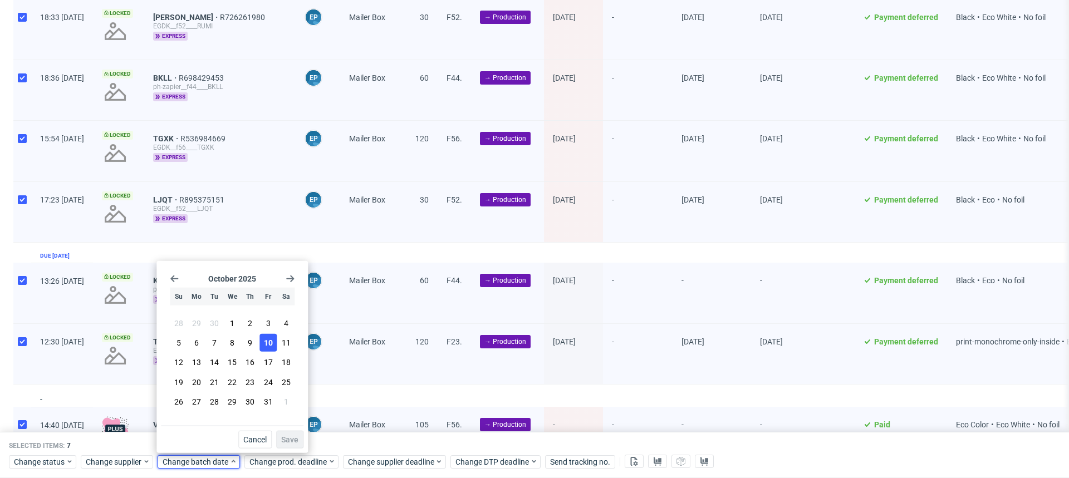
click at [271, 345] on span "10" at bounding box center [268, 343] width 9 height 11
drag, startPoint x: 288, startPoint y: 437, endPoint x: 297, endPoint y: 437, distance: 9.5
click at [288, 437] on span "Save" at bounding box center [289, 440] width 17 height 8
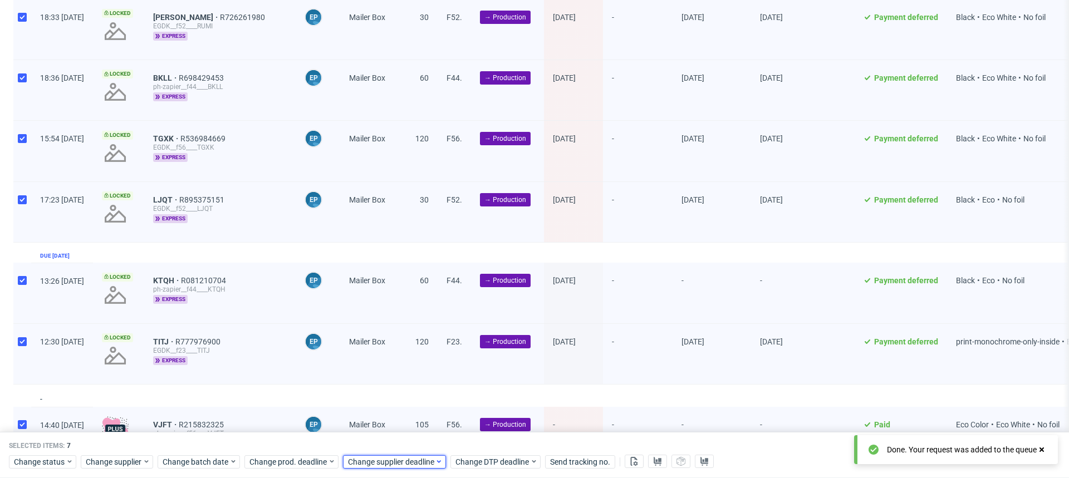
click at [419, 457] on span "Change supplier deadline" at bounding box center [391, 462] width 87 height 11
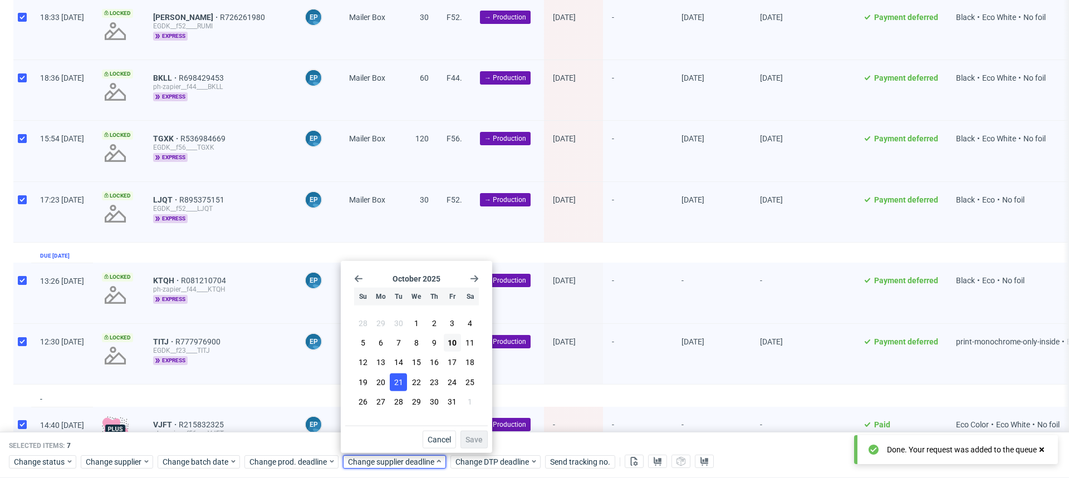
click at [404, 386] on button "21" at bounding box center [398, 382] width 17 height 18
click at [475, 433] on button "Save" at bounding box center [474, 440] width 27 height 18
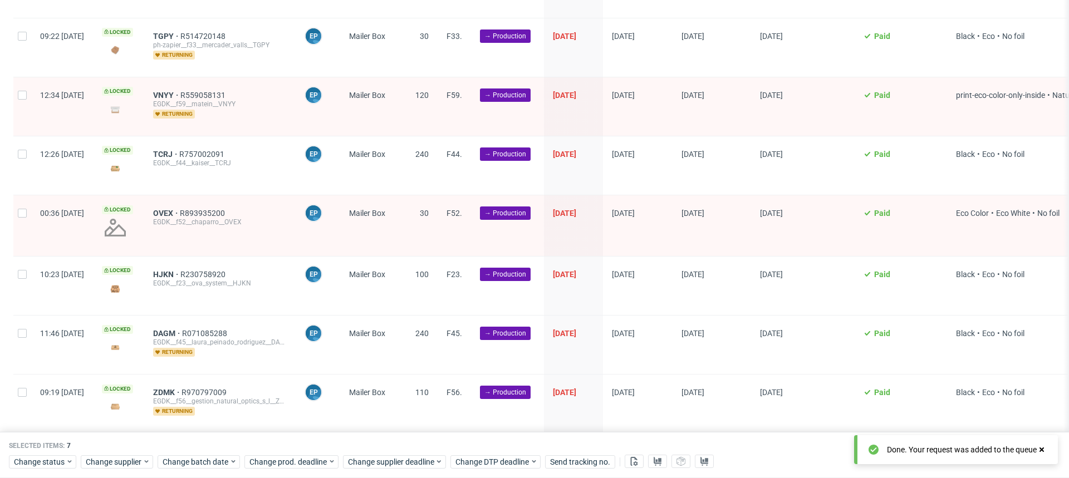
scroll to position [0, 0]
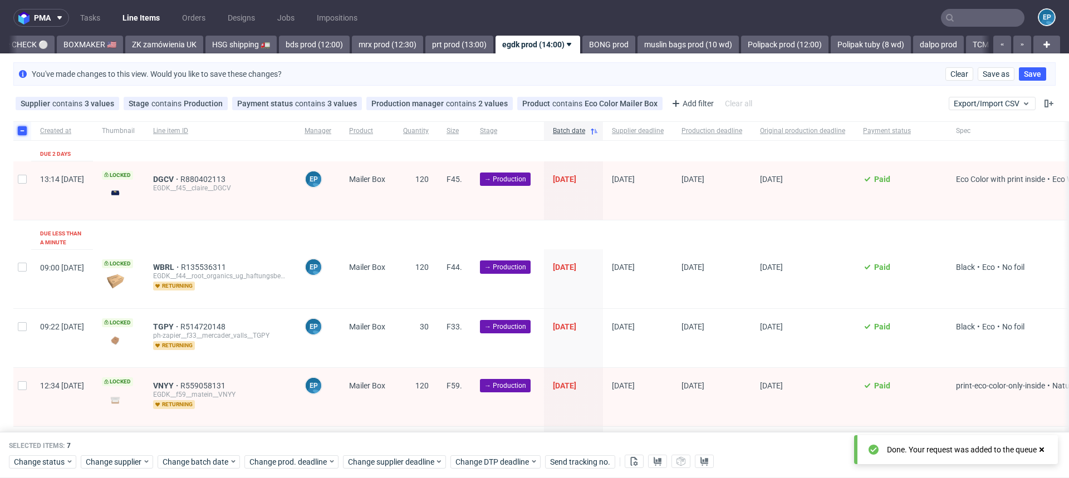
click at [19, 128] on input "checkbox" at bounding box center [22, 130] width 9 height 9
checkbox input "false"
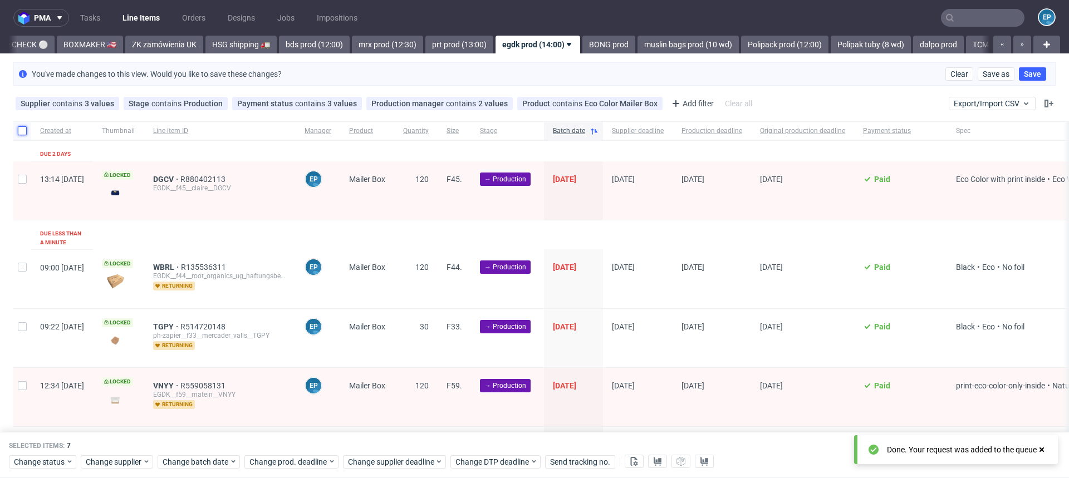
checkbox input "false"
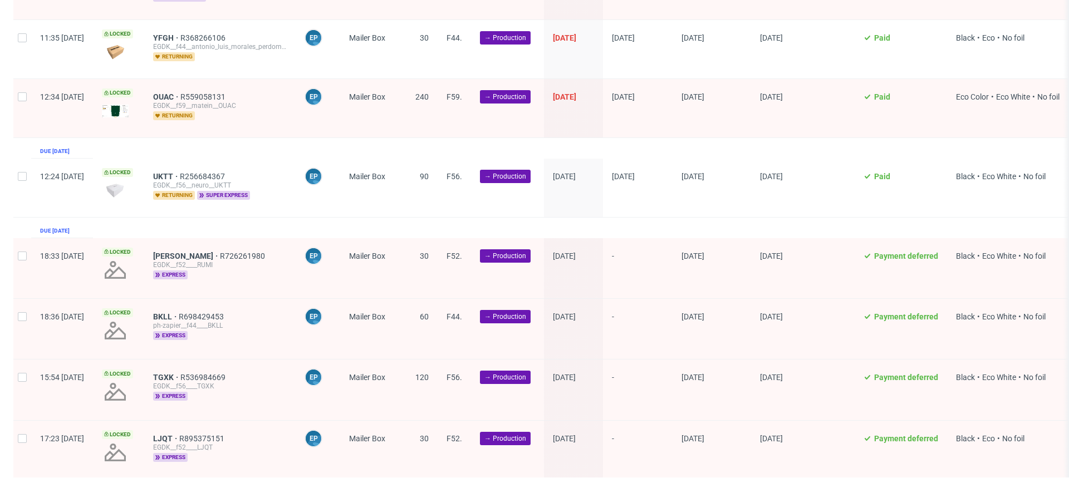
scroll to position [1605, 0]
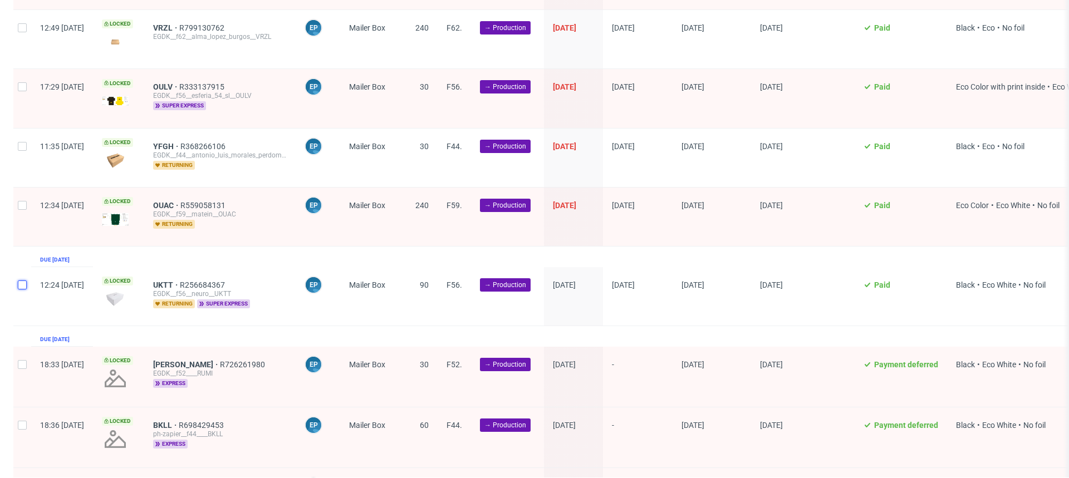
click at [22, 281] on input "checkbox" at bounding box center [22, 285] width 9 height 9
checkbox input "true"
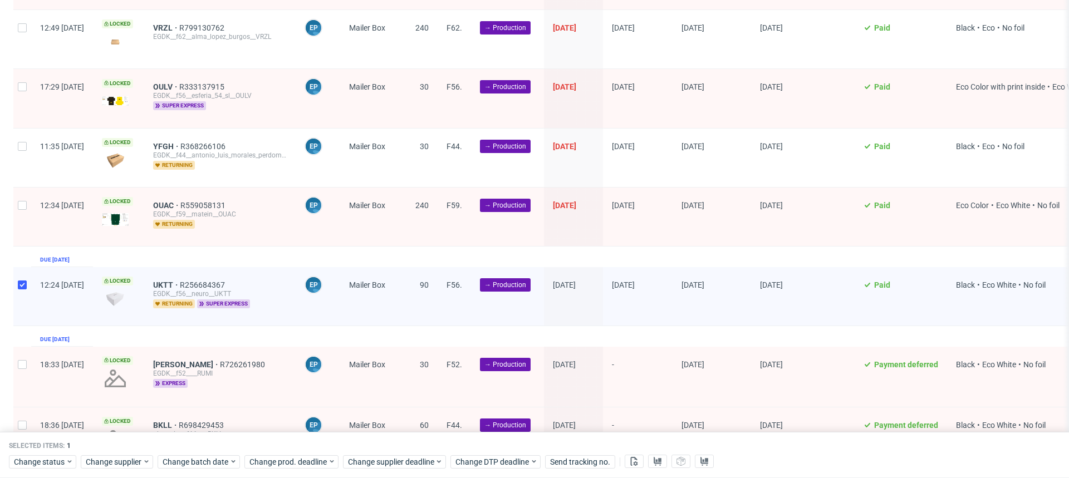
click at [225, 454] on div "Change status Change supplier Change batch date Change prod. deadline Change su…" at bounding box center [535, 461] width 1052 height 16
click at [218, 457] on span "Change batch date" at bounding box center [196, 462] width 67 height 11
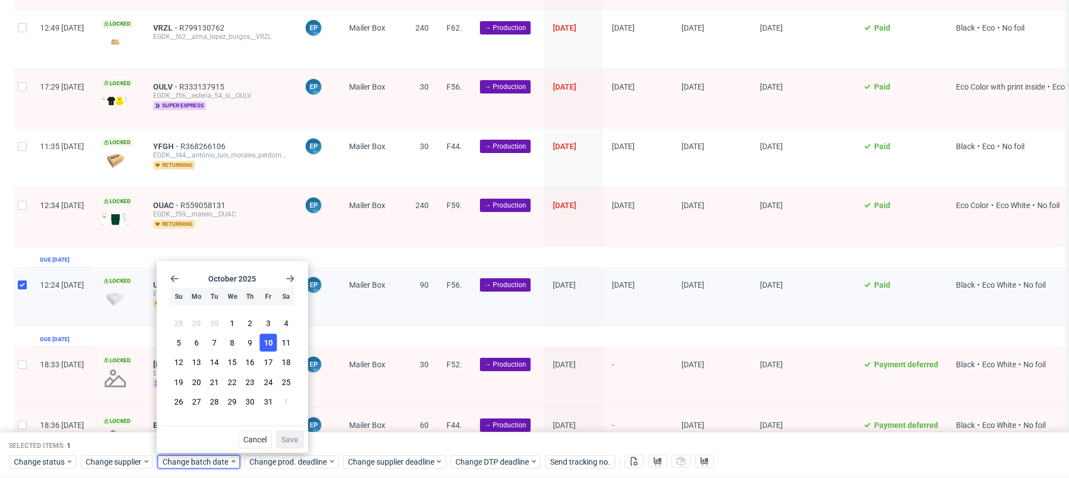
click at [267, 339] on span "10" at bounding box center [268, 343] width 9 height 11
click at [292, 437] on span "Save" at bounding box center [289, 440] width 17 height 8
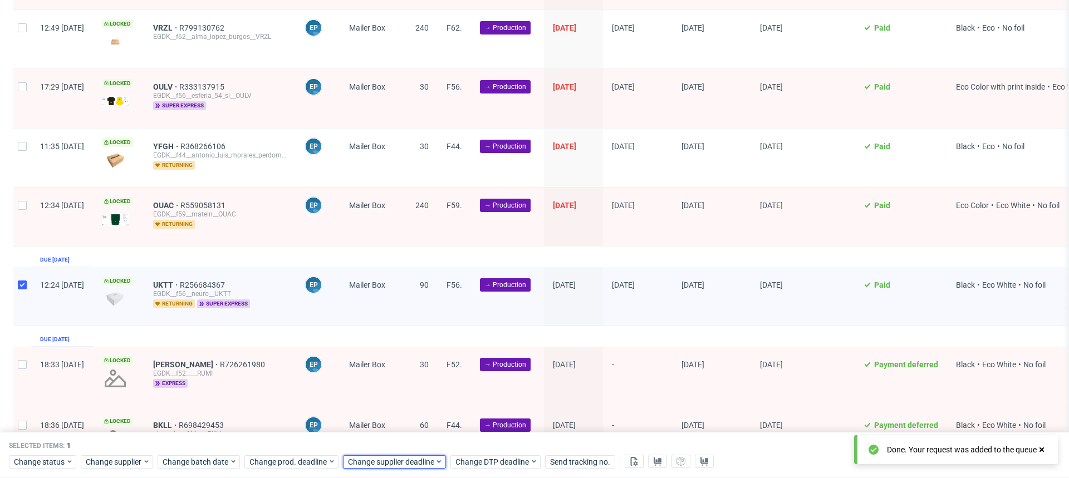
click at [359, 465] on span "Change supplier deadline" at bounding box center [391, 462] width 87 height 11
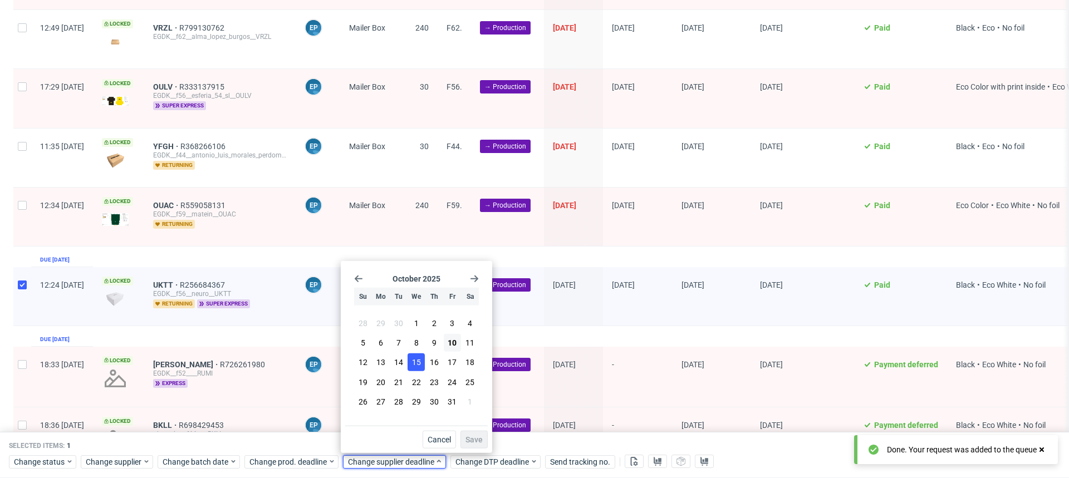
click at [413, 368] on span "15" at bounding box center [416, 362] width 9 height 11
click at [480, 441] on span "Save" at bounding box center [474, 440] width 17 height 8
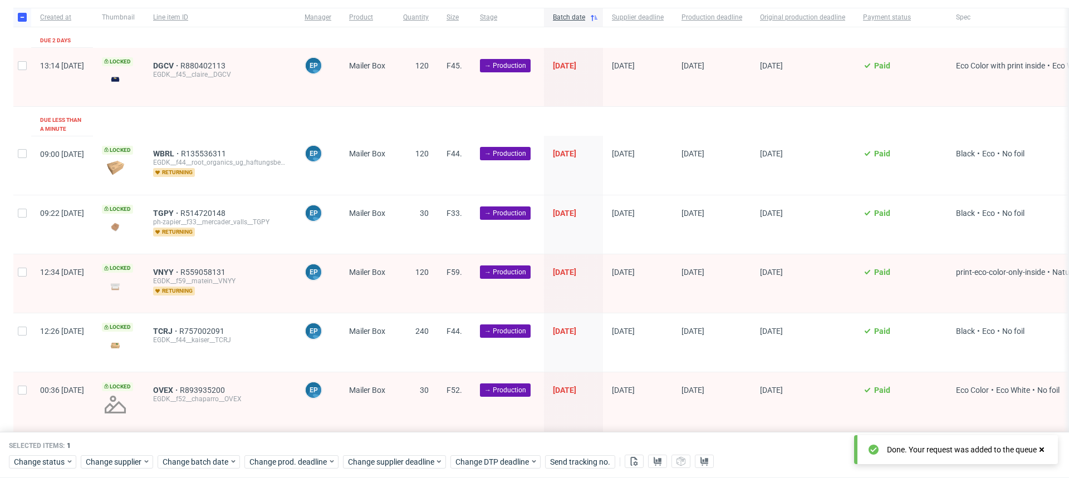
scroll to position [0, 0]
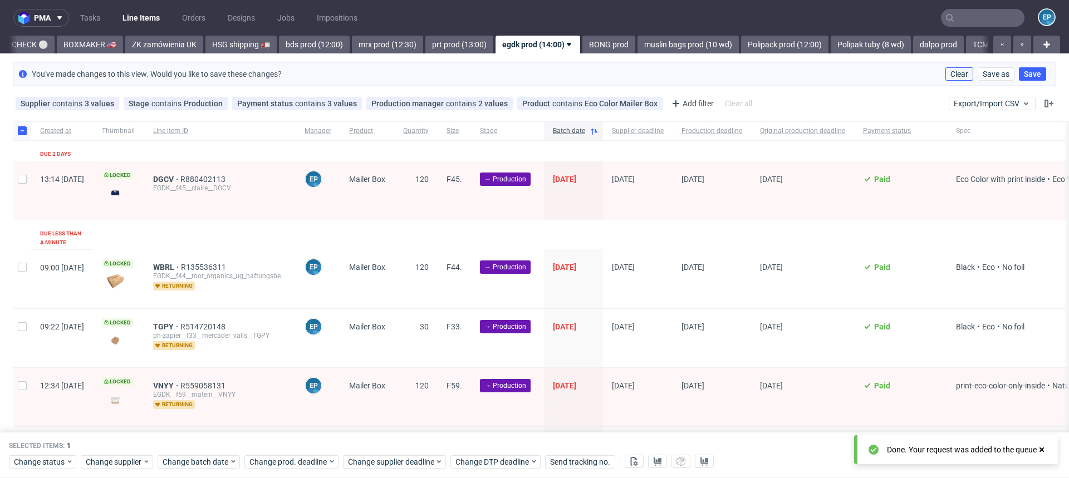
click at [951, 74] on span "Clear" at bounding box center [960, 74] width 18 height 8
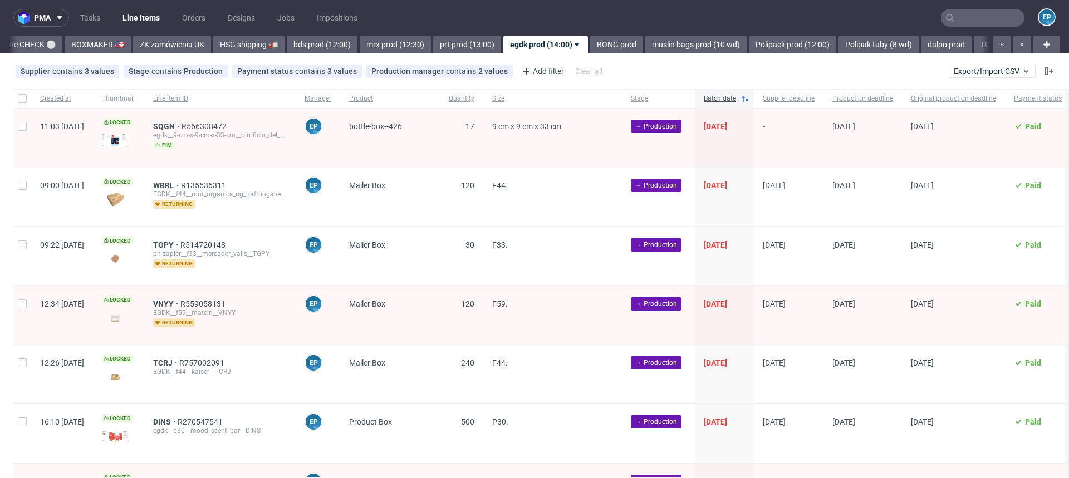
scroll to position [0, 1054]
click at [388, 97] on span "Product" at bounding box center [390, 98] width 82 height 9
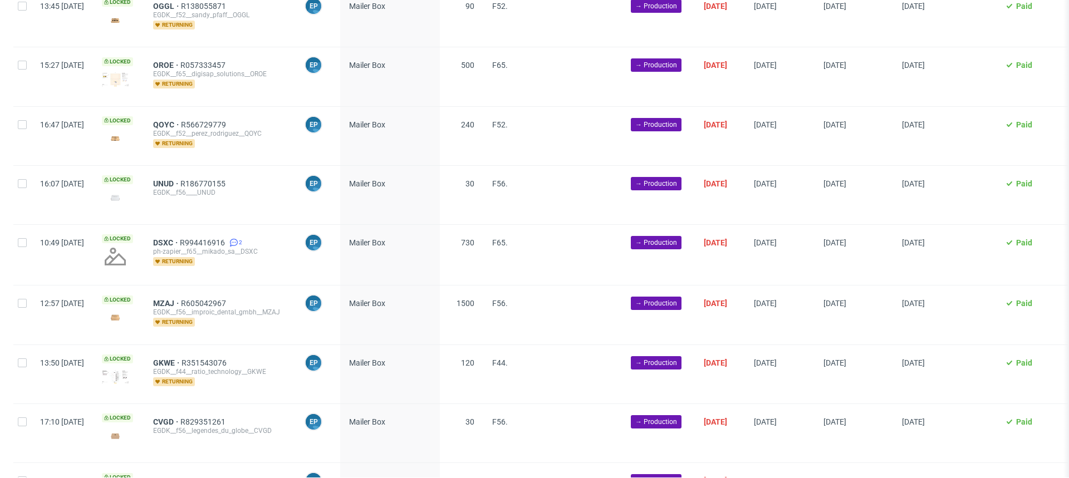
scroll to position [2000, 0]
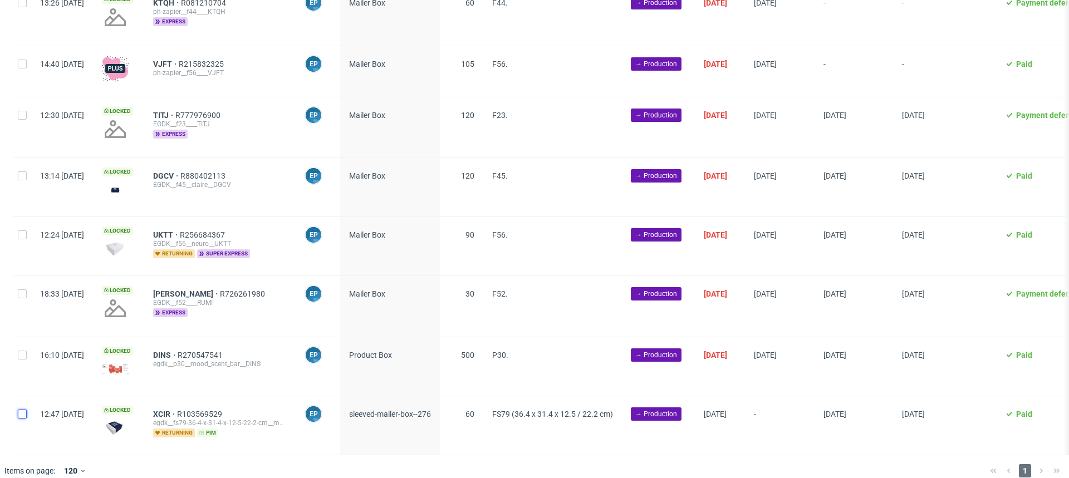
click at [25, 410] on input "checkbox" at bounding box center [22, 414] width 9 height 9
checkbox input "true"
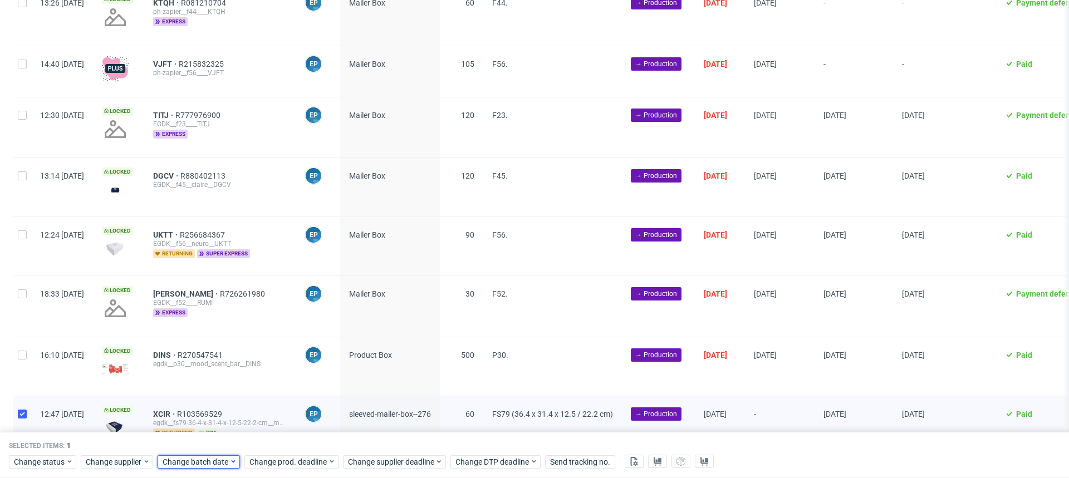
click at [194, 467] on span "Change batch date" at bounding box center [196, 462] width 67 height 11
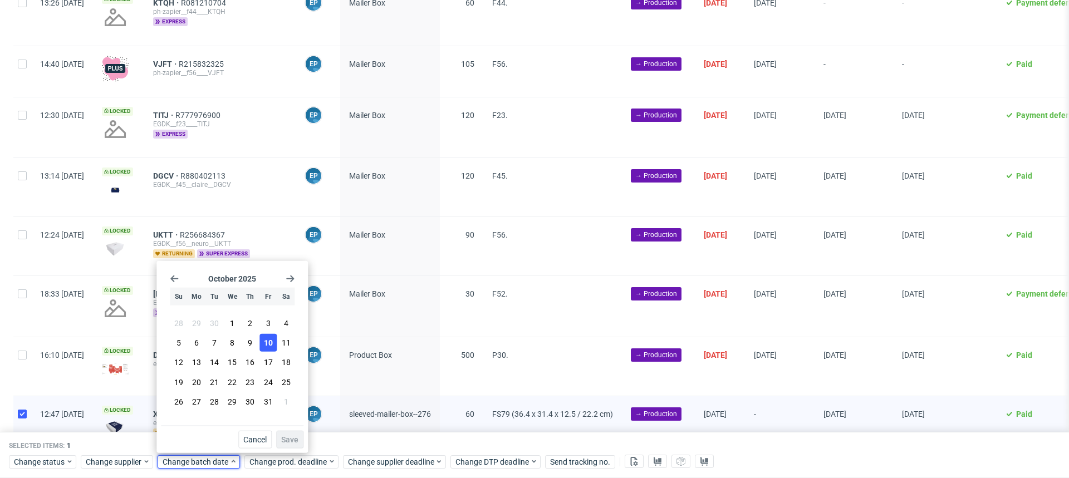
click at [273, 340] on button "10" at bounding box center [268, 343] width 17 height 18
click at [284, 436] on span "Save" at bounding box center [289, 440] width 17 height 8
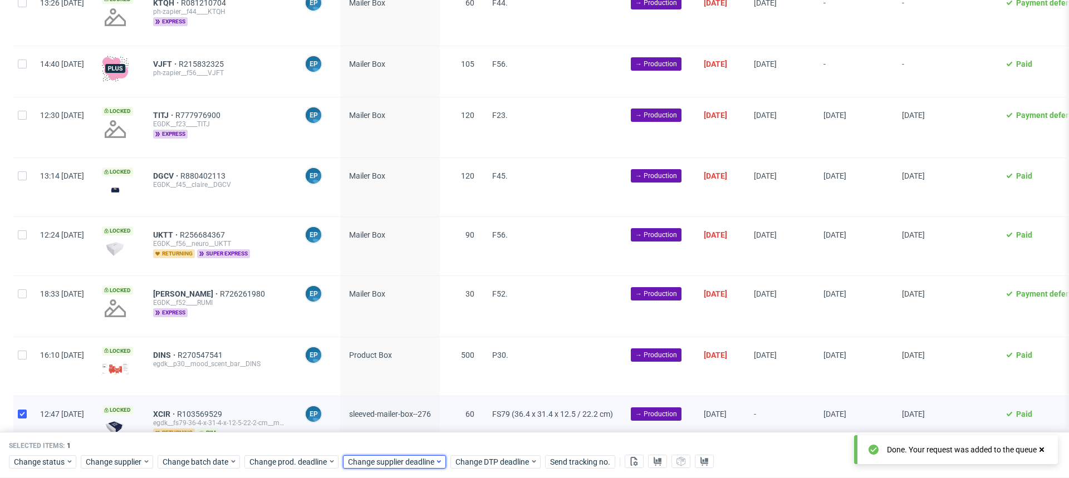
click at [374, 457] on span "Change supplier deadline" at bounding box center [391, 462] width 87 height 11
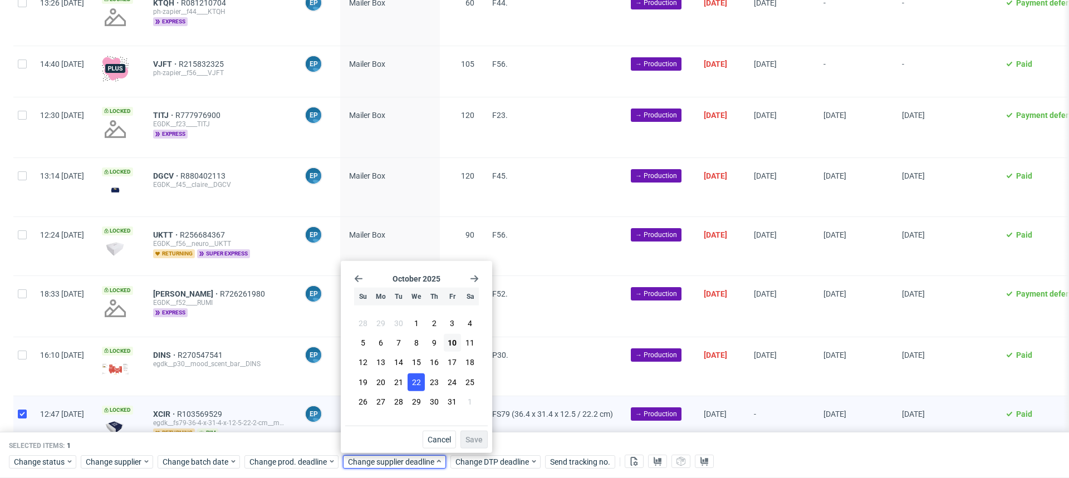
click at [410, 382] on button "22" at bounding box center [416, 382] width 17 height 18
click at [466, 440] on span "Save" at bounding box center [474, 440] width 17 height 8
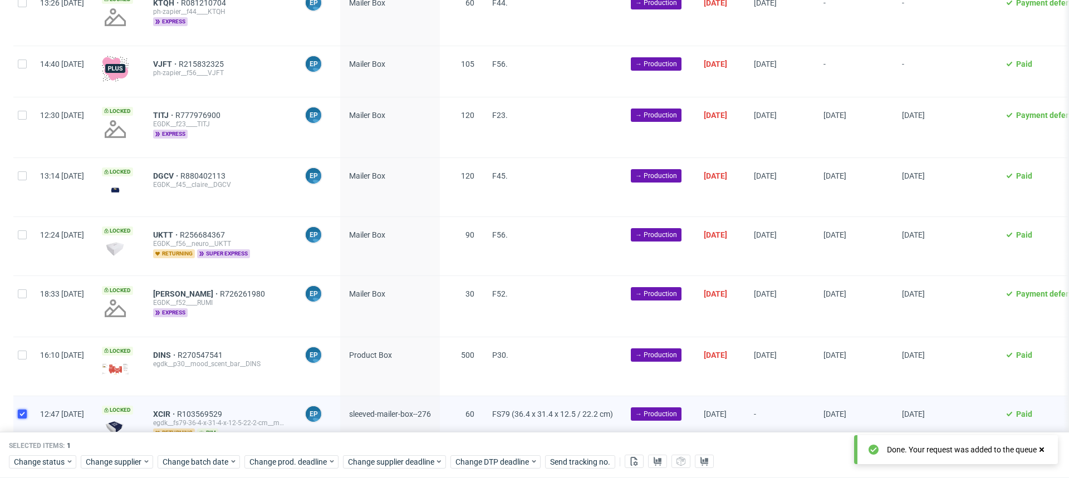
click at [23, 410] on input "checkbox" at bounding box center [22, 414] width 9 height 9
checkbox input "false"
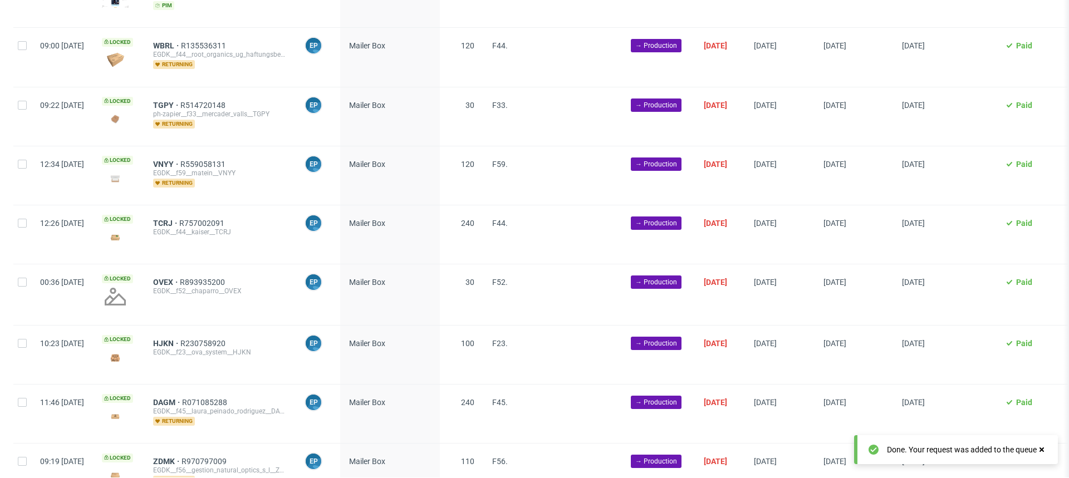
scroll to position [0, 0]
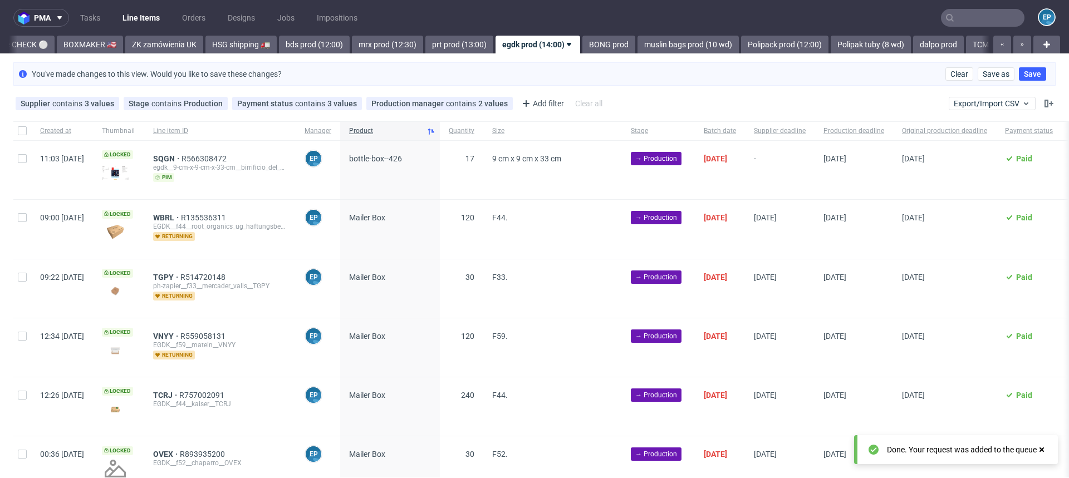
click at [25, 165] on div at bounding box center [22, 170] width 18 height 58
checkbox input "true"
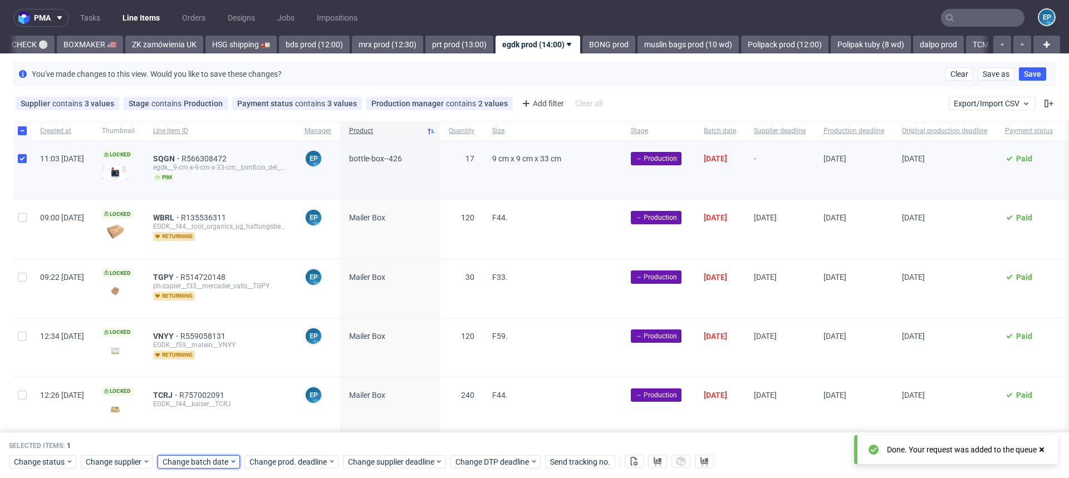
click at [220, 461] on span "Change batch date" at bounding box center [196, 462] width 67 height 11
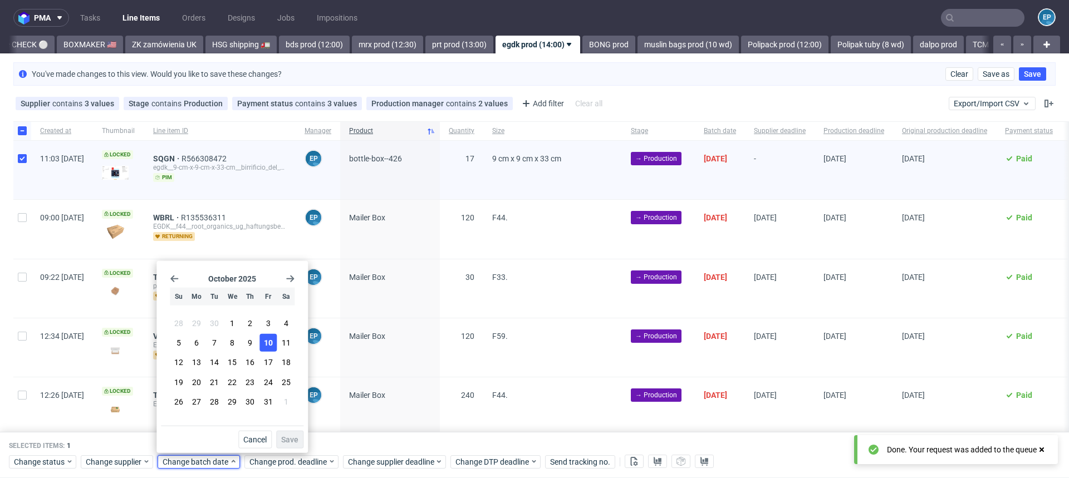
click at [260, 346] on button "10" at bounding box center [268, 343] width 17 height 18
click at [290, 440] on span "Save" at bounding box center [289, 440] width 17 height 8
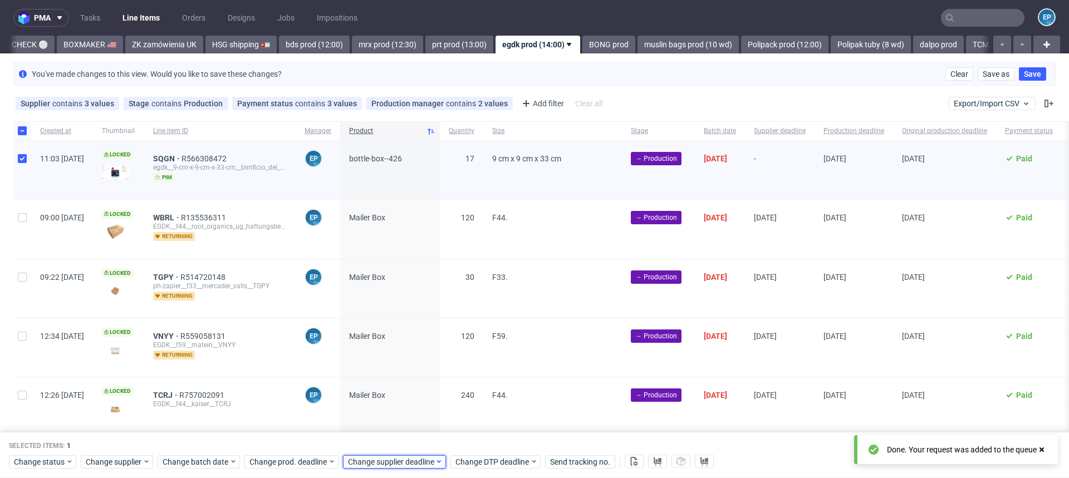
click at [375, 458] on span "Change supplier deadline" at bounding box center [391, 462] width 87 height 11
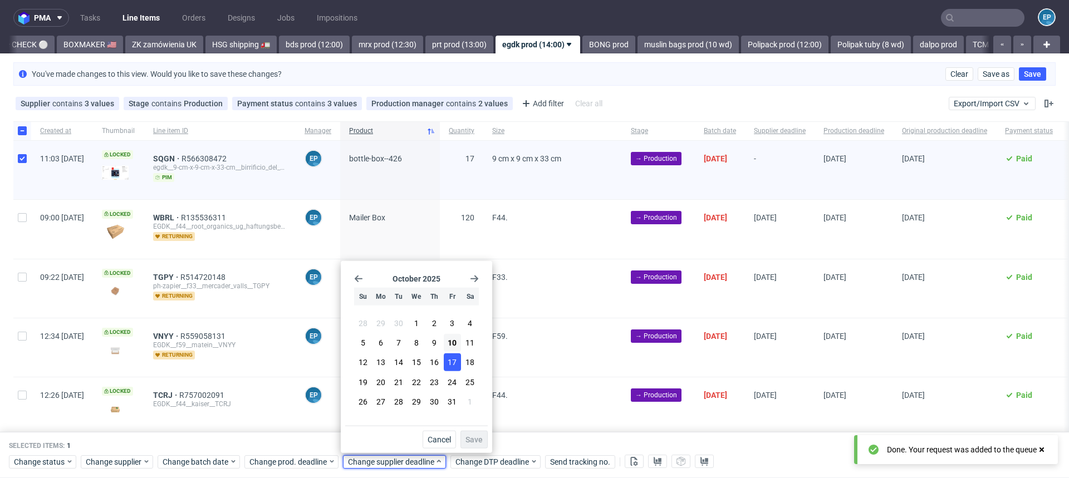
click at [454, 363] on span "17" at bounding box center [452, 362] width 9 height 11
click at [473, 442] on span "Save" at bounding box center [474, 440] width 17 height 8
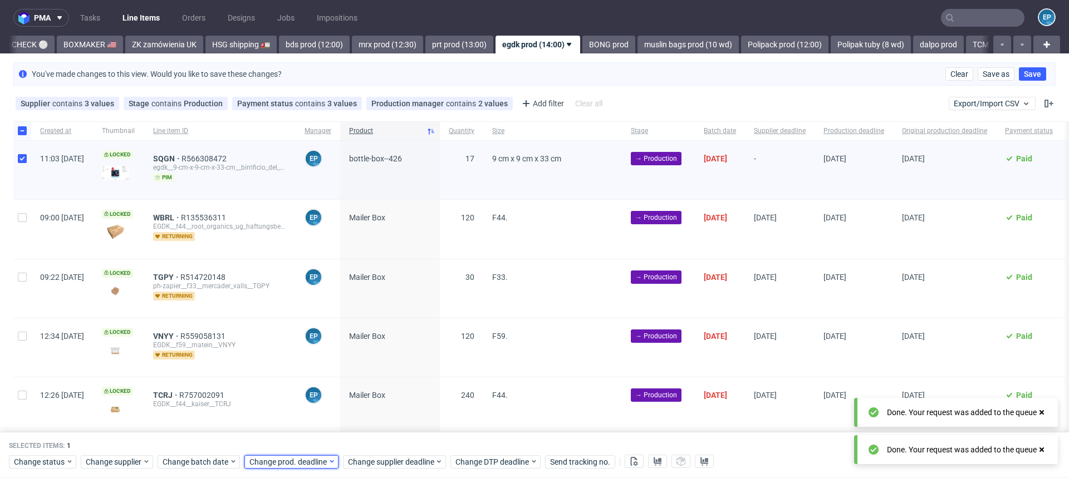
click at [253, 461] on span "Change prod. deadline" at bounding box center [289, 462] width 79 height 11
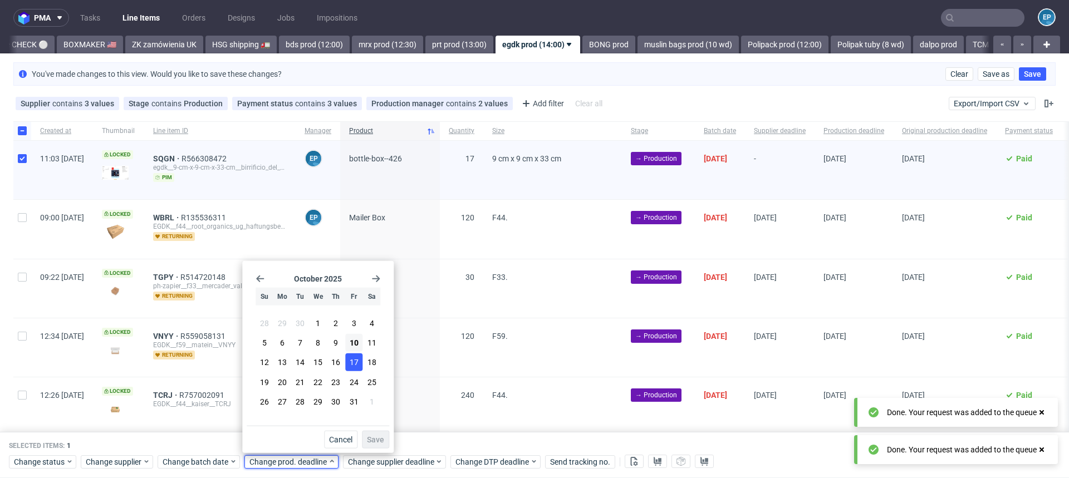
click at [355, 364] on span "17" at bounding box center [354, 362] width 9 height 11
click at [377, 446] on button "Save" at bounding box center [375, 440] width 27 height 18
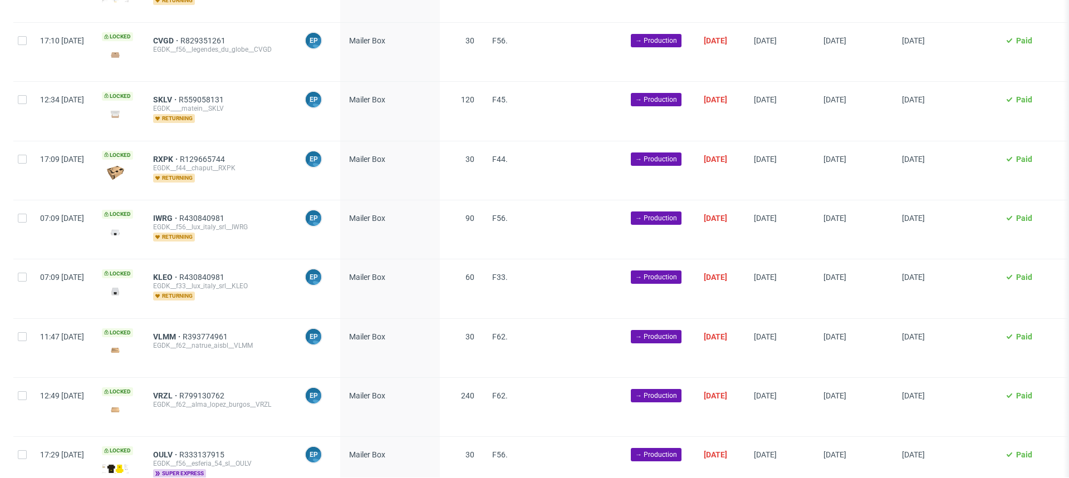
scroll to position [789, 0]
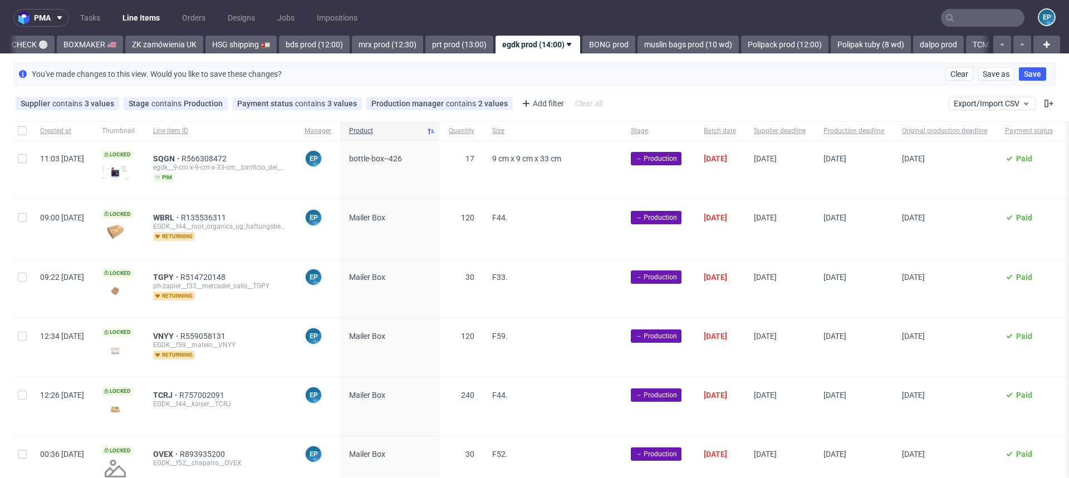
scroll to position [2, 0]
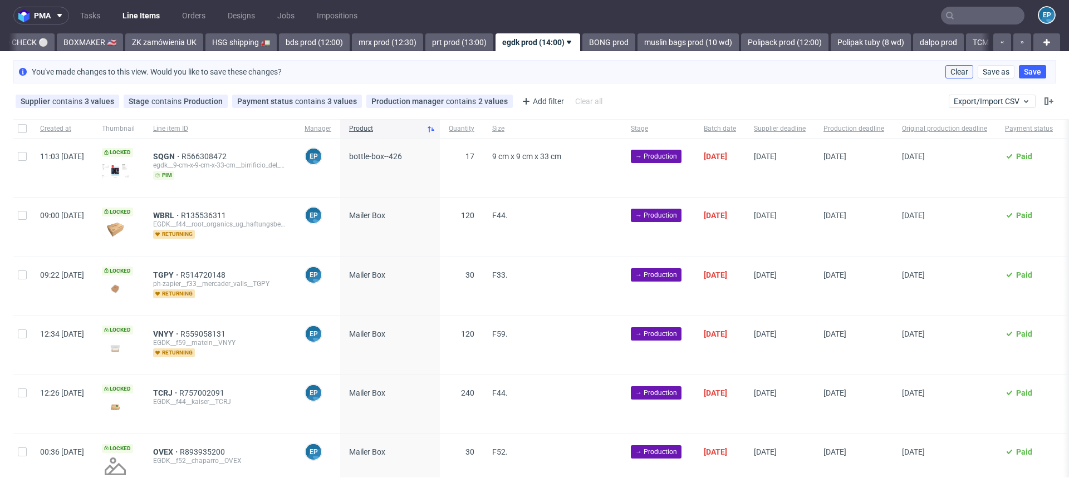
click at [959, 73] on button "Clear" at bounding box center [960, 71] width 28 height 13
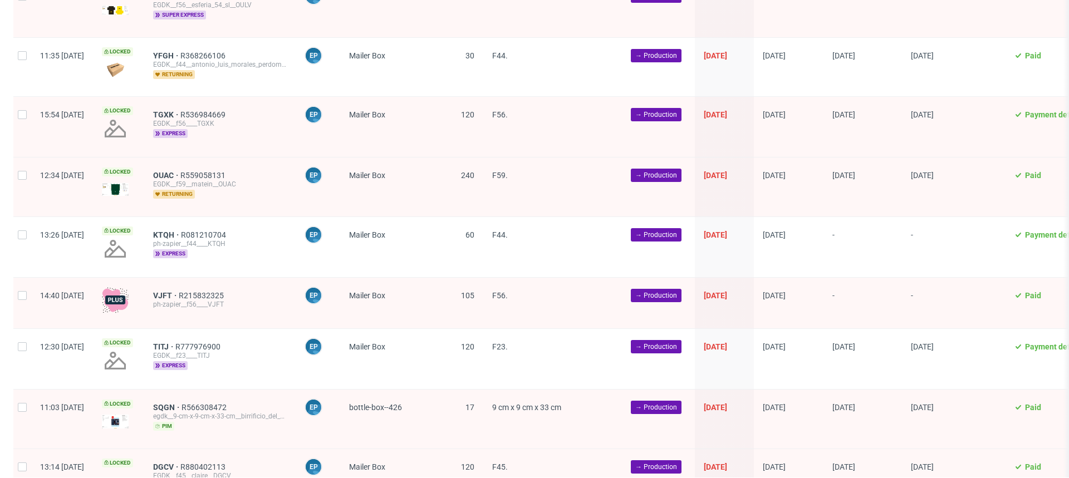
scroll to position [1611, 0]
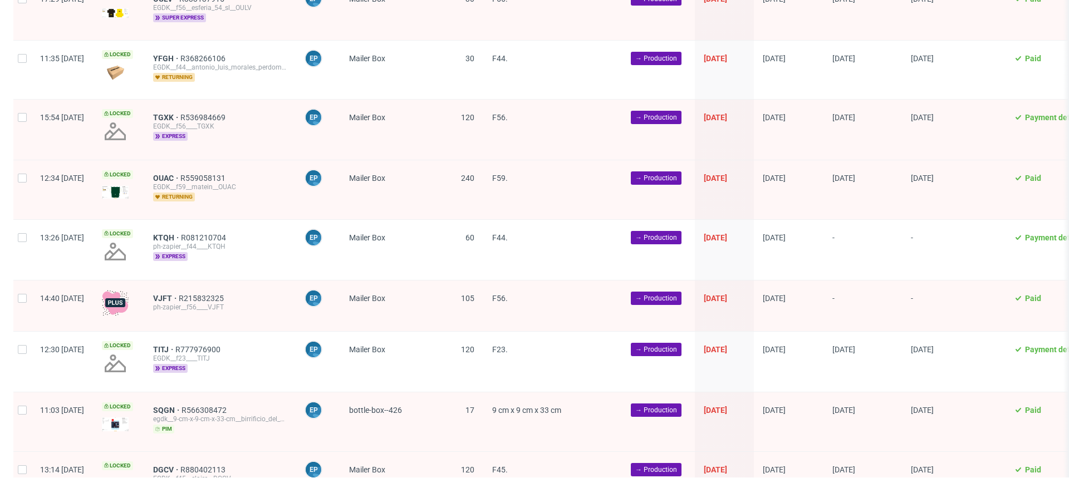
click at [19, 245] on div at bounding box center [22, 250] width 18 height 60
checkbox input "true"
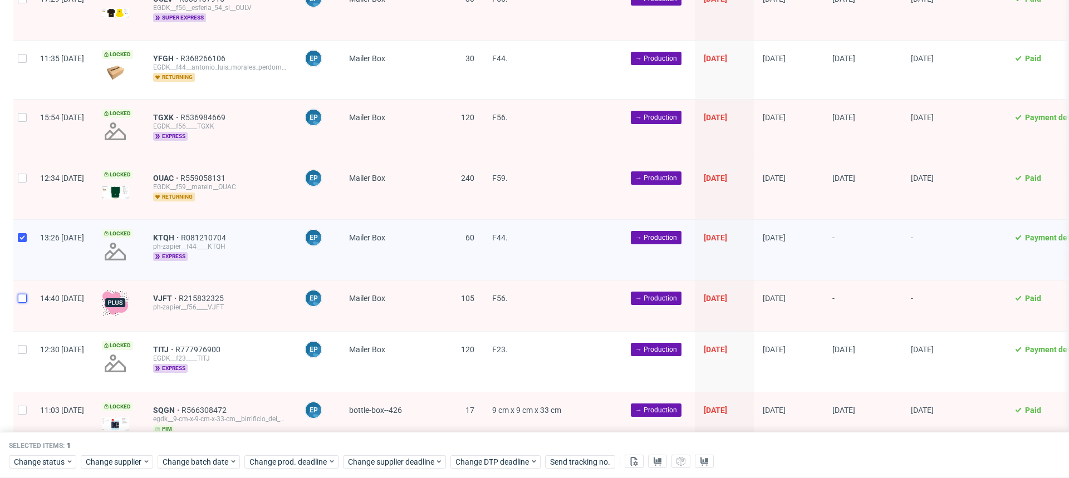
click at [22, 294] on input "checkbox" at bounding box center [22, 298] width 9 height 9
checkbox input "true"
click at [319, 459] on span "Change prod. deadline" at bounding box center [289, 462] width 79 height 11
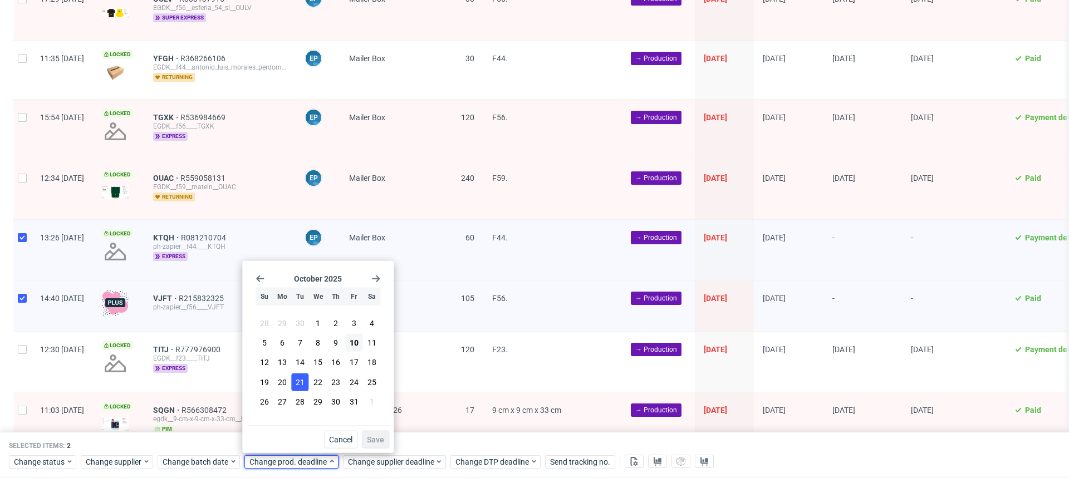
click at [299, 380] on span "21" at bounding box center [300, 382] width 9 height 11
click at [381, 437] on span "Save" at bounding box center [375, 440] width 17 height 8
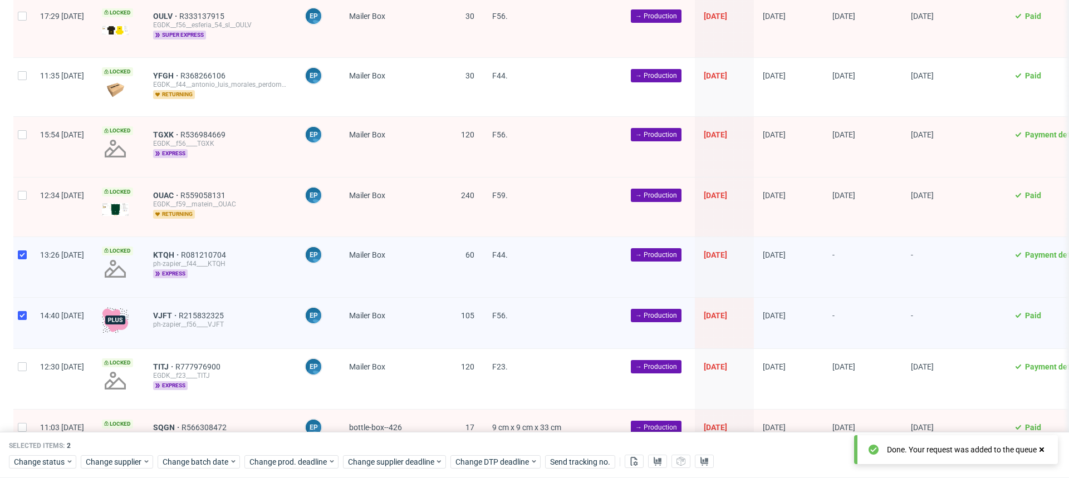
scroll to position [1591, 0]
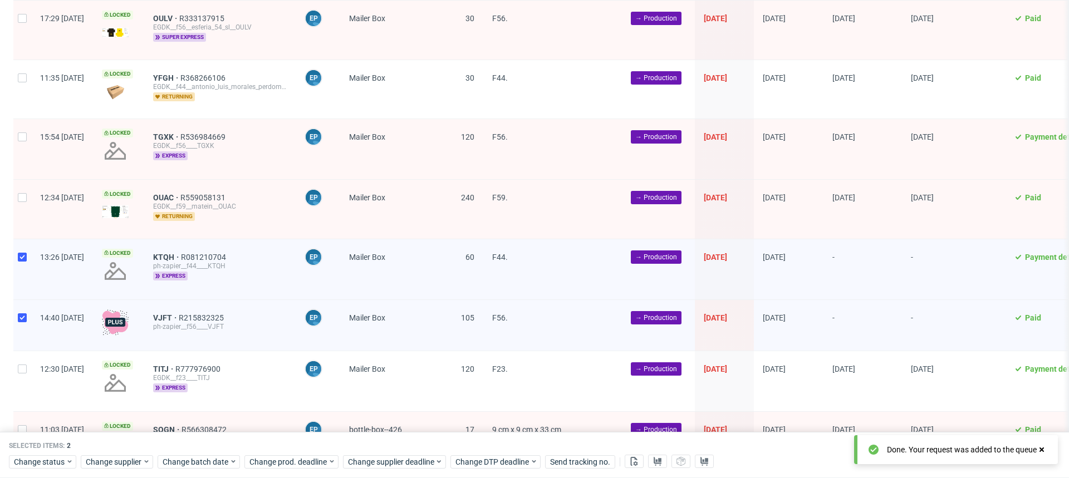
click at [23, 252] on div at bounding box center [22, 269] width 18 height 60
checkbox input "false"
click at [27, 309] on div at bounding box center [22, 325] width 18 height 51
checkbox input "false"
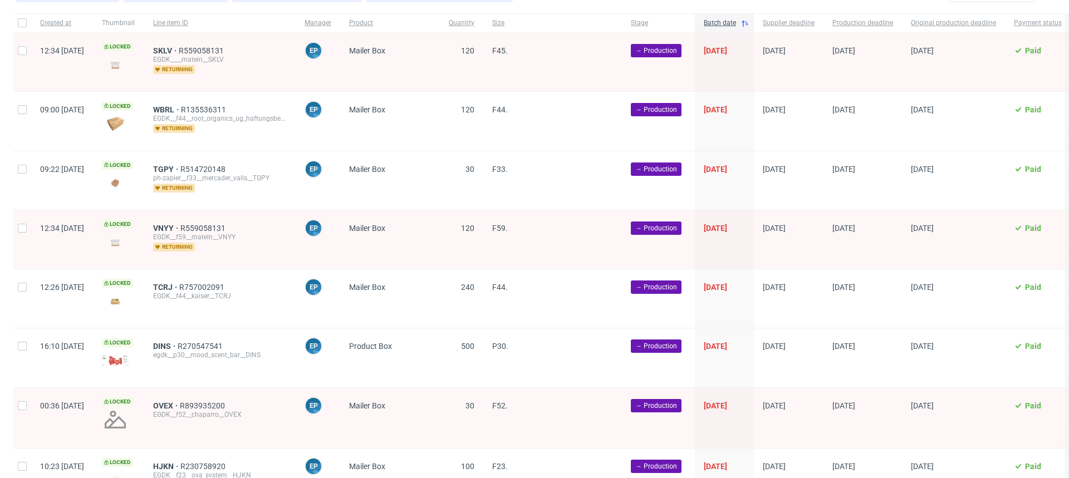
scroll to position [0, 0]
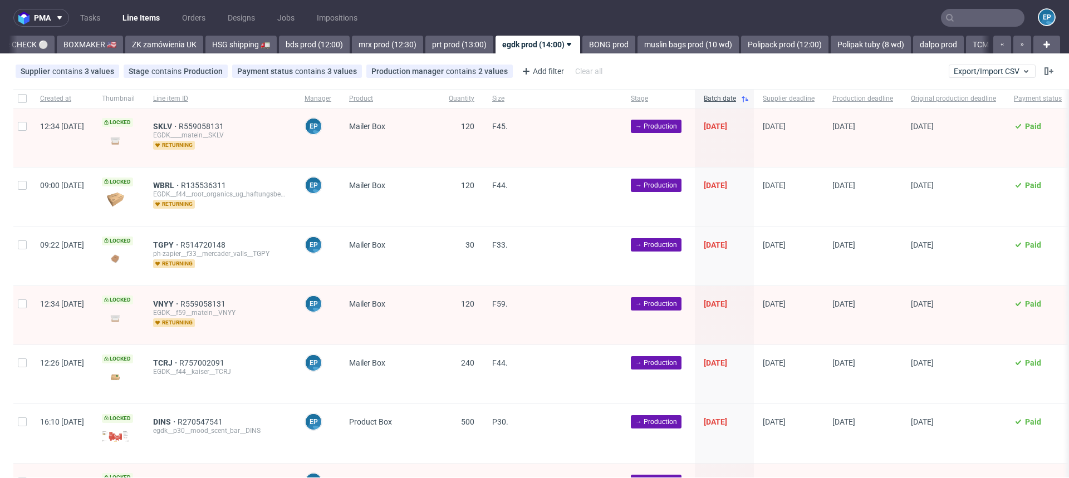
click at [17, 105] on div at bounding box center [22, 98] width 18 height 19
checkbox input "true"
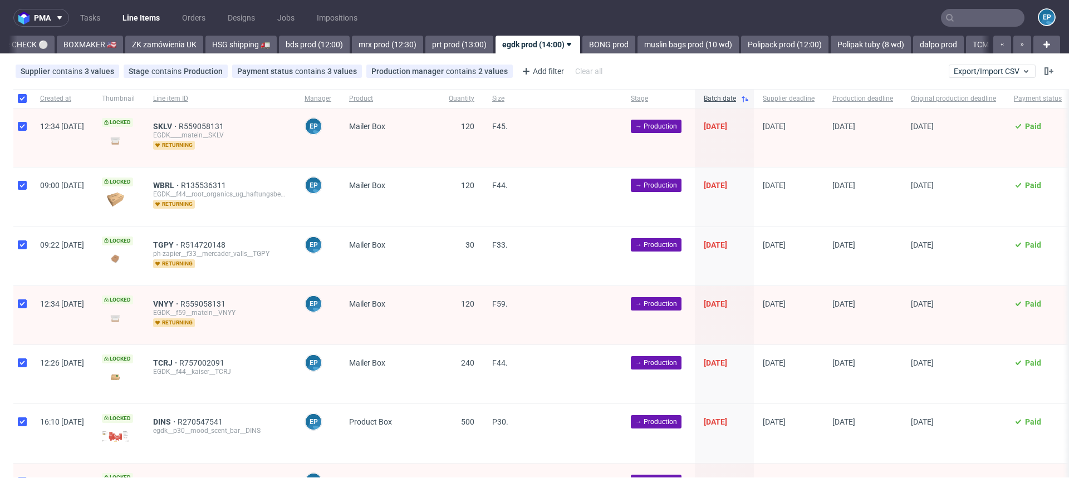
checkbox input "true"
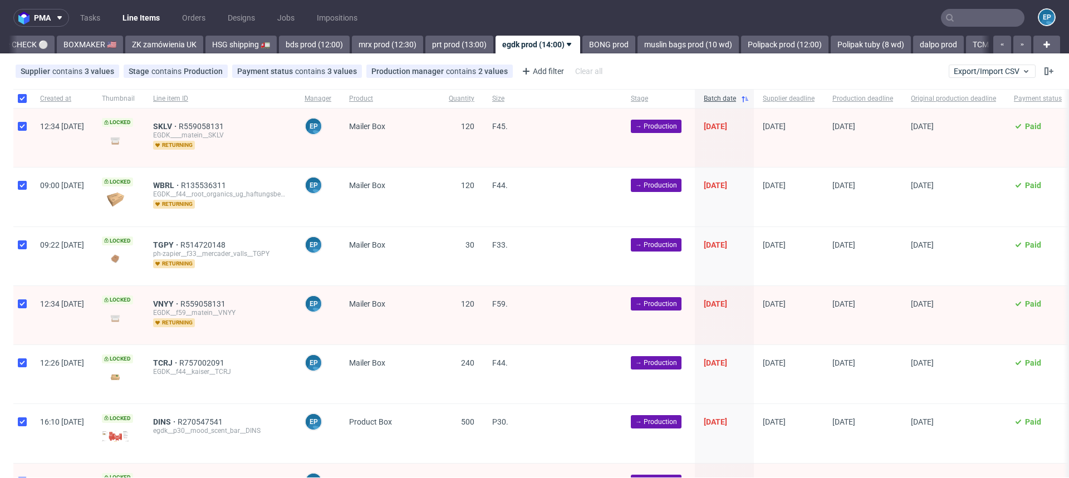
checkbox input "true"
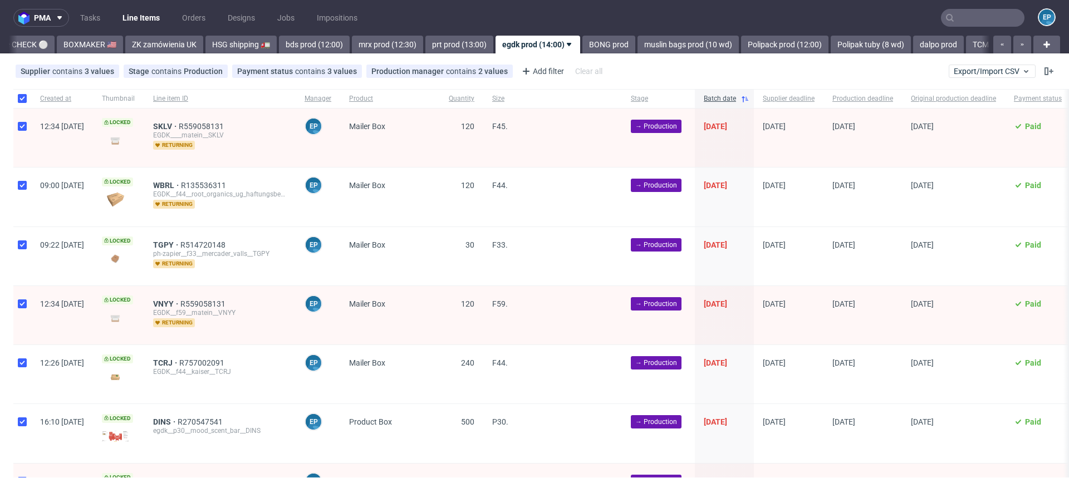
checkbox input "true"
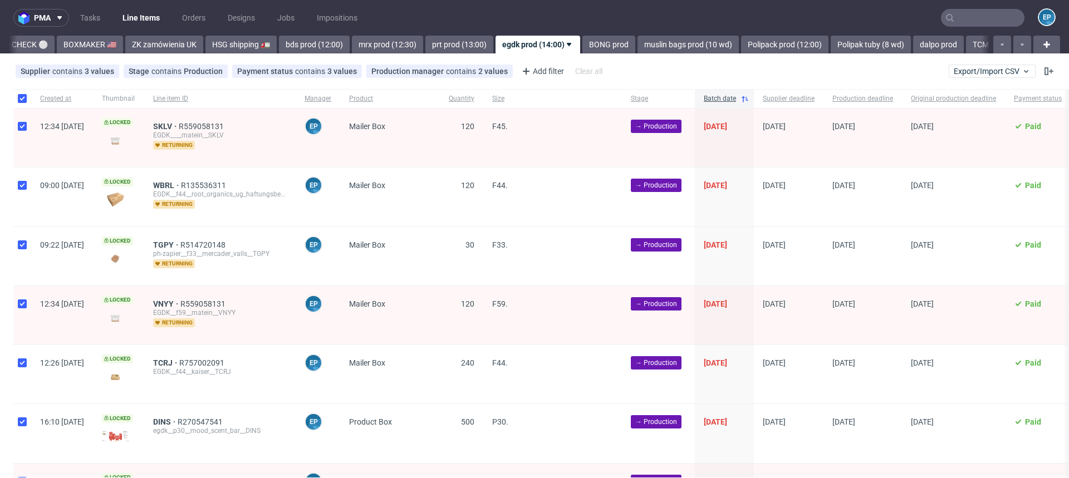
checkbox input "true"
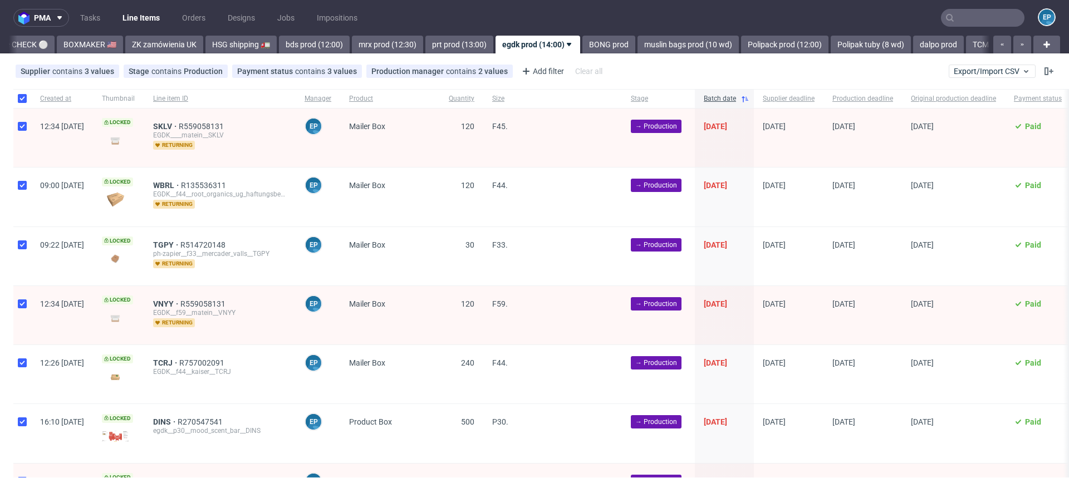
checkbox input "true"
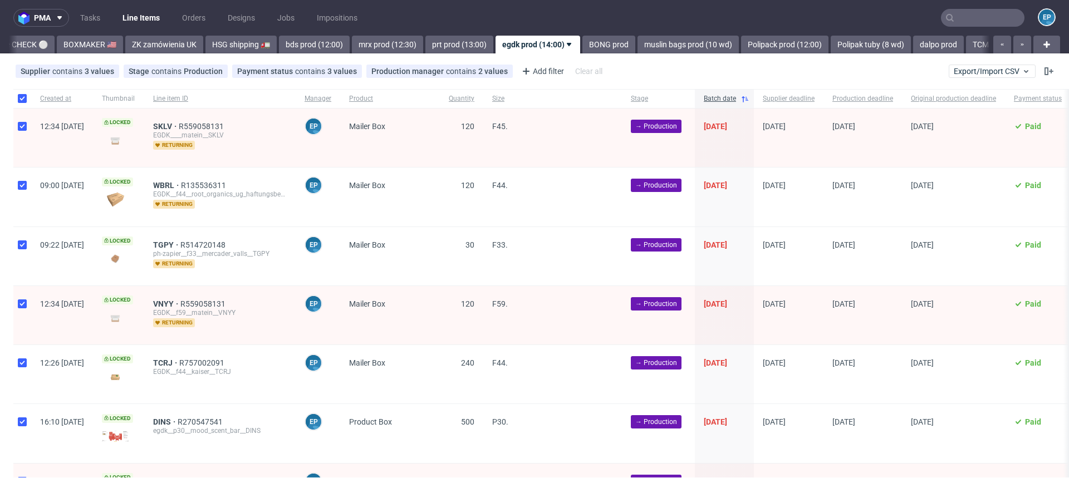
checkbox input "true"
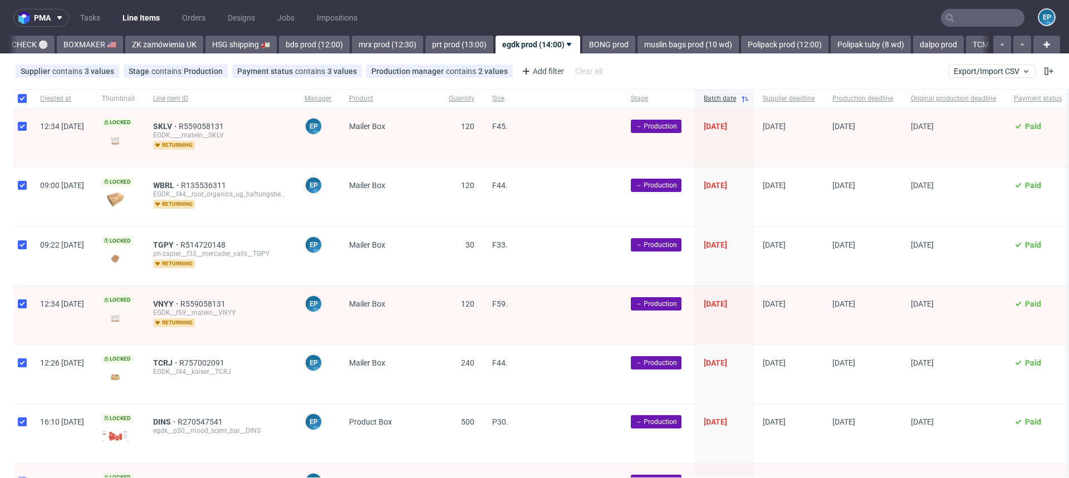
checkbox input "true"
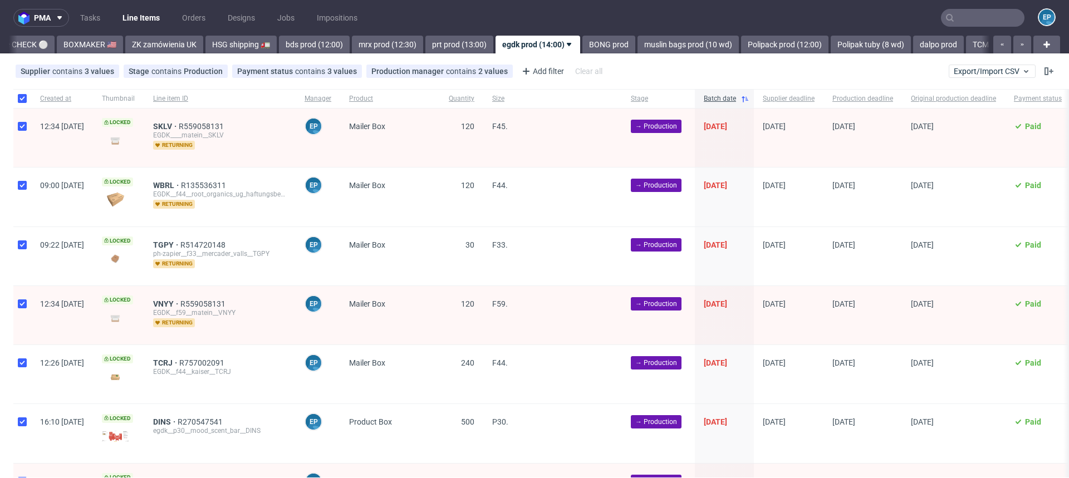
checkbox input "true"
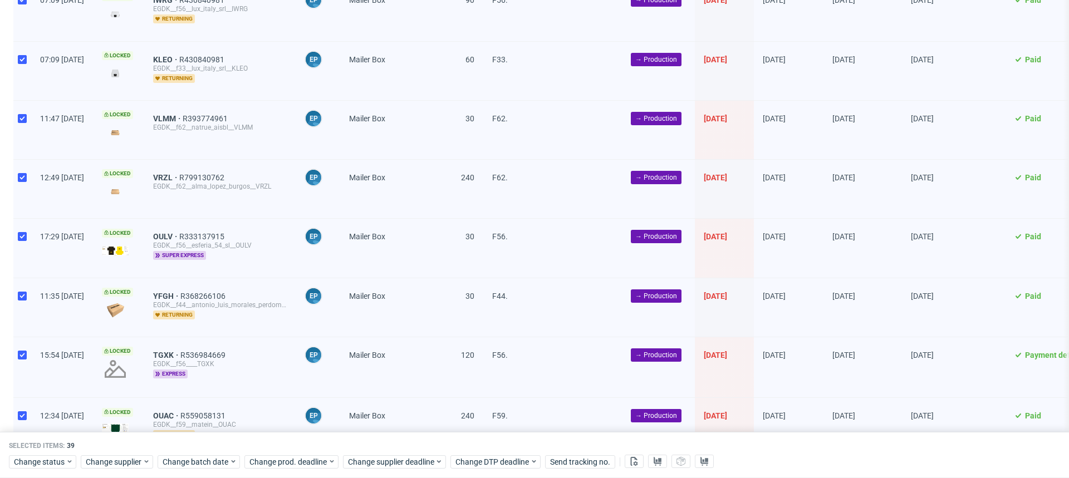
scroll to position [2013, 0]
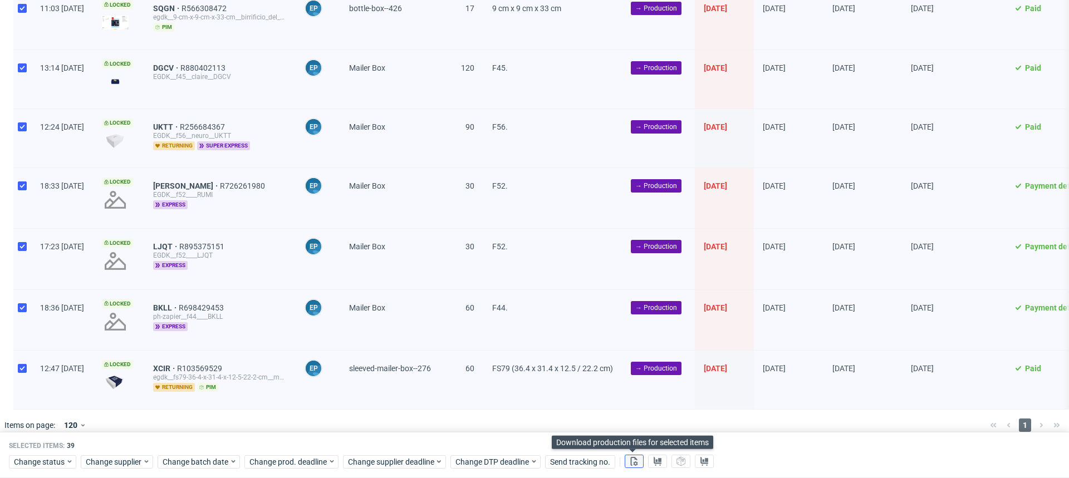
click at [634, 464] on icon at bounding box center [634, 461] width 9 height 9
click at [652, 466] on button at bounding box center [657, 462] width 19 height 13
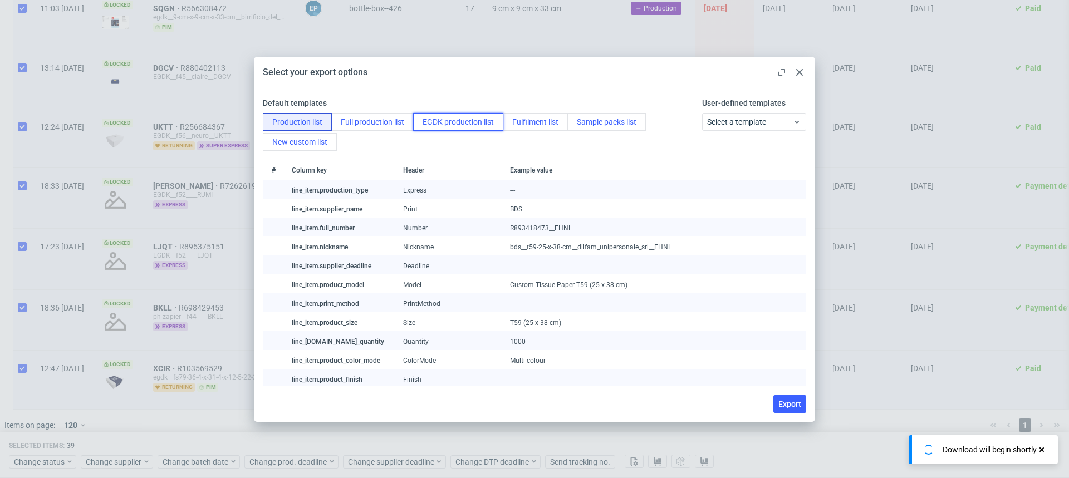
click at [453, 121] on button "EGDK production list" at bounding box center [458, 122] width 90 height 18
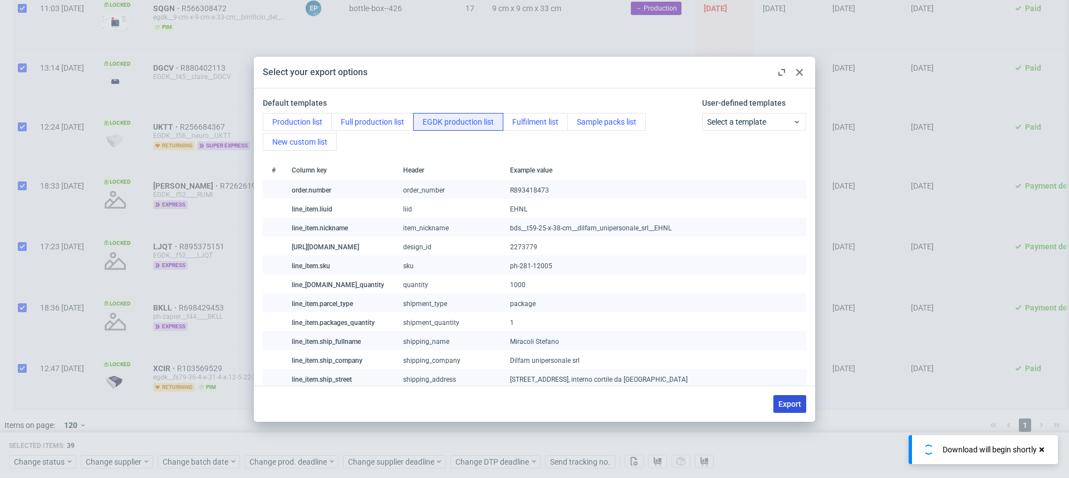
click at [789, 403] on span "Export" at bounding box center [790, 404] width 23 height 8
checkbox input "false"
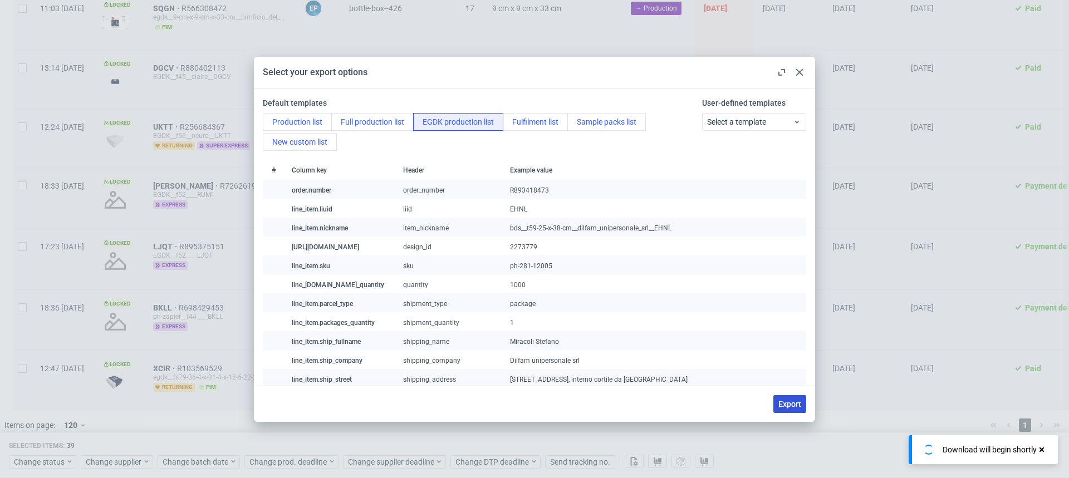
checkbox input "false"
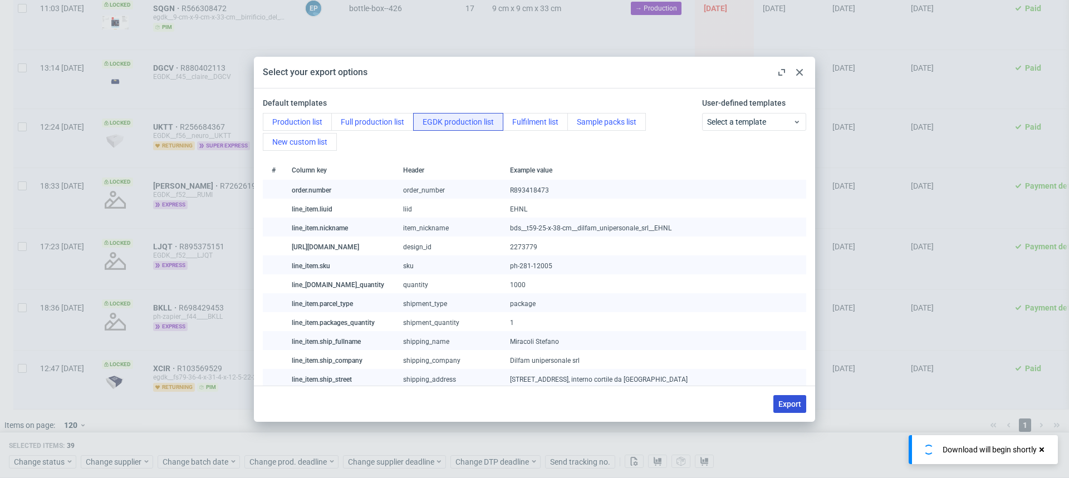
checkbox input "false"
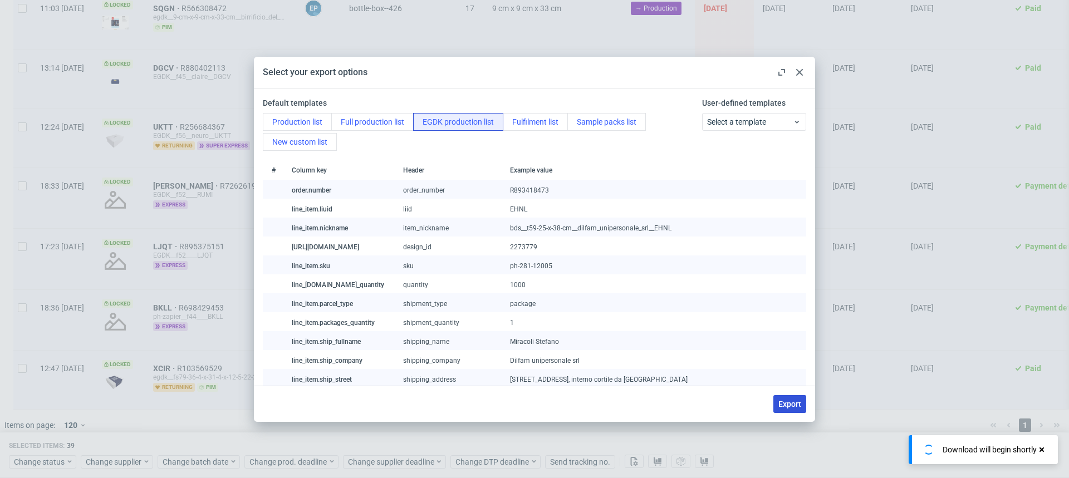
checkbox input "false"
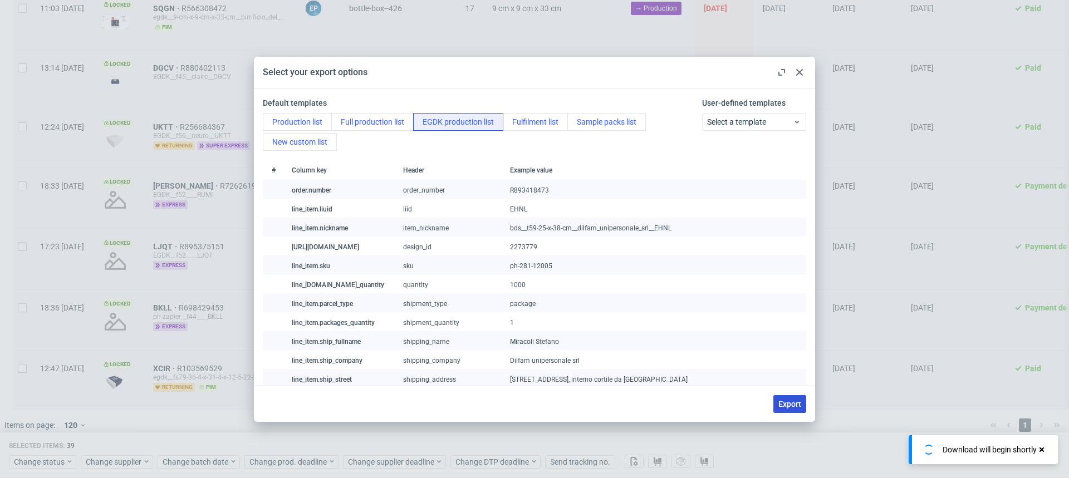
checkbox input "false"
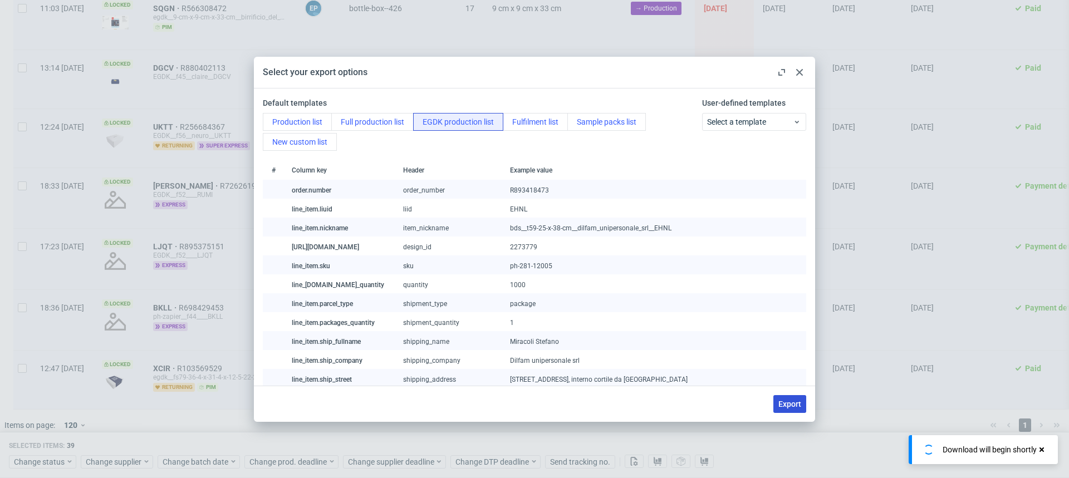
checkbox input "false"
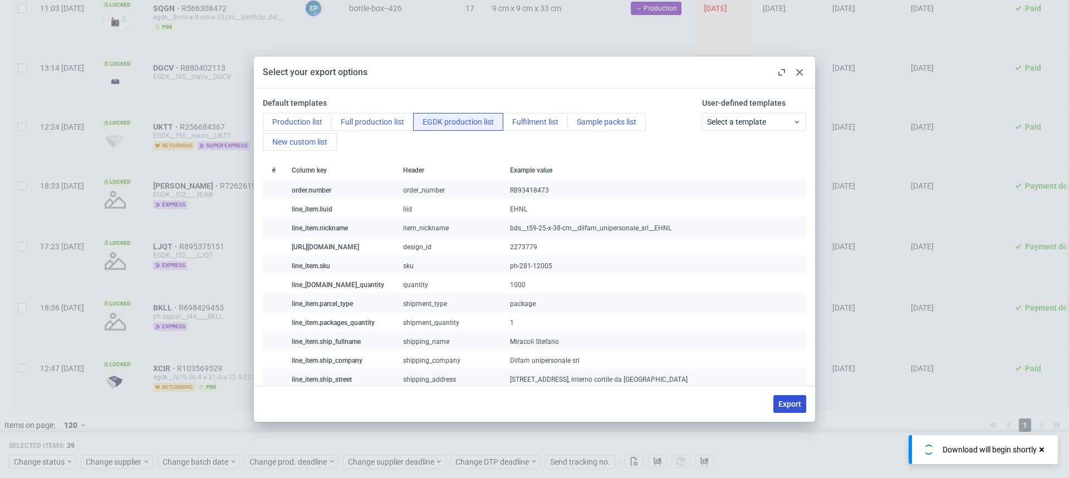
checkbox input "false"
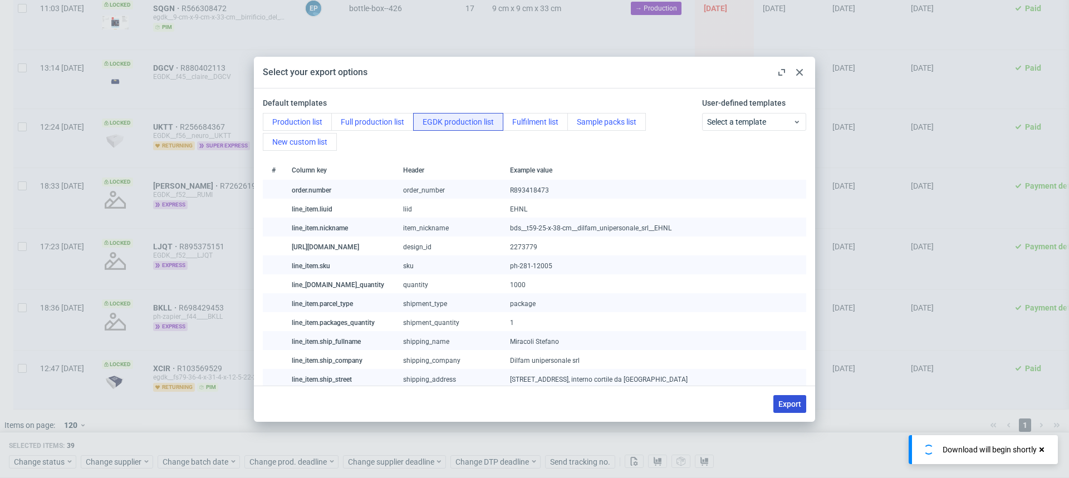
checkbox input "false"
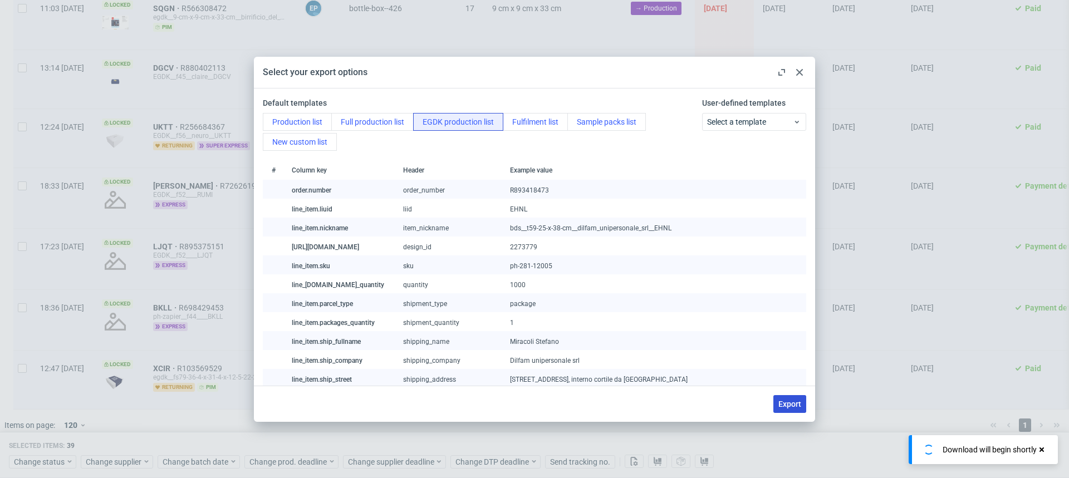
checkbox input "false"
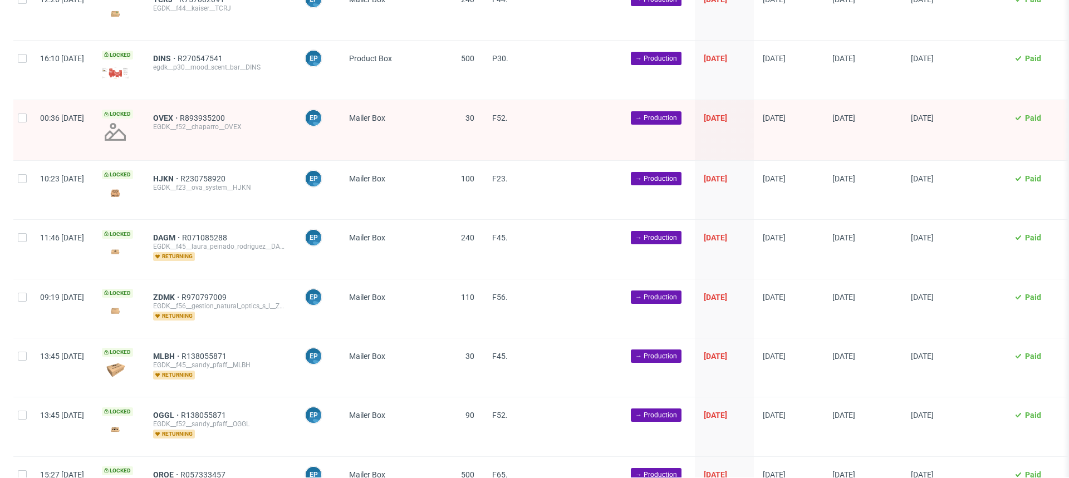
scroll to position [0, 0]
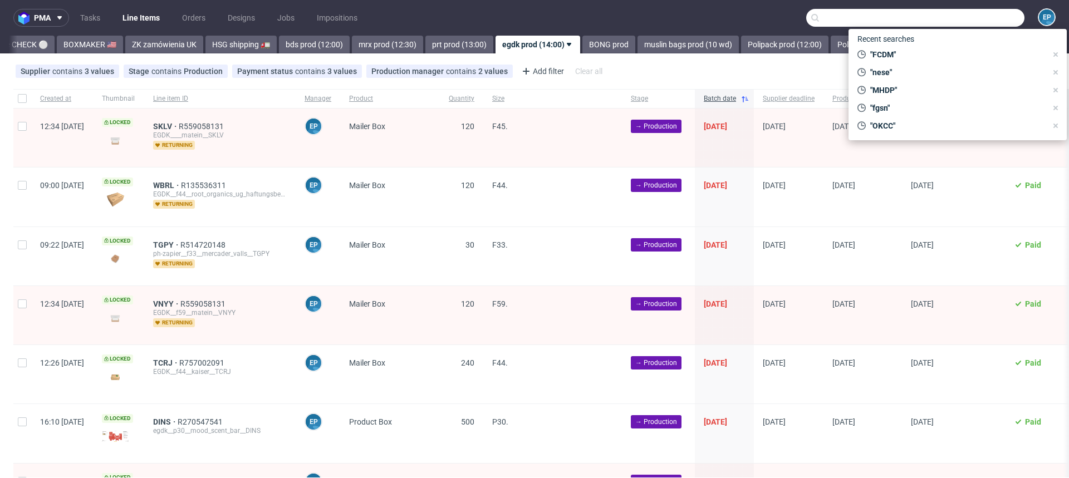
click at [957, 18] on input "text" at bounding box center [916, 18] width 218 height 18
paste input "R673873854__XCYE"
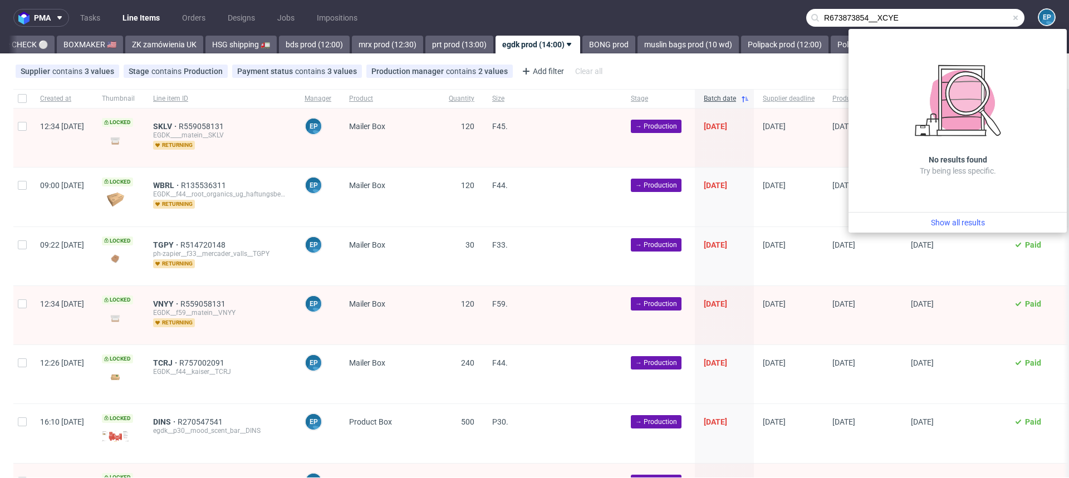
drag, startPoint x: 869, startPoint y: 17, endPoint x: 759, endPoint y: 11, distance: 110.4
click at [759, 12] on nav "pma Tasks Line Items Orders Designs Jobs Impositions R673873854__XCYE EP" at bounding box center [534, 18] width 1069 height 36
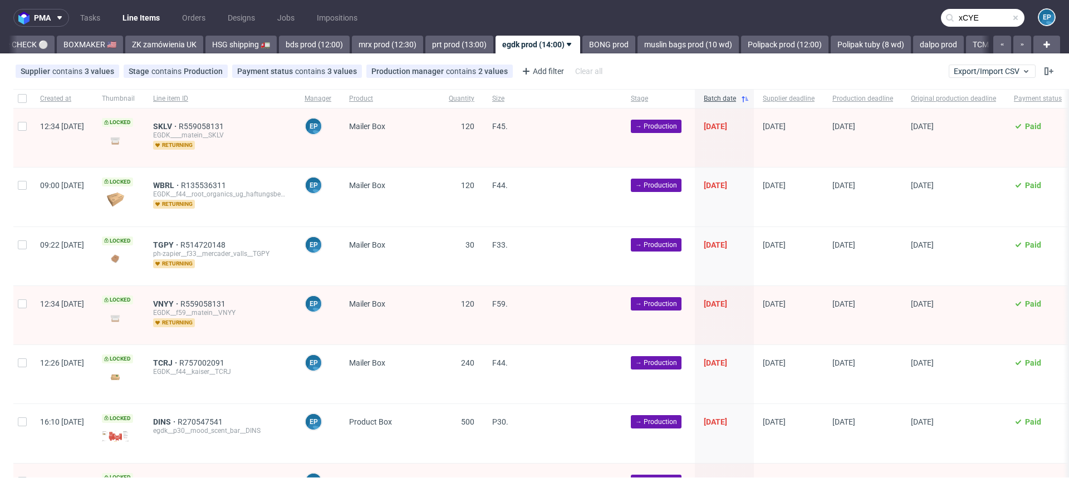
type input "xCYE"
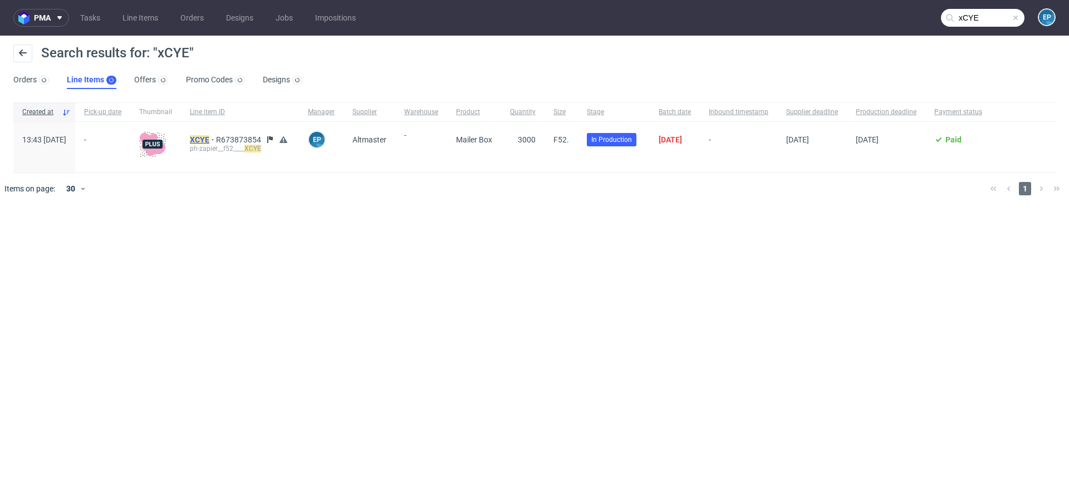
click at [209, 137] on mark "XCYE" at bounding box center [199, 139] width 19 height 9
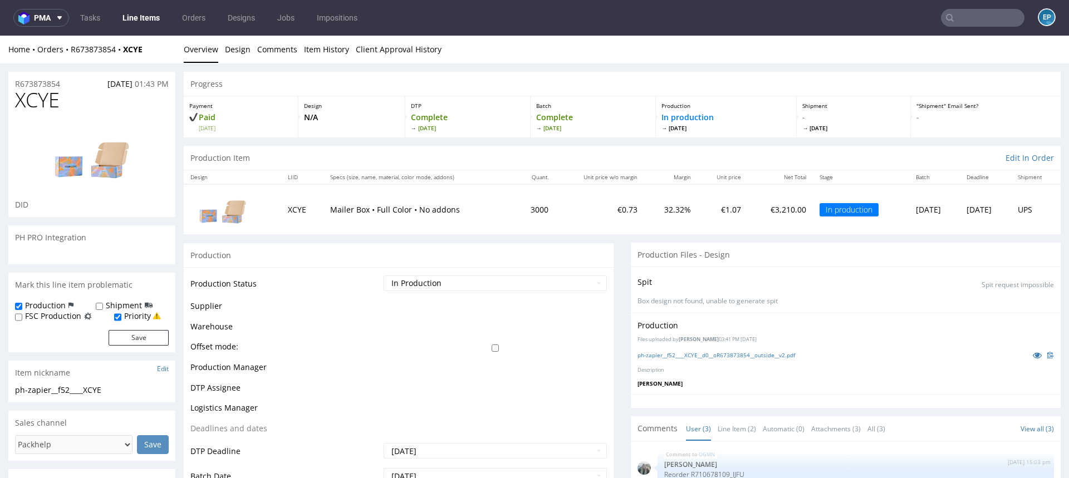
scroll to position [148, 0]
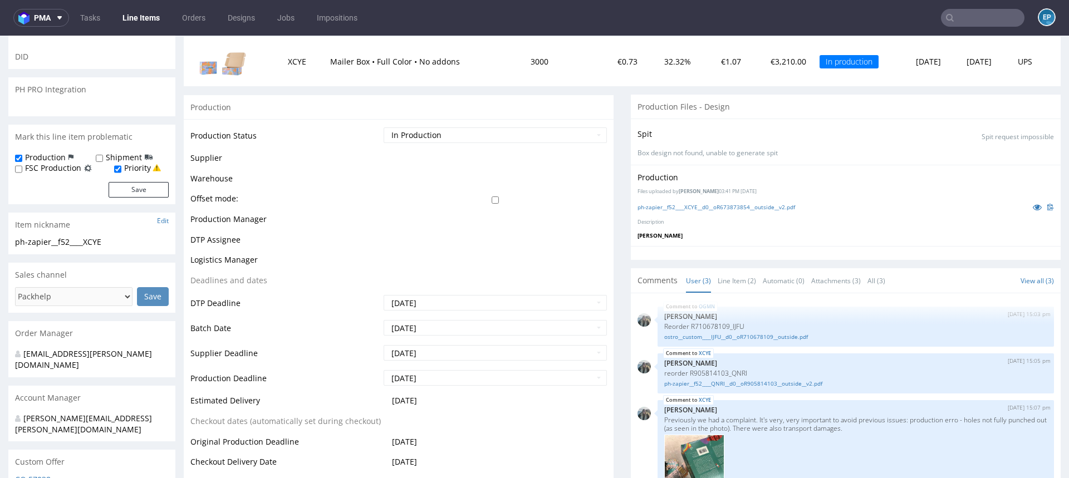
click at [490, 199] on input "checkbox" at bounding box center [495, 200] width 223 height 7
checkbox input "true"
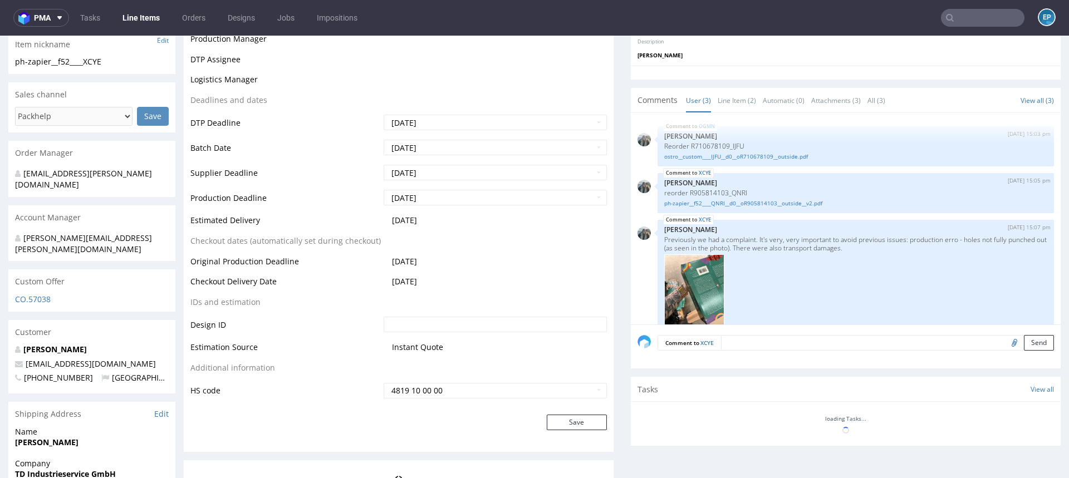
scroll to position [393, 0]
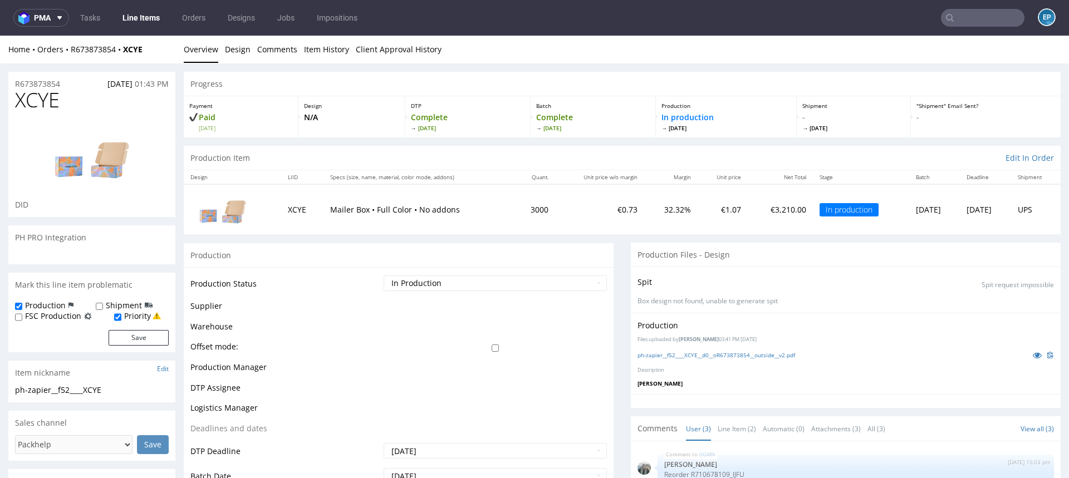
click at [490, 346] on input "checkbox" at bounding box center [495, 348] width 223 height 7
checkbox input "true"
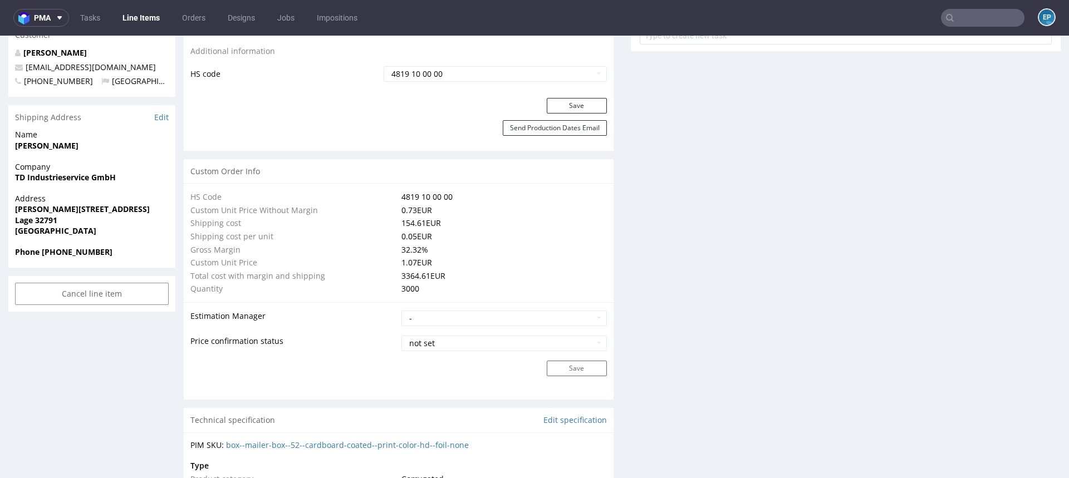
scroll to position [429, 0]
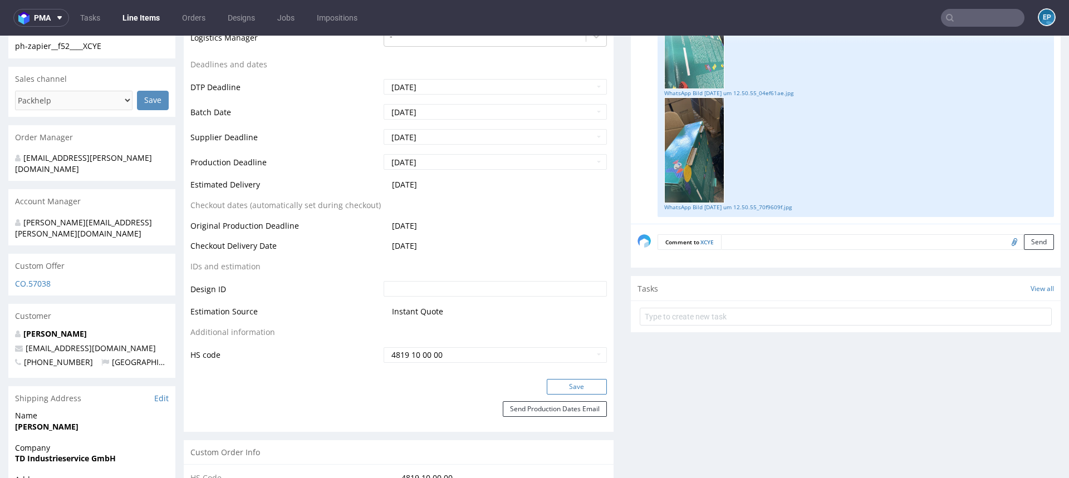
click at [553, 379] on button "Save" at bounding box center [577, 387] width 60 height 16
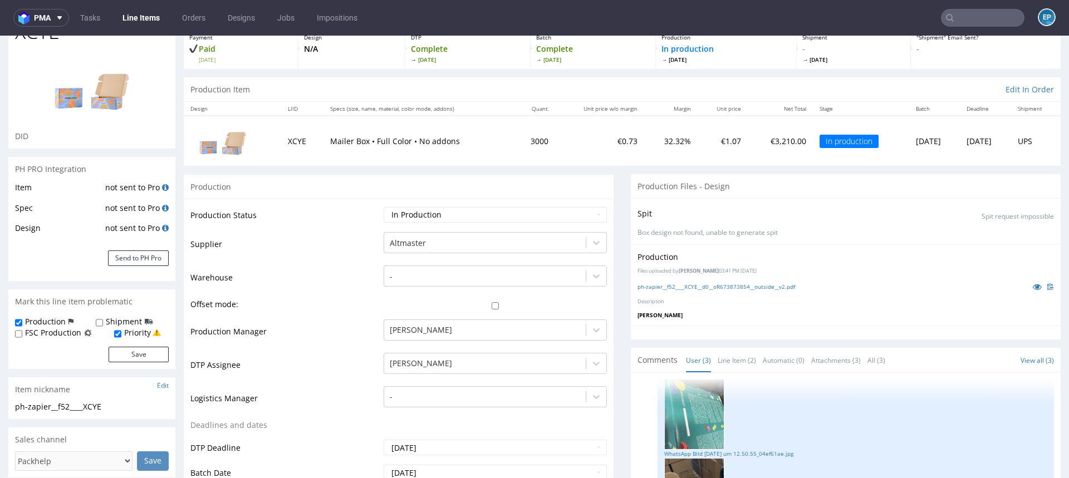
scroll to position [48, 0]
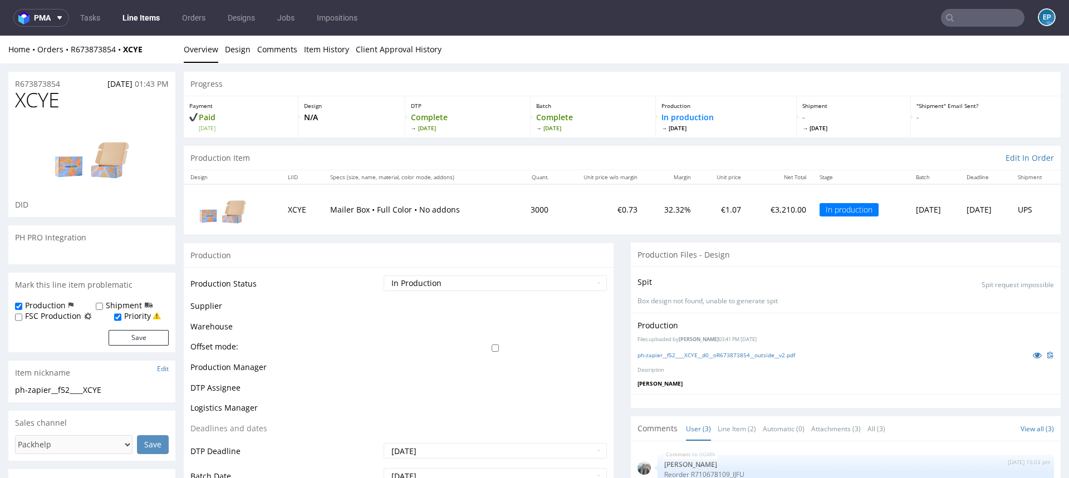
scroll to position [260, 0]
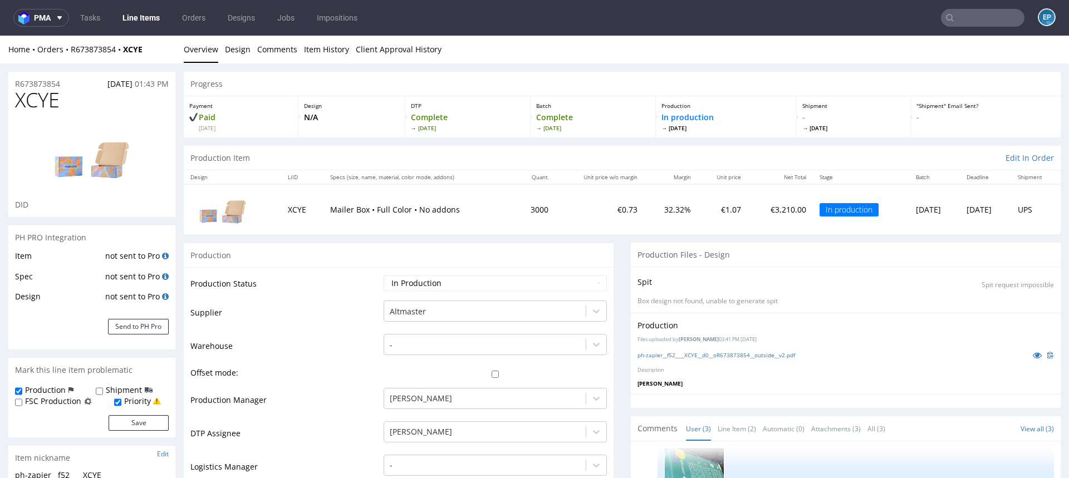
click at [491, 376] on input "checkbox" at bounding box center [495, 374] width 223 height 7
checkbox input "true"
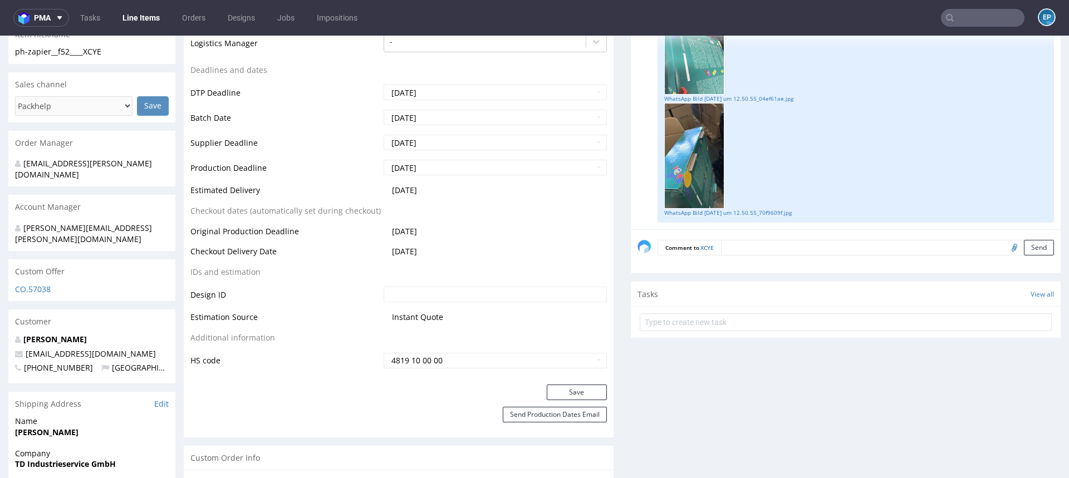
scroll to position [712, 0]
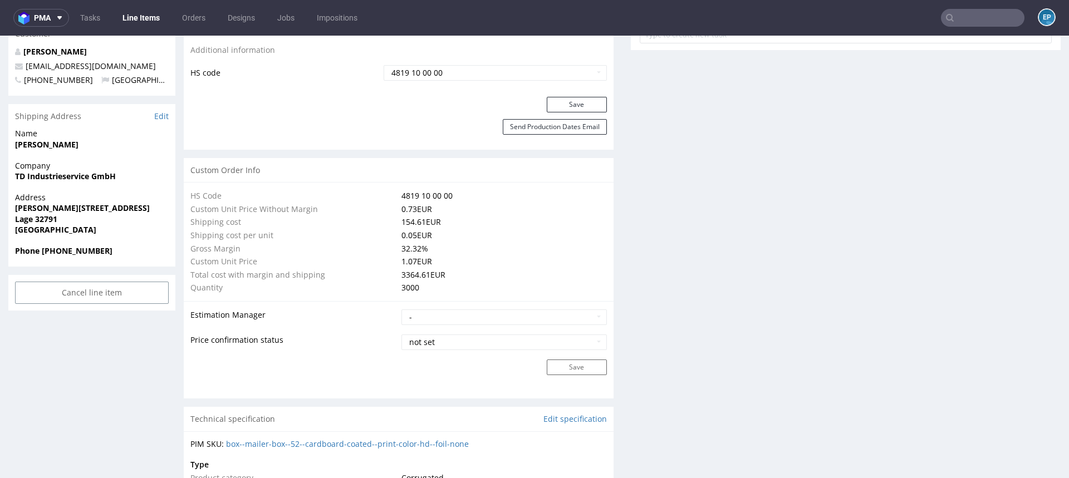
click at [558, 104] on button "Save" at bounding box center [577, 105] width 60 height 16
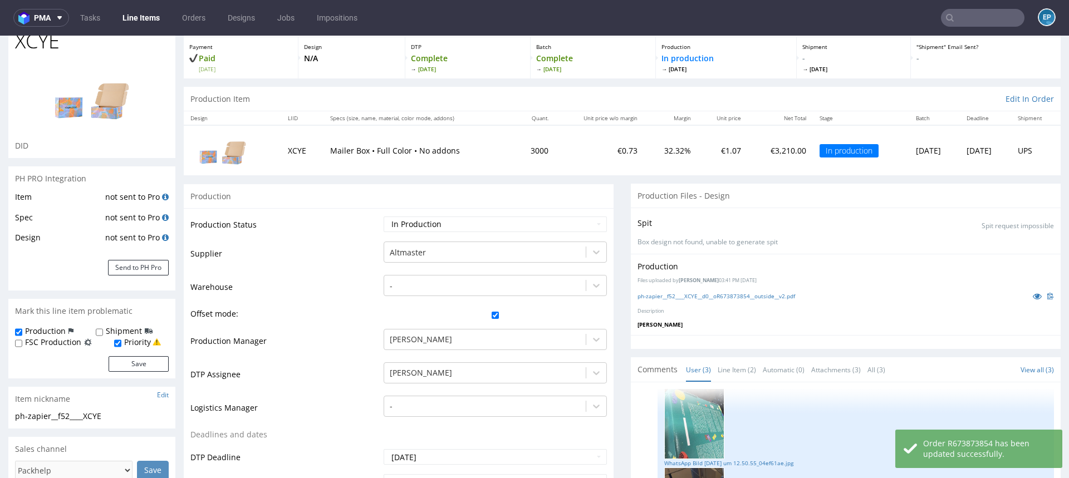
scroll to position [53, 0]
